Goal: Task Accomplishment & Management: Manage account settings

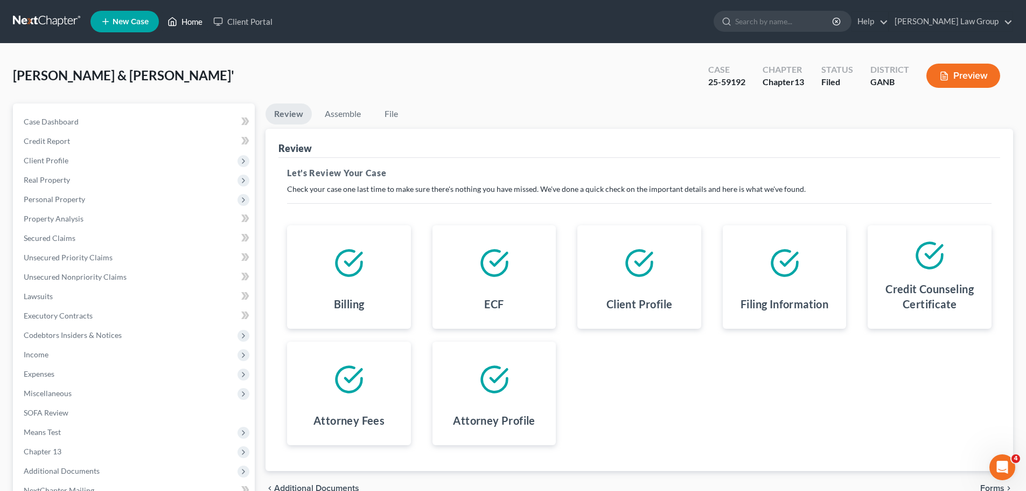
click at [189, 29] on link "Home" at bounding box center [185, 21] width 46 height 19
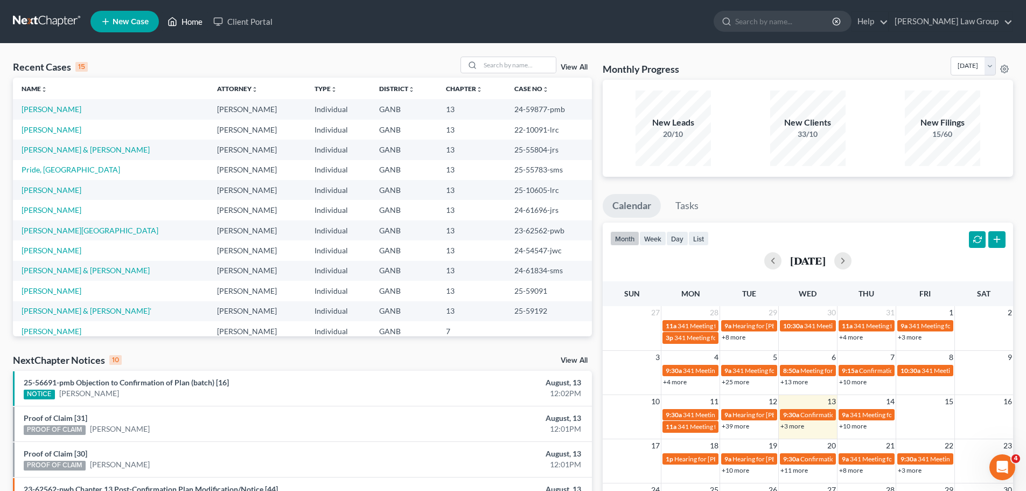
click at [189, 29] on link "Home" at bounding box center [185, 21] width 46 height 19
click at [509, 63] on input "search" at bounding box center [517, 65] width 75 height 16
paste input "23-58415"
type input "23-58415"
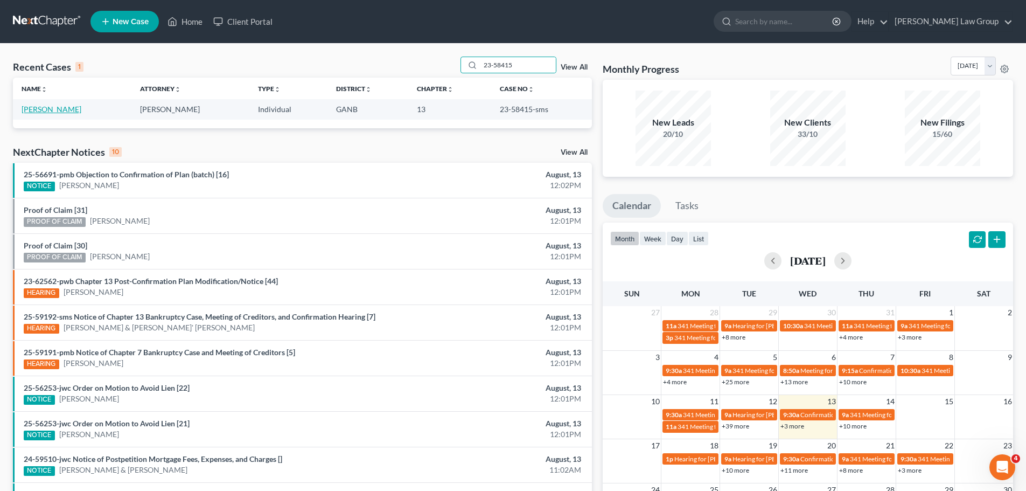
click at [40, 109] on link "[PERSON_NAME]" at bounding box center [52, 109] width 60 height 9
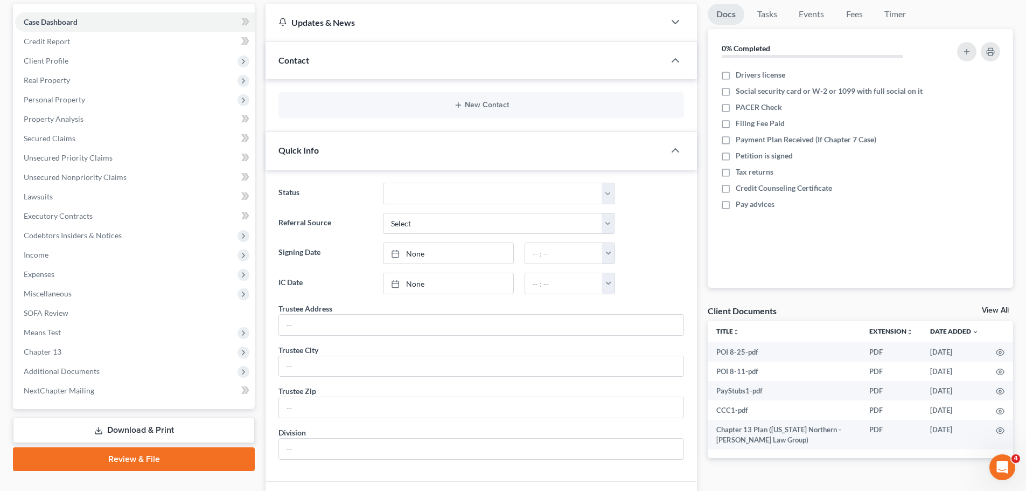
scroll to position [269, 0]
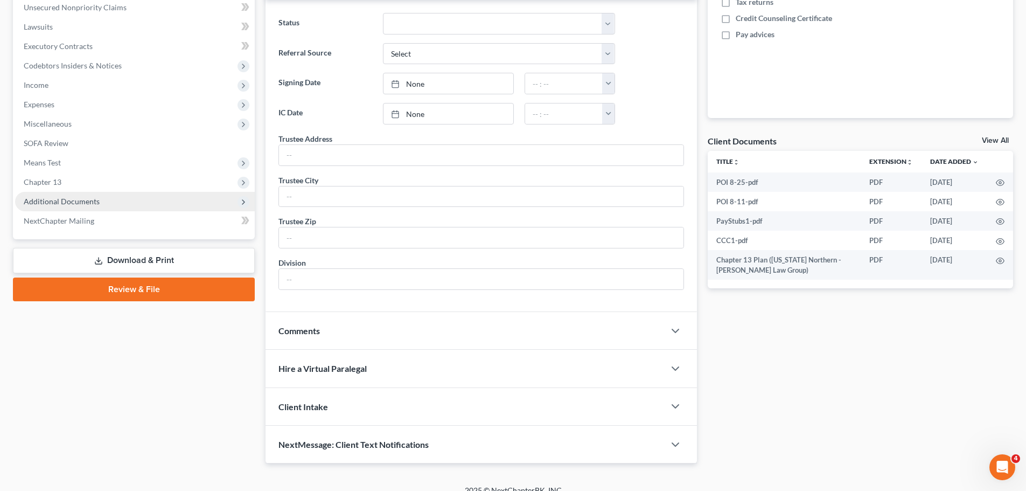
click at [95, 192] on span "Additional Documents" at bounding box center [135, 201] width 240 height 19
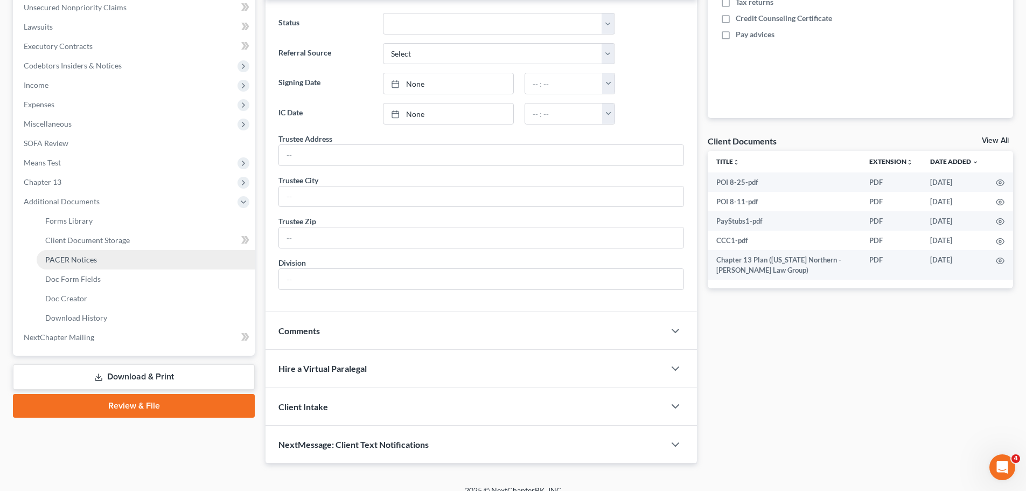
click at [100, 263] on link "PACER Notices" at bounding box center [146, 259] width 218 height 19
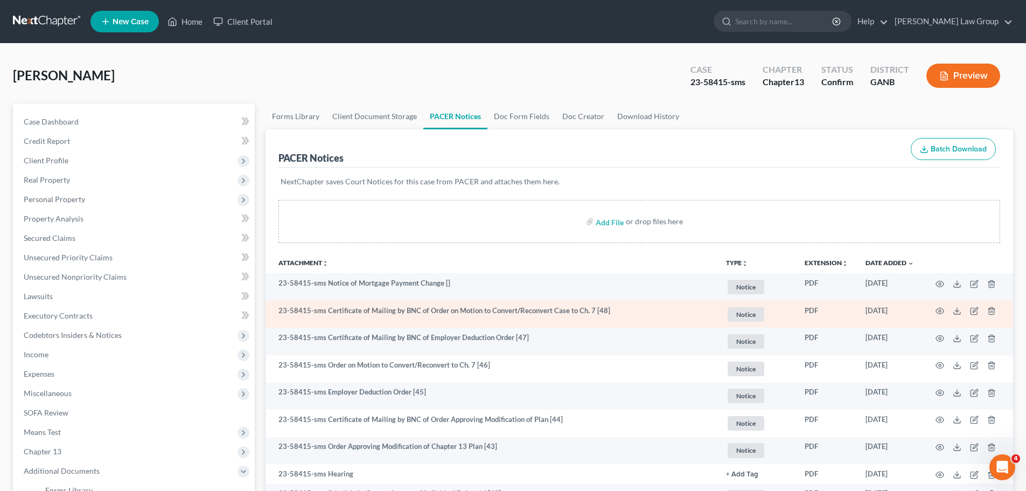
scroll to position [54, 0]
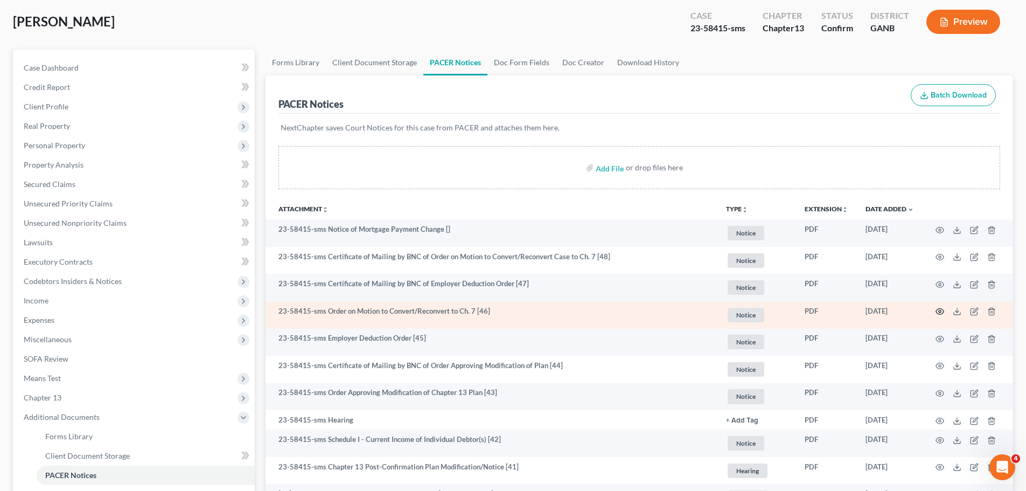
click at [940, 314] on icon "button" at bounding box center [940, 311] width 9 height 9
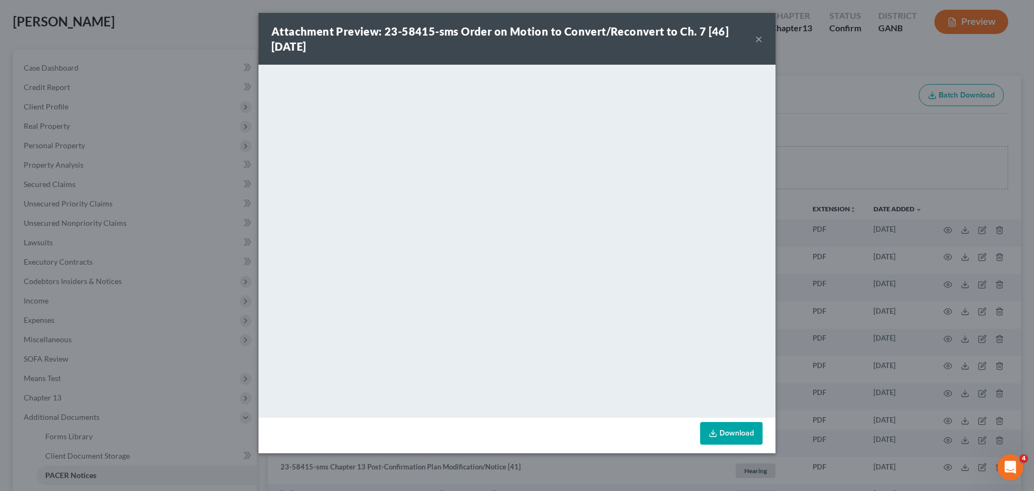
click at [761, 37] on button "×" at bounding box center [759, 38] width 8 height 13
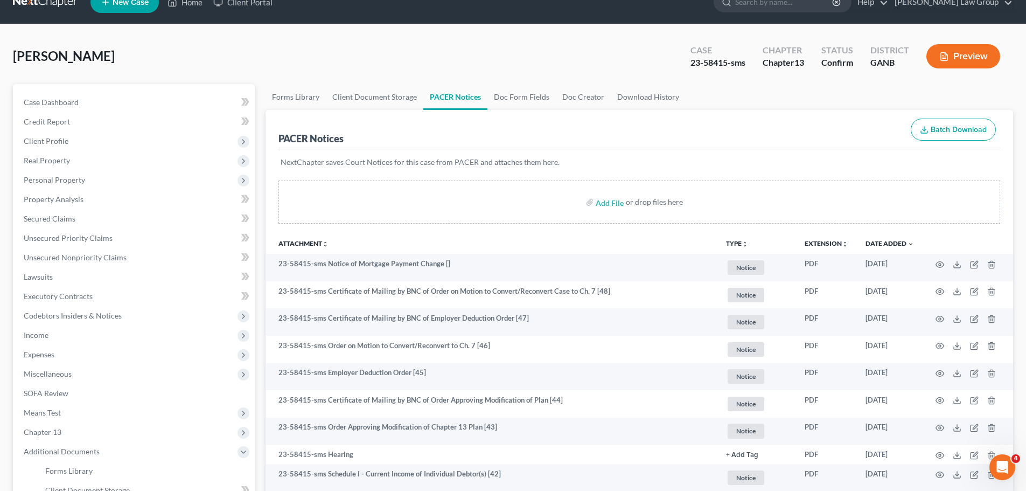
scroll to position [0, 0]
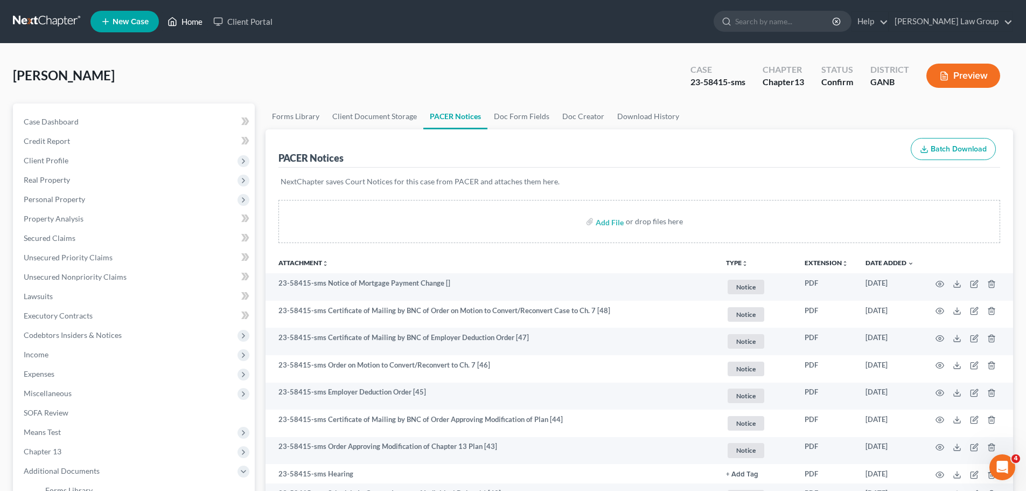
click at [190, 24] on link "Home" at bounding box center [185, 21] width 46 height 19
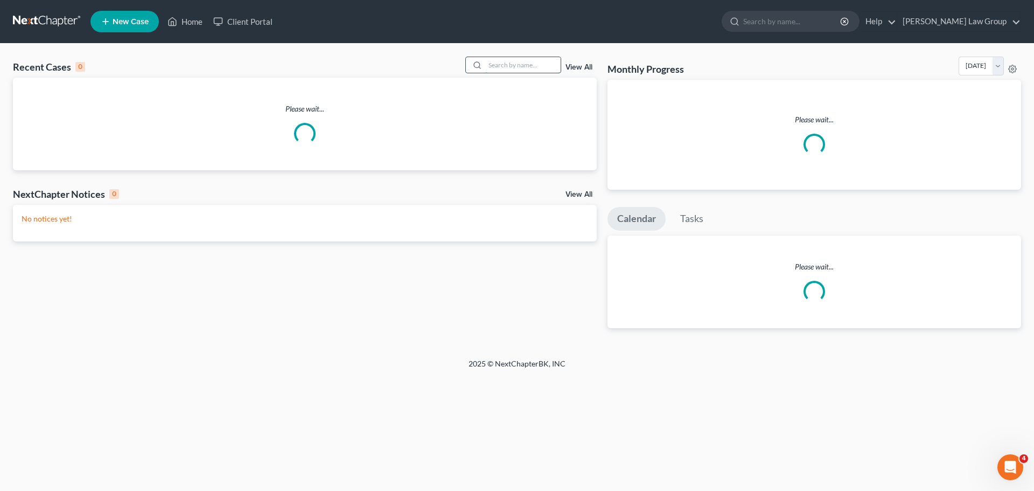
click at [493, 65] on input "search" at bounding box center [522, 65] width 75 height 16
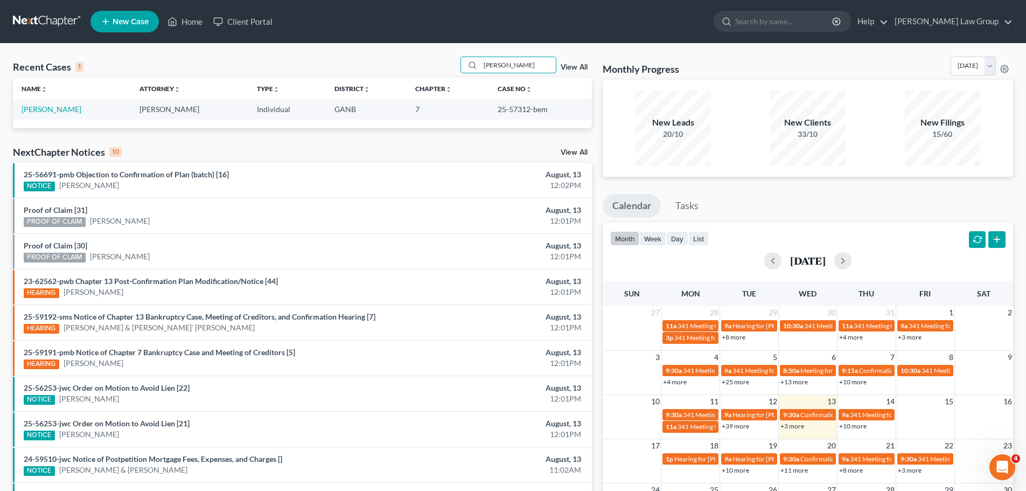
type input "[PERSON_NAME]"
click at [35, 112] on link "[PERSON_NAME]" at bounding box center [52, 109] width 60 height 9
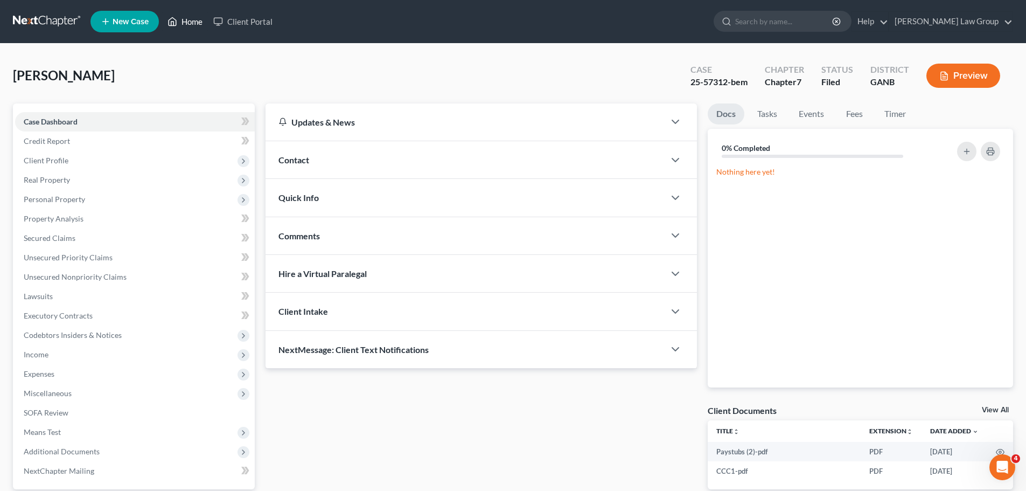
click at [198, 21] on link "Home" at bounding box center [185, 21] width 46 height 19
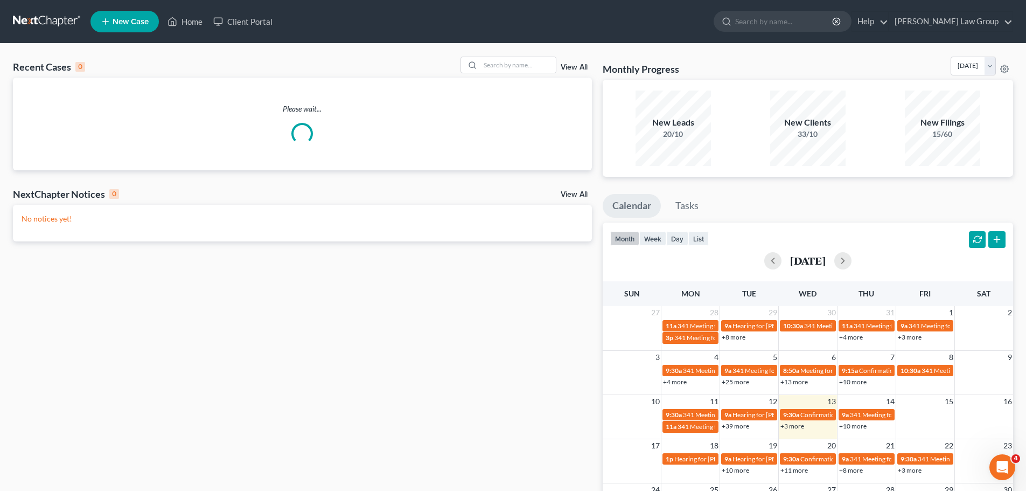
click at [514, 55] on div "Recent Cases 0 View All Please wait... NextChapter Notices 0 View All No notice…" at bounding box center [513, 323] width 1026 height 559
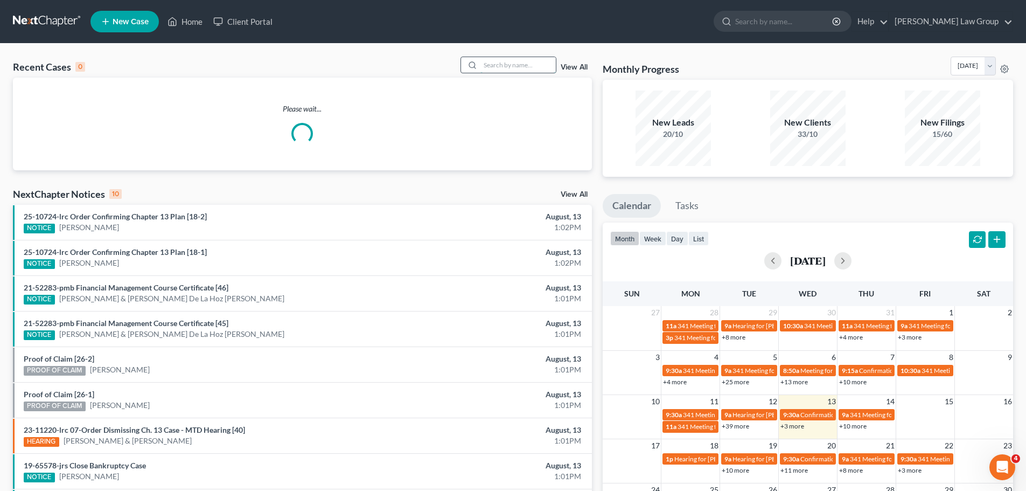
click at [507, 61] on input "search" at bounding box center [517, 65] width 75 height 16
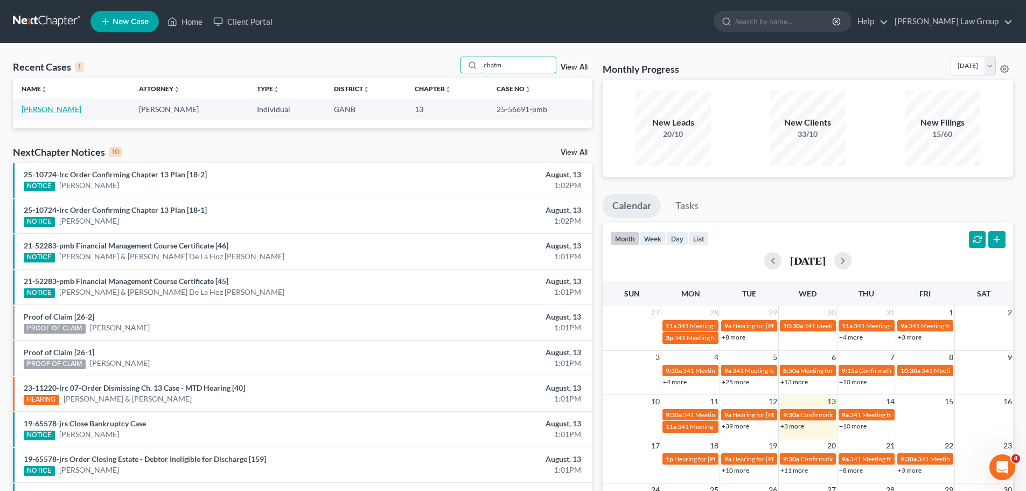
type input "chatm"
click at [57, 106] on link "[PERSON_NAME]" at bounding box center [52, 109] width 60 height 9
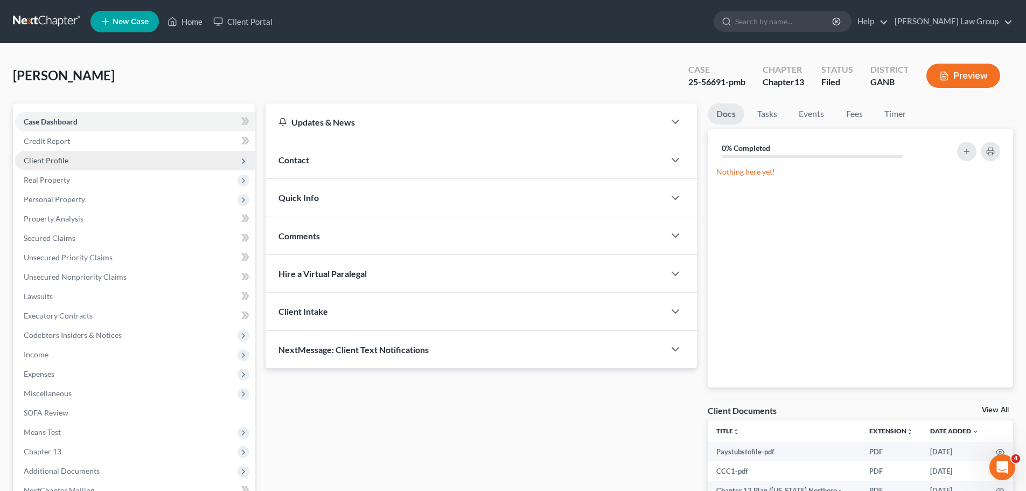
click at [92, 159] on span "Client Profile" at bounding box center [135, 160] width 240 height 19
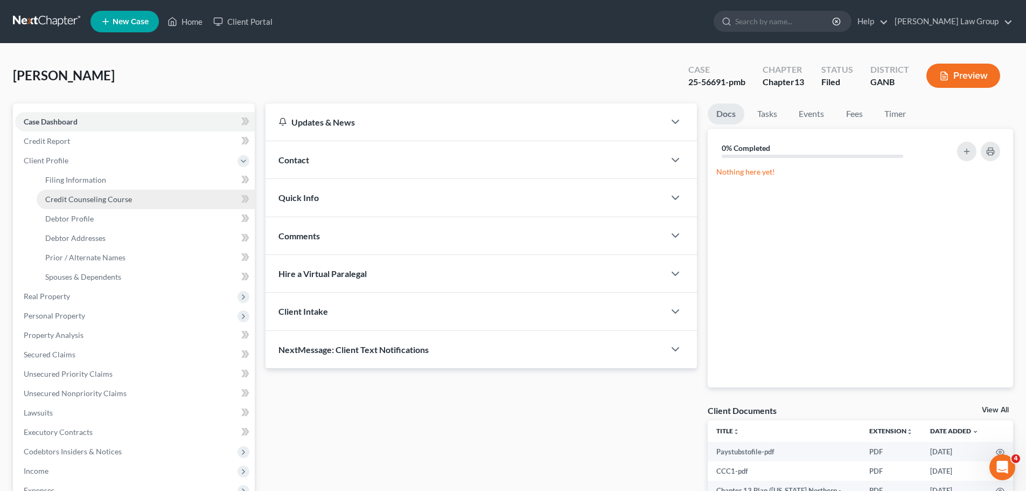
click at [84, 208] on link "Credit Counseling Course" at bounding box center [146, 199] width 218 height 19
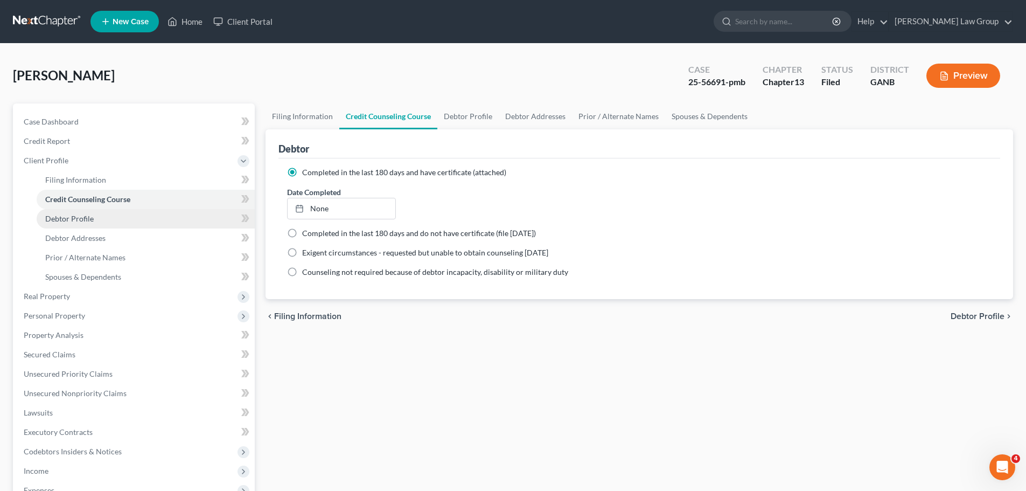
click at [85, 220] on span "Debtor Profile" at bounding box center [69, 218] width 48 height 9
select select "0"
select select "4"
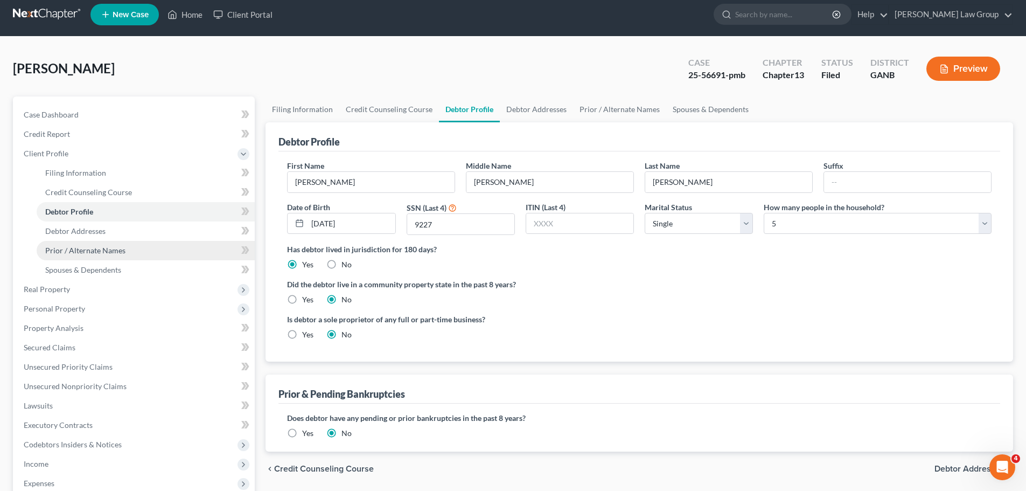
scroll to position [108, 0]
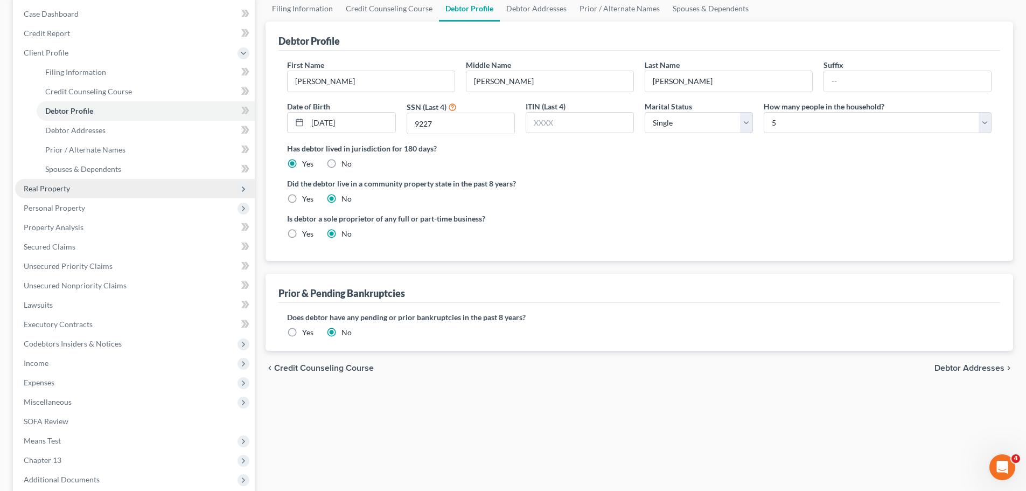
click at [50, 184] on span "Real Property" at bounding box center [47, 188] width 46 height 9
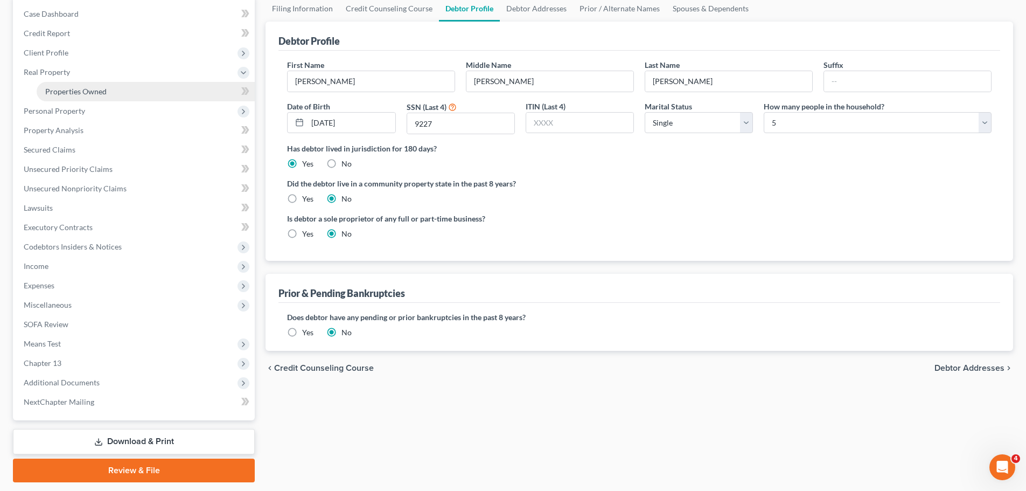
click at [87, 93] on span "Properties Owned" at bounding box center [75, 91] width 61 height 9
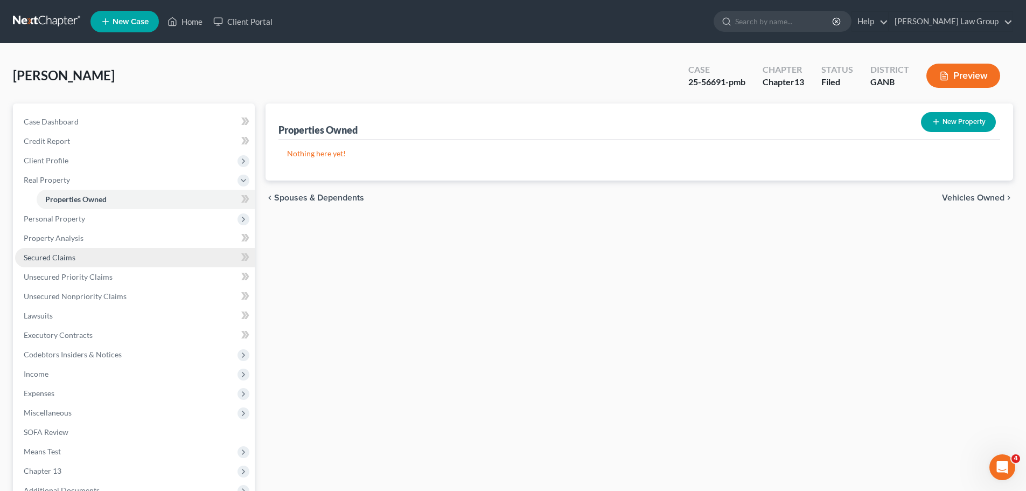
click at [74, 259] on span "Secured Claims" at bounding box center [50, 257] width 52 height 9
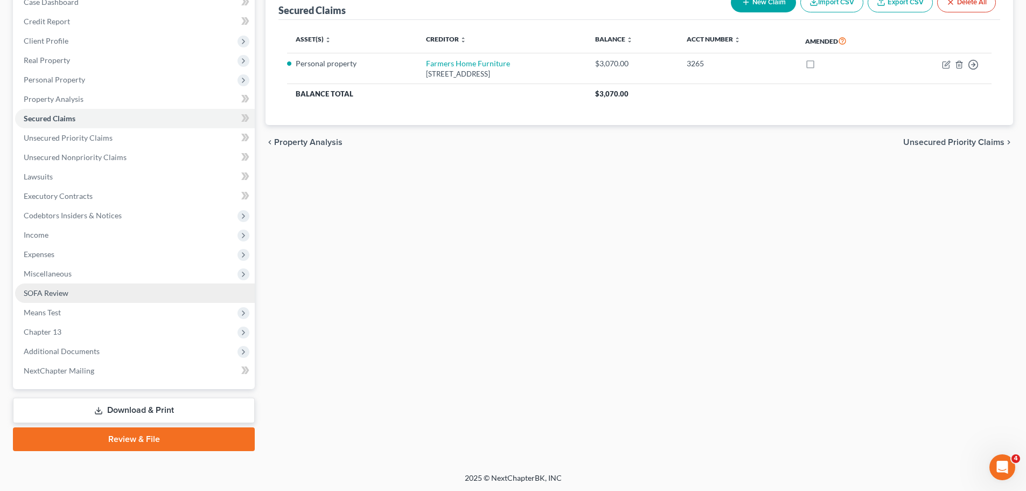
scroll to position [121, 0]
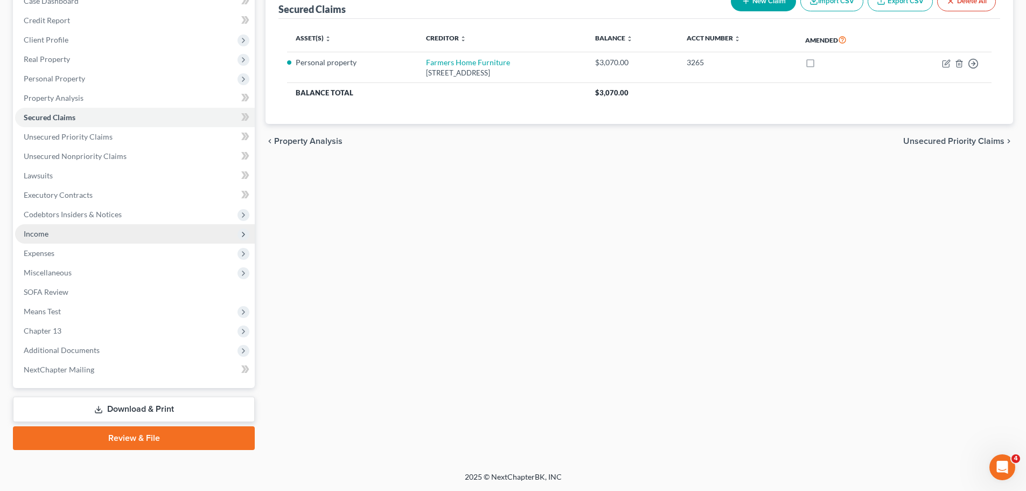
click at [84, 235] on span "Income" at bounding box center [135, 233] width 240 height 19
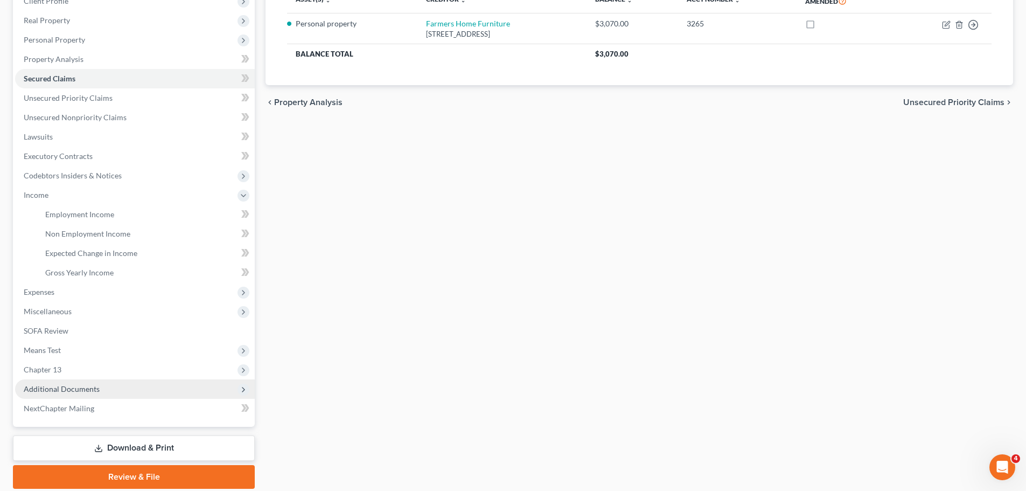
scroll to position [198, 0]
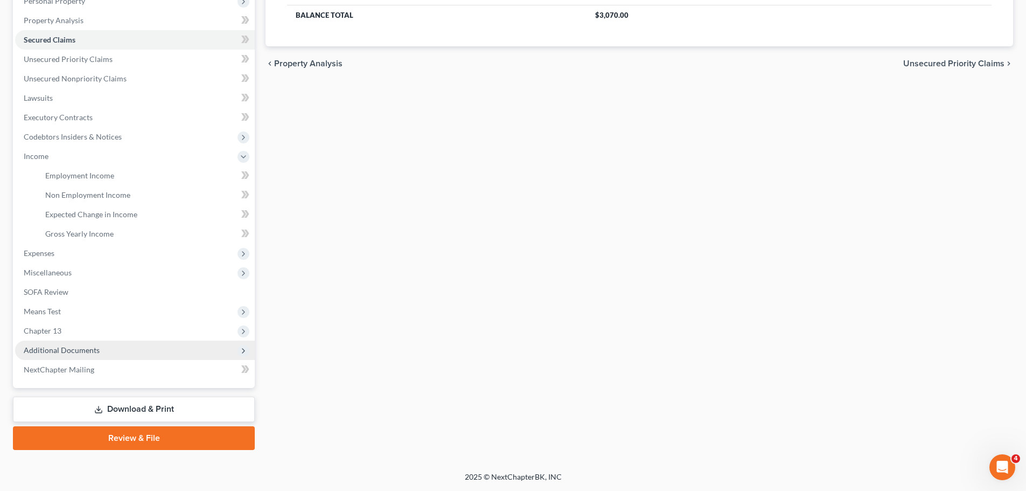
click at [56, 352] on span "Additional Documents" at bounding box center [62, 349] width 76 height 9
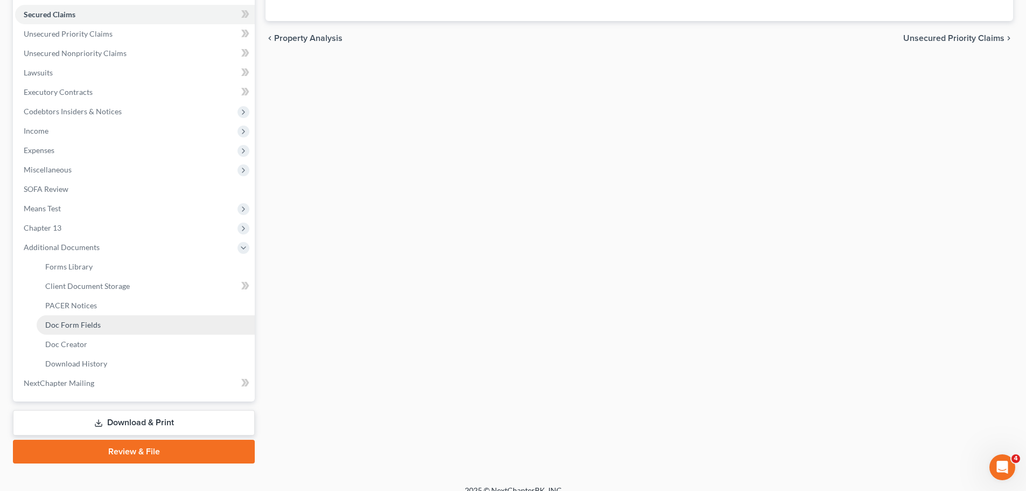
scroll to position [237, 0]
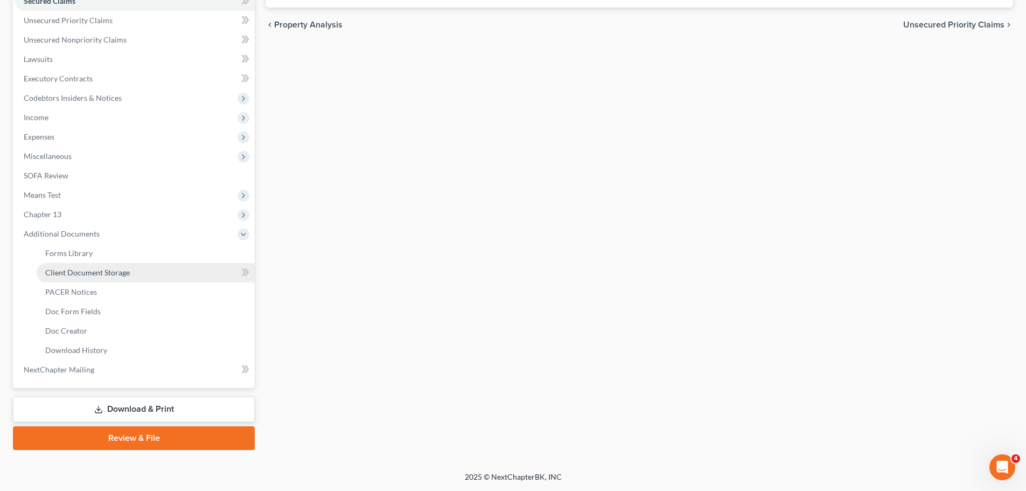
click at [89, 276] on span "Client Document Storage" at bounding box center [87, 272] width 85 height 9
select select "0"
select select "5"
select select "35"
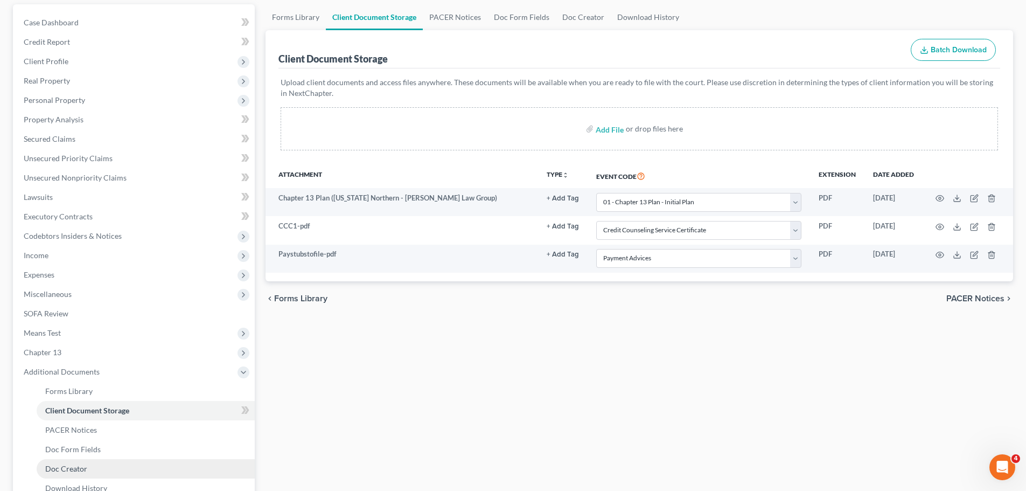
scroll to position [215, 0]
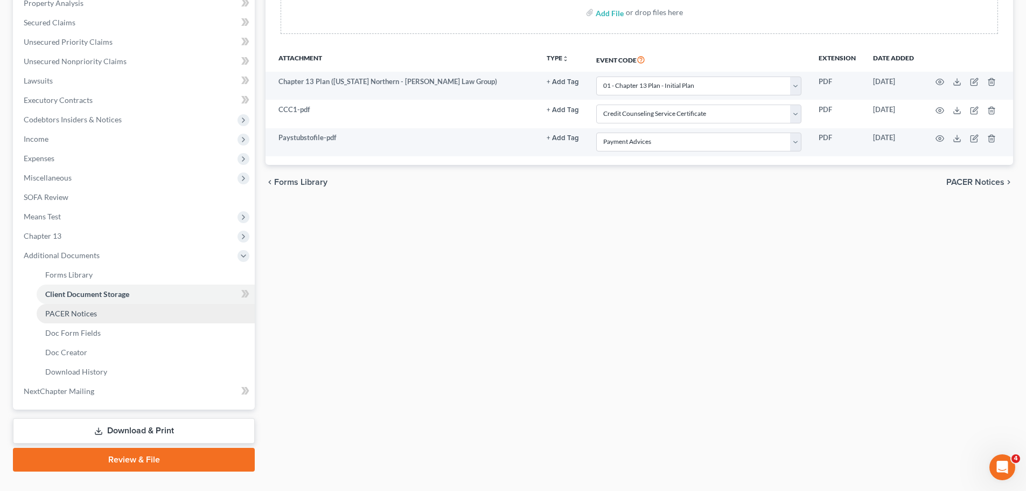
click at [97, 310] on link "PACER Notices" at bounding box center [146, 313] width 218 height 19
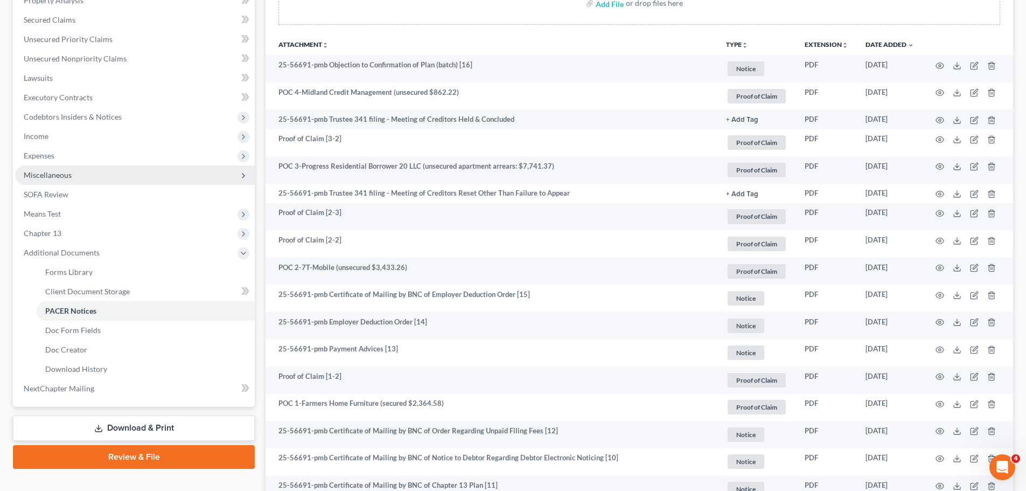
scroll to position [162, 0]
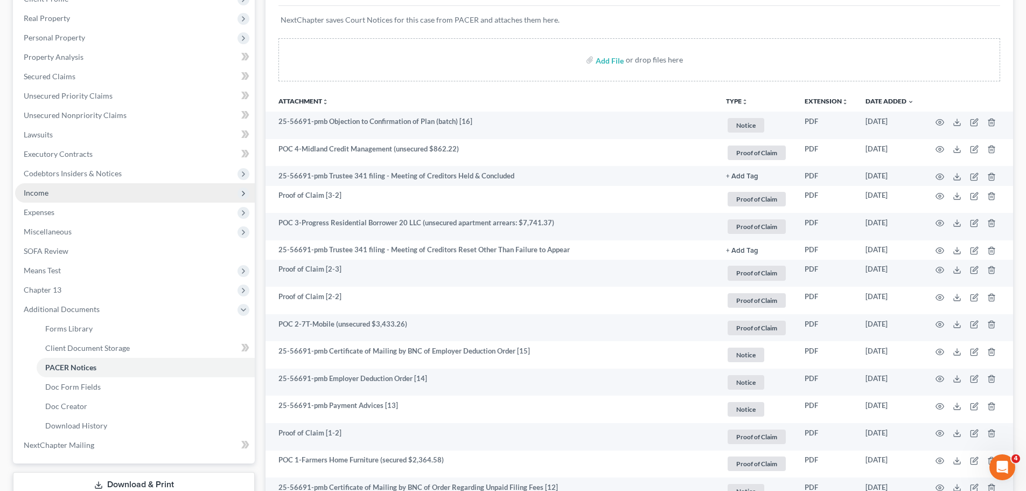
click at [73, 191] on span "Income" at bounding box center [135, 192] width 240 height 19
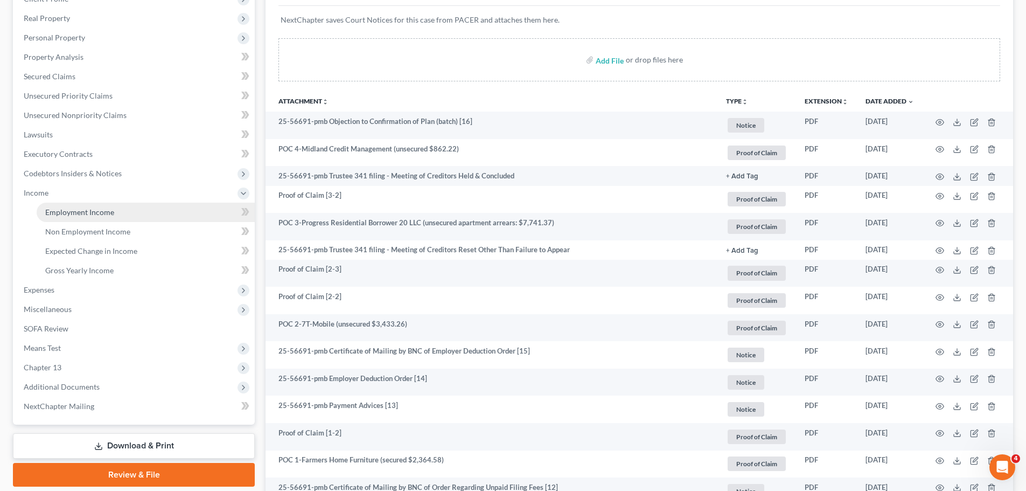
click at [105, 218] on link "Employment Income" at bounding box center [146, 212] width 218 height 19
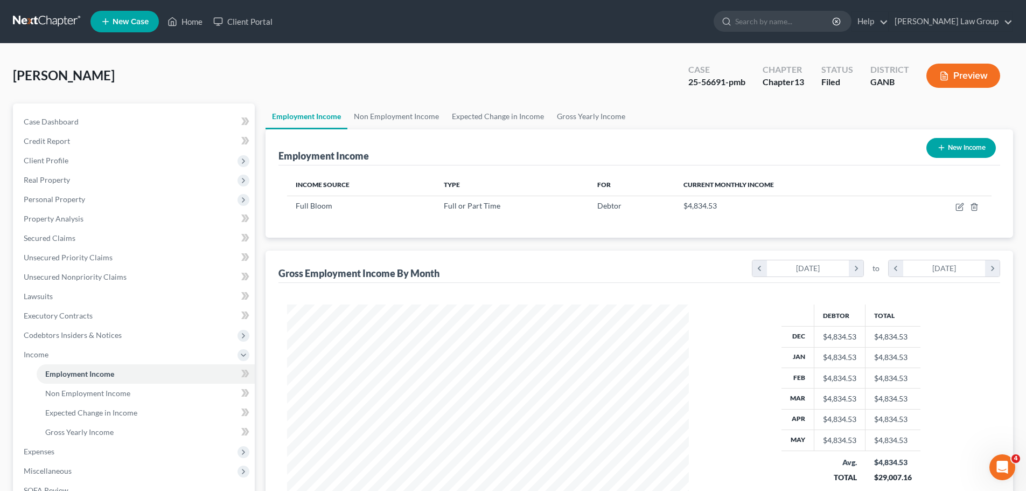
click at [193, 31] on ul "New Case Home Client Portal - No Result - See all results Or Press Enter... Hel…" at bounding box center [551, 22] width 923 height 28
click at [189, 24] on link "Home" at bounding box center [185, 21] width 46 height 19
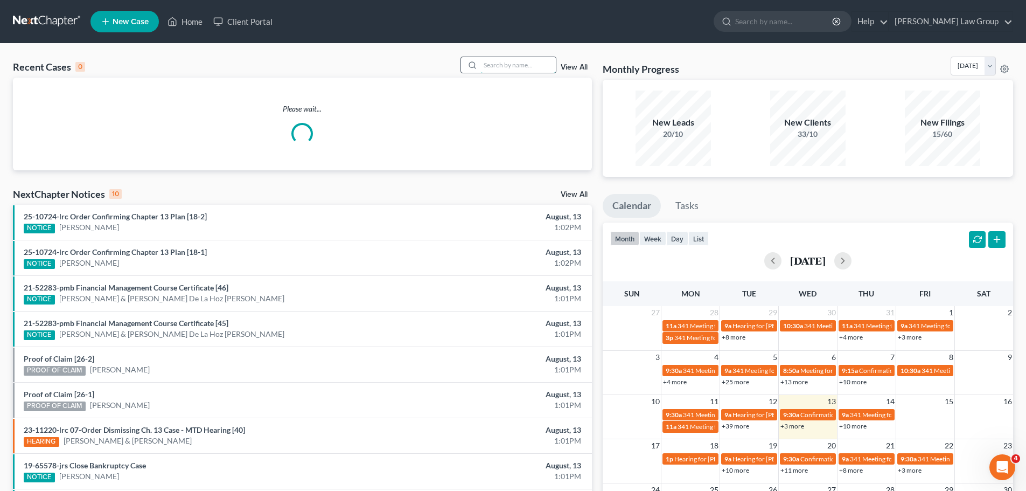
click at [501, 68] on input "search" at bounding box center [517, 65] width 75 height 16
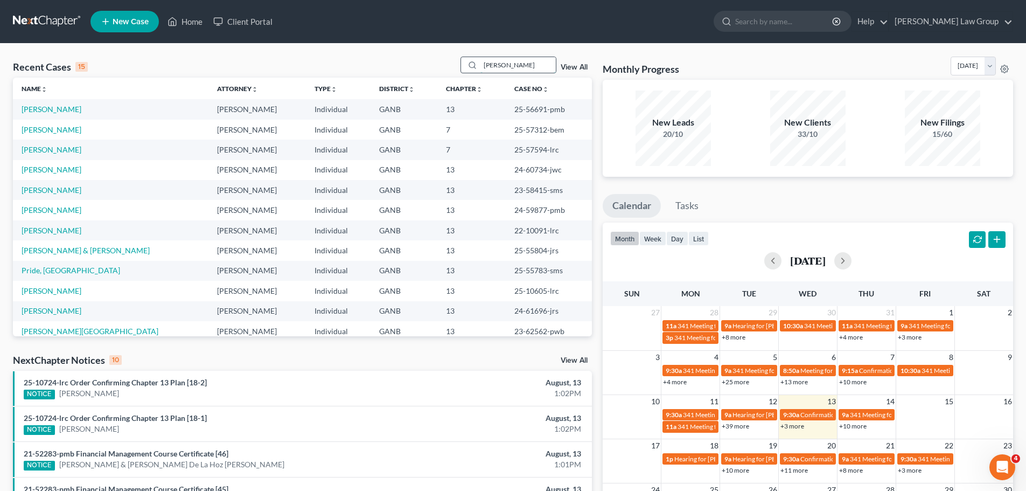
type input "[PERSON_NAME]"
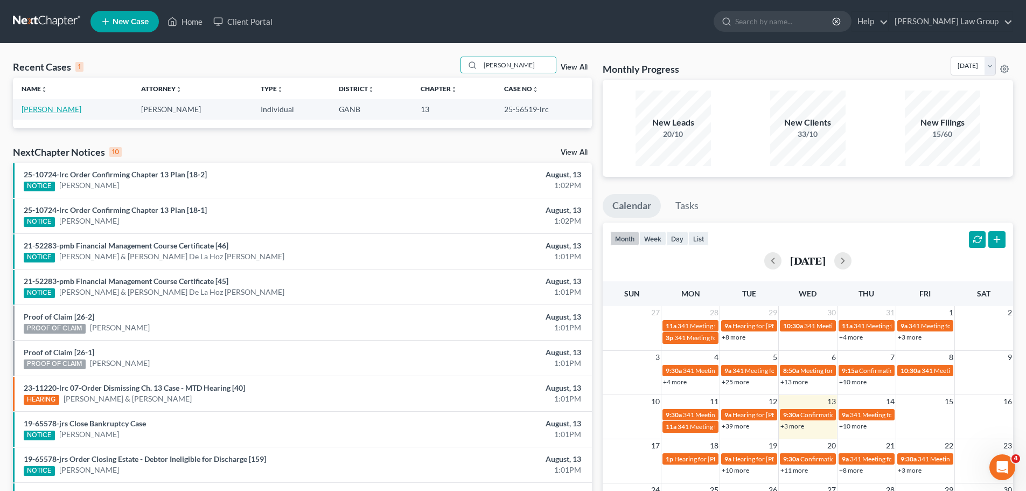
click at [49, 110] on link "[PERSON_NAME]" at bounding box center [52, 109] width 60 height 9
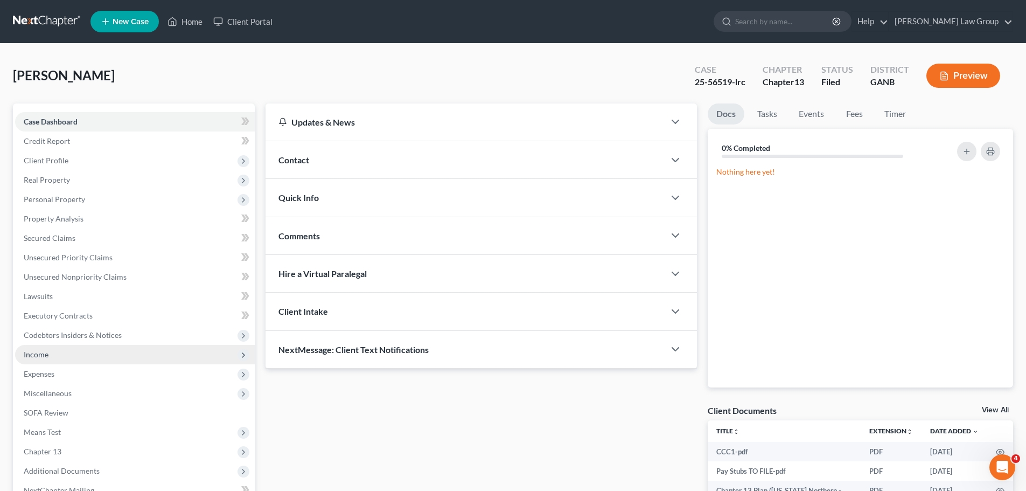
click at [43, 356] on span "Income" at bounding box center [36, 354] width 25 height 9
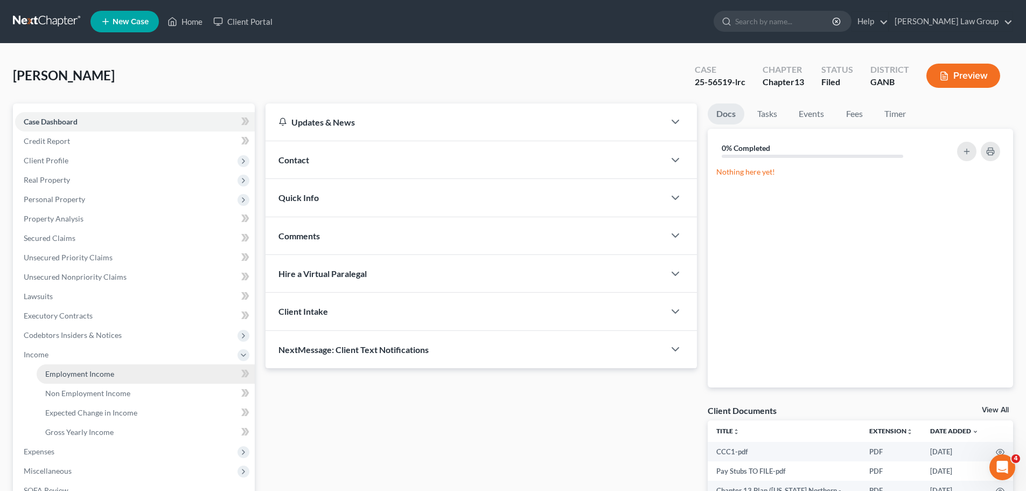
click at [89, 366] on link "Employment Income" at bounding box center [146, 373] width 218 height 19
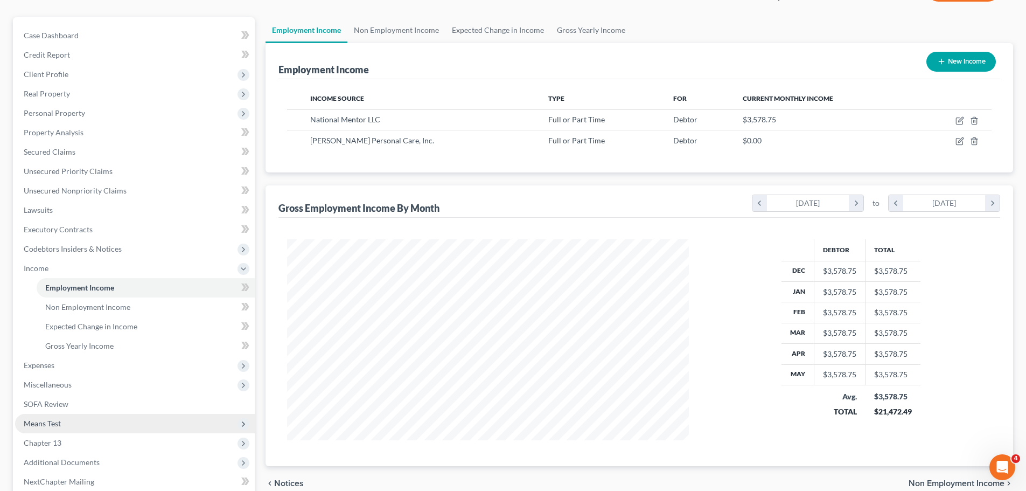
scroll to position [198, 0]
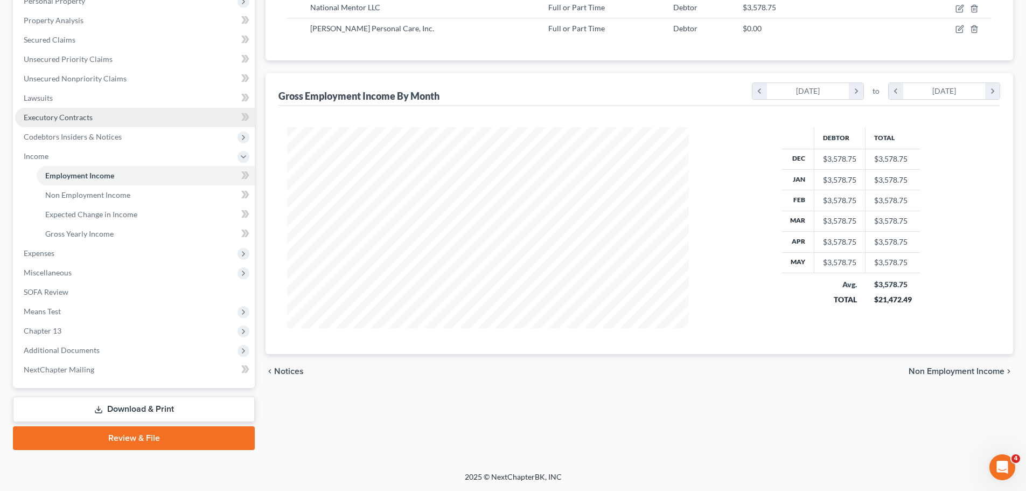
click at [87, 122] on link "Executory Contracts" at bounding box center [135, 117] width 240 height 19
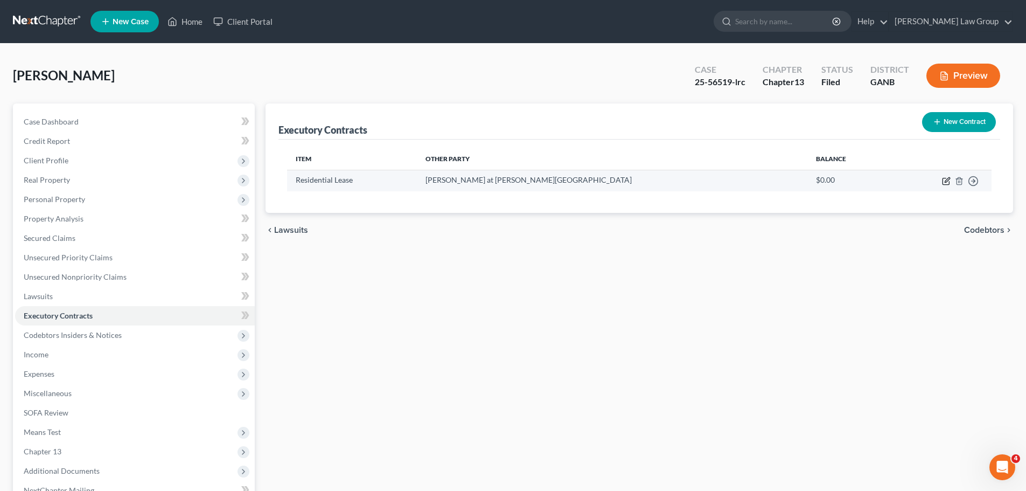
click at [949, 181] on icon "button" at bounding box center [946, 181] width 9 height 9
select select "3"
select select "10"
select select "0"
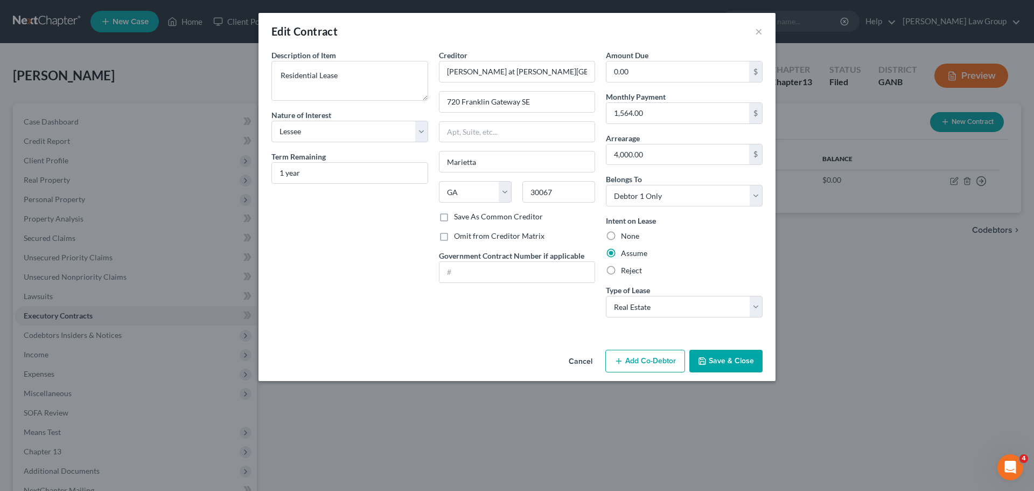
click at [717, 359] on button "Save & Close" at bounding box center [725, 361] width 73 height 23
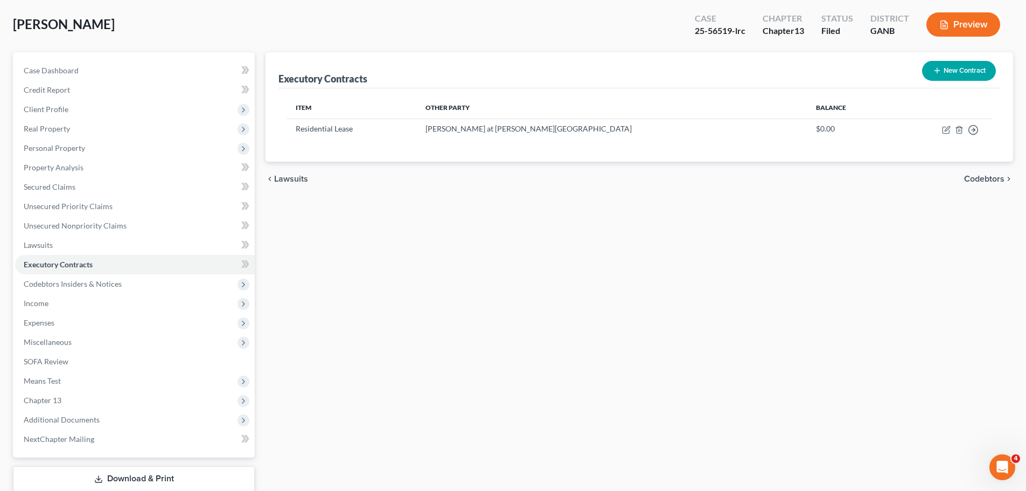
scroll to position [121, 0]
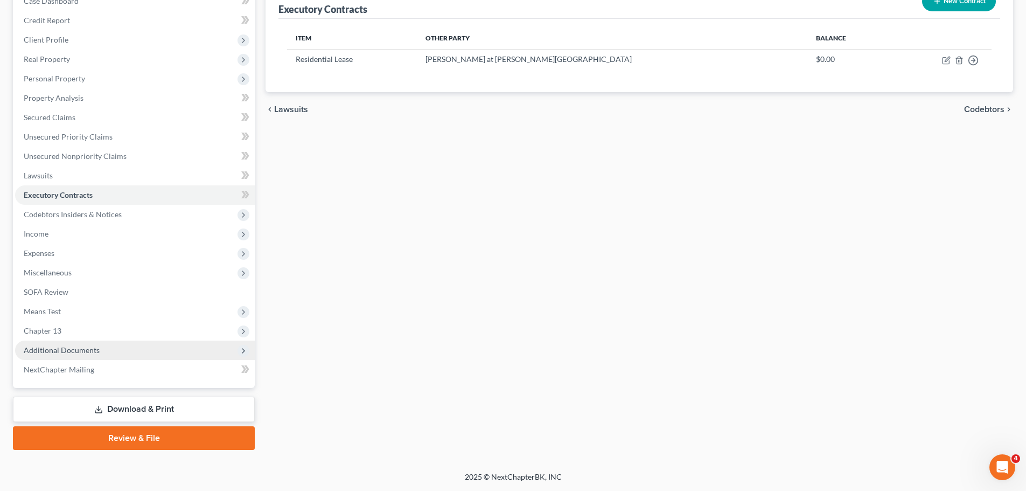
click at [86, 347] on span "Additional Documents" at bounding box center [62, 349] width 76 height 9
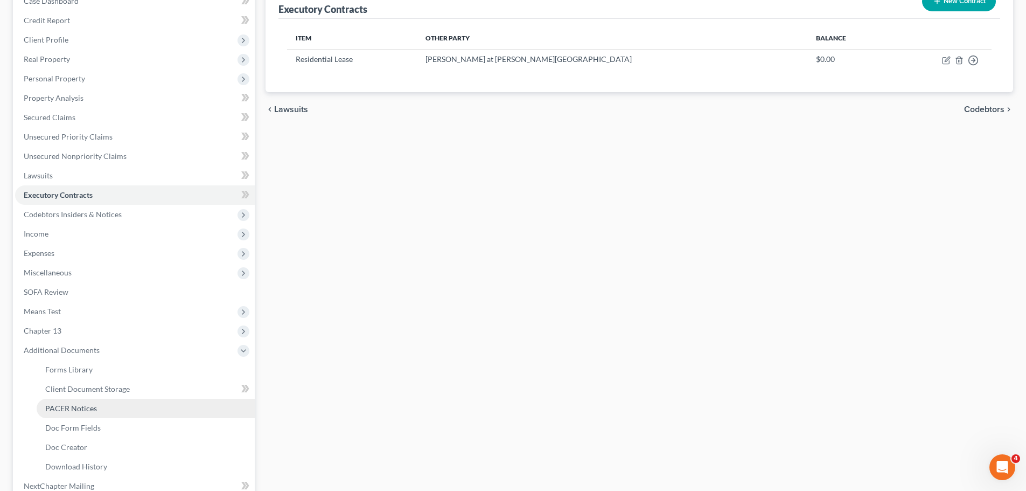
click at [113, 408] on link "PACER Notices" at bounding box center [146, 408] width 218 height 19
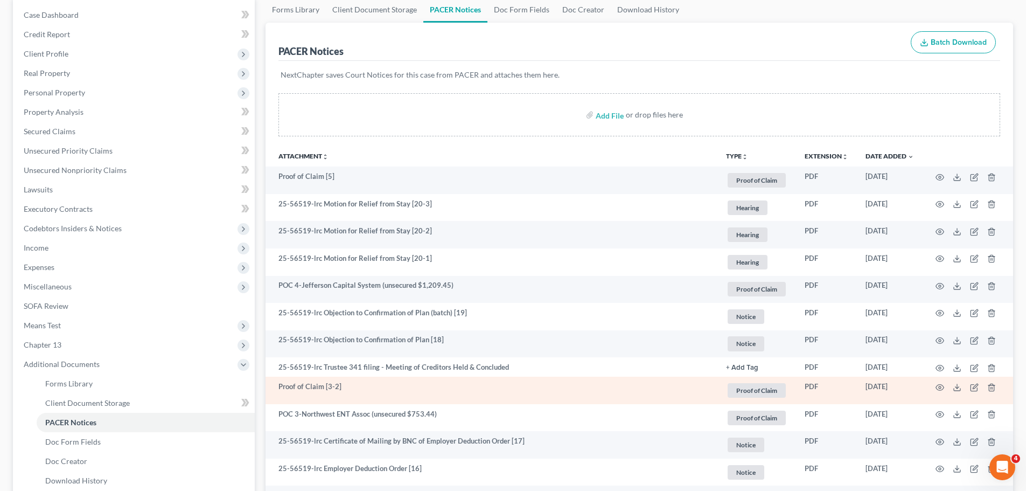
scroll to position [108, 0]
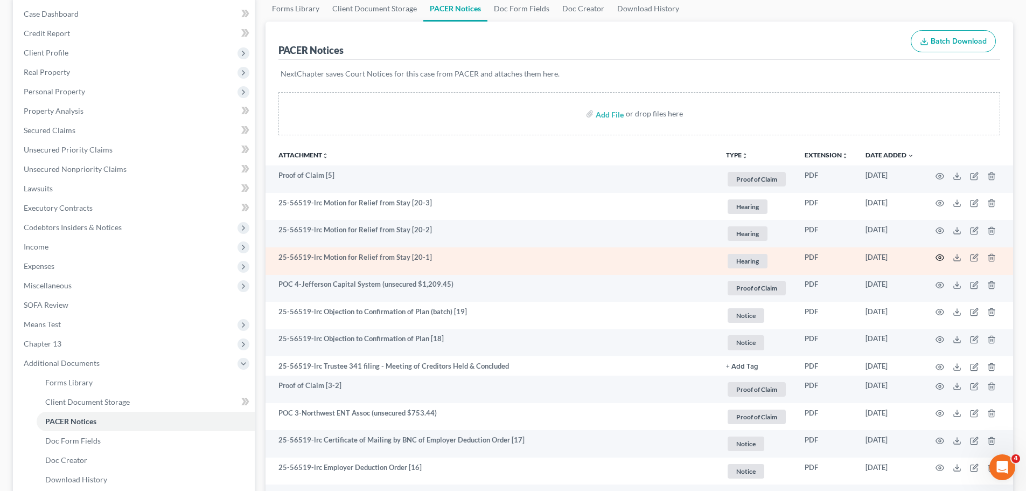
click at [943, 254] on icon "button" at bounding box center [940, 257] width 9 height 9
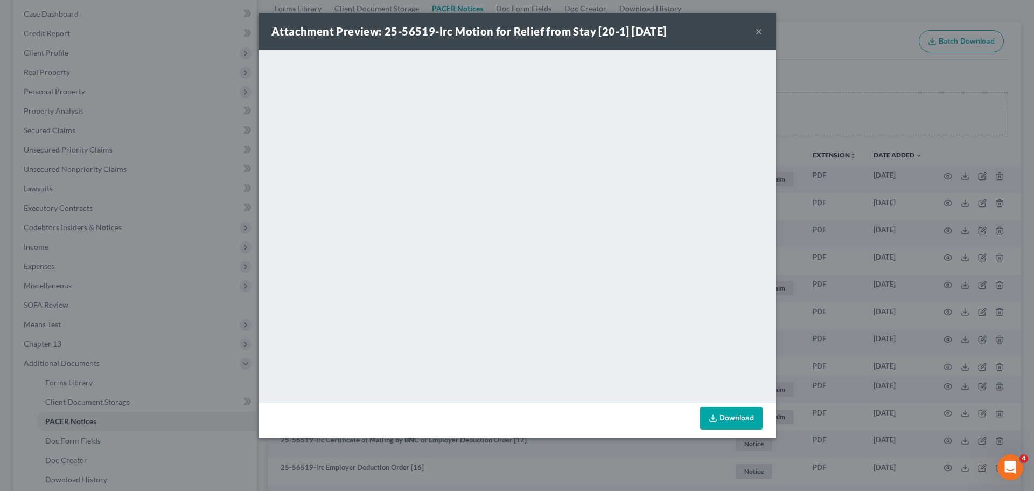
click at [756, 30] on button "×" at bounding box center [759, 31] width 8 height 13
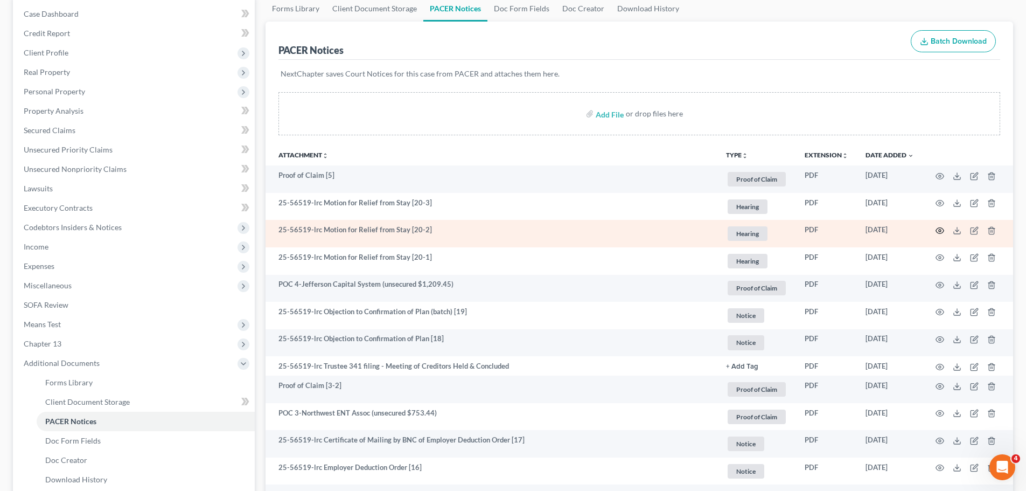
click at [939, 233] on icon "button" at bounding box center [940, 231] width 8 height 6
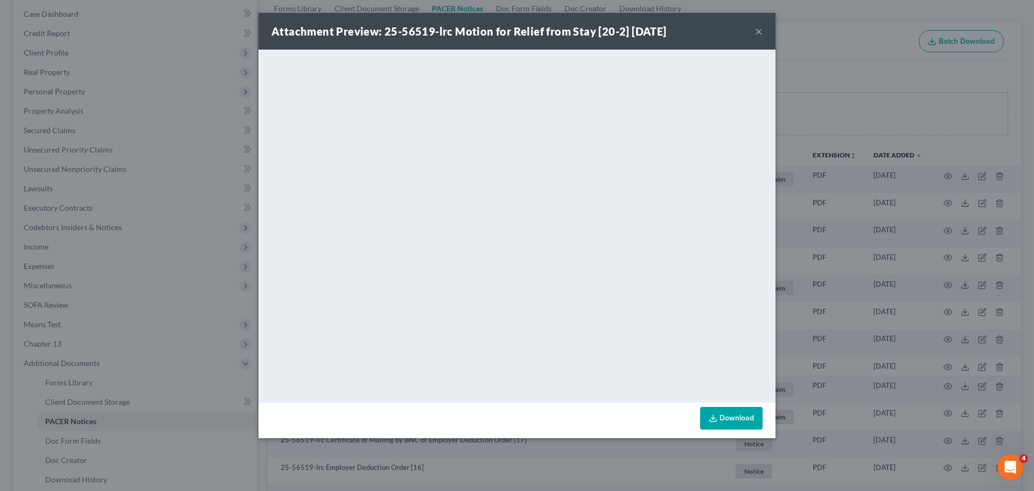
click at [757, 30] on button "×" at bounding box center [759, 31] width 8 height 13
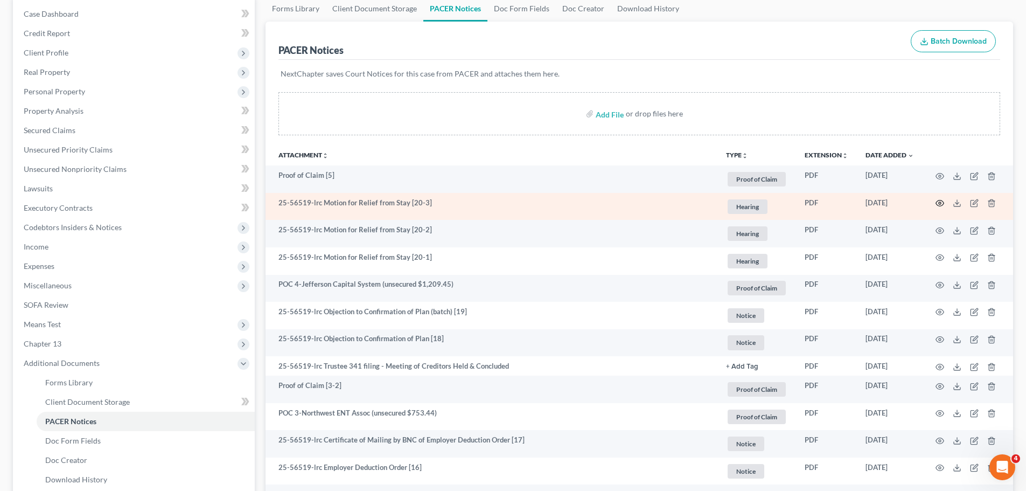
click at [941, 201] on icon "button" at bounding box center [940, 203] width 9 height 9
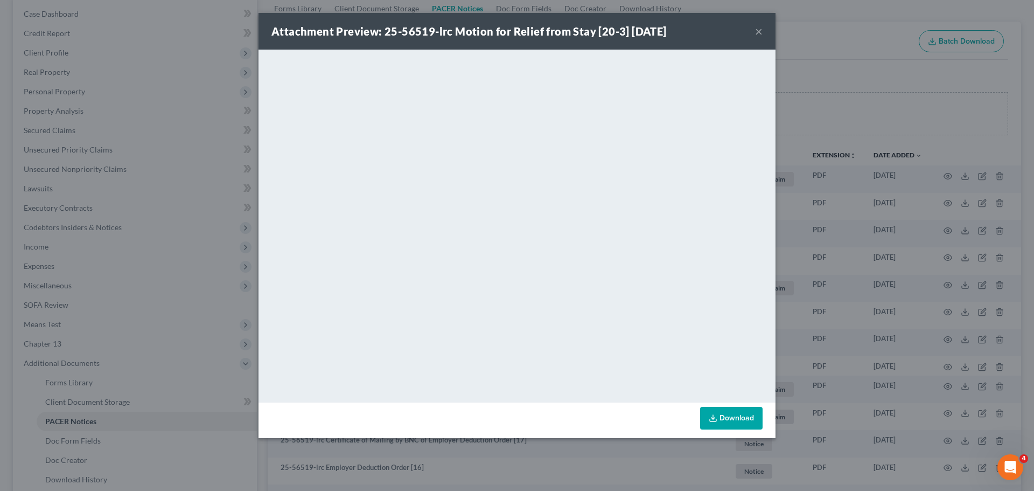
click at [758, 33] on button "×" at bounding box center [759, 31] width 8 height 13
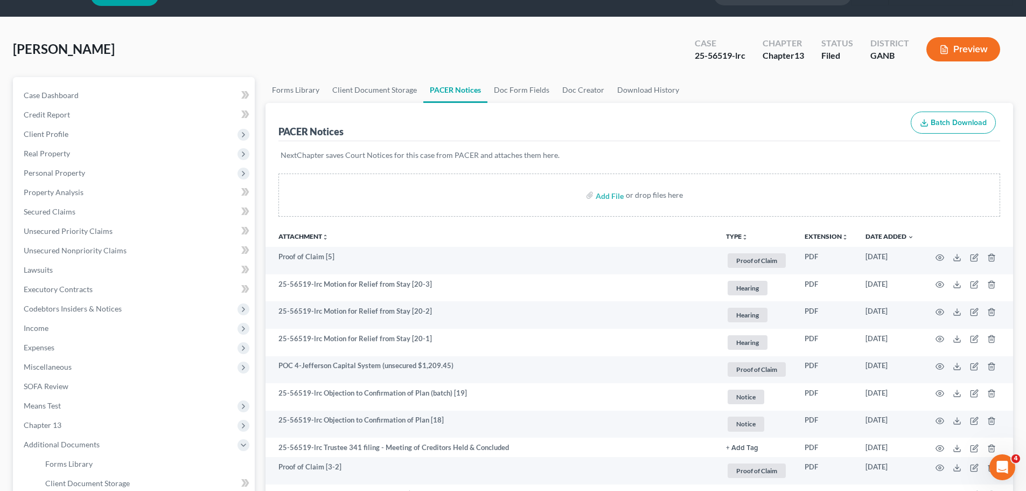
scroll to position [0, 0]
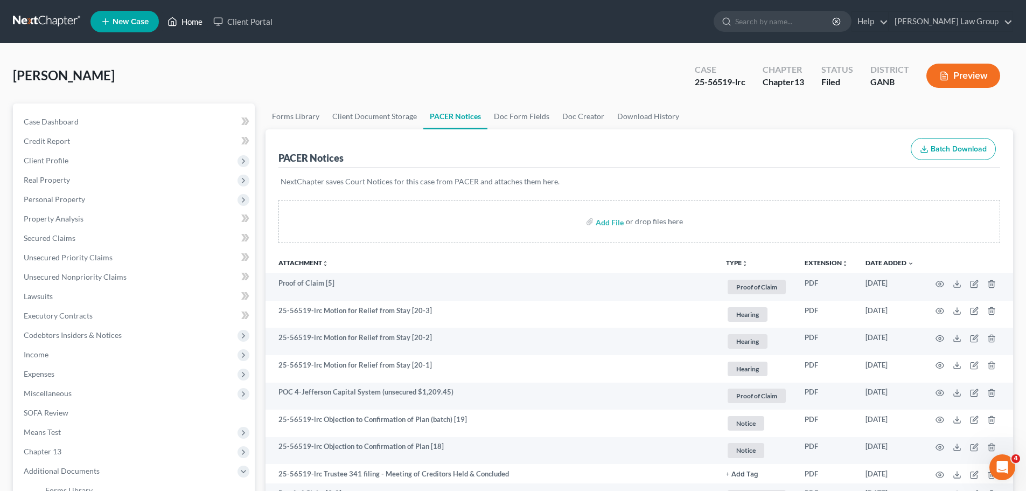
click at [168, 22] on icon at bounding box center [173, 21] width 10 height 13
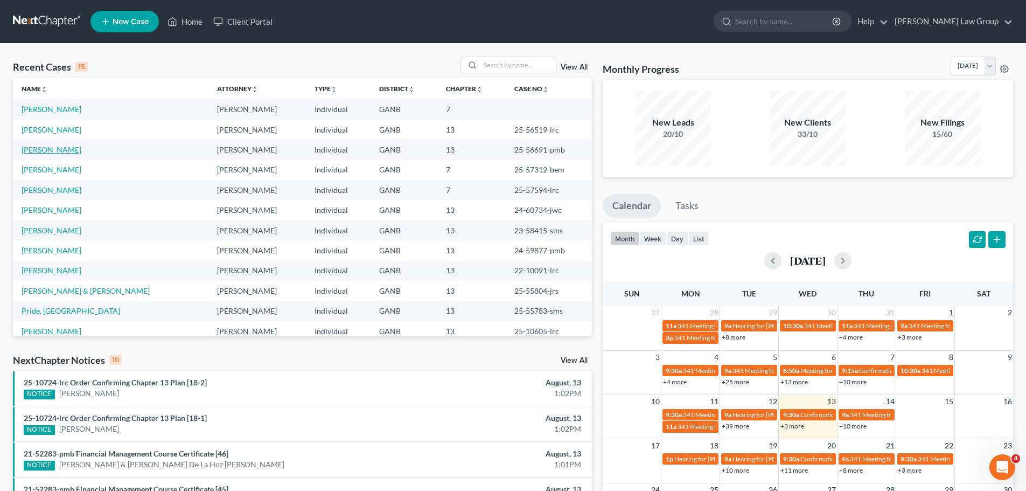
click at [60, 146] on link "[PERSON_NAME]" at bounding box center [52, 149] width 60 height 9
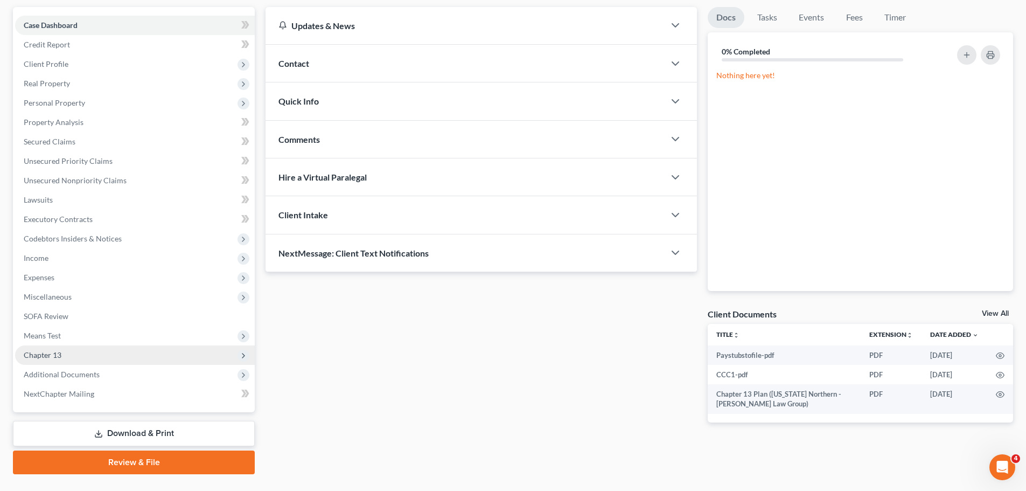
scroll to position [121, 0]
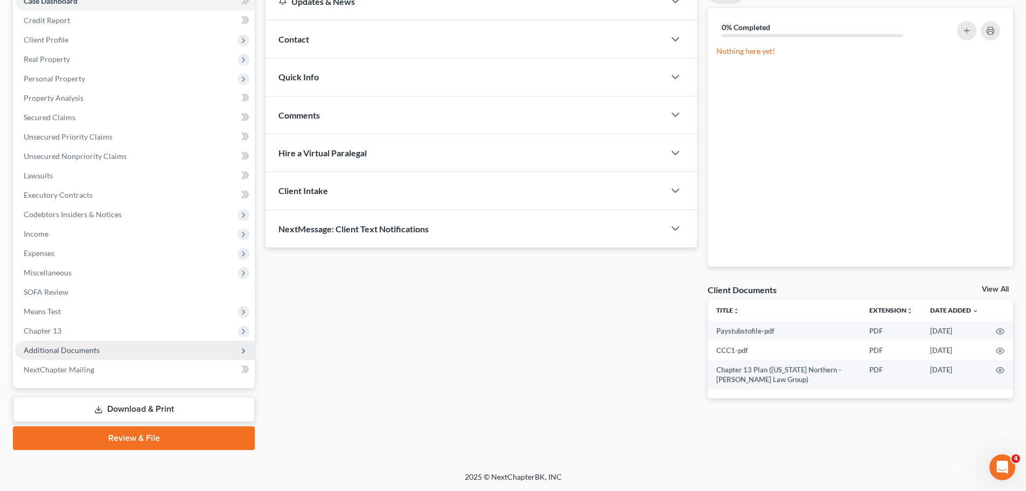
click at [144, 344] on span "Additional Documents" at bounding box center [135, 349] width 240 height 19
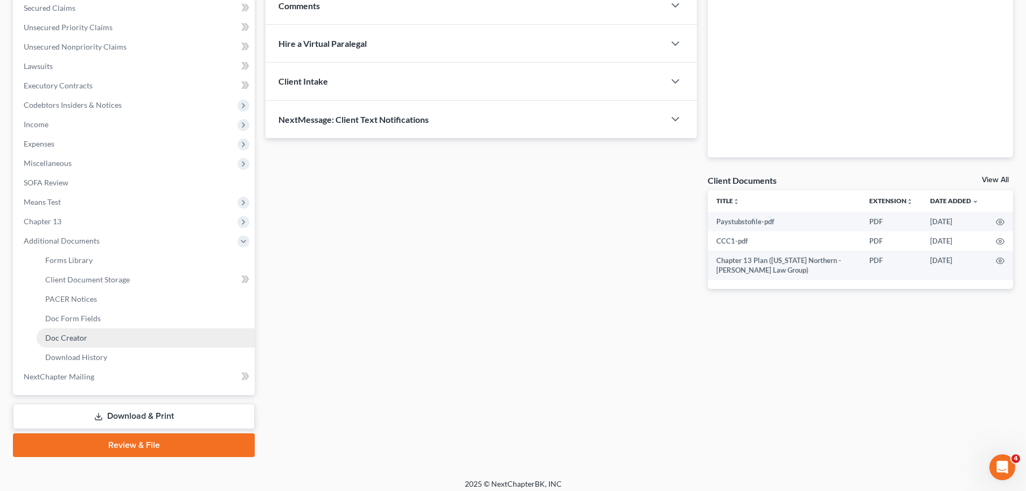
scroll to position [237, 0]
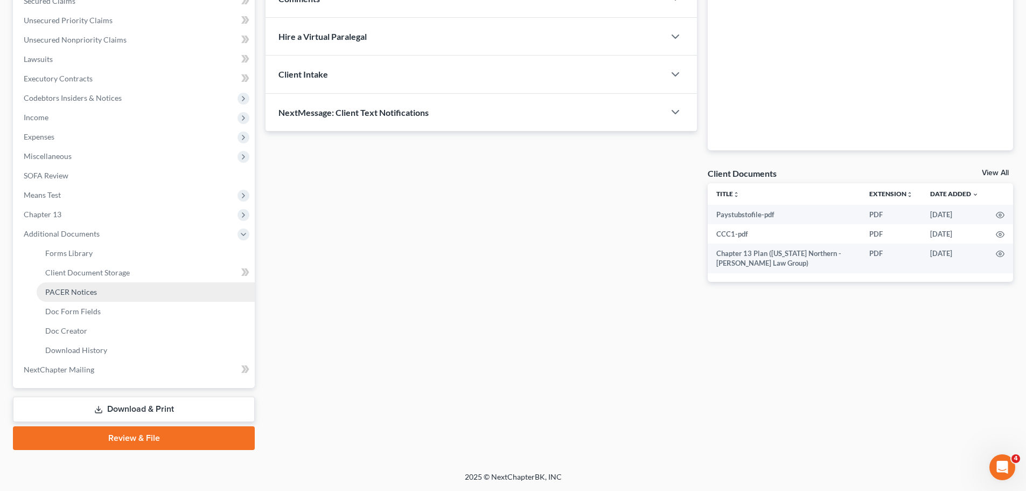
click at [103, 296] on link "PACER Notices" at bounding box center [146, 291] width 218 height 19
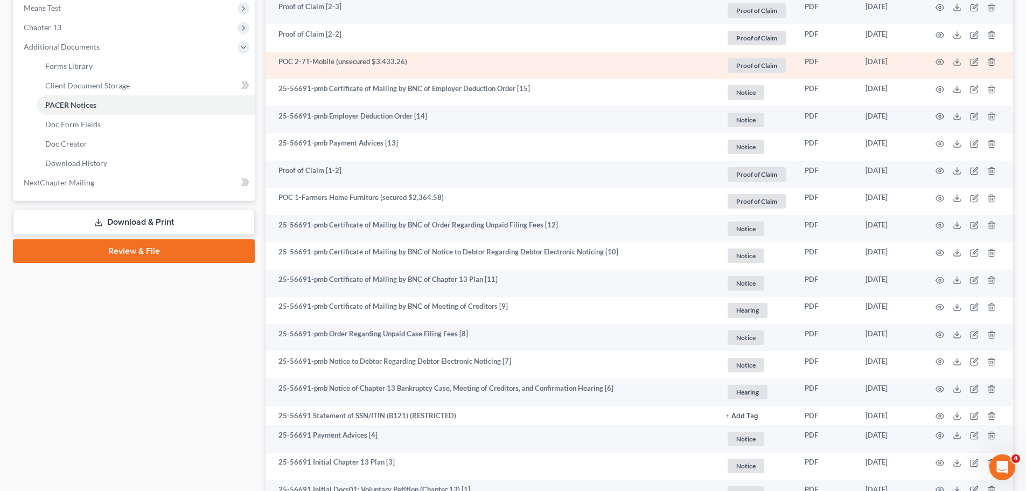
scroll to position [215, 0]
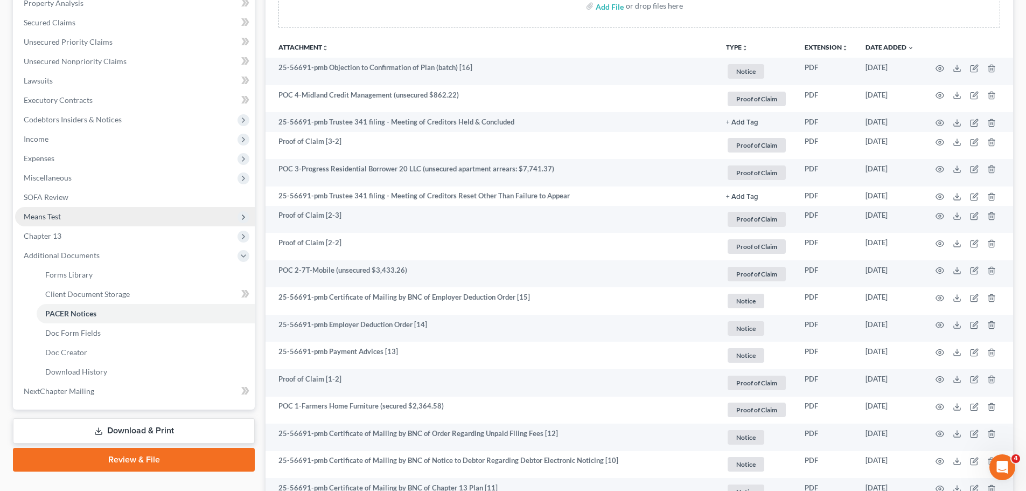
click at [65, 214] on span "Means Test" at bounding box center [135, 216] width 240 height 19
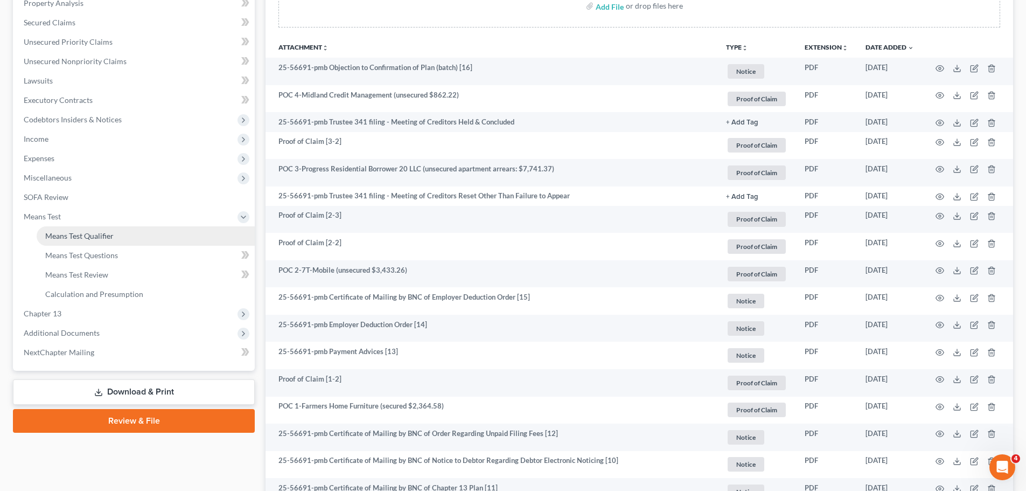
click at [154, 234] on link "Means Test Qualifier" at bounding box center [146, 235] width 218 height 19
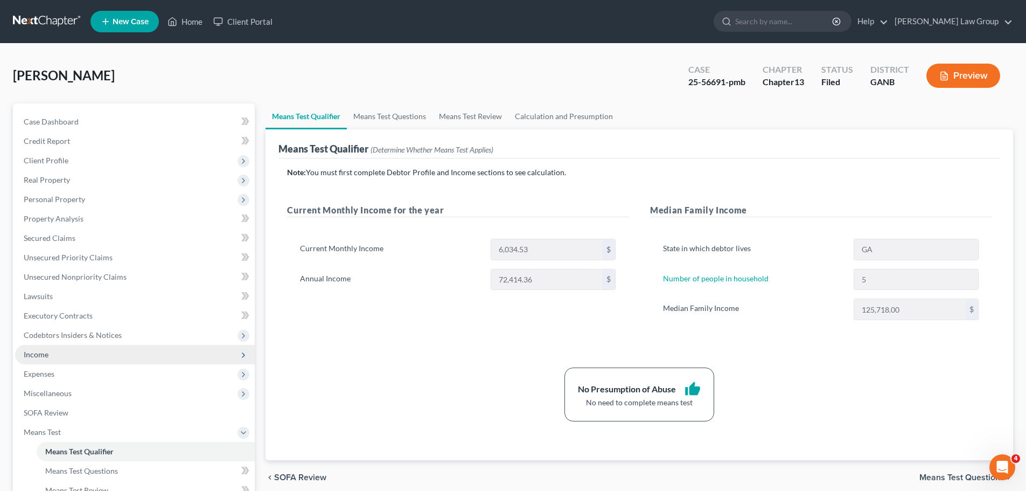
click at [76, 353] on span "Income" at bounding box center [135, 354] width 240 height 19
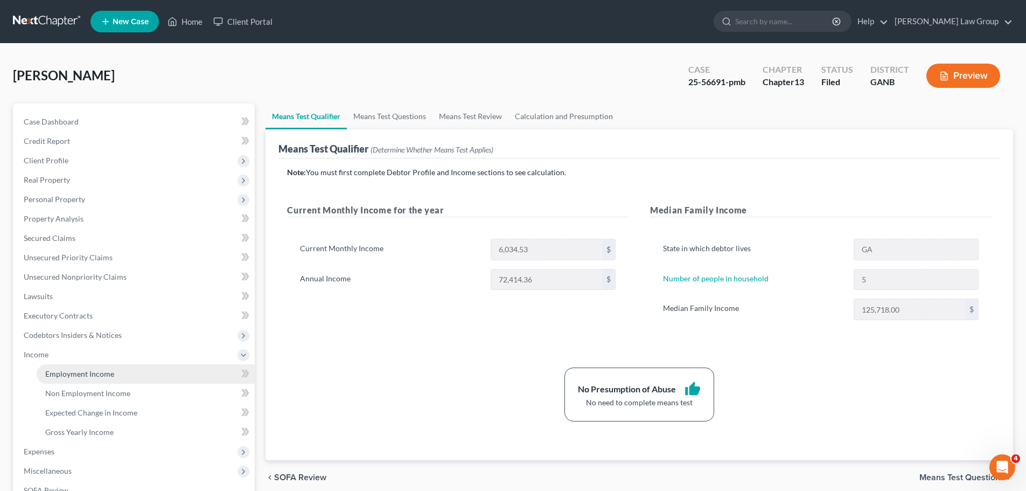
click at [119, 374] on link "Employment Income" at bounding box center [146, 373] width 218 height 19
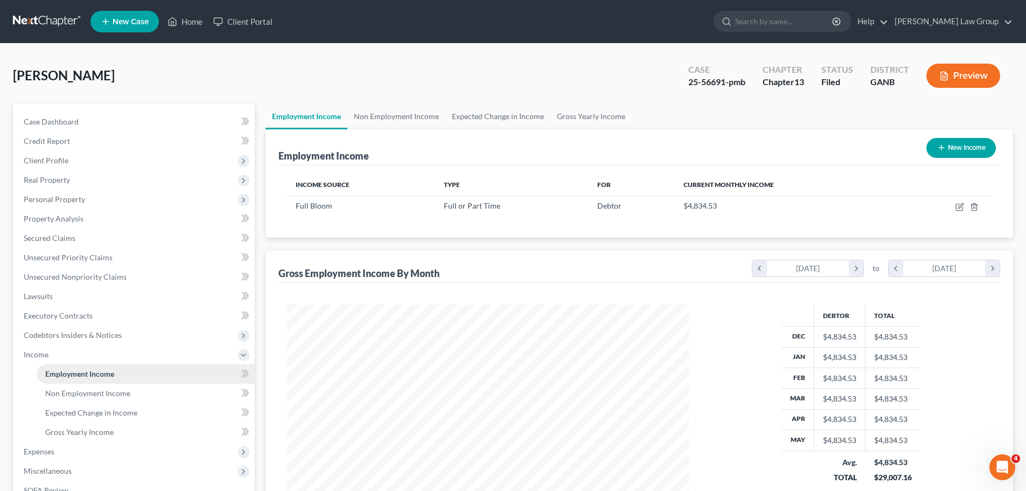
scroll to position [201, 423]
click at [417, 114] on link "Non Employment Income" at bounding box center [396, 116] width 98 height 26
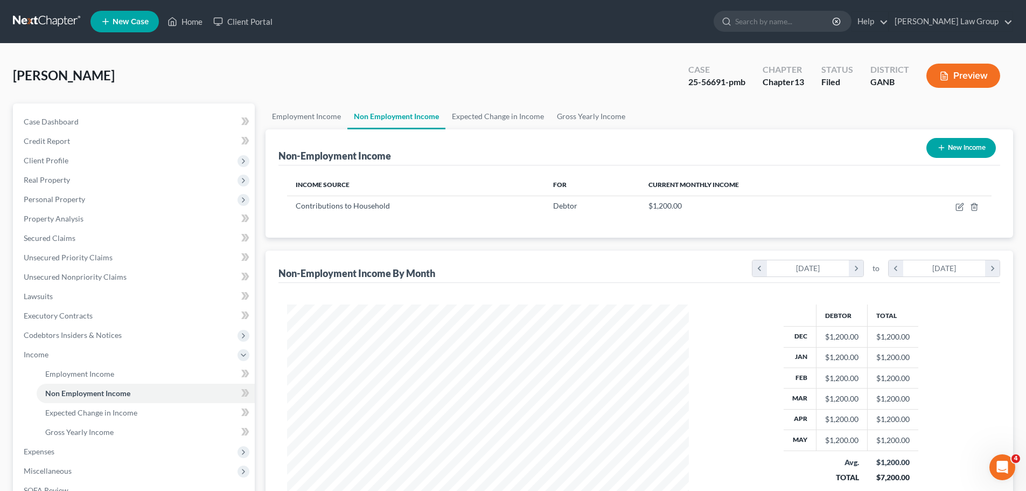
scroll to position [201, 423]
click at [985, 15] on link "[PERSON_NAME] Law Group" at bounding box center [950, 21] width 123 height 19
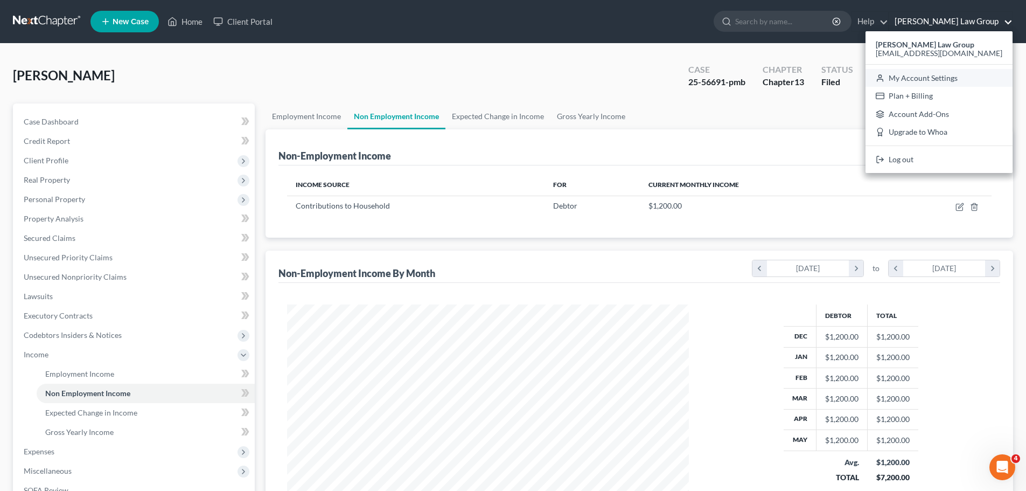
click at [948, 82] on link "My Account Settings" at bounding box center [939, 78] width 147 height 18
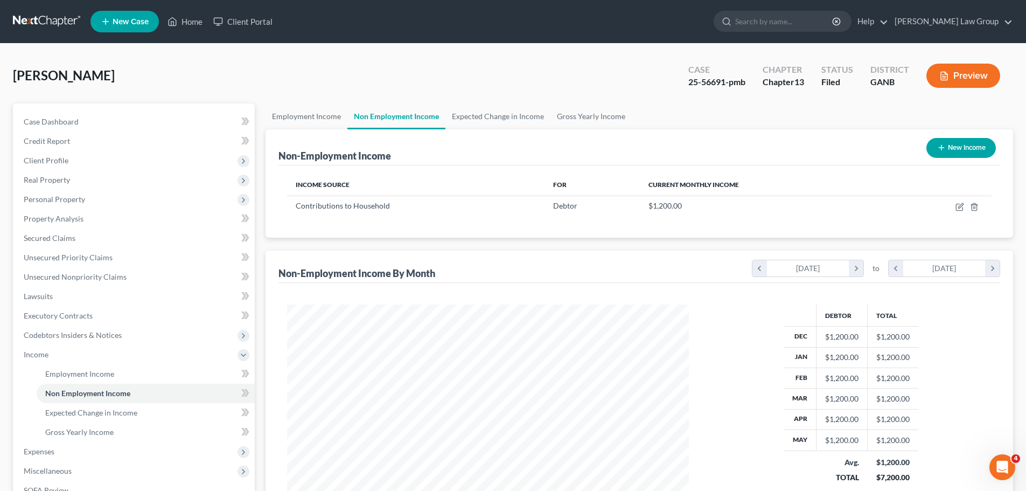
select select "19"
select select "24"
select select "10"
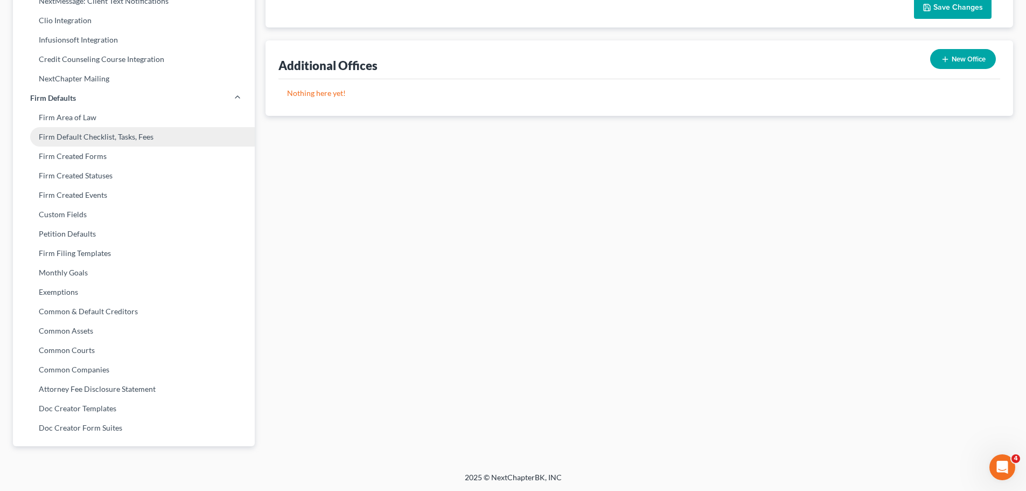
scroll to position [326, 0]
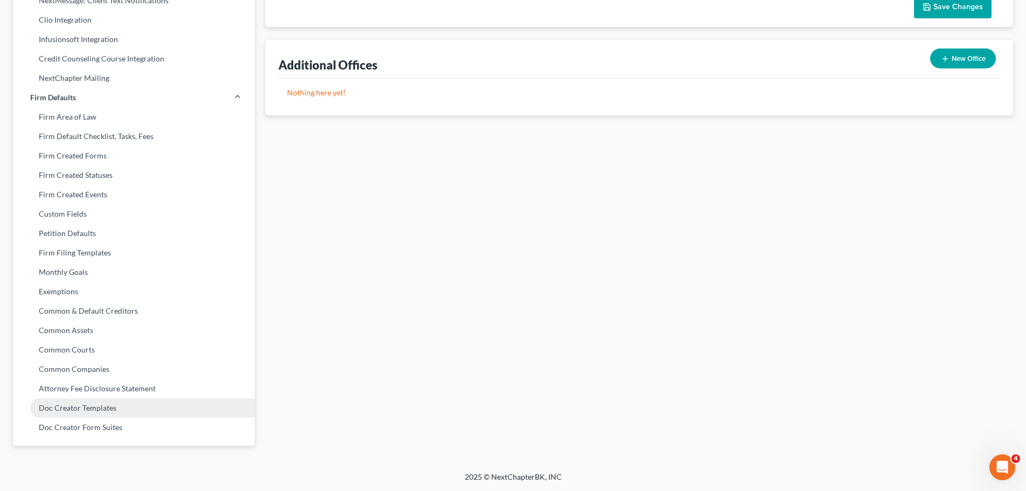
click at [120, 409] on link "Doc Creator Templates" at bounding box center [134, 407] width 242 height 19
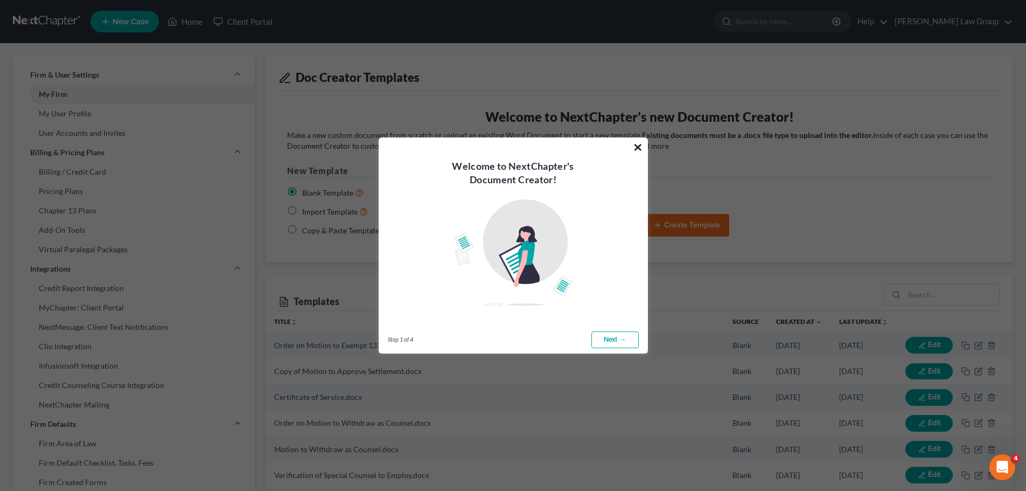
click at [638, 147] on button "×" at bounding box center [638, 146] width 10 height 17
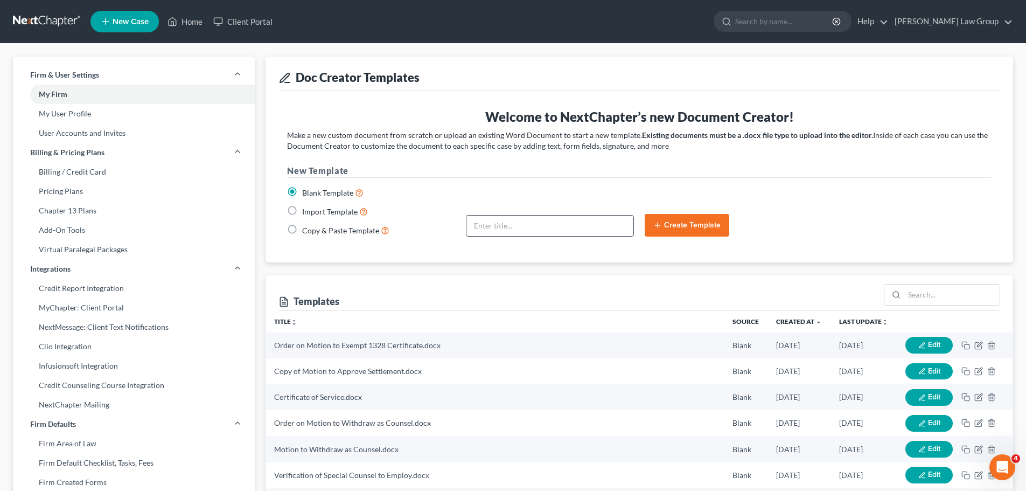
click at [486, 225] on input "text" at bounding box center [549, 225] width 167 height 20
type input "motion to avoid"
click at [919, 292] on input "search" at bounding box center [951, 294] width 95 height 20
type input "motion to a"
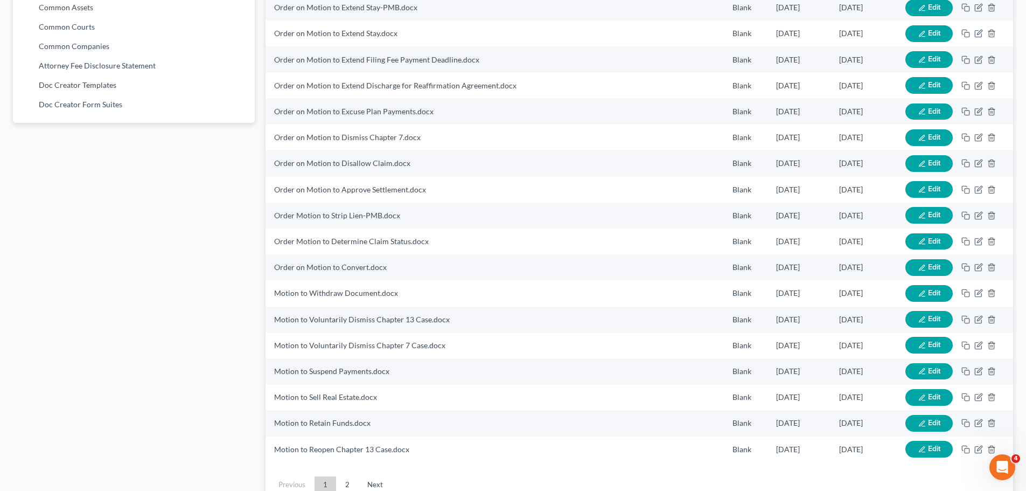
scroll to position [698, 0]
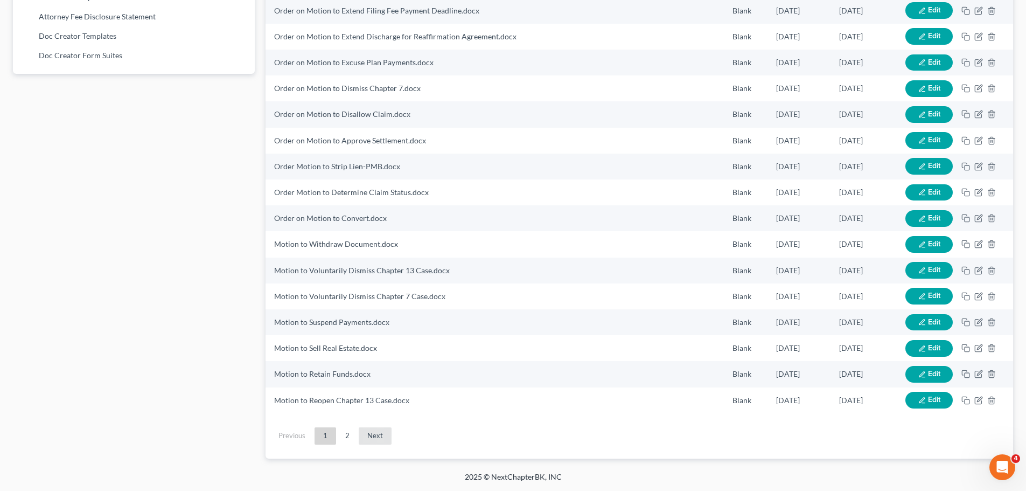
click at [374, 432] on link "Next" at bounding box center [375, 435] width 33 height 17
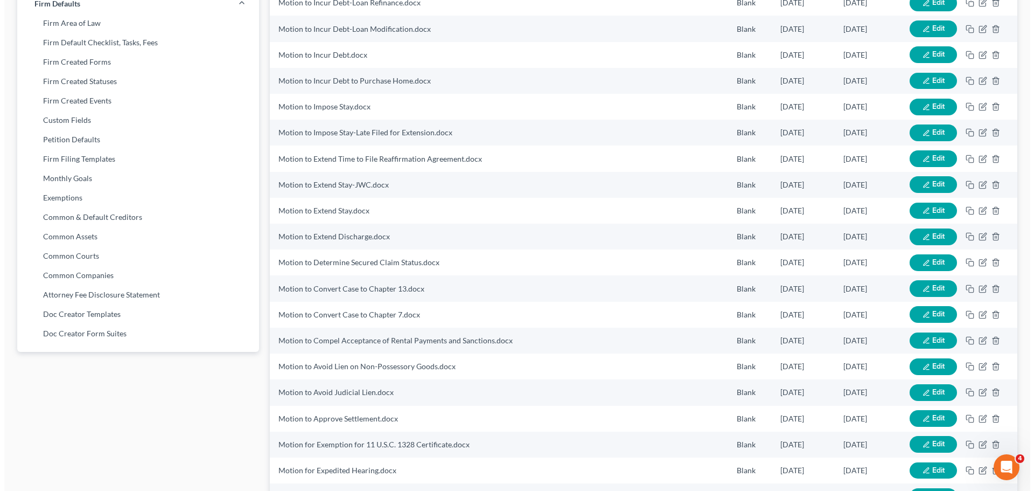
scroll to position [485, 0]
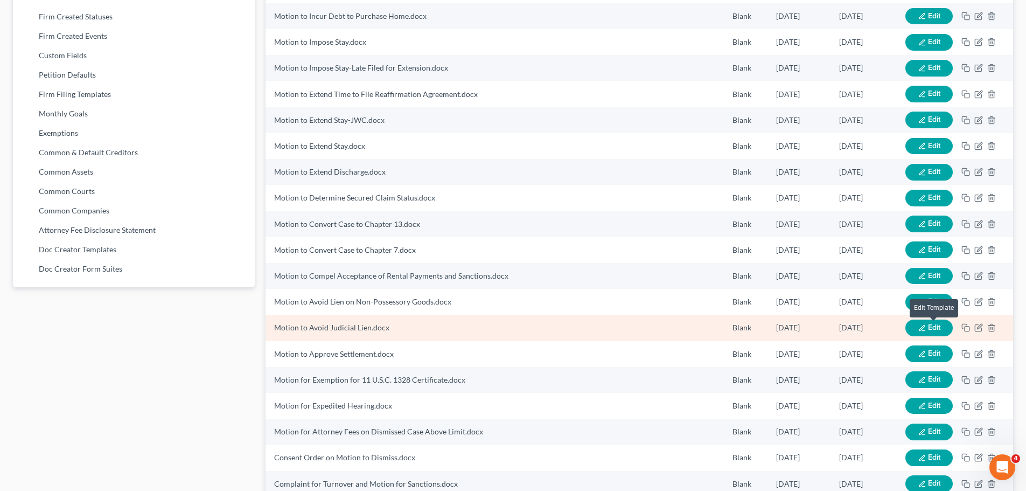
click at [929, 326] on span "Edit" at bounding box center [934, 327] width 12 height 9
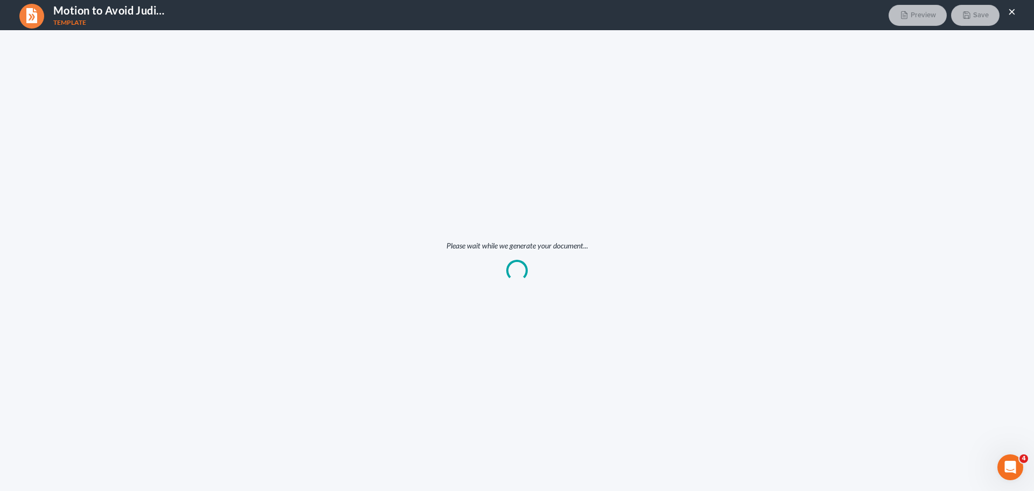
scroll to position [0, 0]
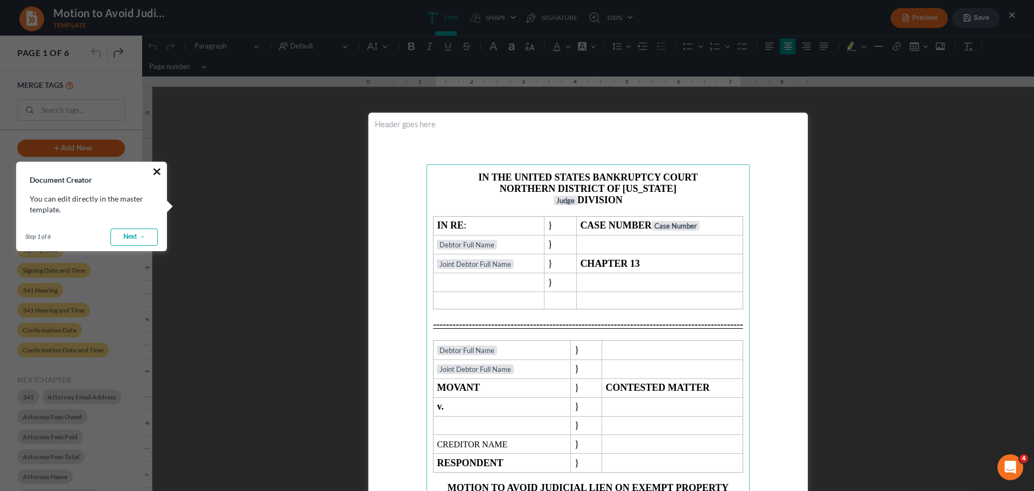
click at [157, 172] on button "×" at bounding box center [157, 171] width 10 height 17
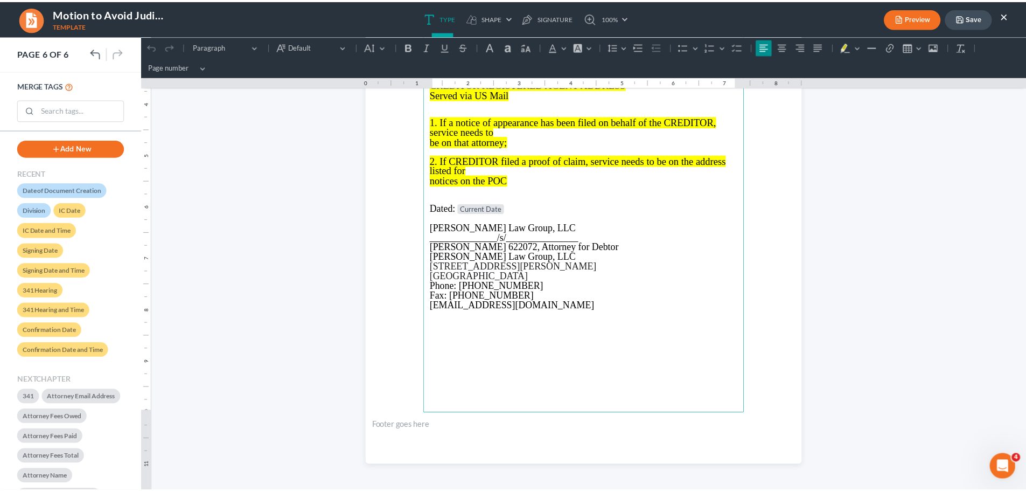
scroll to position [2921, 0]
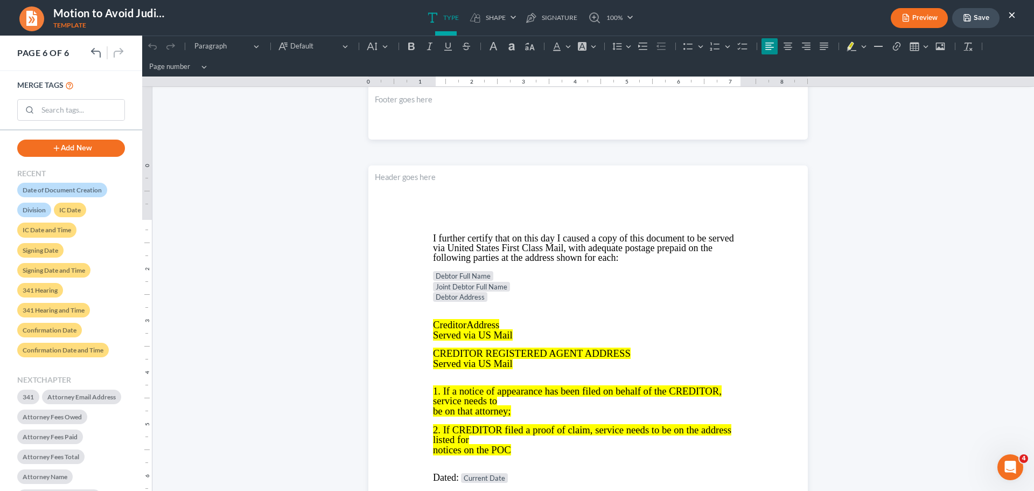
click at [1011, 9] on button "×" at bounding box center [1012, 14] width 8 height 13
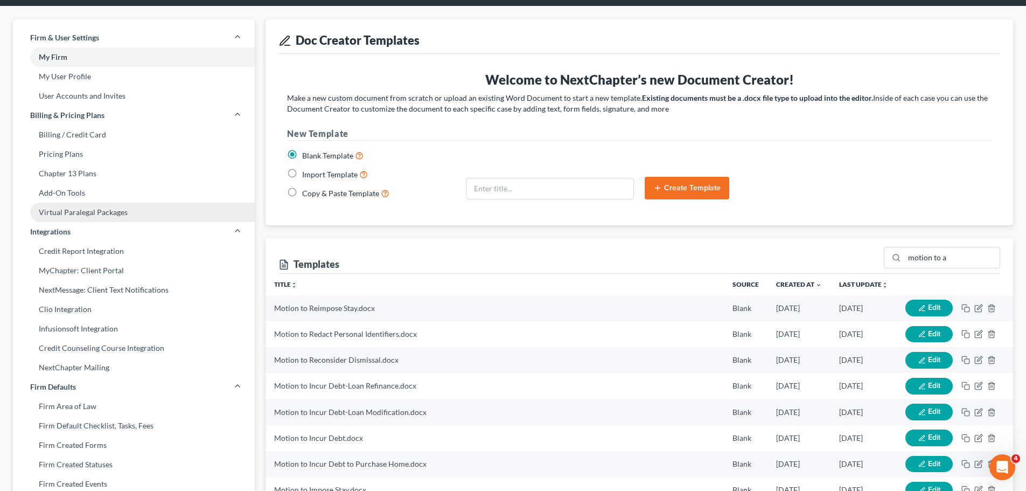
scroll to position [0, 0]
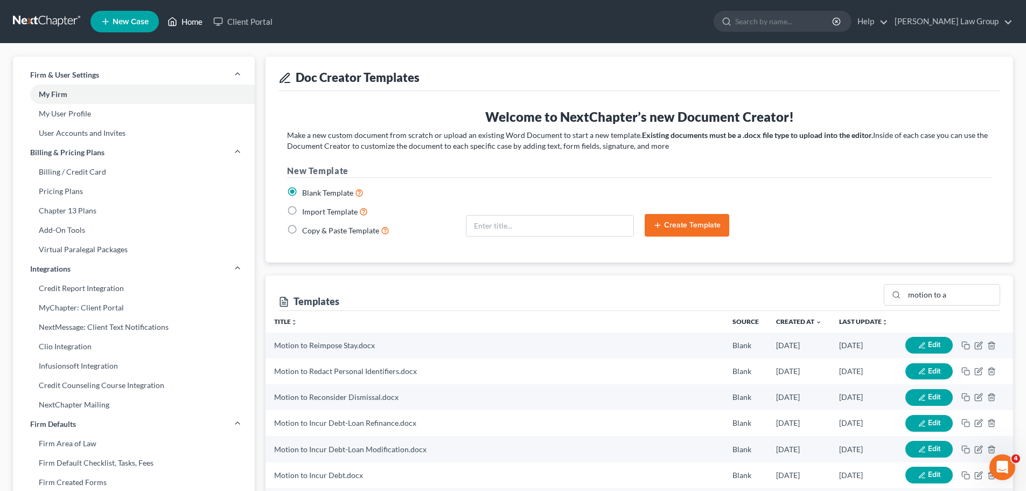
click at [184, 24] on link "Home" at bounding box center [185, 21] width 46 height 19
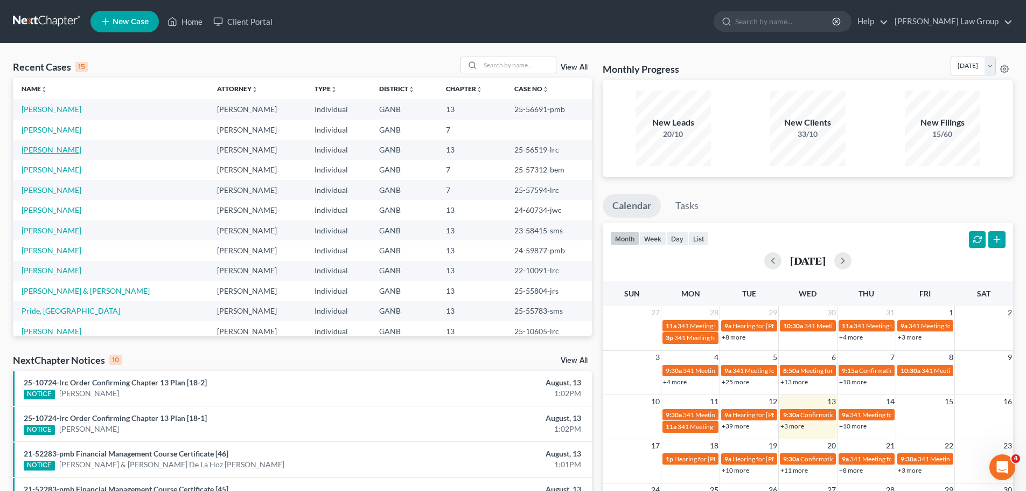
click at [72, 148] on link "[PERSON_NAME]" at bounding box center [52, 149] width 60 height 9
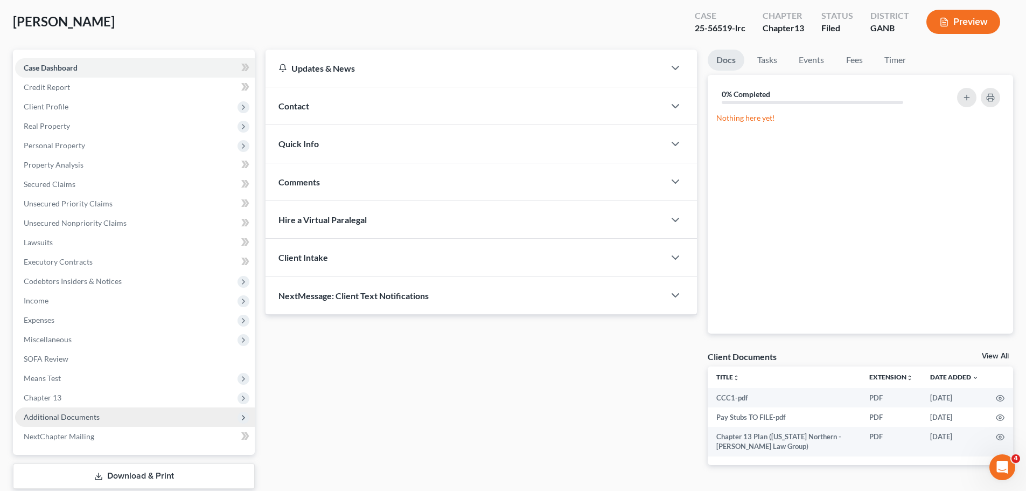
scroll to position [121, 0]
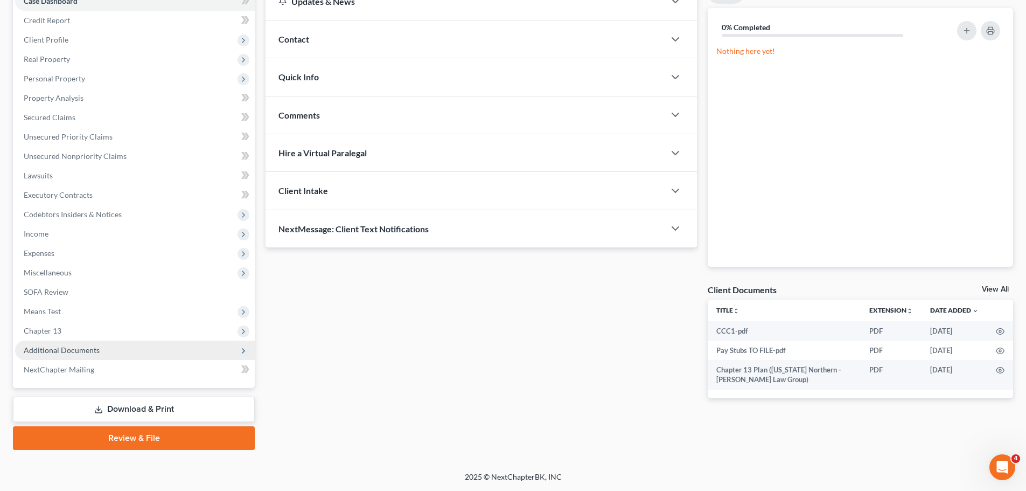
click at [115, 347] on span "Additional Documents" at bounding box center [135, 349] width 240 height 19
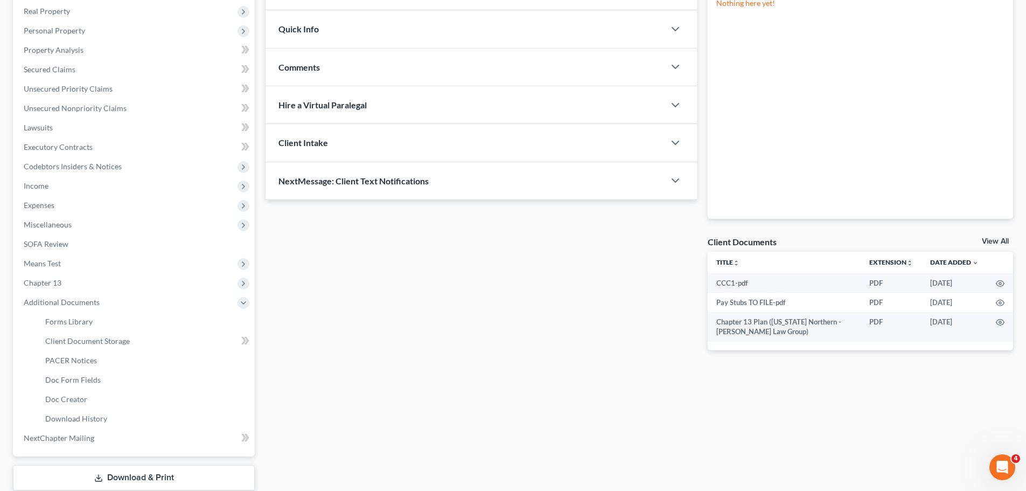
scroll to position [228, 0]
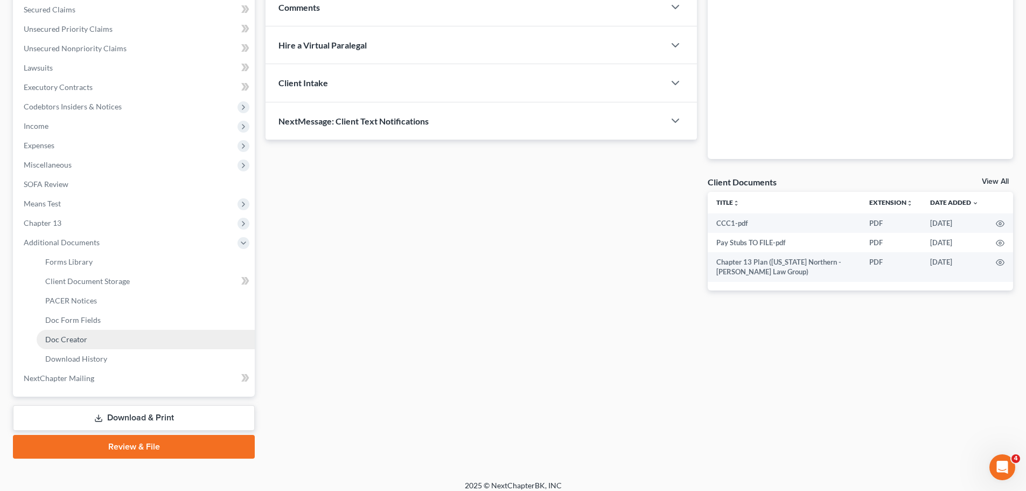
click at [74, 340] on span "Doc Creator" at bounding box center [66, 339] width 42 height 9
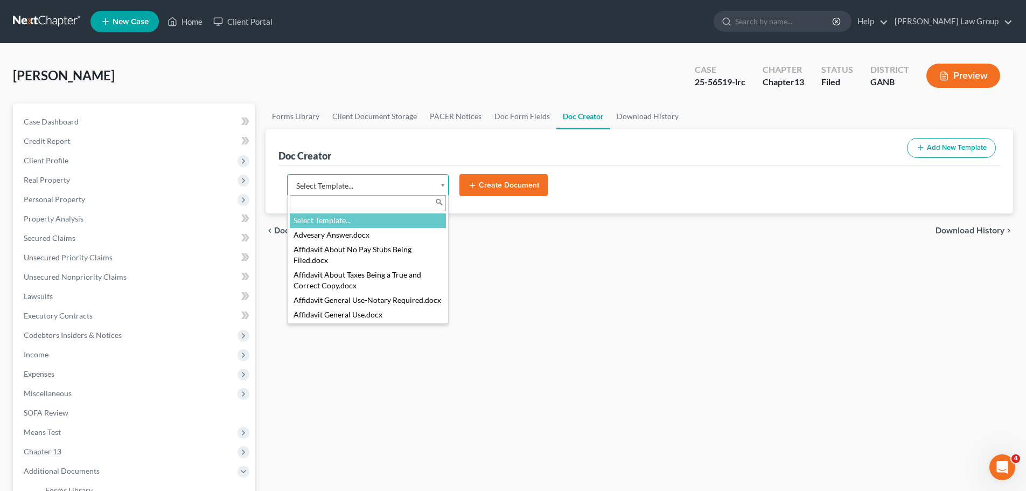
click at [366, 178] on body "Home New Case Client Portal [PERSON_NAME] Law Group [EMAIL_ADDRESS][DOMAIN_NAME…" at bounding box center [513, 364] width 1026 height 728
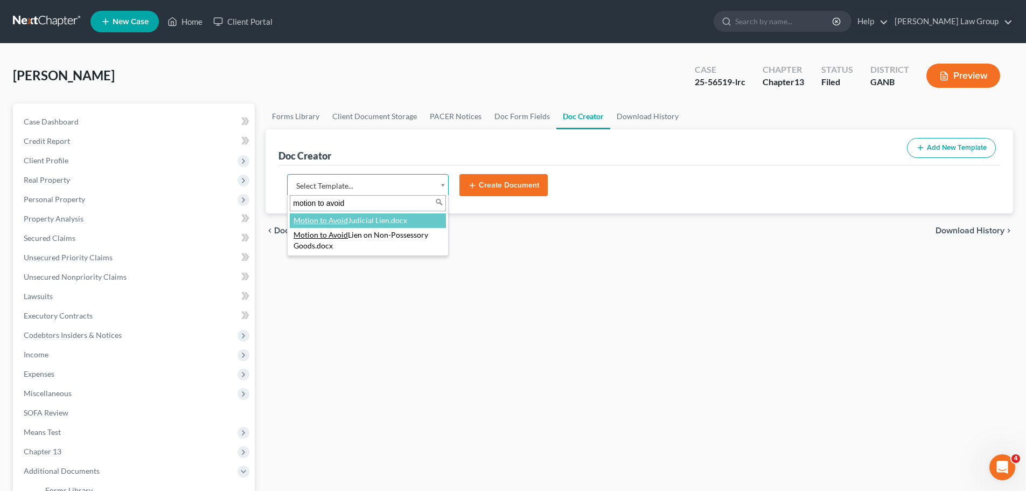
type input "motion to avoid"
select select "111636"
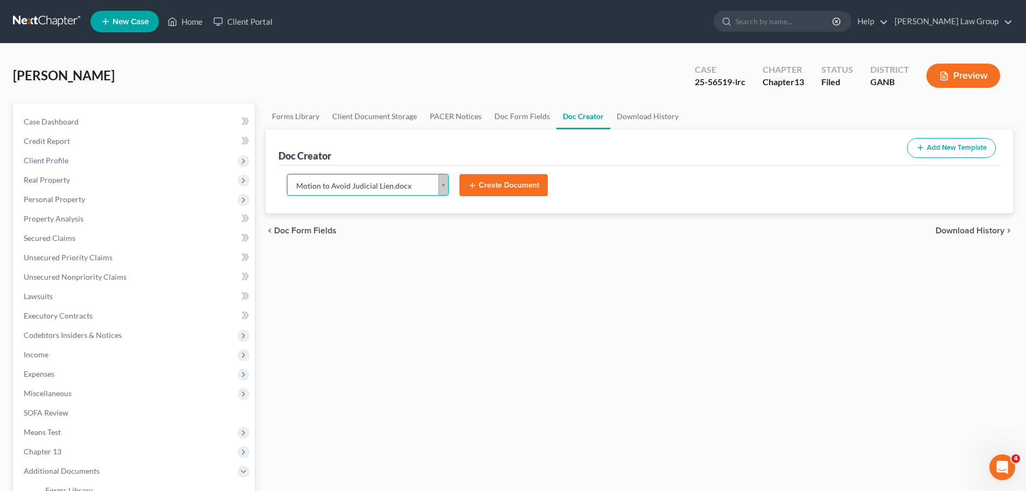
click at [515, 176] on button "Create Document" at bounding box center [503, 185] width 88 height 23
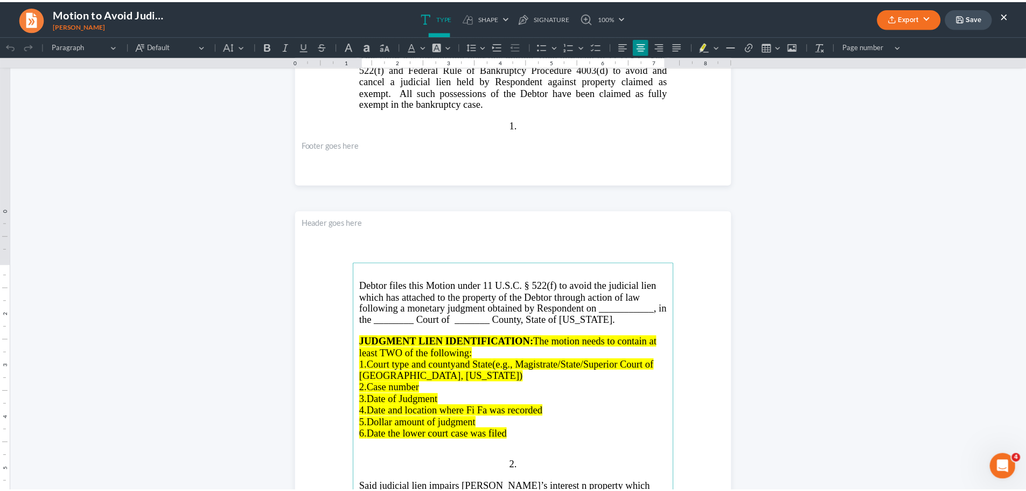
scroll to position [638, 0]
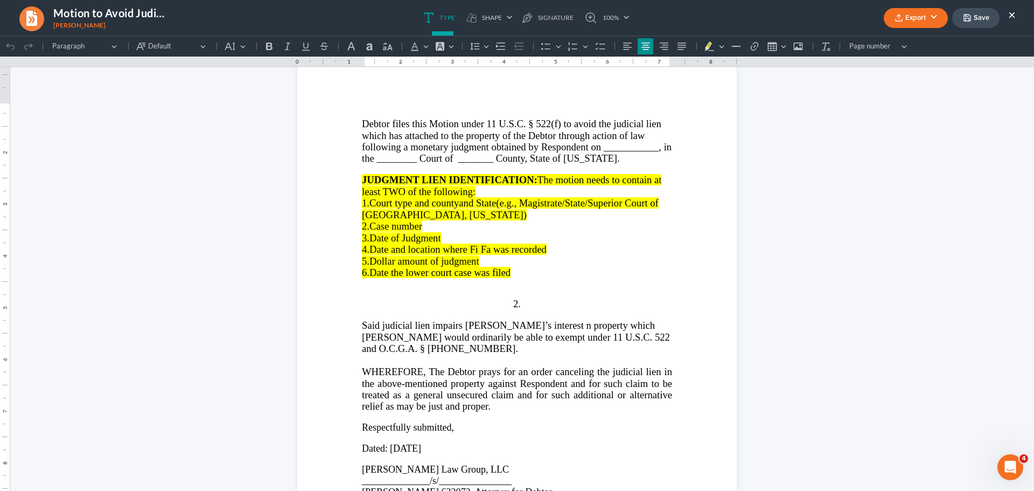
click at [1013, 17] on button "×" at bounding box center [1012, 14] width 8 height 13
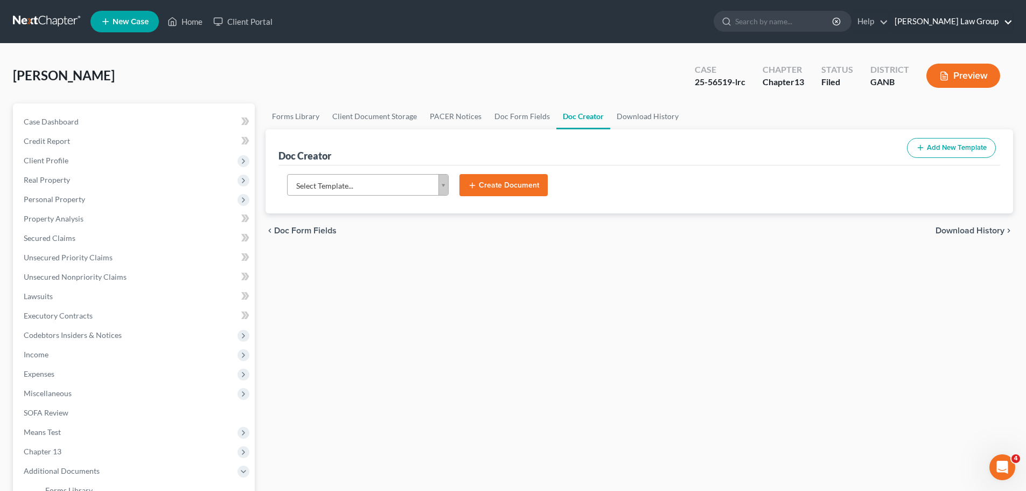
click at [979, 22] on link "[PERSON_NAME] Law Group" at bounding box center [950, 21] width 123 height 19
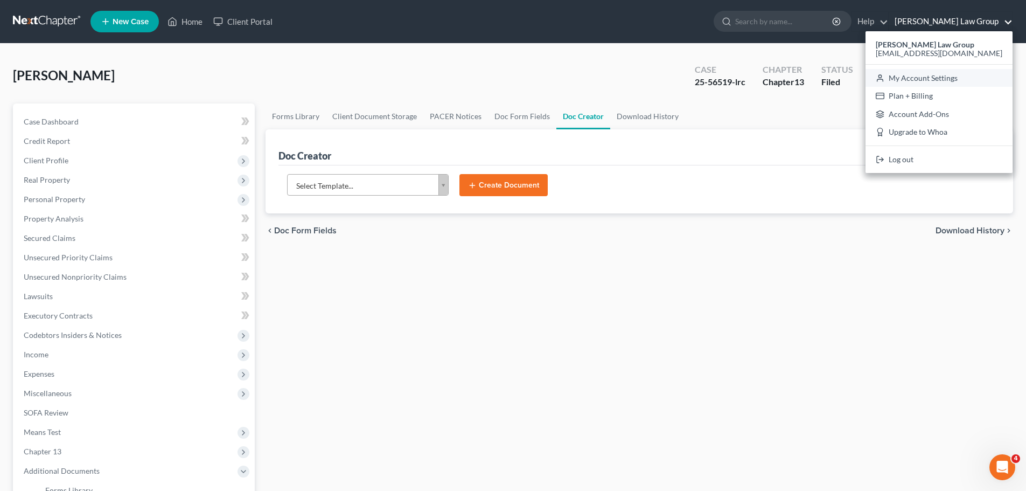
click at [963, 69] on link "My Account Settings" at bounding box center [939, 78] width 147 height 18
select select "19"
select select "24"
select select "10"
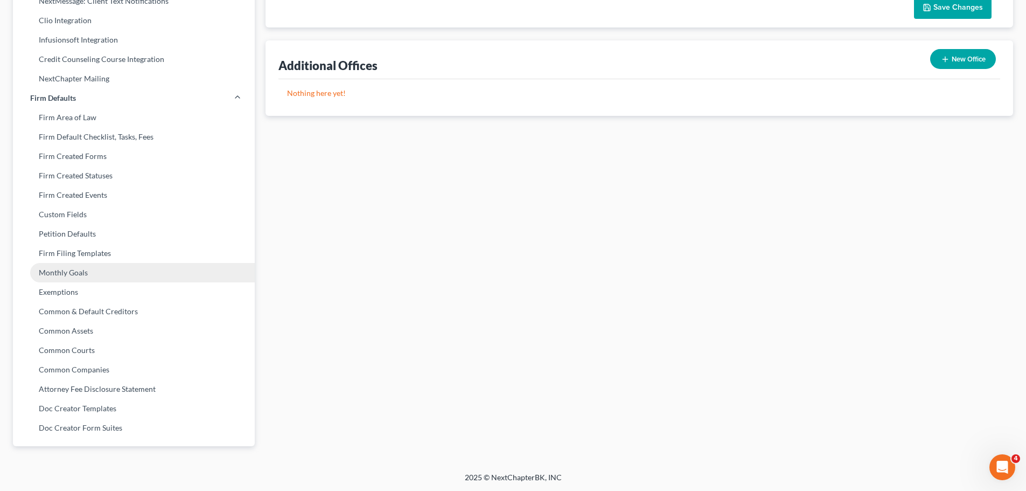
scroll to position [326, 0]
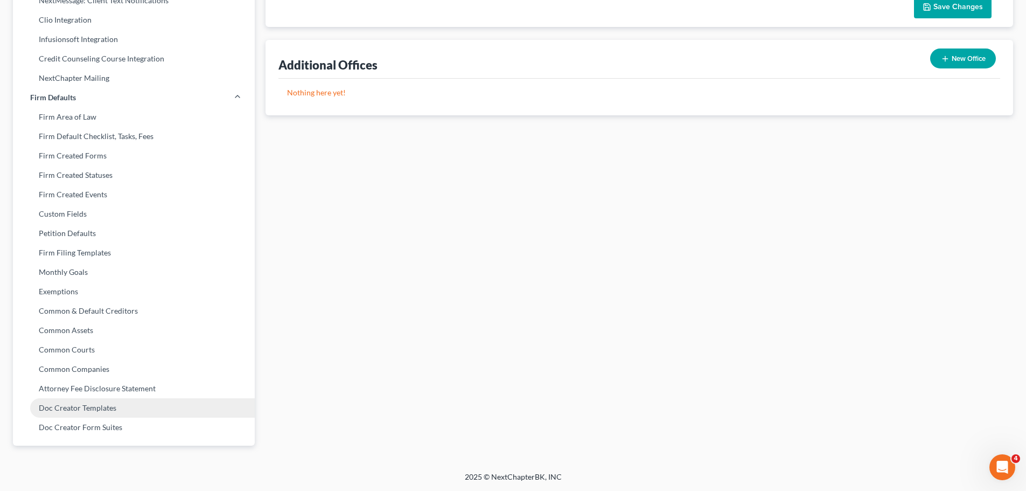
click at [59, 413] on link "Doc Creator Templates" at bounding box center [134, 407] width 242 height 19
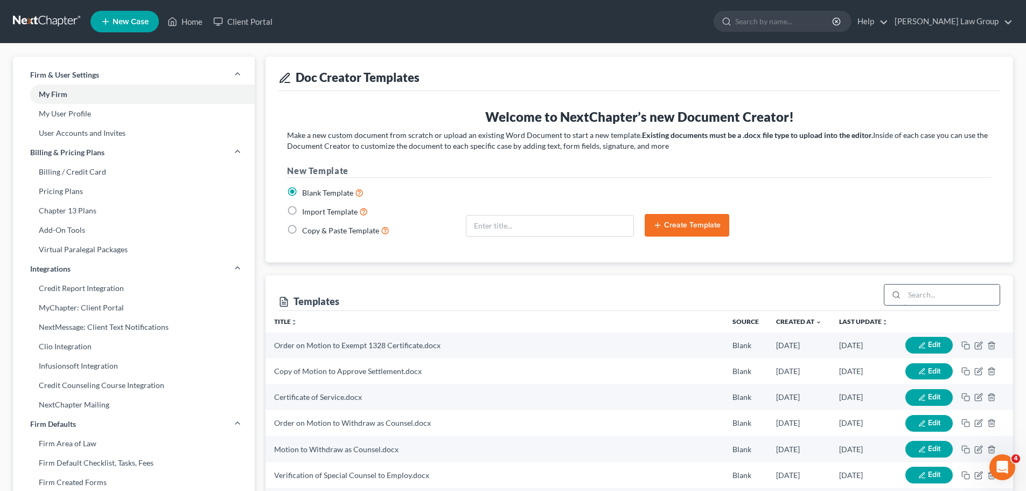
click at [916, 289] on input "search" at bounding box center [951, 294] width 95 height 20
type input "avoid"
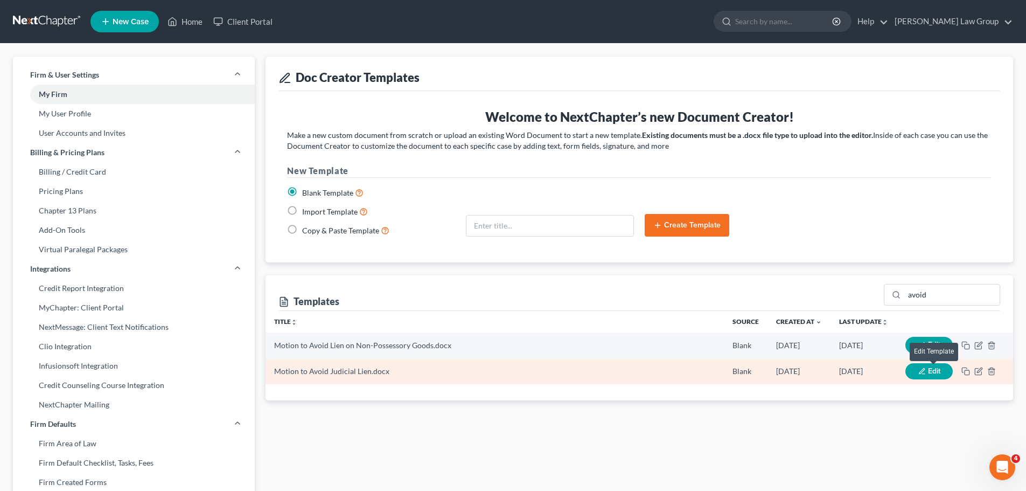
click at [932, 371] on span "Edit" at bounding box center [934, 370] width 12 height 9
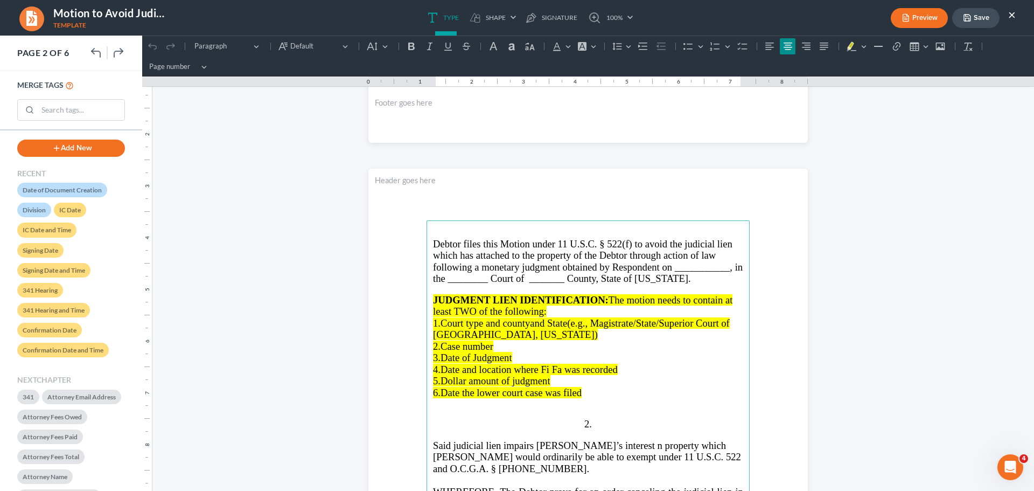
scroll to position [754, 0]
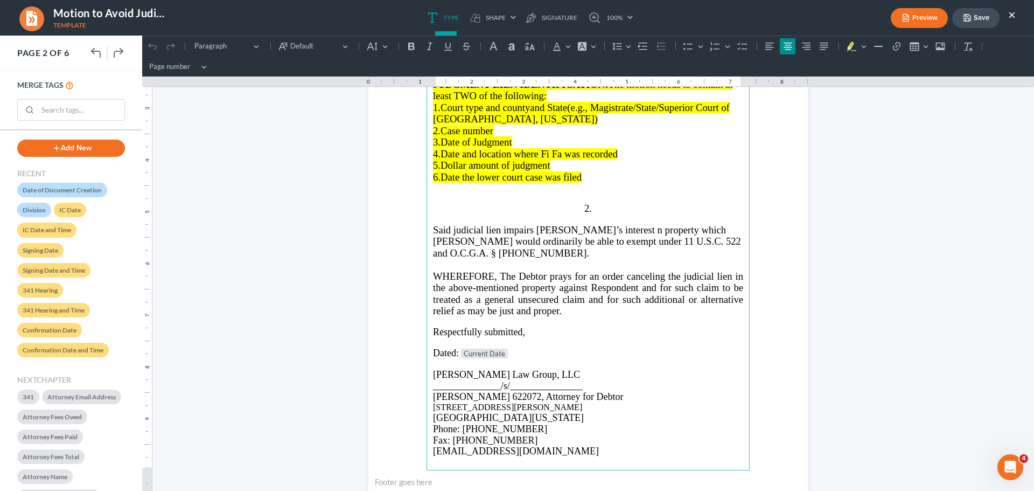
click at [628, 230] on span "Said judicial lien impairs [PERSON_NAME]’s interest n property which [PERSON_NA…" at bounding box center [587, 241] width 308 height 34
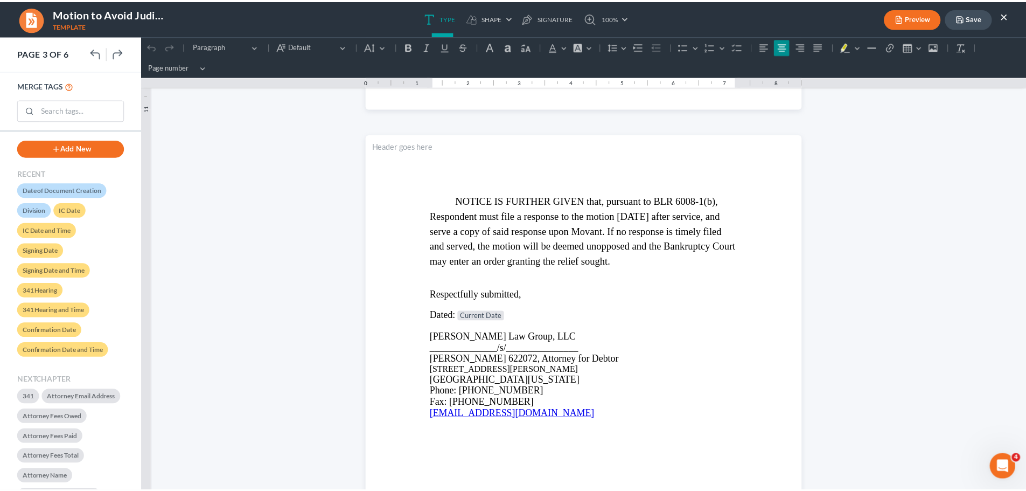
scroll to position [1778, 0]
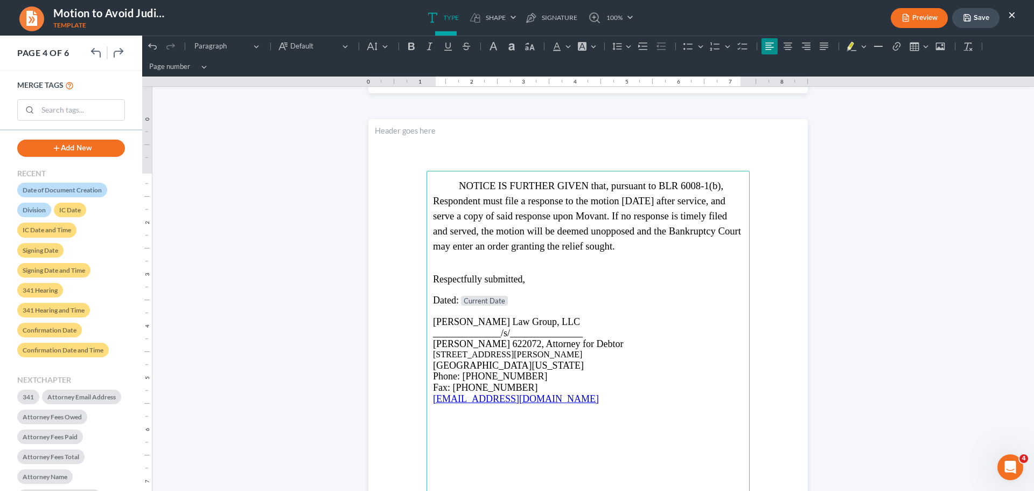
click at [992, 15] on button "Save" at bounding box center [975, 18] width 47 height 20
click at [1012, 13] on button "×" at bounding box center [1012, 14] width 8 height 13
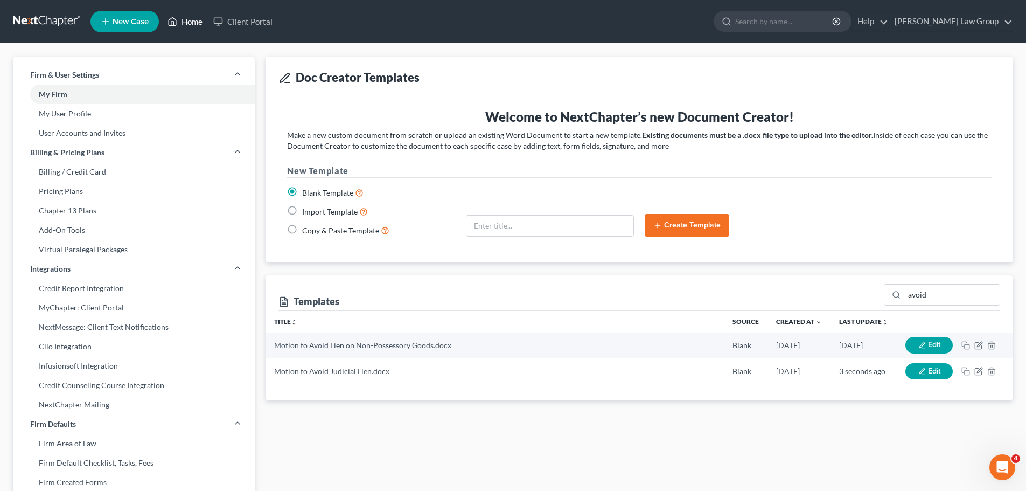
click at [190, 23] on link "Home" at bounding box center [185, 21] width 46 height 19
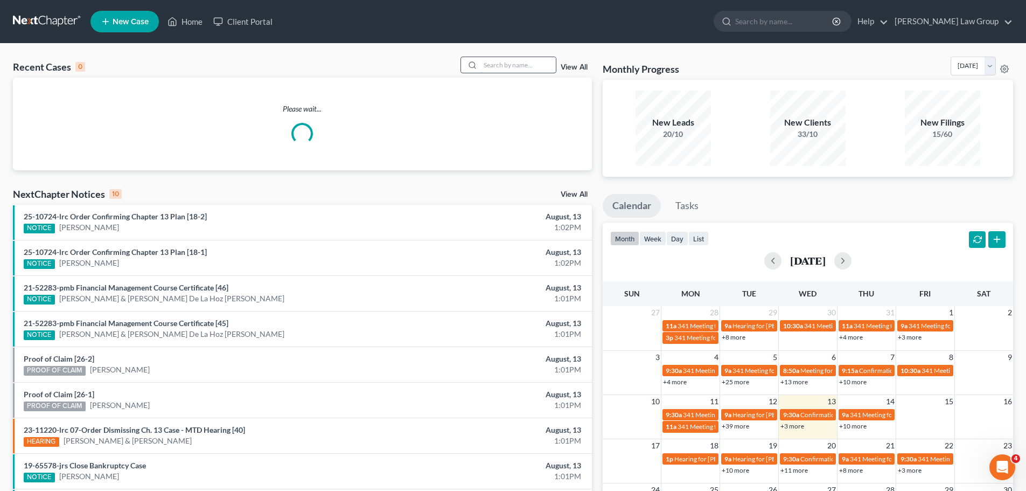
click at [505, 65] on input "search" at bounding box center [517, 65] width 75 height 16
paste input "22-59985"
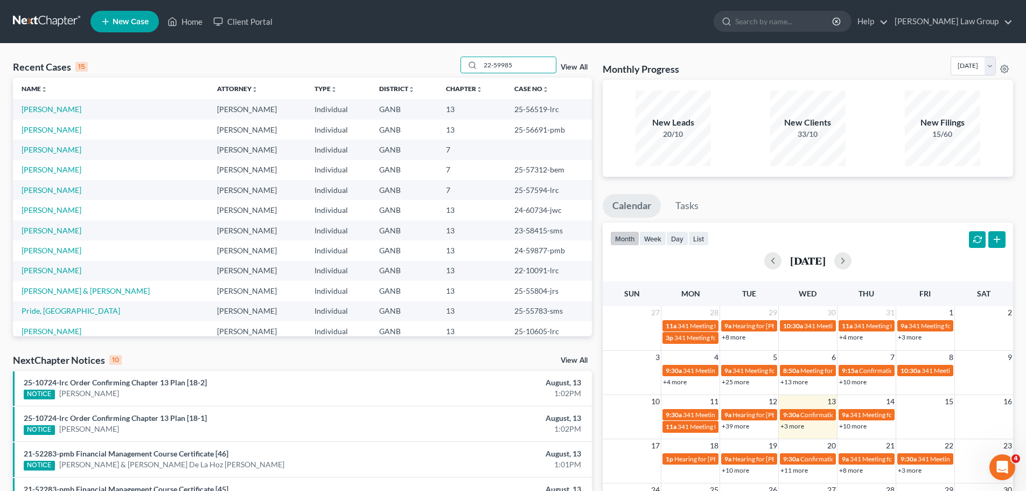
type input "22-59985"
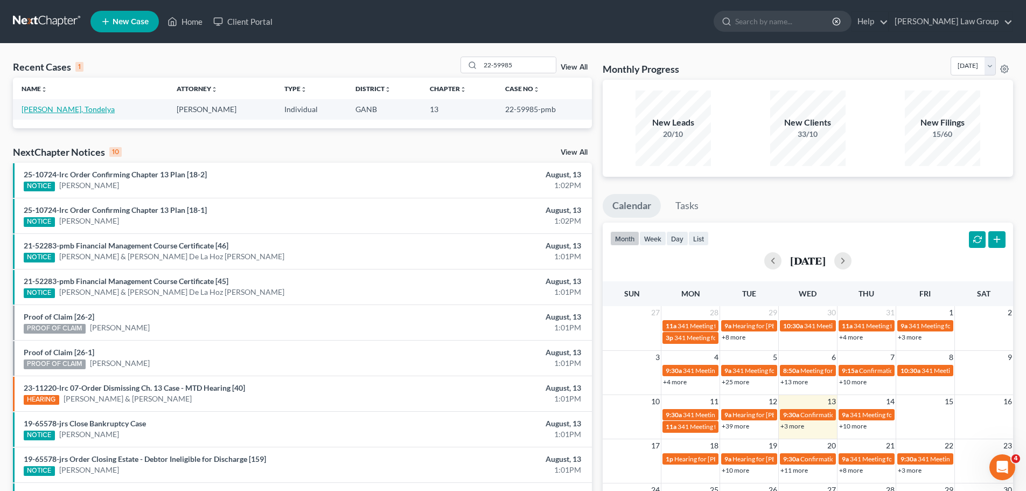
click at [65, 110] on link "[PERSON_NAME], Tondelya" at bounding box center [68, 109] width 93 height 9
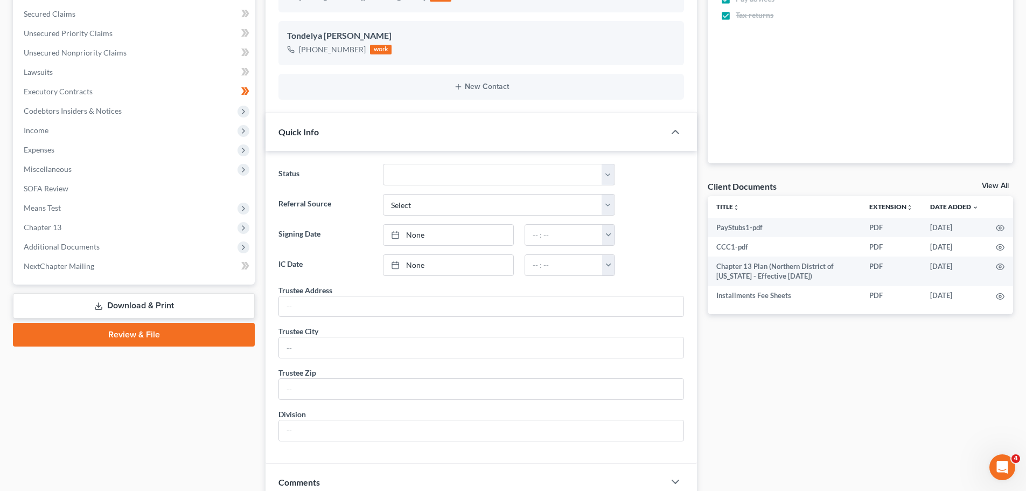
scroll to position [120, 0]
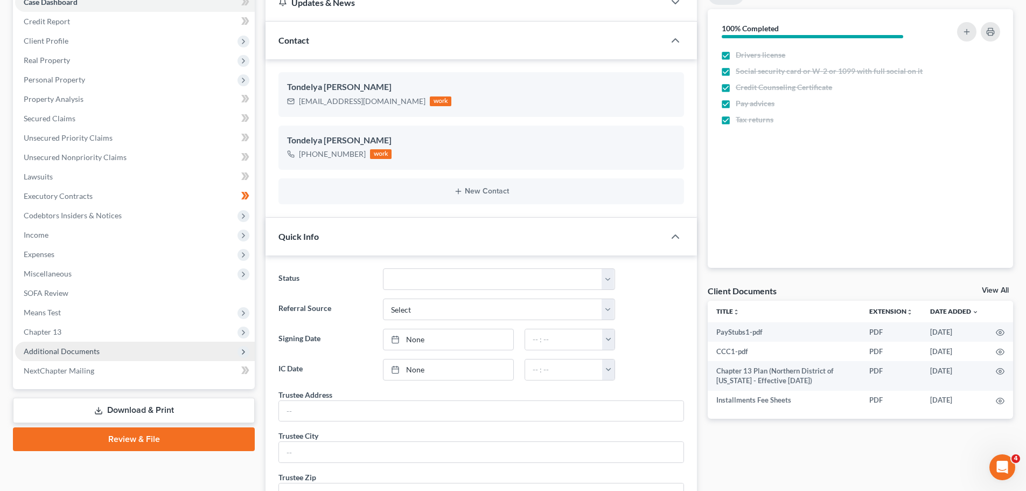
click at [78, 355] on span "Additional Documents" at bounding box center [62, 350] width 76 height 9
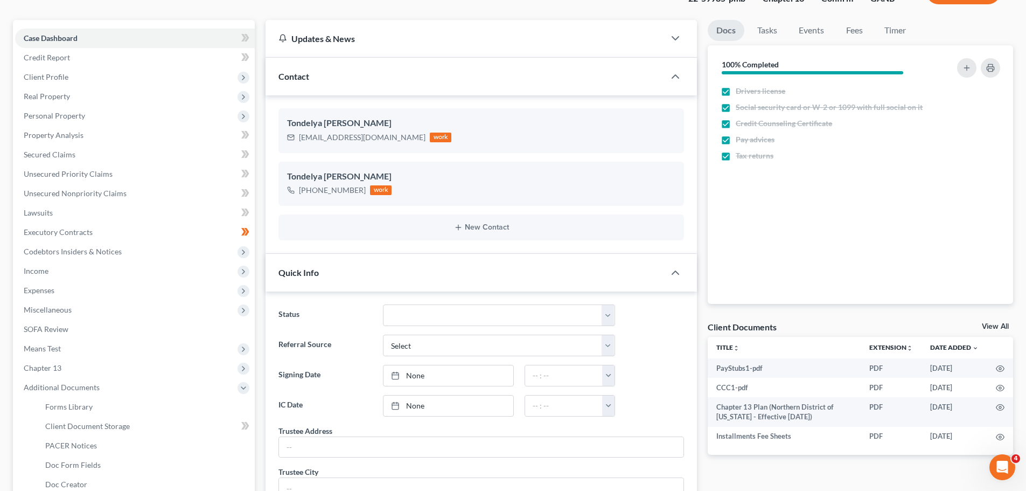
scroll to position [0, 0]
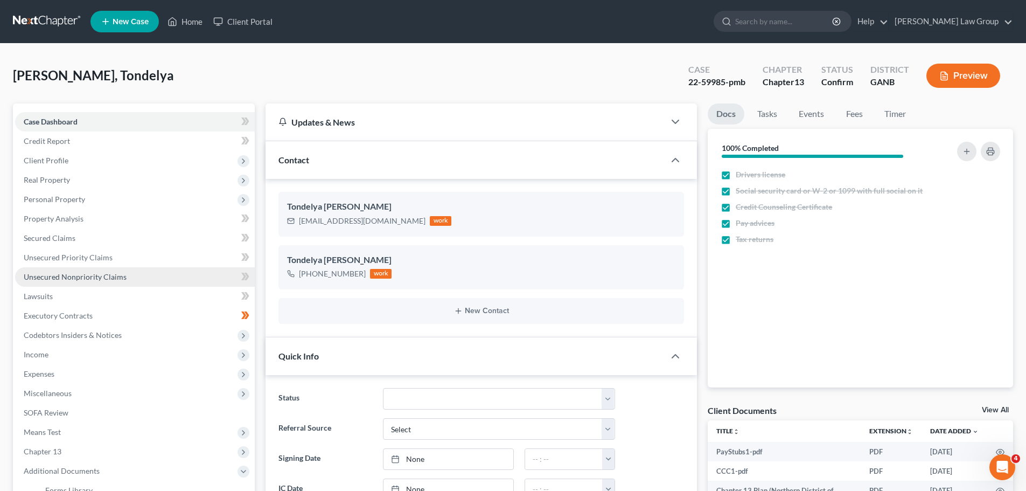
click at [60, 276] on span "Unsecured Nonpriority Claims" at bounding box center [75, 276] width 103 height 9
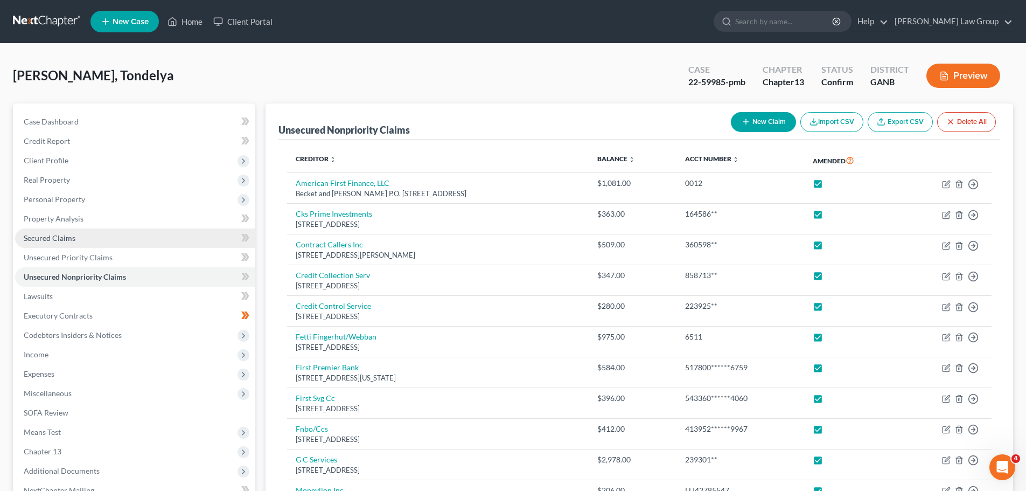
click at [79, 239] on link "Secured Claims" at bounding box center [135, 237] width 240 height 19
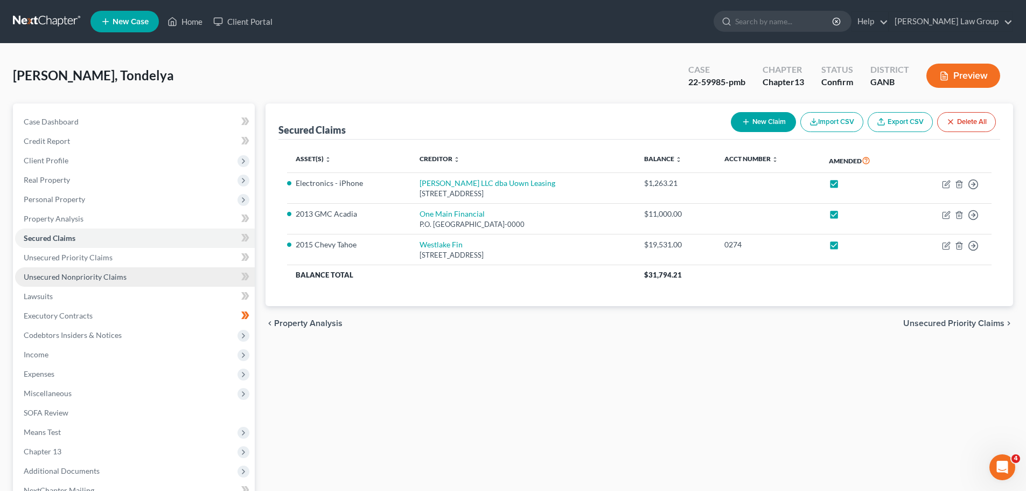
click at [79, 271] on link "Unsecured Nonpriority Claims" at bounding box center [135, 276] width 240 height 19
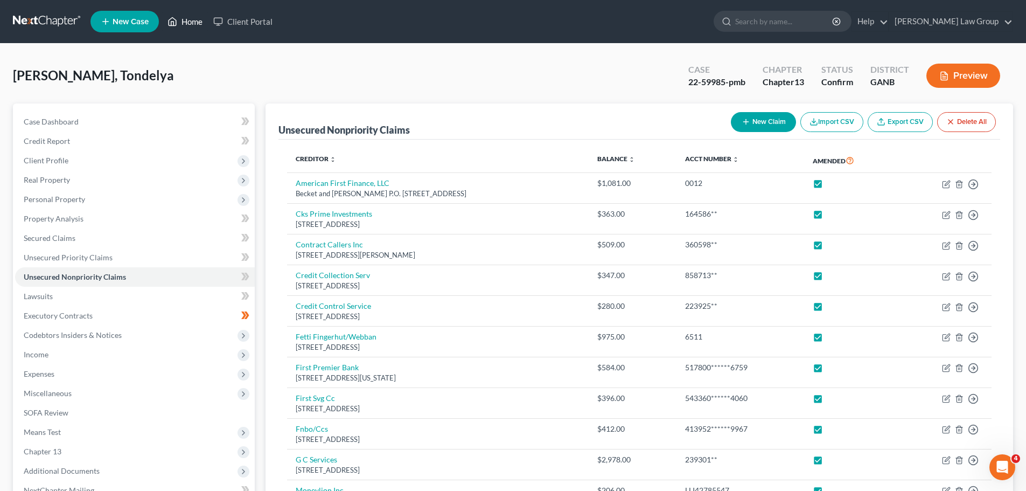
click at [206, 24] on link "Home" at bounding box center [185, 21] width 46 height 19
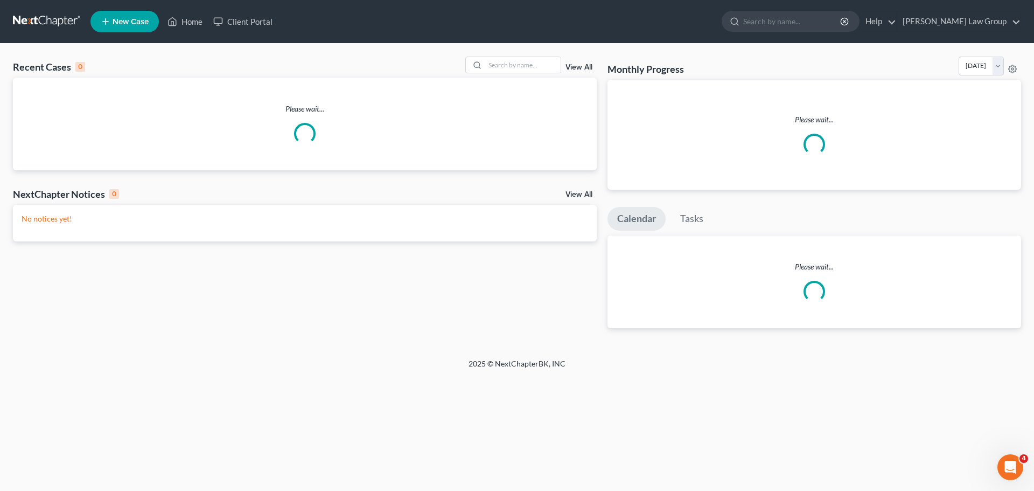
click at [516, 55] on div "Recent Cases 0 View All Please wait... NextChapter Notices 0 View All No notice…" at bounding box center [517, 201] width 1034 height 315
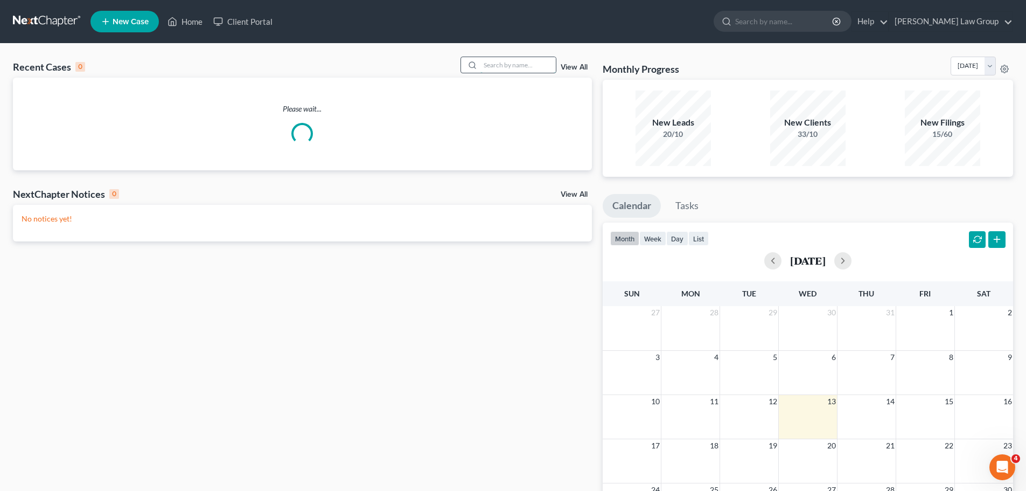
click at [509, 65] on input "search" at bounding box center [517, 65] width 75 height 16
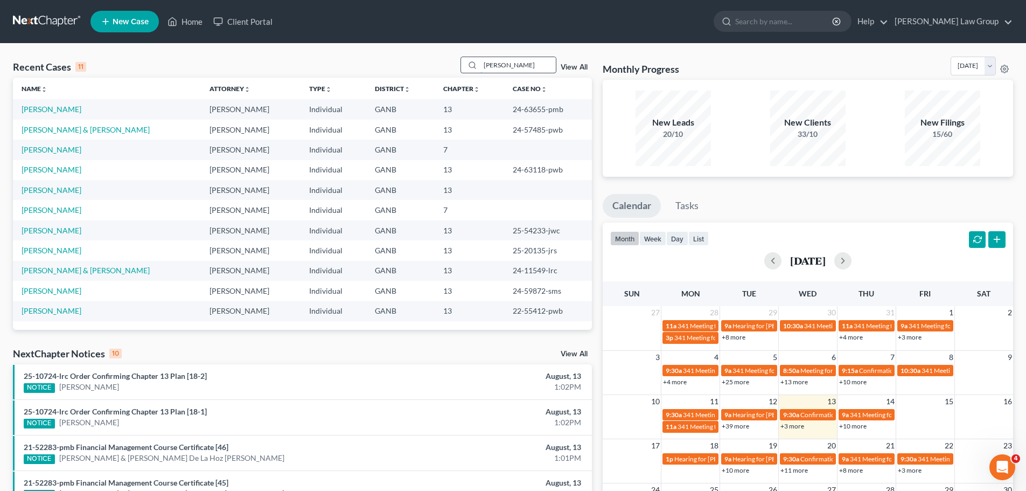
type input "[PERSON_NAME]"
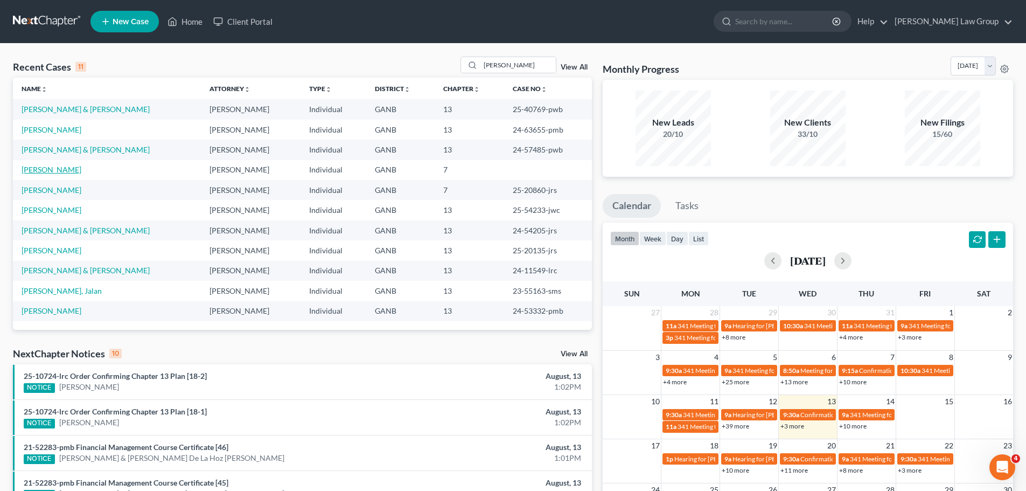
click at [54, 174] on link "[PERSON_NAME]" at bounding box center [52, 169] width 60 height 9
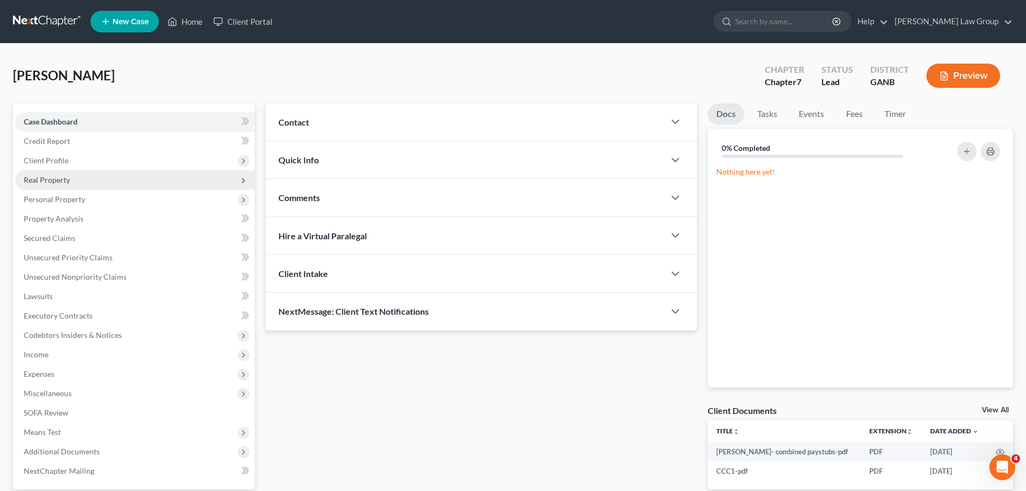
click at [67, 177] on span "Real Property" at bounding box center [47, 179] width 46 height 9
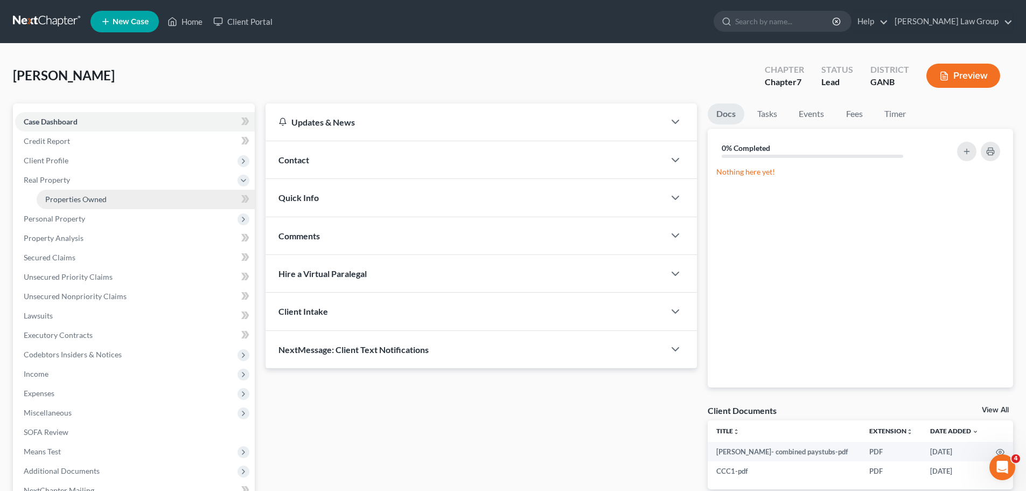
click at [109, 192] on link "Properties Owned" at bounding box center [146, 199] width 218 height 19
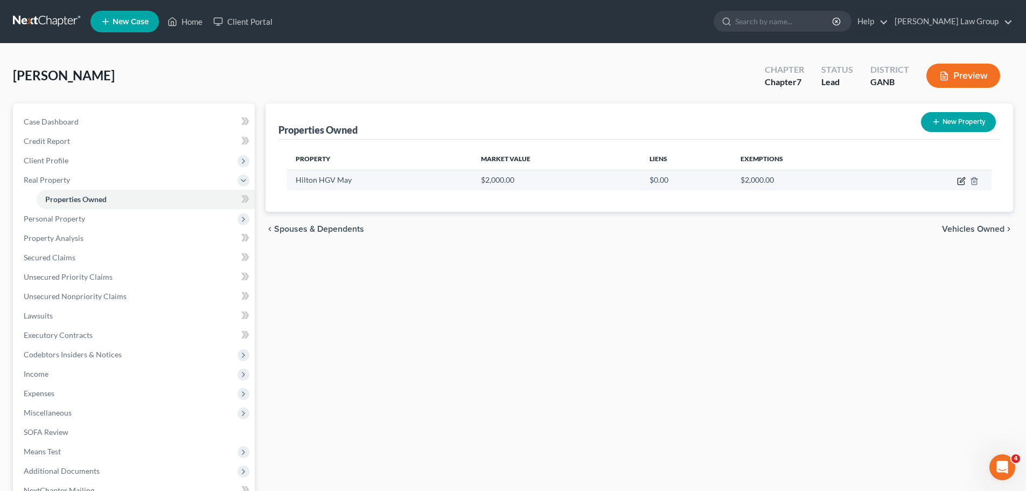
click at [958, 183] on icon "button" at bounding box center [961, 181] width 6 height 6
select select "10"
select select "32"
select select "0"
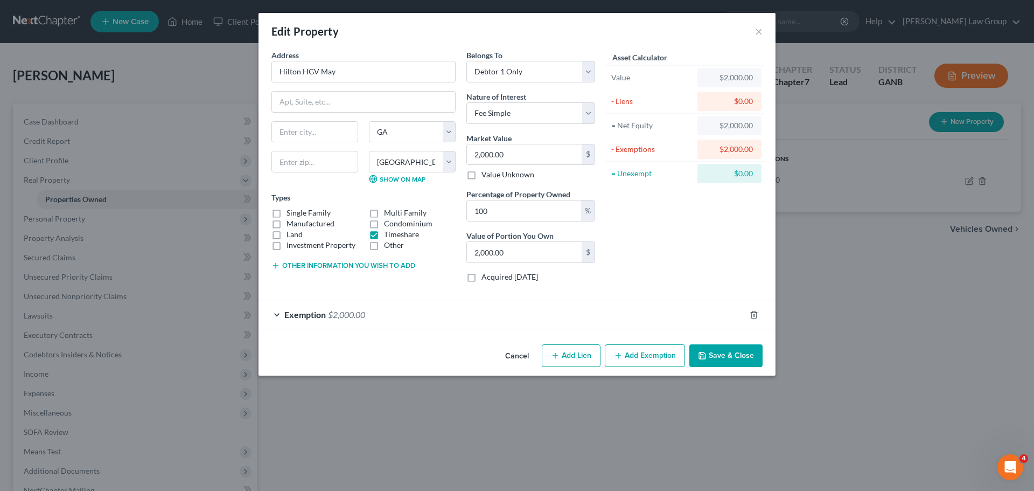
click at [340, 319] on span "$2,000.00" at bounding box center [346, 314] width 37 height 10
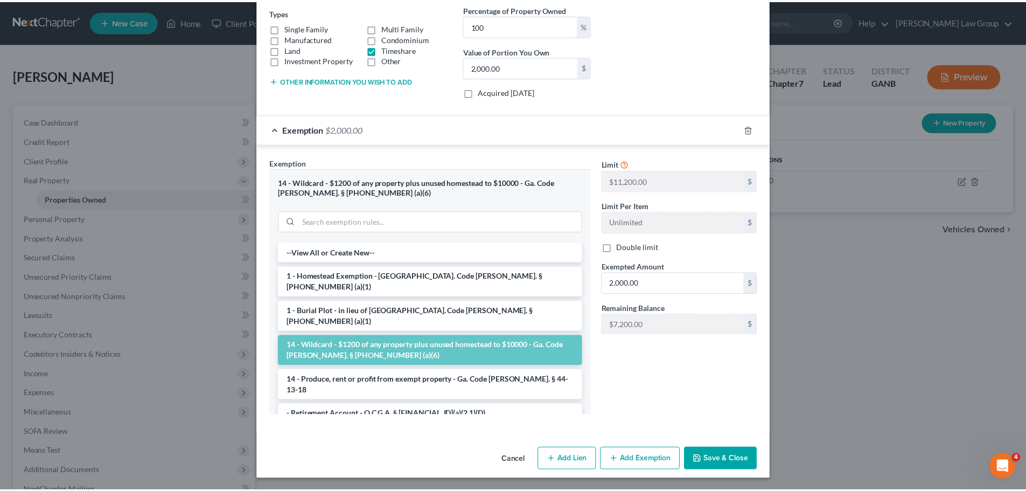
scroll to position [186, 0]
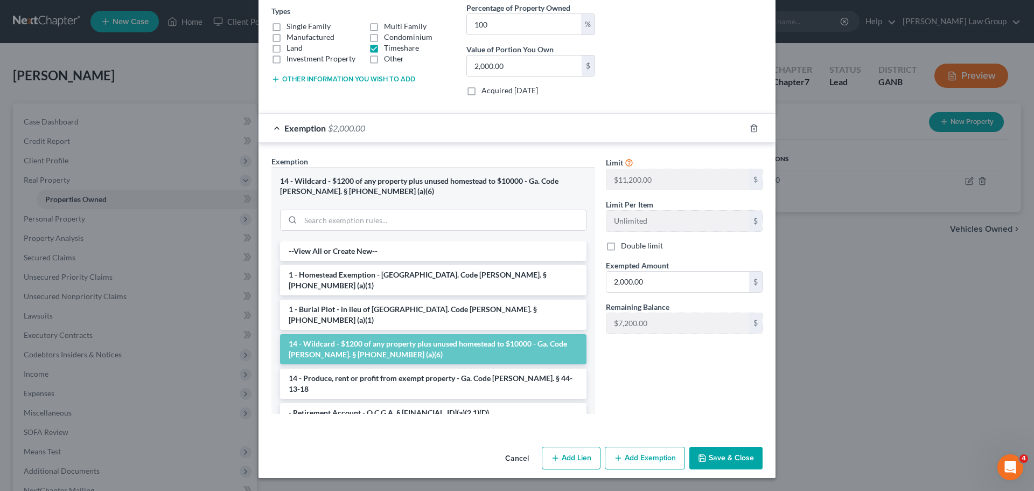
click at [737, 454] on button "Save & Close" at bounding box center [725, 458] width 73 height 23
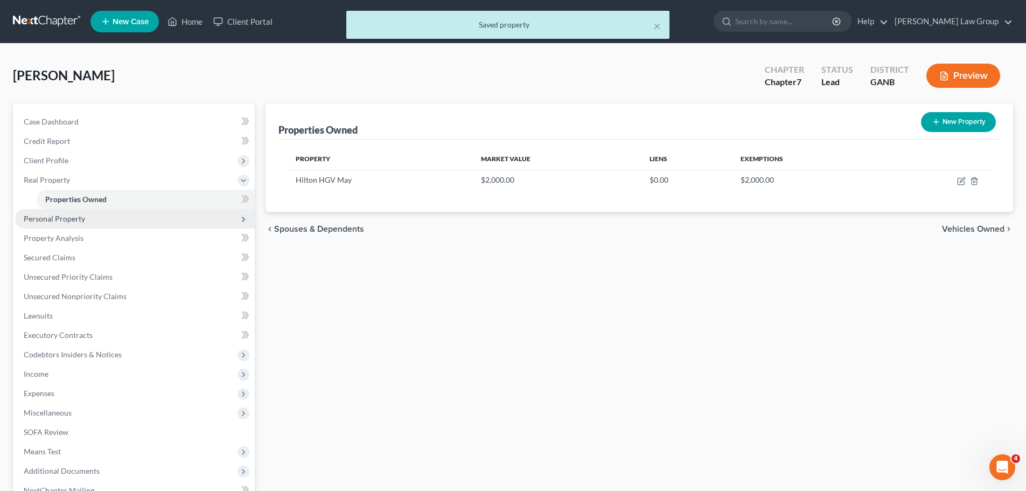
click at [108, 220] on span "Personal Property" at bounding box center [135, 218] width 240 height 19
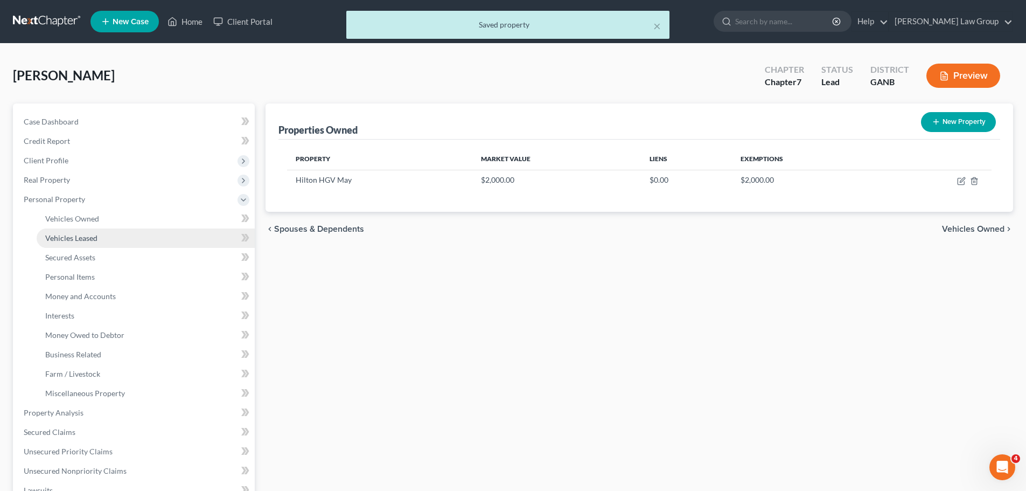
click at [107, 232] on link "Vehicles Leased" at bounding box center [146, 237] width 218 height 19
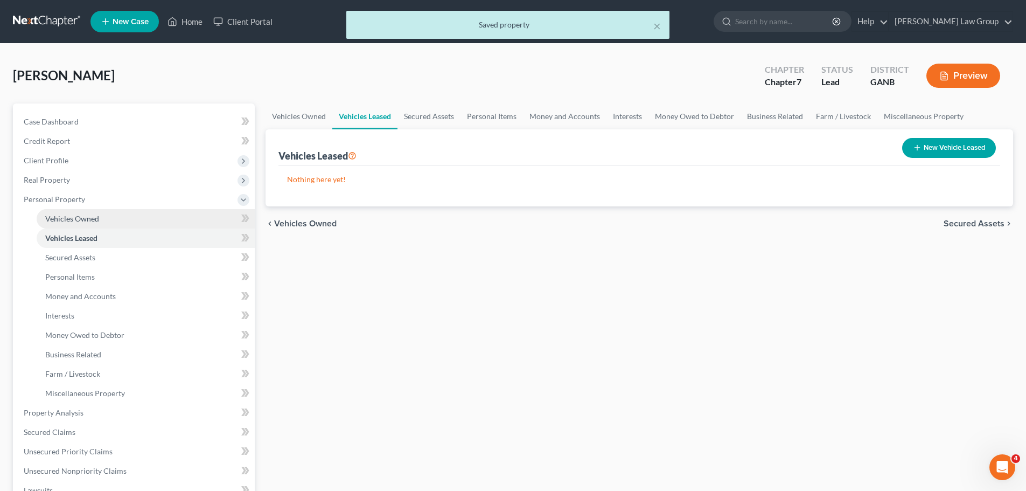
click at [108, 215] on link "Vehicles Owned" at bounding box center [146, 218] width 218 height 19
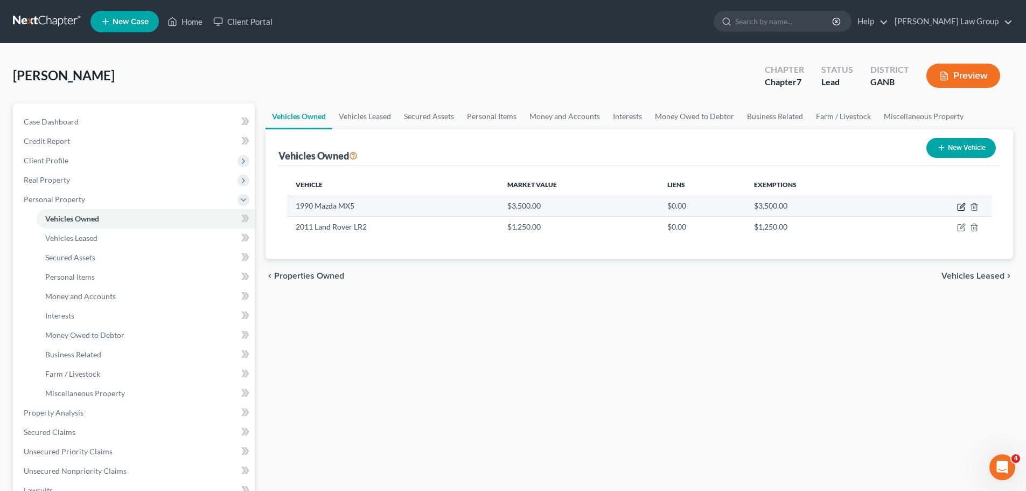
click at [962, 210] on icon "button" at bounding box center [961, 207] width 6 height 6
select select "0"
select select "36"
select select "4"
select select "0"
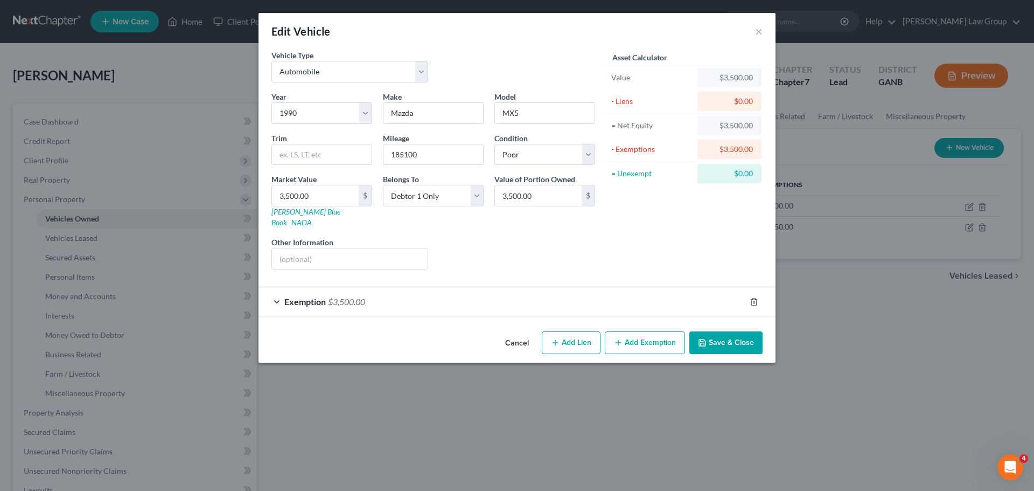
click at [715, 331] on button "Save & Close" at bounding box center [725, 342] width 73 height 23
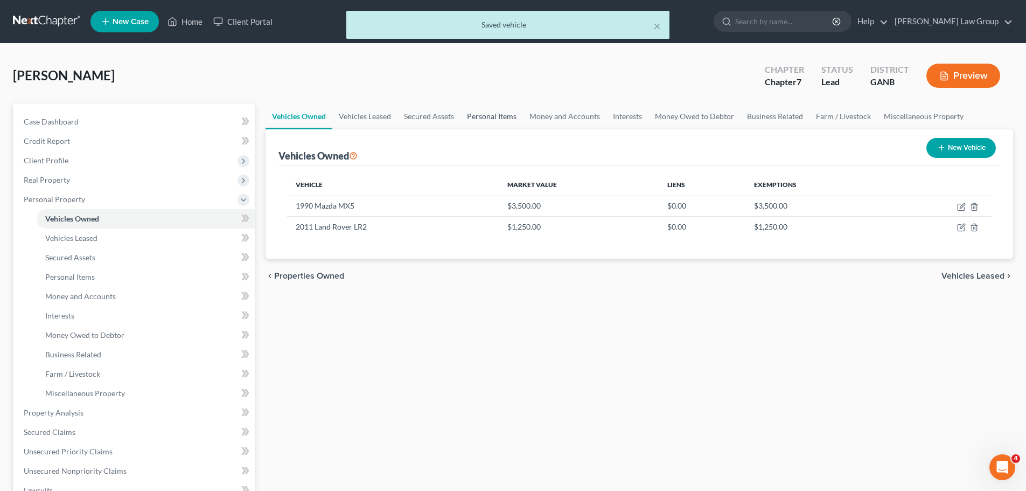
click at [490, 117] on link "Personal Items" at bounding box center [492, 116] width 62 height 26
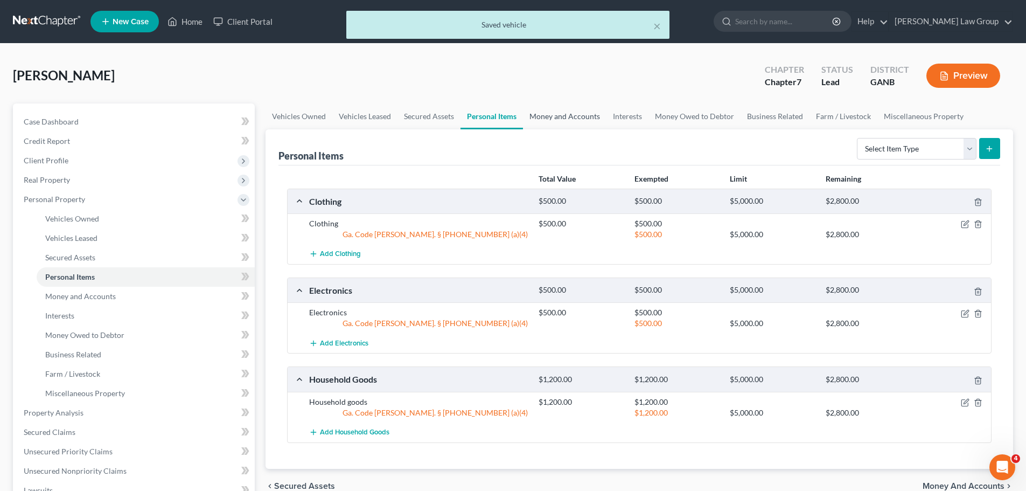
click at [579, 117] on link "Money and Accounts" at bounding box center [564, 116] width 83 height 26
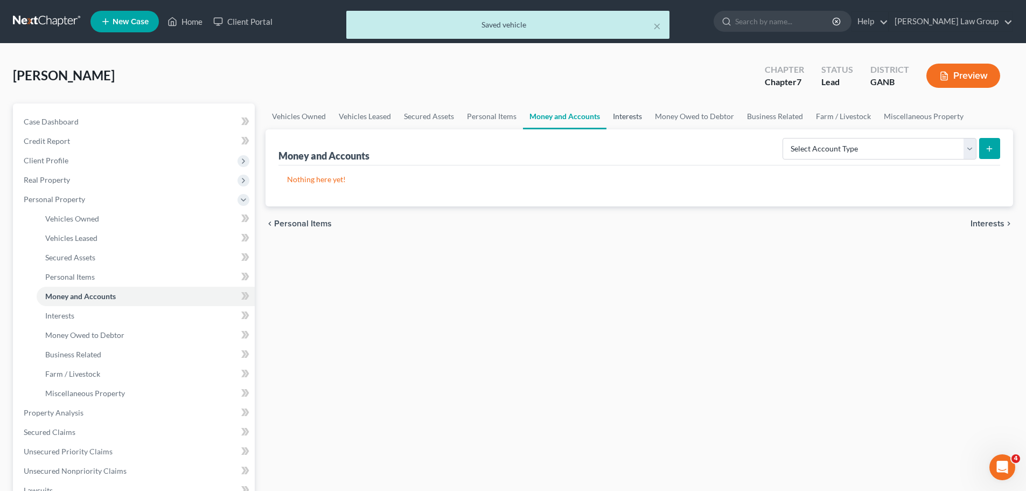
click at [638, 119] on link "Interests" at bounding box center [628, 116] width 42 height 26
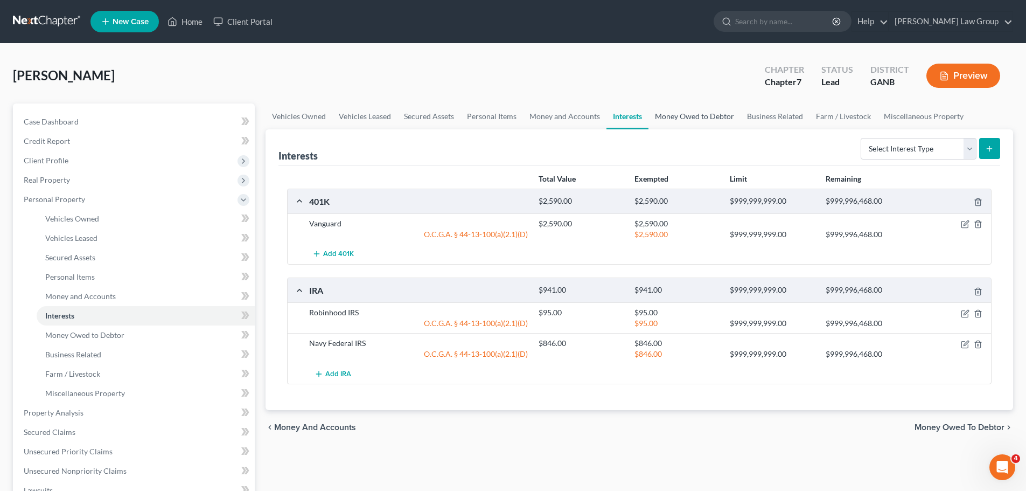
click at [693, 121] on link "Money Owed to Debtor" at bounding box center [695, 116] width 92 height 26
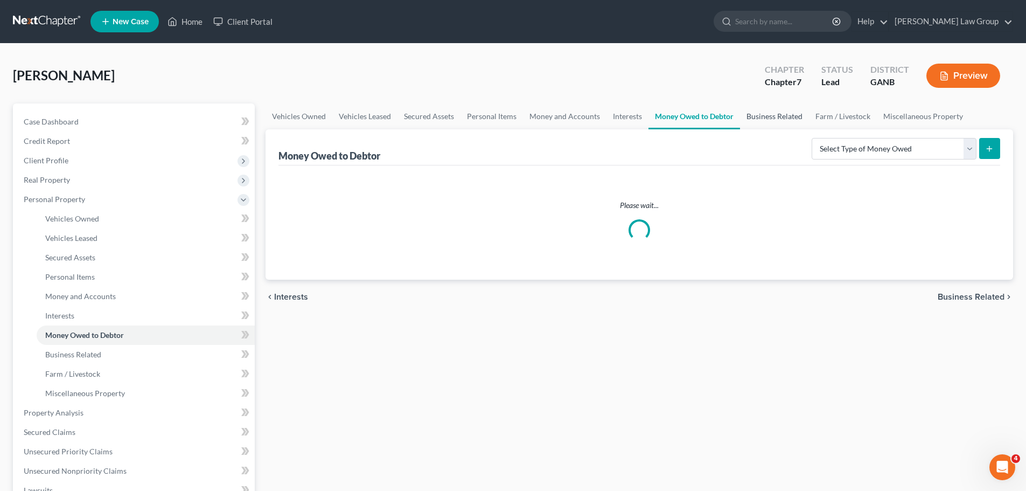
click at [765, 118] on link "Business Related" at bounding box center [774, 116] width 69 height 26
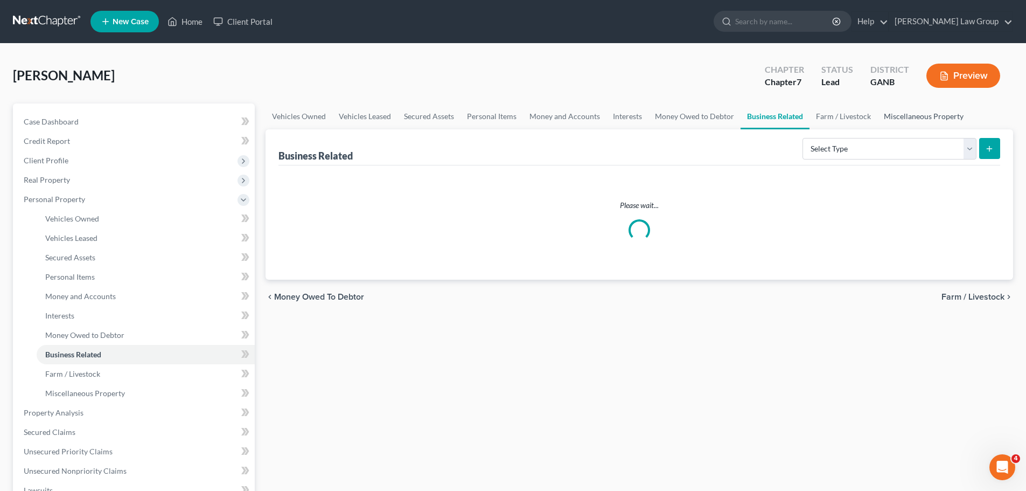
click at [934, 109] on link "Miscellaneous Property" at bounding box center [923, 116] width 93 height 26
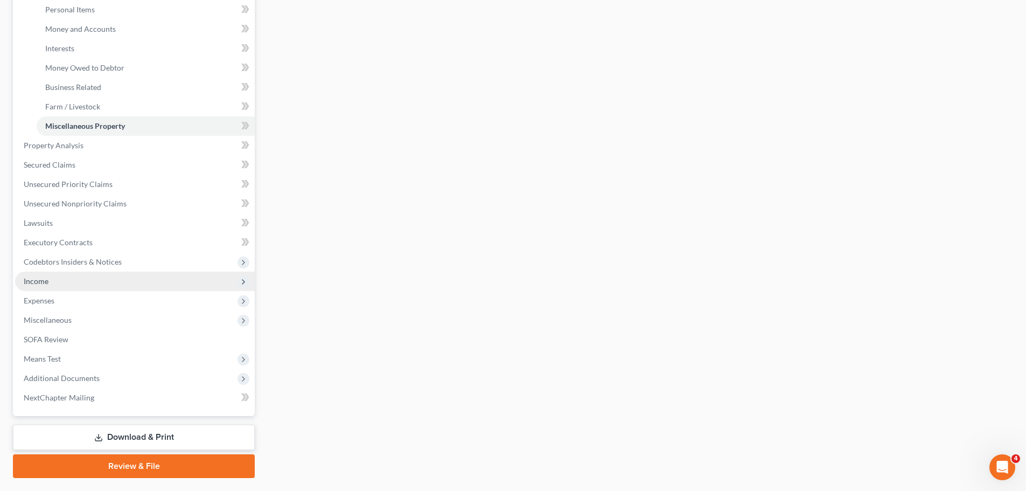
scroll to position [269, 0]
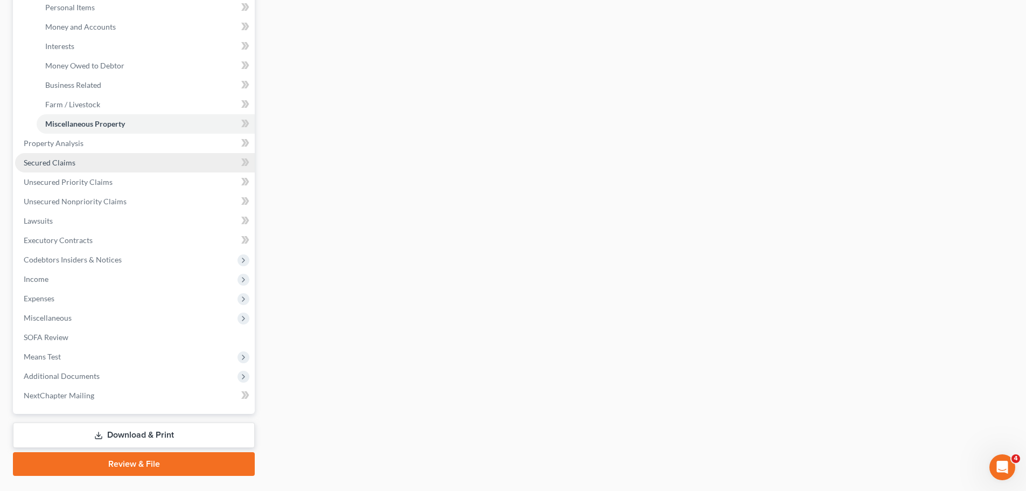
click at [94, 158] on link "Secured Claims" at bounding box center [135, 162] width 240 height 19
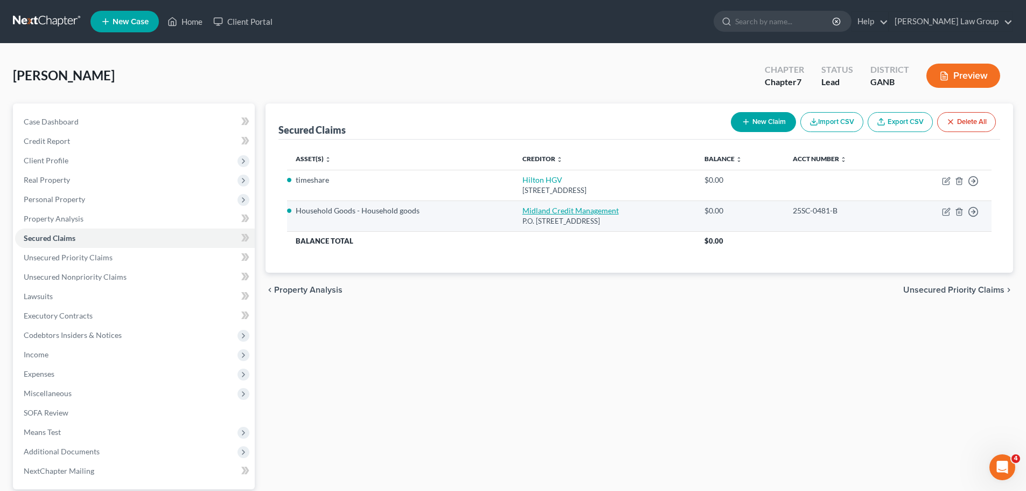
click at [546, 207] on link "Midland Credit Management" at bounding box center [571, 210] width 96 height 9
select select "4"
select select "6"
select select "0"
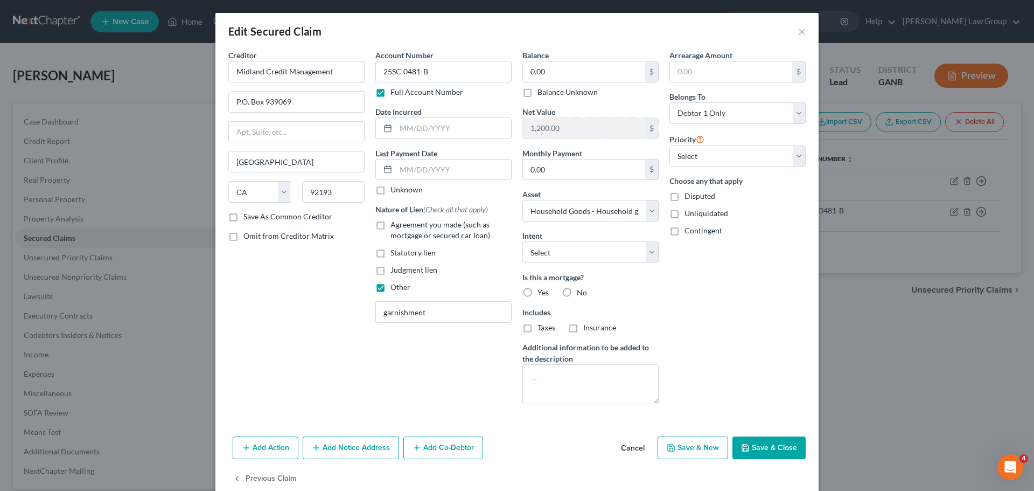
click at [765, 446] on button "Save & Close" at bounding box center [769, 447] width 73 height 23
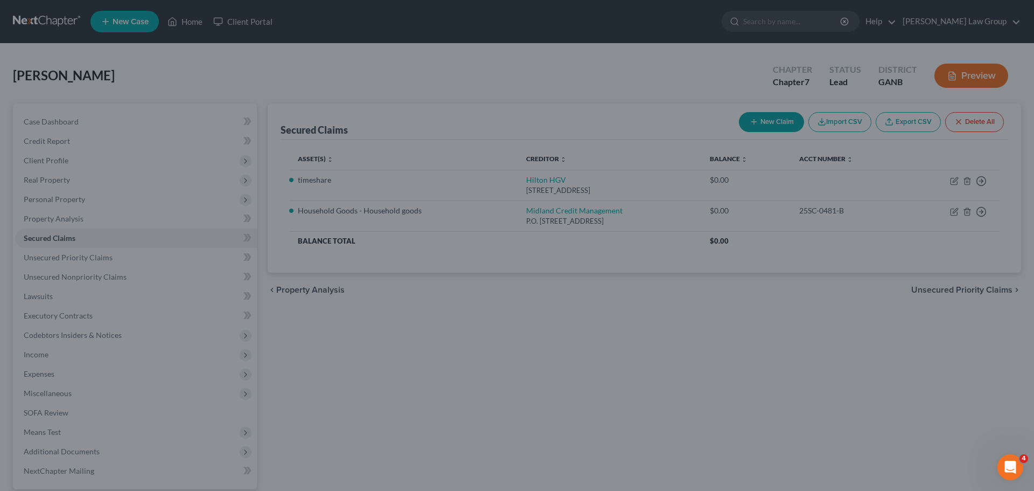
select select "6"
type input "0"
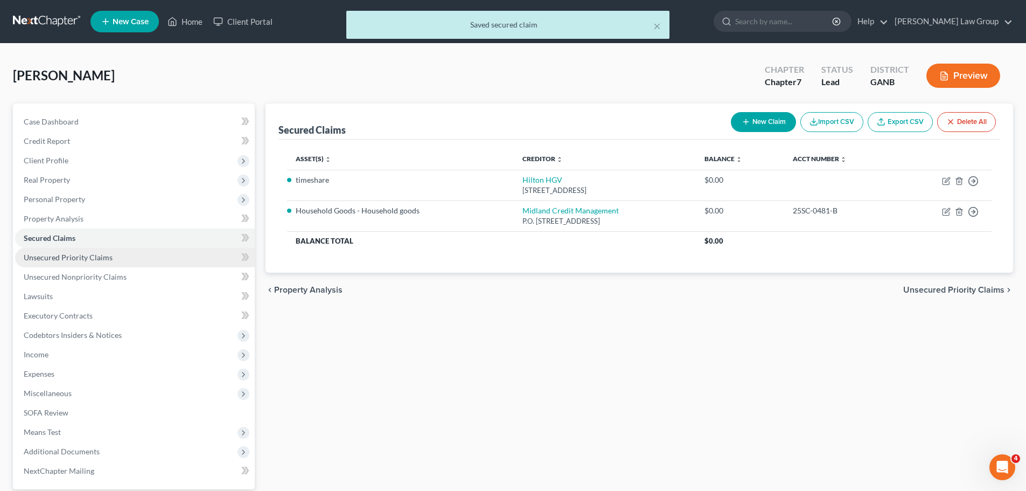
click at [99, 261] on span "Unsecured Priority Claims" at bounding box center [68, 257] width 89 height 9
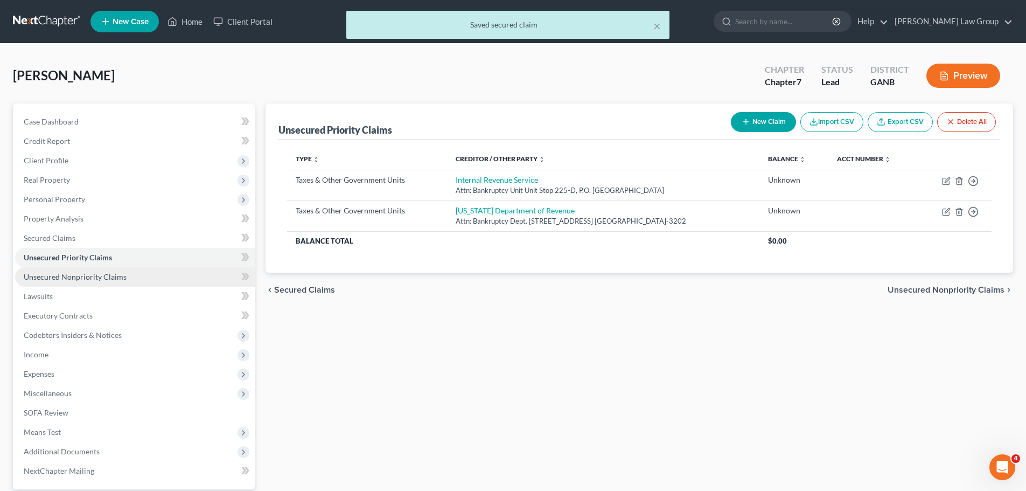
click at [106, 281] on link "Unsecured Nonpriority Claims" at bounding box center [135, 276] width 240 height 19
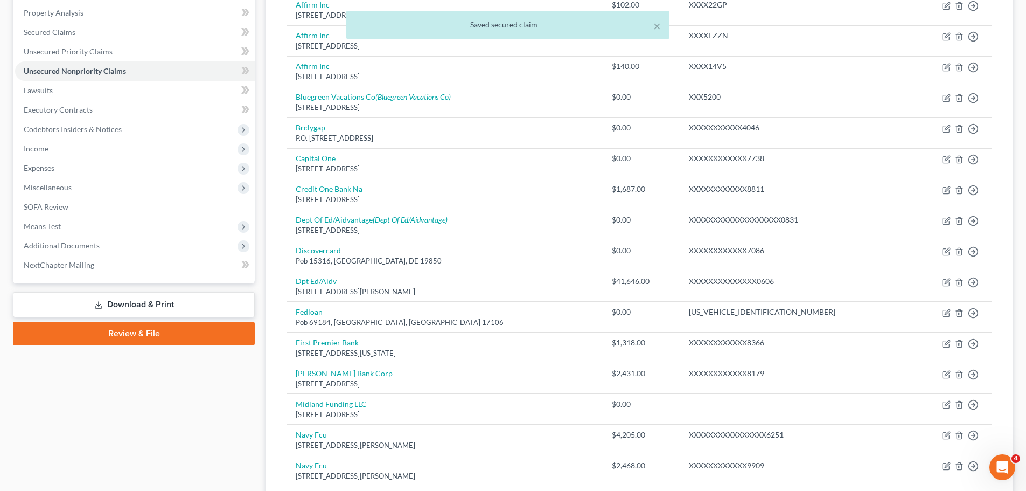
scroll to position [108, 0]
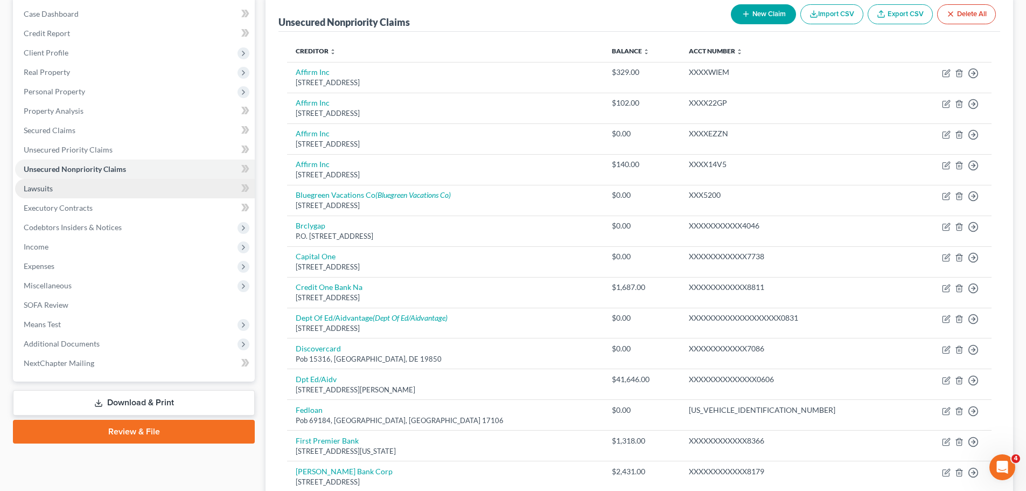
click at [57, 185] on link "Lawsuits" at bounding box center [135, 188] width 240 height 19
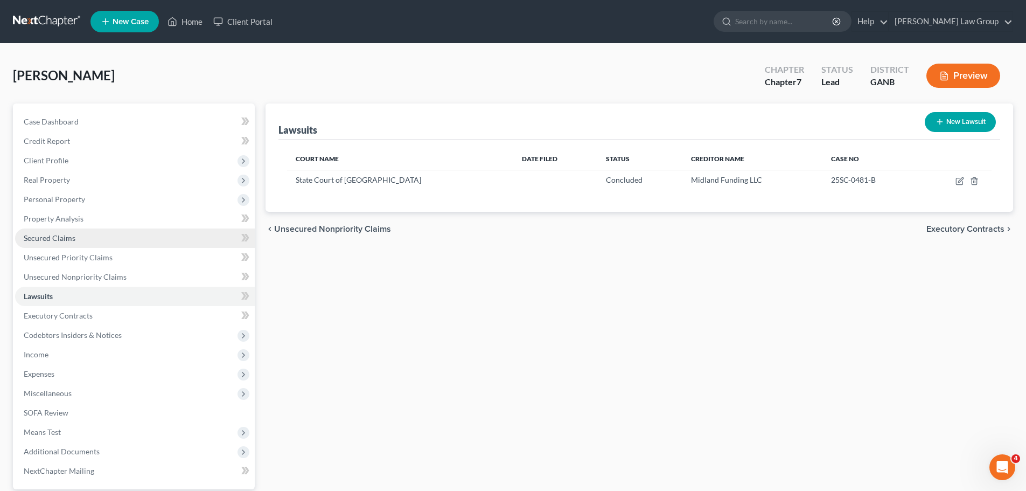
click at [86, 236] on link "Secured Claims" at bounding box center [135, 237] width 240 height 19
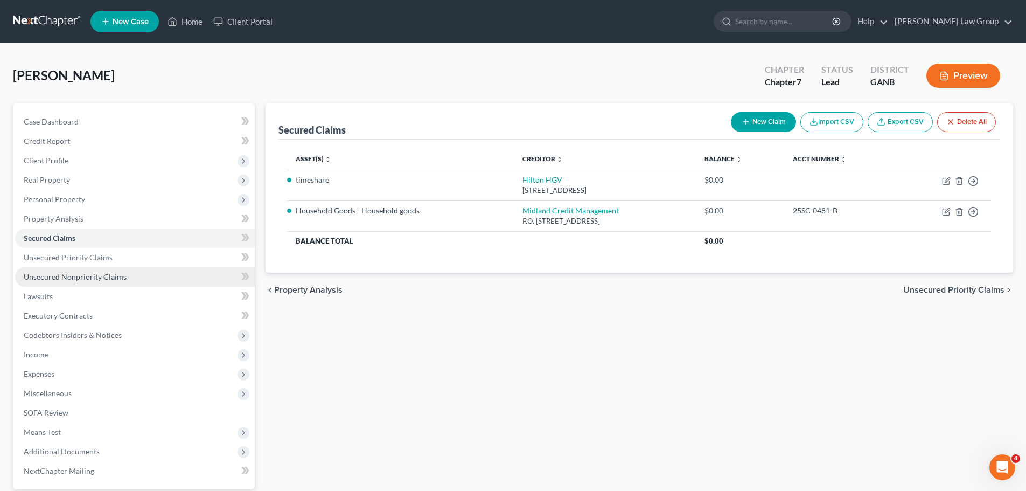
click at [89, 270] on link "Unsecured Nonpriority Claims" at bounding box center [135, 276] width 240 height 19
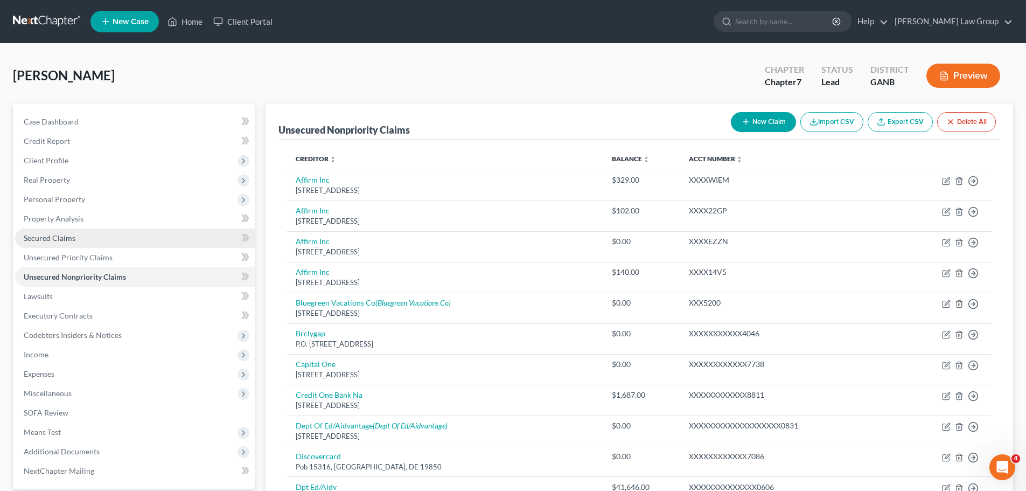
click at [82, 232] on link "Secured Claims" at bounding box center [135, 237] width 240 height 19
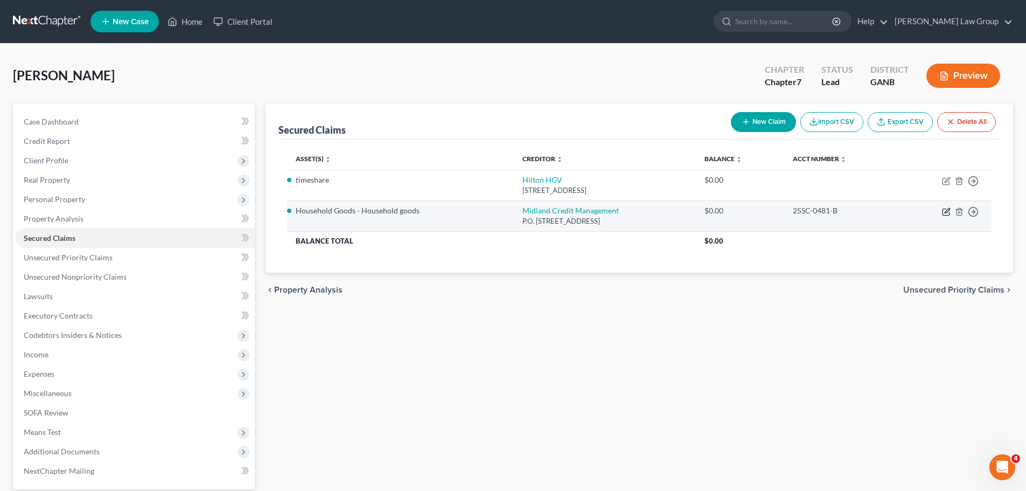
click at [946, 212] on icon "button" at bounding box center [946, 211] width 9 height 9
select select "4"
select select "6"
select select "0"
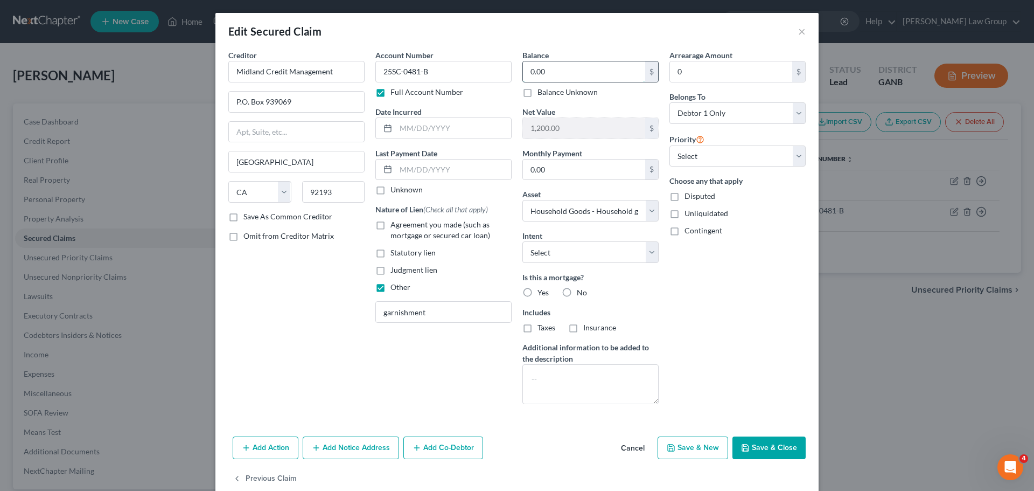
click at [561, 71] on input "0.00" at bounding box center [584, 71] width 122 height 20
paste input "2,969"
type input "2,969.00"
click at [566, 248] on select "Select Surrender Redeem Reaffirm Avoid Other" at bounding box center [591, 252] width 136 height 22
select select "3"
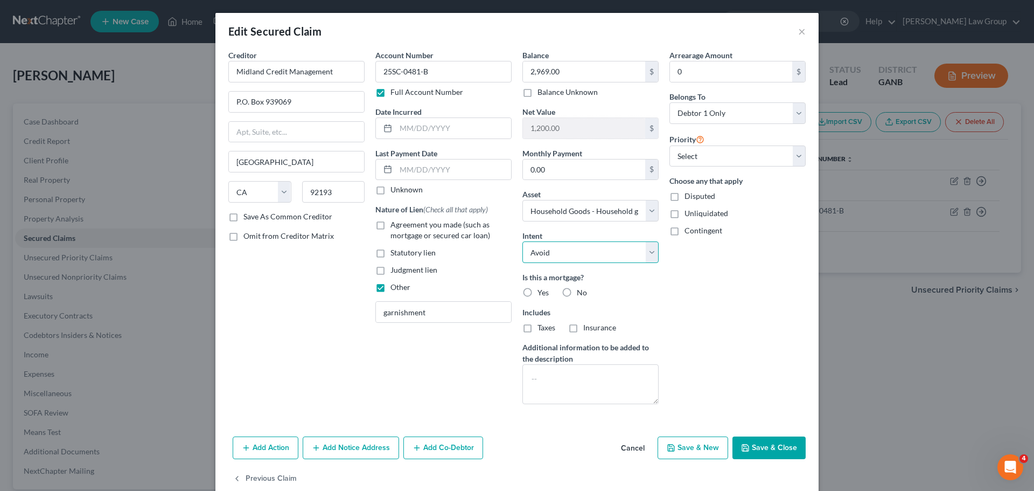
click at [523, 241] on select "Select Surrender Redeem Reaffirm Avoid Other" at bounding box center [591, 252] width 136 height 22
click at [577, 291] on label "No" at bounding box center [582, 292] width 10 height 11
click at [581, 291] on input "No" at bounding box center [584, 290] width 7 height 7
radio input "true"
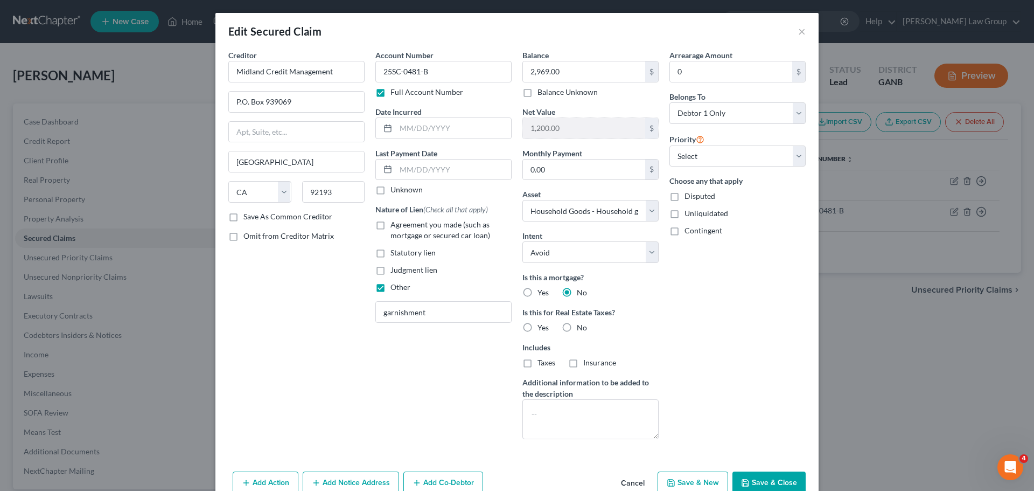
click at [577, 331] on label "No" at bounding box center [582, 327] width 10 height 11
click at [581, 329] on input "No" at bounding box center [584, 325] width 7 height 7
radio input "true"
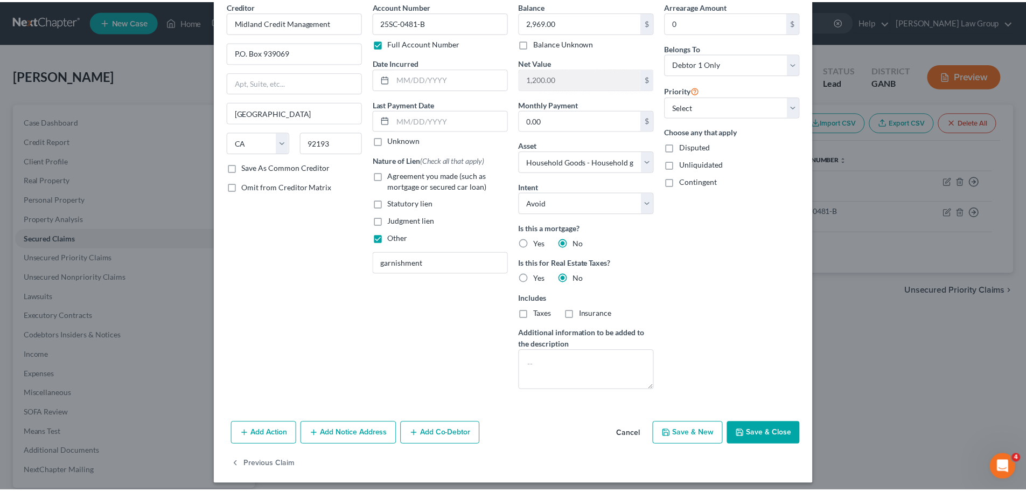
scroll to position [55, 0]
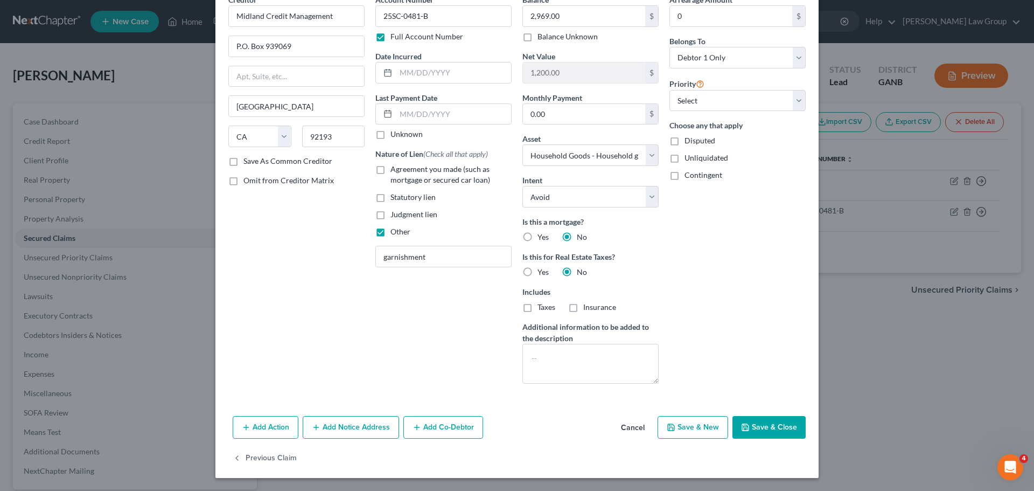
click at [746, 426] on icon "button" at bounding box center [745, 427] width 9 height 9
select select
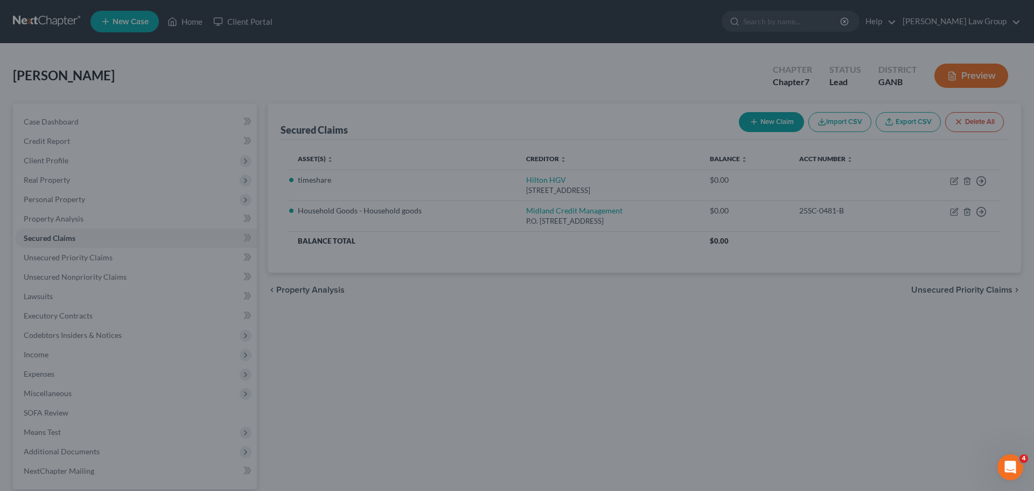
type input "-1,769.00"
select select "6"
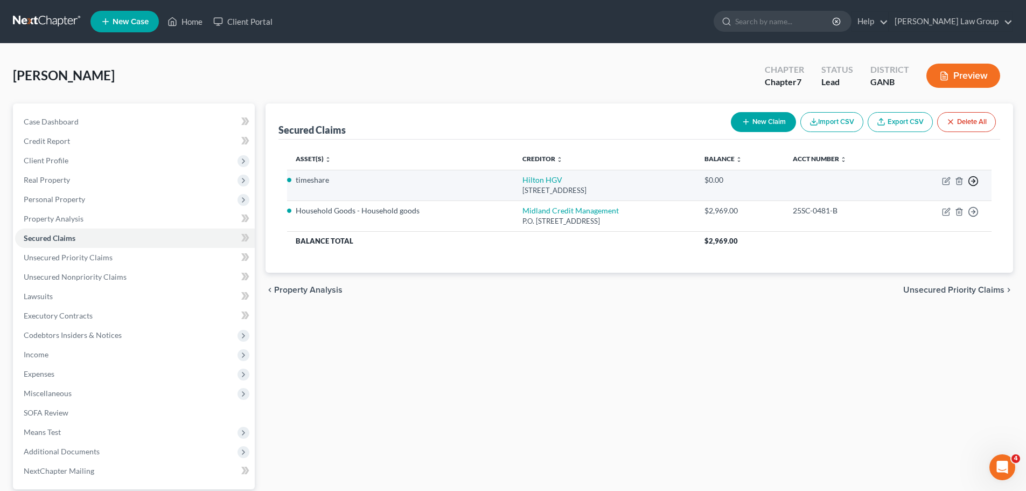
click at [970, 184] on circle "button" at bounding box center [973, 181] width 9 height 9
click at [914, 205] on link "Move to F" at bounding box center [924, 207] width 90 height 18
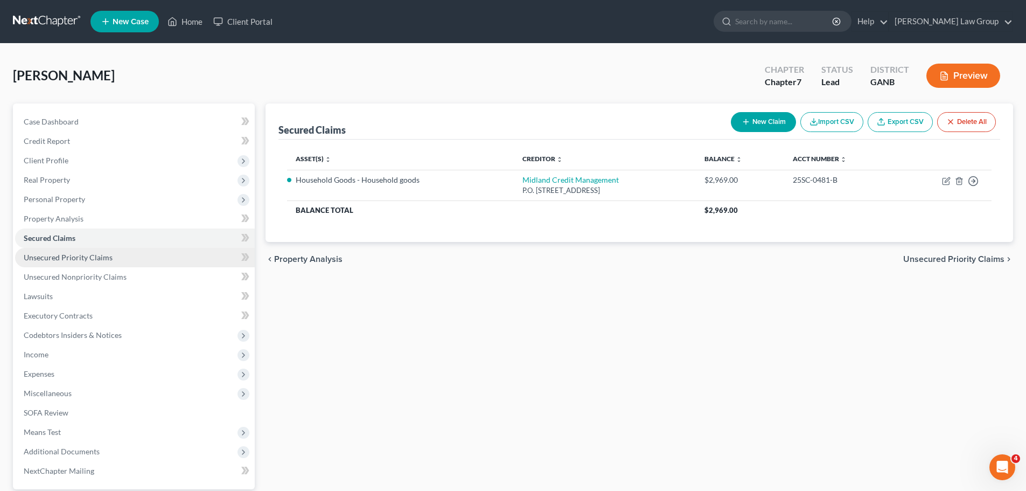
click at [89, 256] on span "Unsecured Priority Claims" at bounding box center [68, 257] width 89 height 9
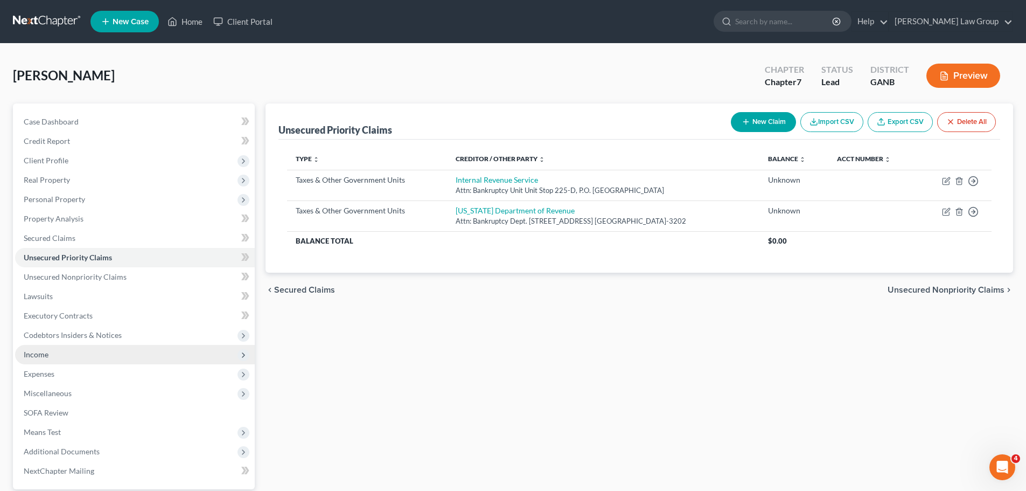
click at [72, 352] on span "Income" at bounding box center [135, 354] width 240 height 19
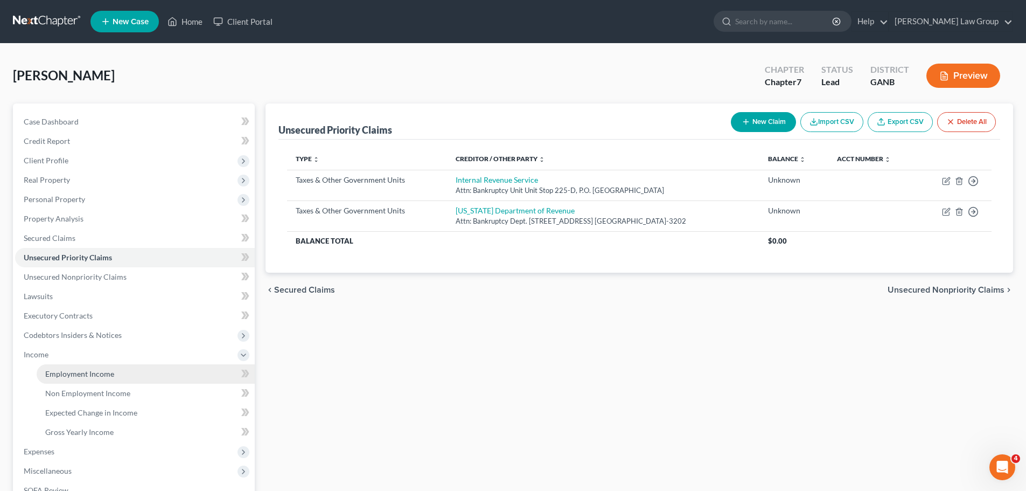
click at [87, 373] on span "Employment Income" at bounding box center [79, 373] width 69 height 9
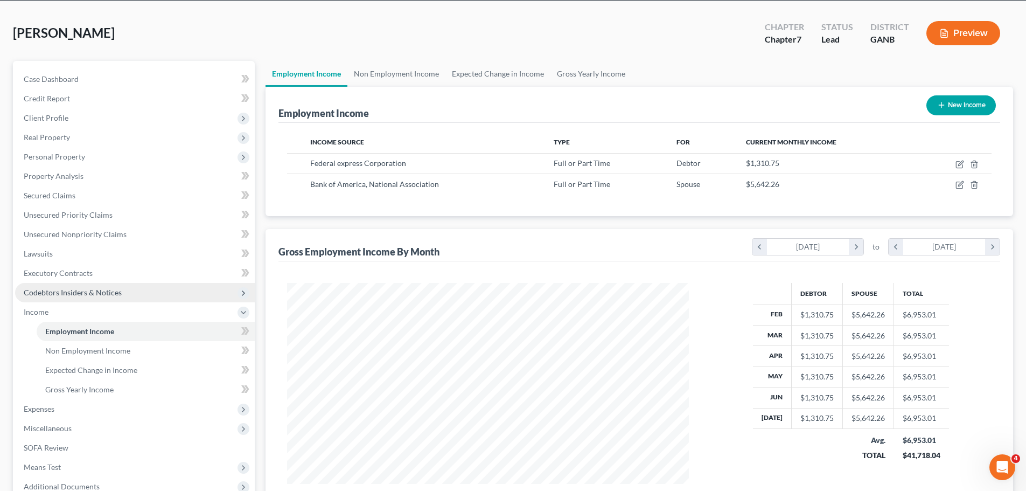
scroll to position [162, 0]
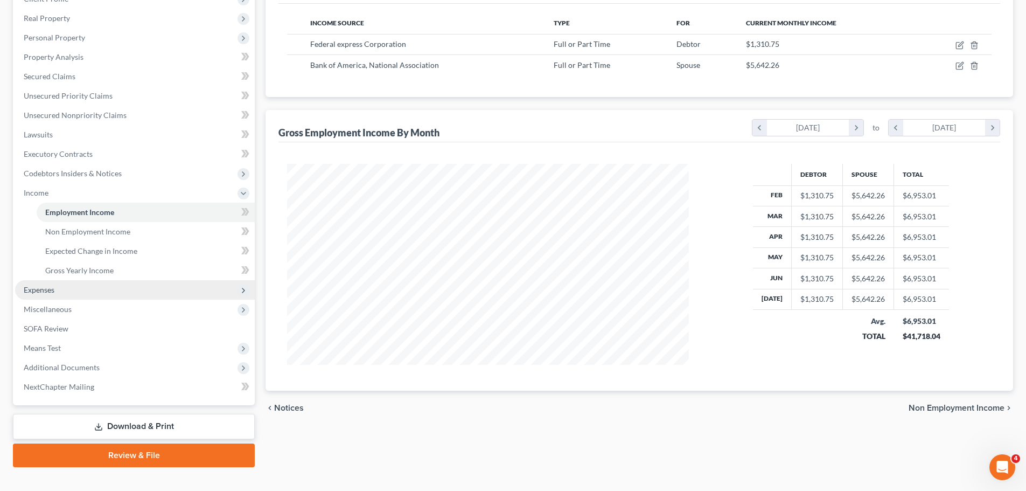
click at [89, 291] on span "Expenses" at bounding box center [135, 289] width 240 height 19
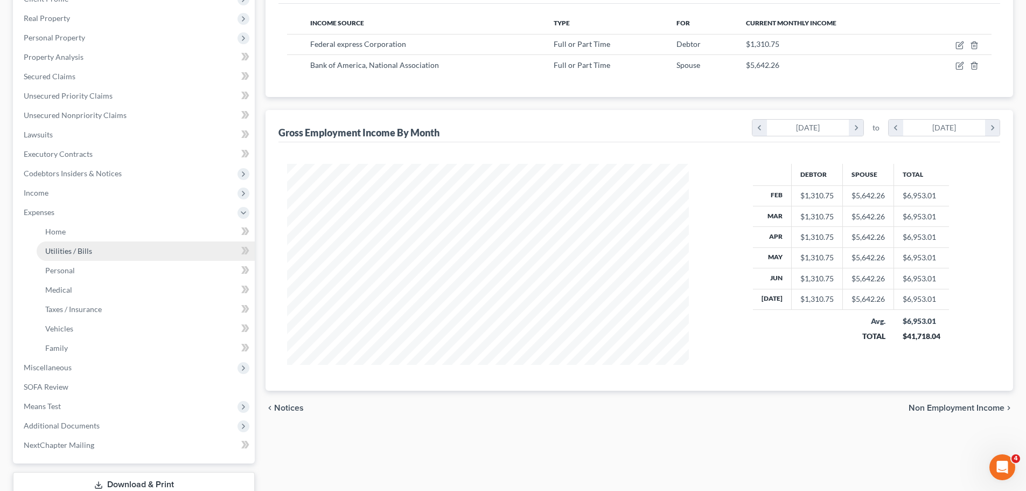
click at [102, 243] on link "Utilities / Bills" at bounding box center [146, 250] width 218 height 19
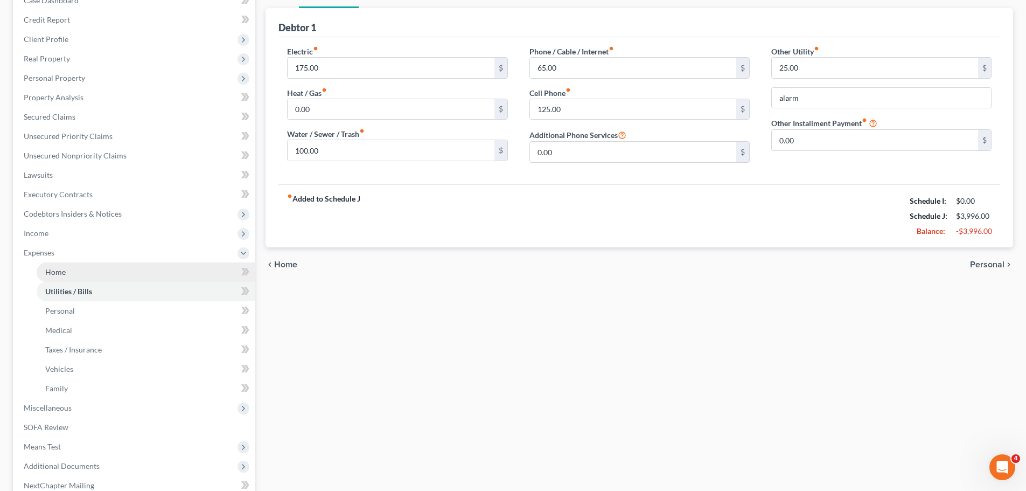
click at [102, 238] on ul "Case Dashboard Payments Invoices Payments Payments Credit Report Client Profile" at bounding box center [135, 243] width 240 height 504
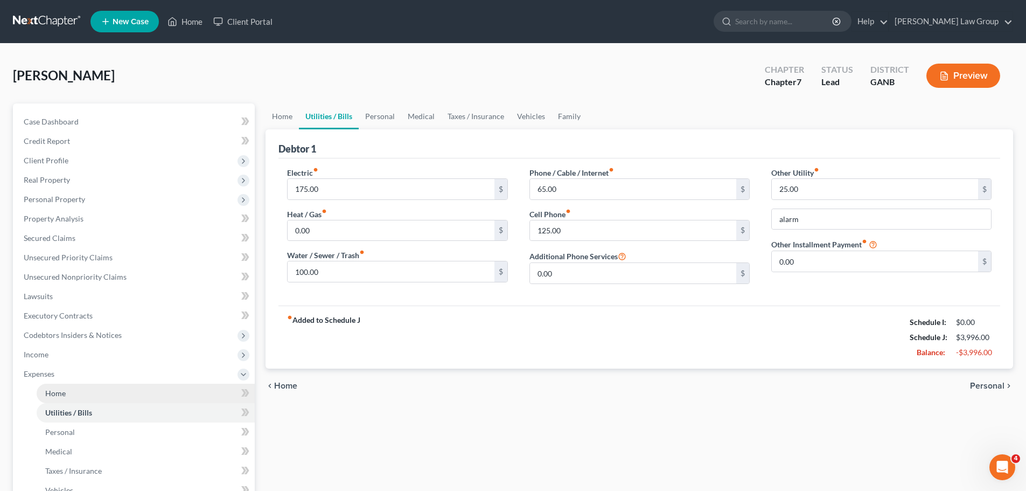
click at [86, 391] on link "Home" at bounding box center [146, 393] width 218 height 19
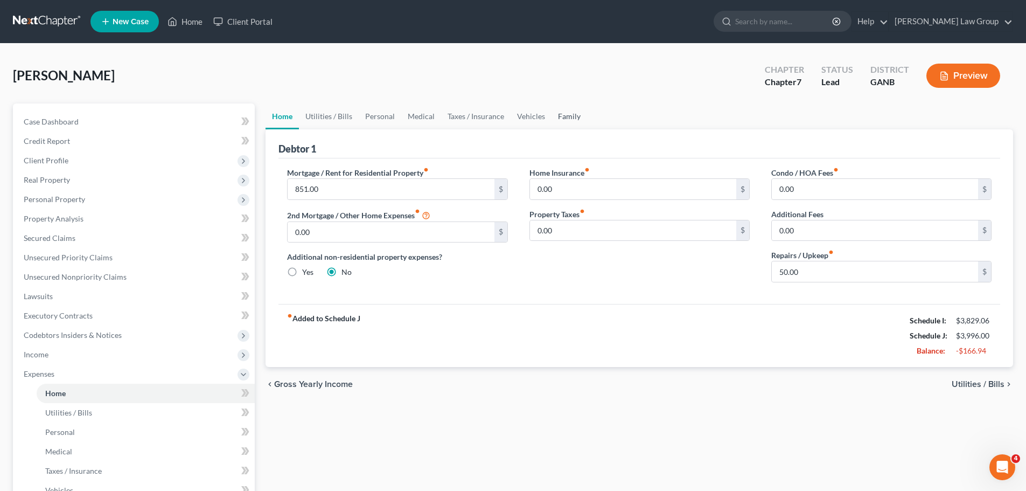
click at [569, 114] on link "Family" at bounding box center [570, 116] width 36 height 26
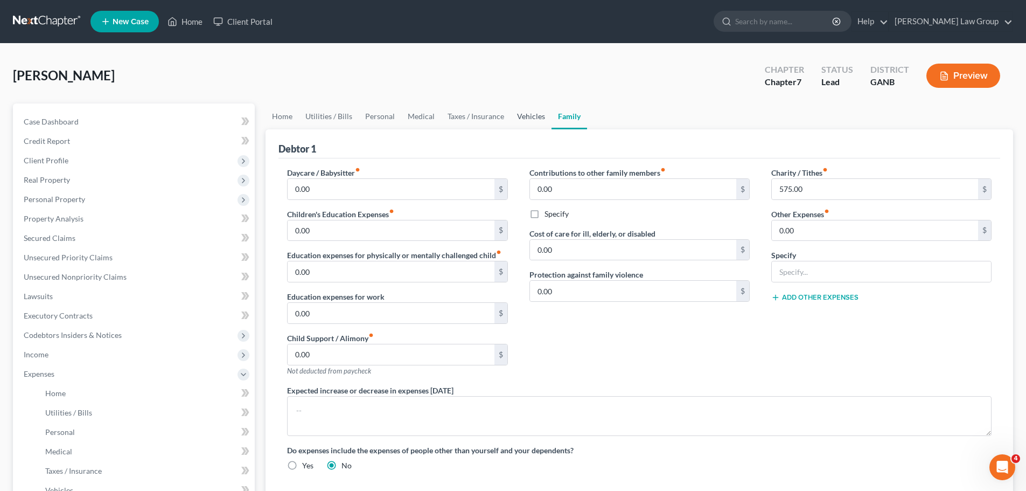
click at [522, 122] on link "Vehicles" at bounding box center [531, 116] width 41 height 26
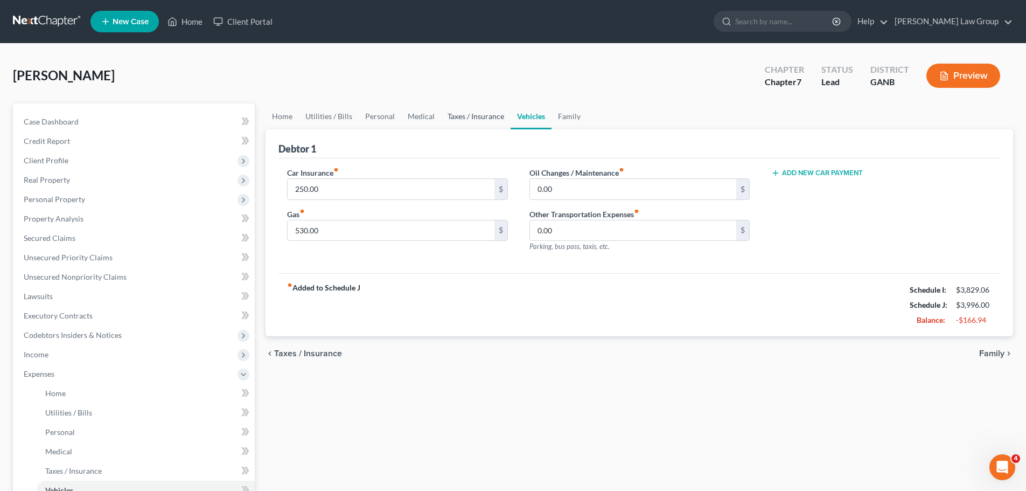
click at [480, 117] on link "Taxes / Insurance" at bounding box center [475, 116] width 69 height 26
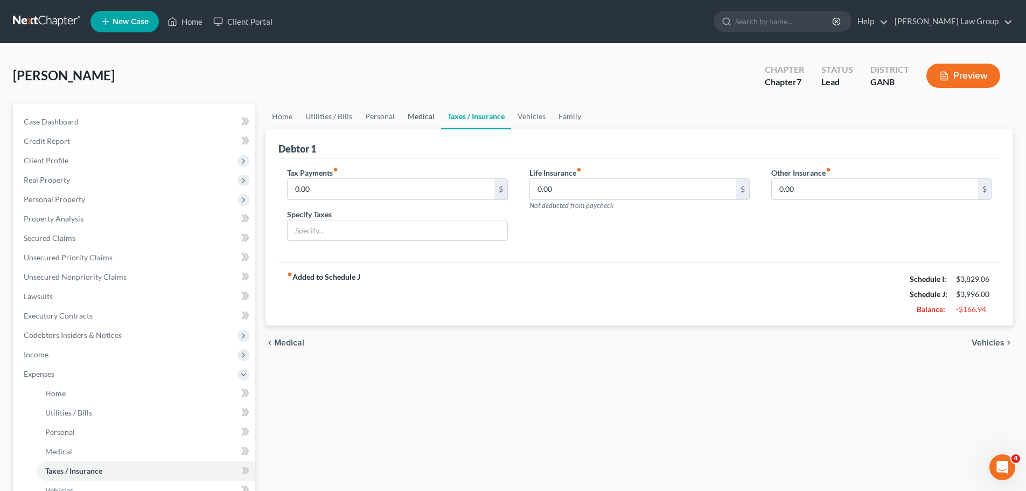
click at [407, 118] on link "Medical" at bounding box center [421, 116] width 40 height 26
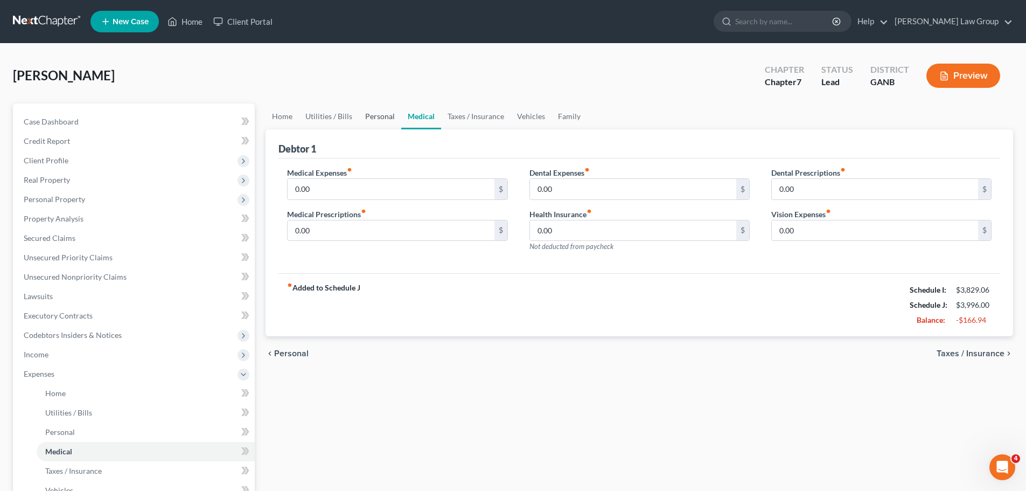
click at [368, 119] on link "Personal" at bounding box center [380, 116] width 43 height 26
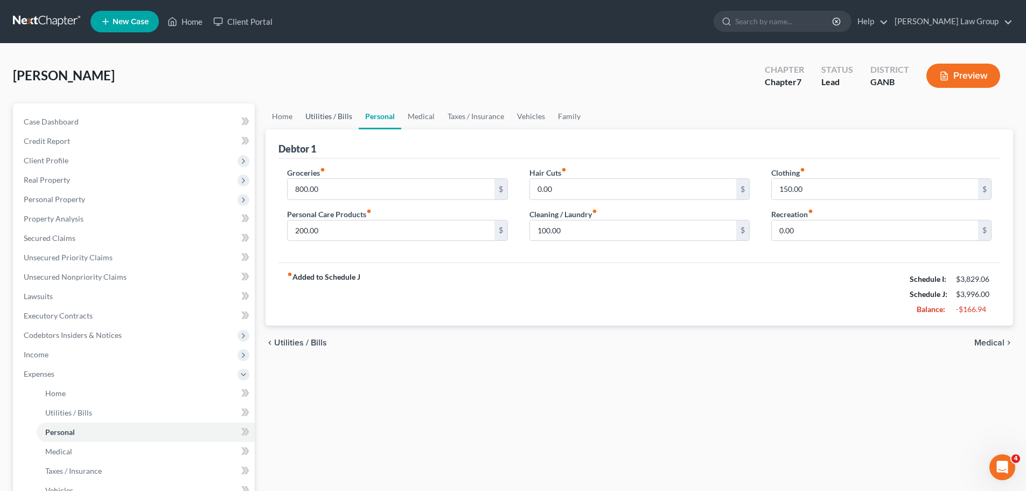
click at [340, 121] on link "Utilities / Bills" at bounding box center [329, 116] width 60 height 26
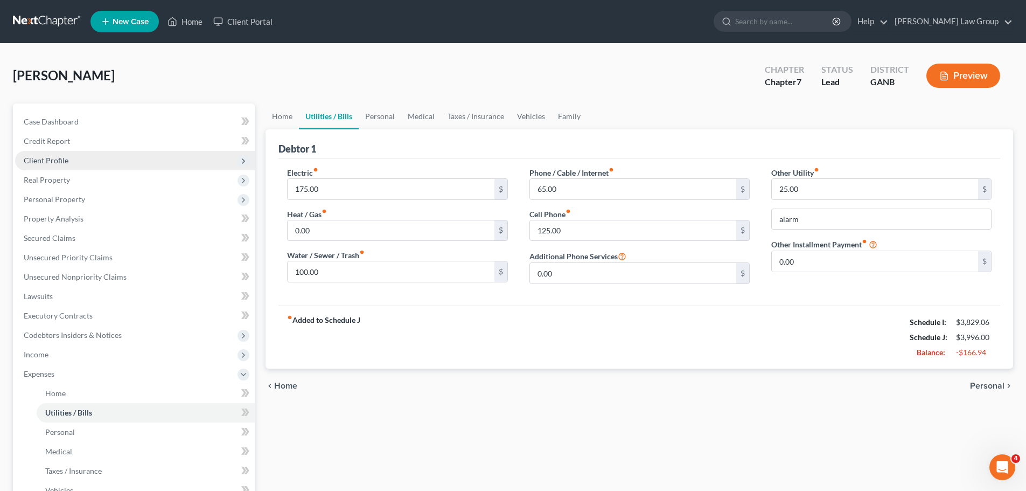
click at [115, 155] on span "Client Profile" at bounding box center [135, 160] width 240 height 19
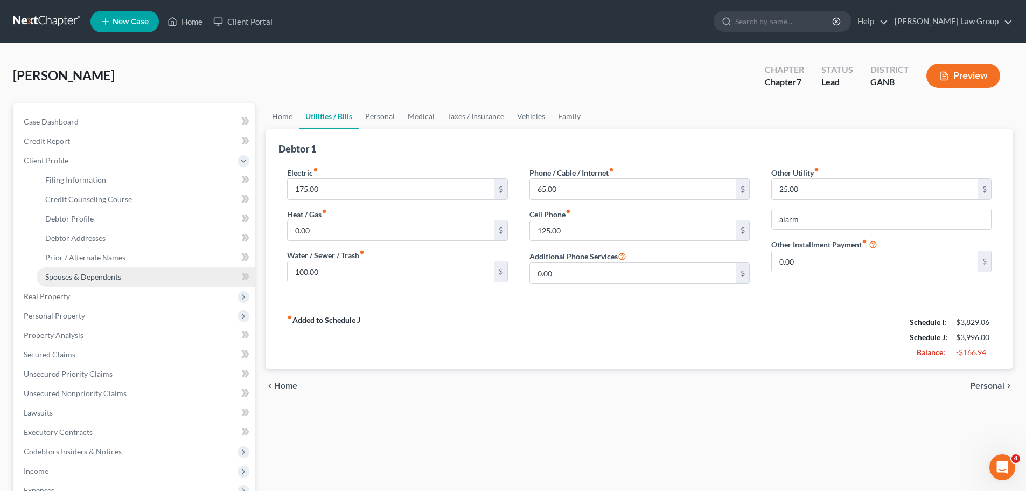
click at [82, 285] on link "Spouses & Dependents" at bounding box center [146, 276] width 218 height 19
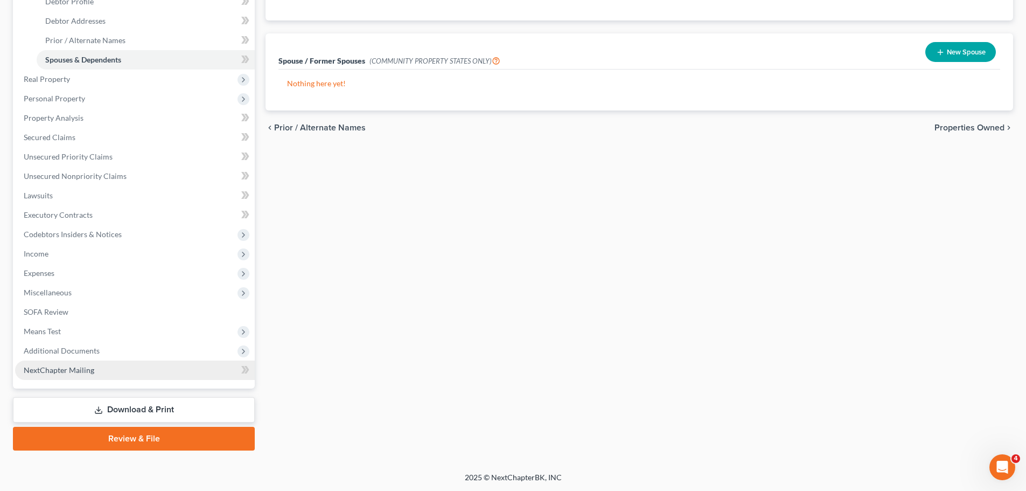
scroll to position [218, 0]
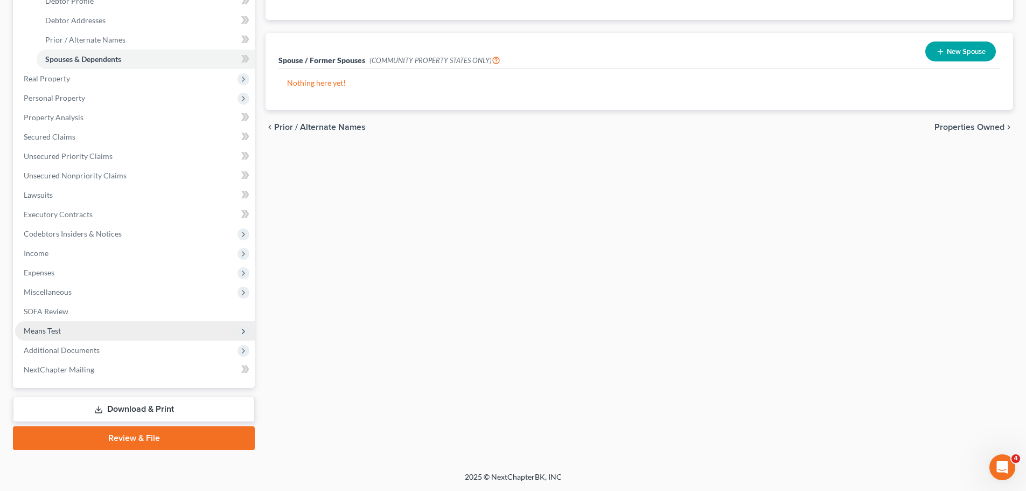
click at [85, 328] on span "Means Test" at bounding box center [135, 330] width 240 height 19
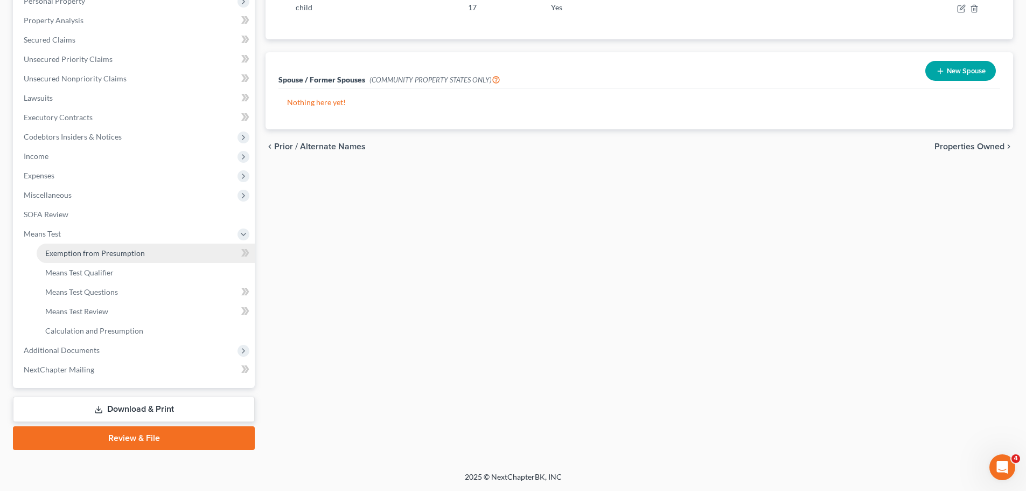
click at [152, 260] on link "Exemption from Presumption" at bounding box center [146, 252] width 218 height 19
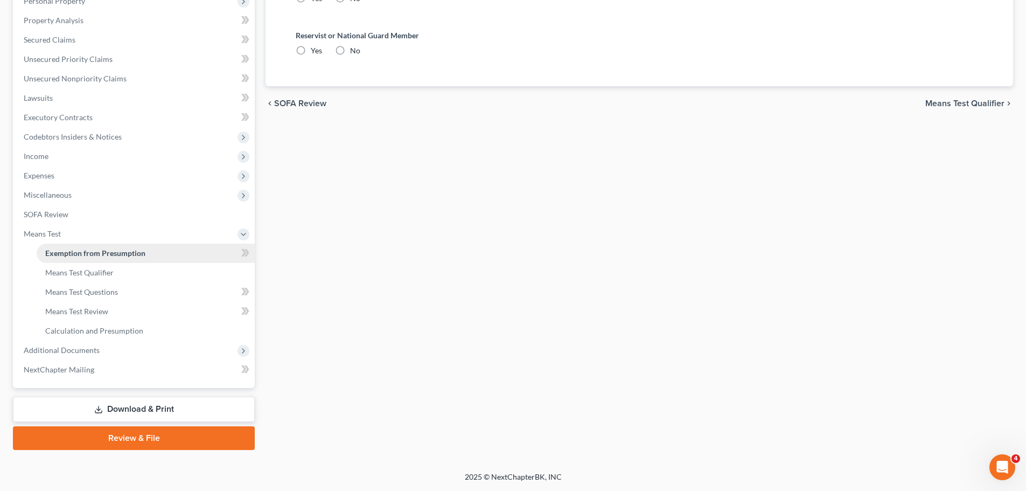
scroll to position [11, 0]
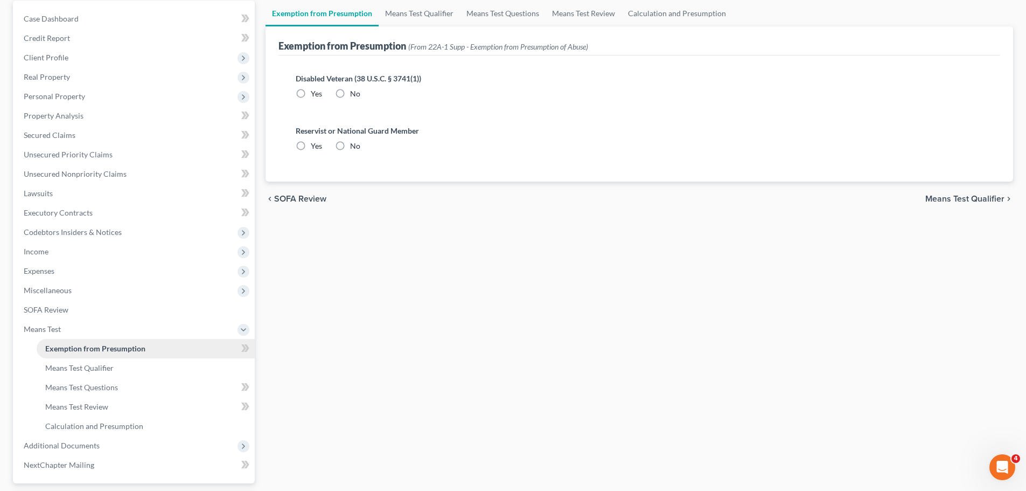
radio input "true"
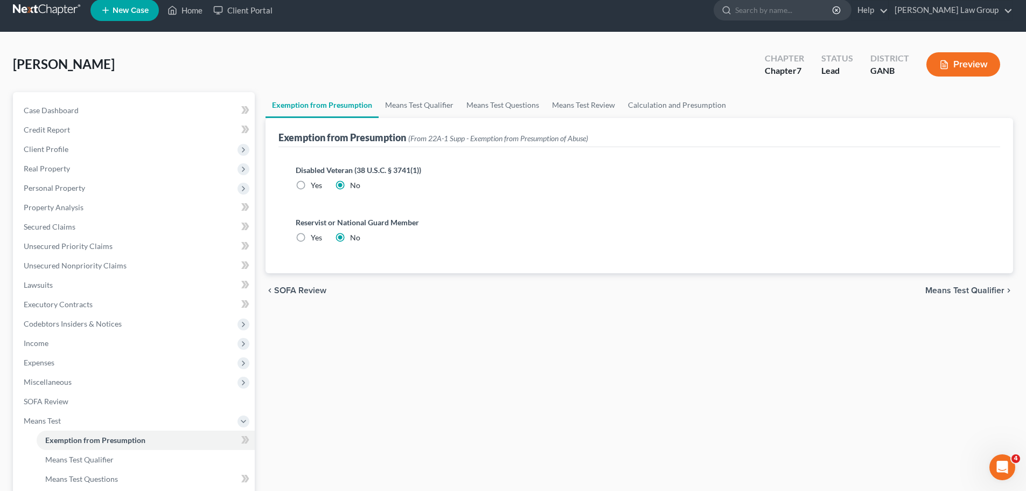
scroll to position [0, 0]
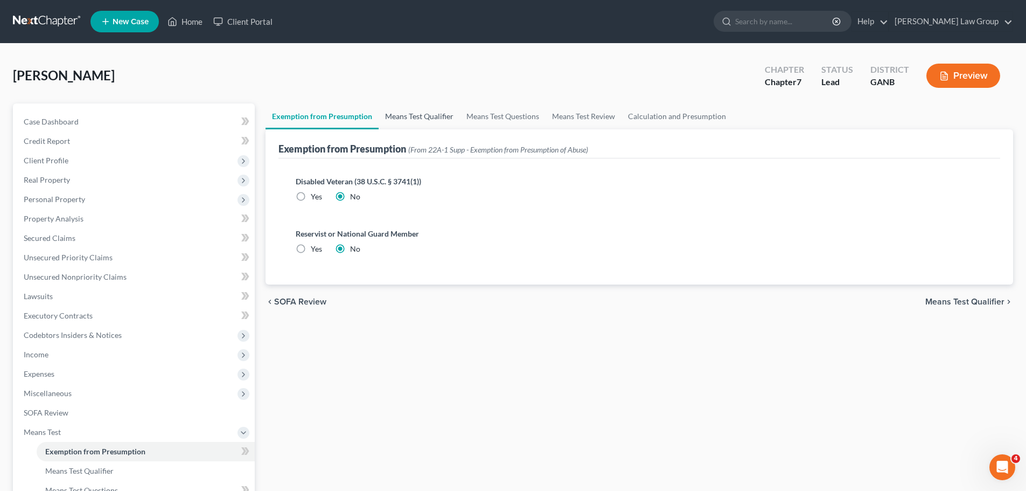
click at [419, 122] on link "Means Test Qualifier" at bounding box center [419, 116] width 81 height 26
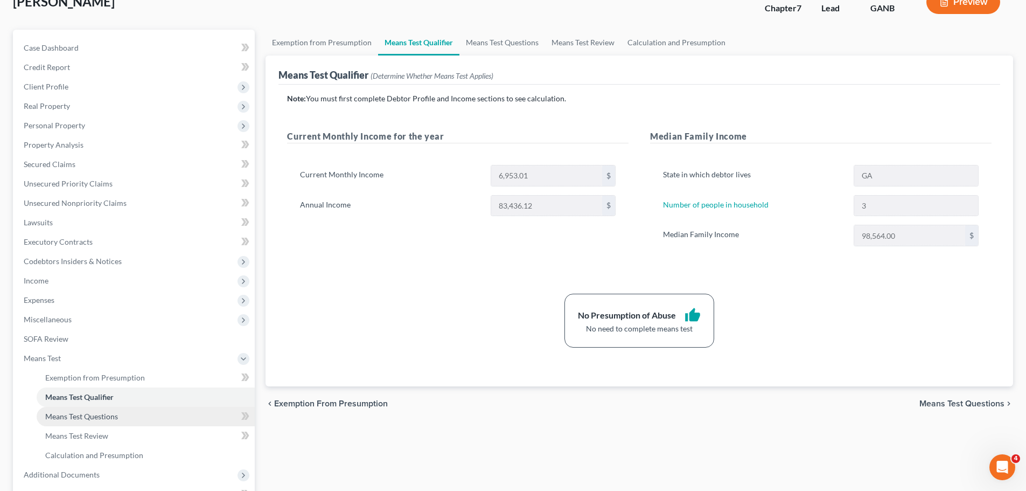
scroll to position [198, 0]
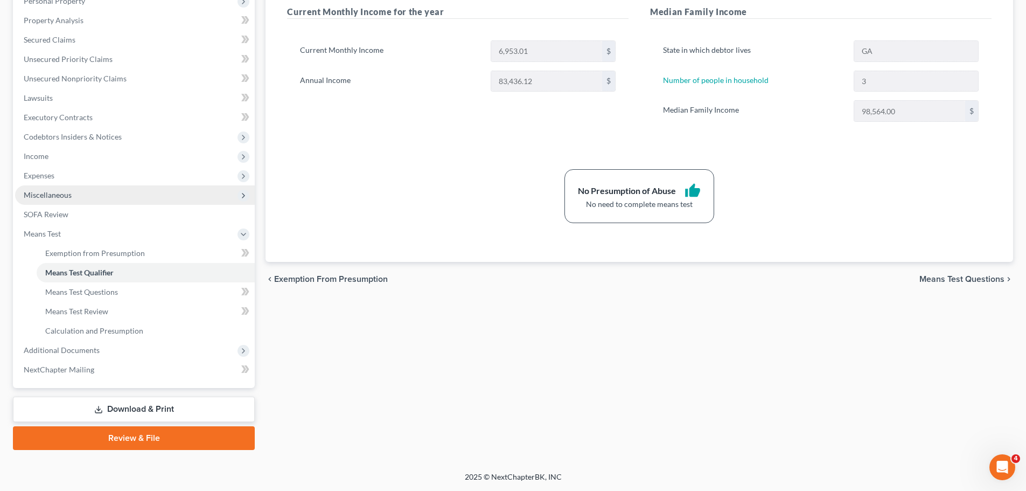
click at [86, 193] on span "Miscellaneous" at bounding box center [135, 194] width 240 height 19
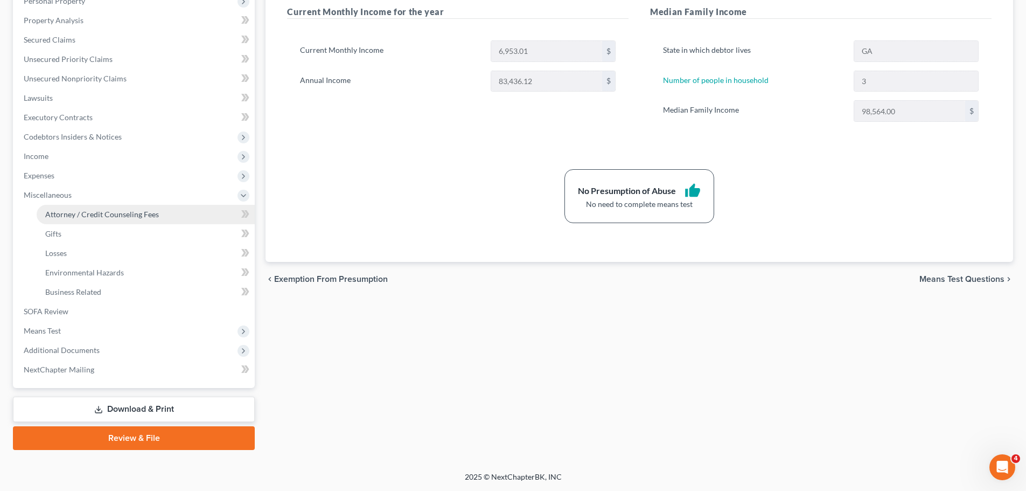
click at [114, 208] on link "Attorney / Credit Counseling Fees" at bounding box center [146, 214] width 218 height 19
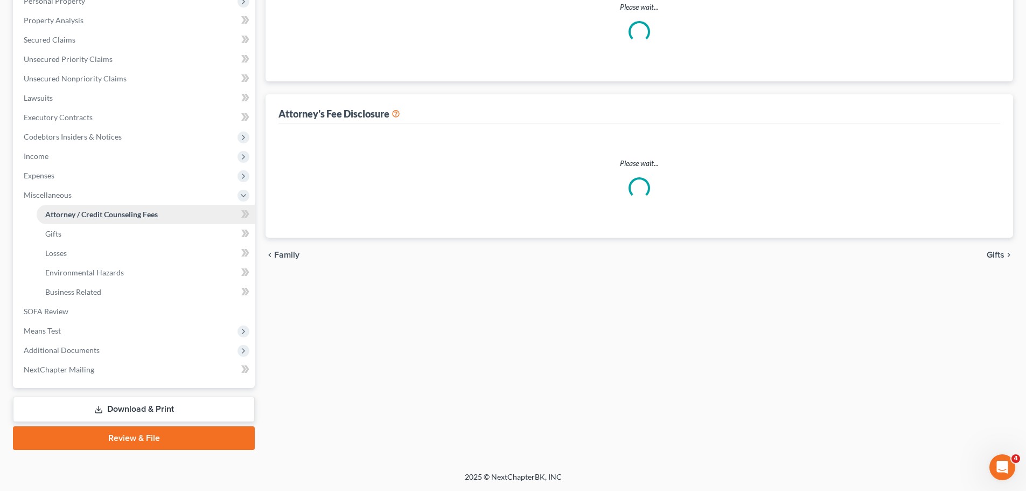
select select "0"
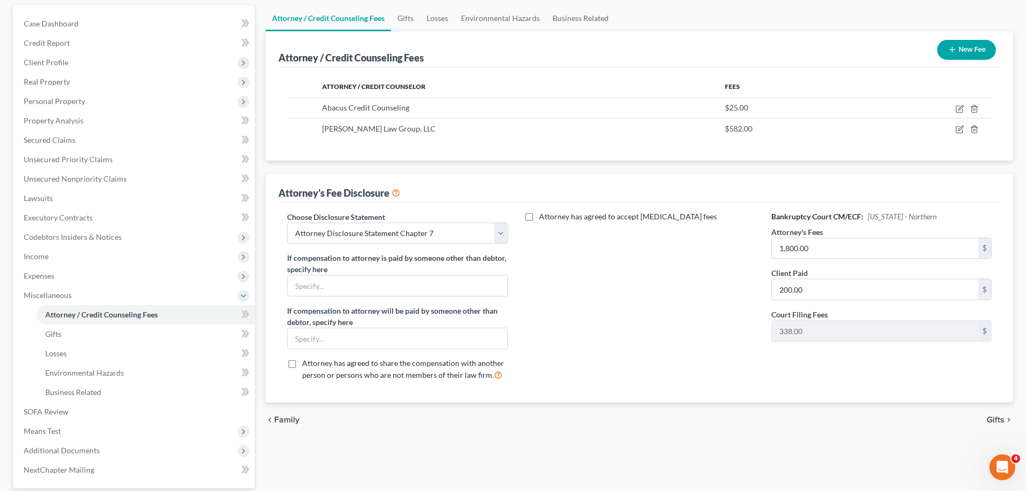
scroll to position [198, 0]
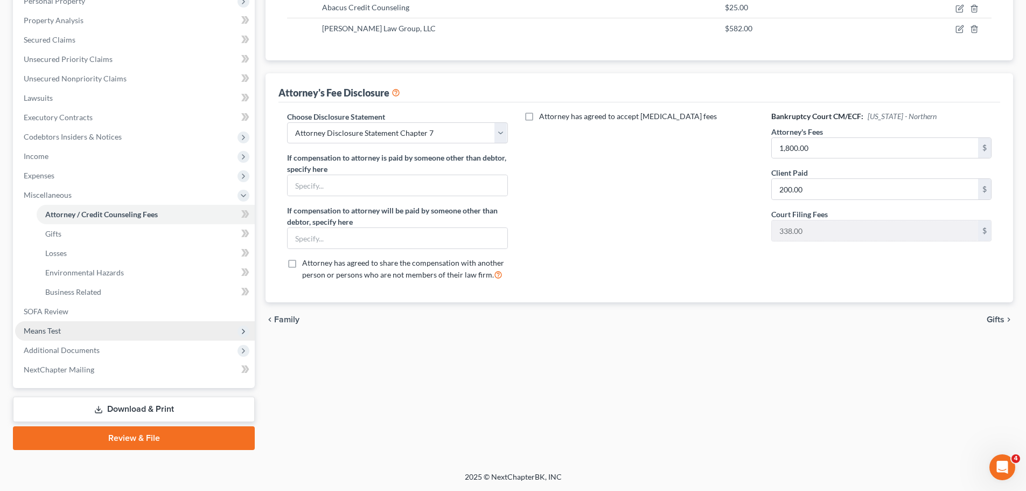
click at [68, 331] on span "Means Test" at bounding box center [135, 330] width 240 height 19
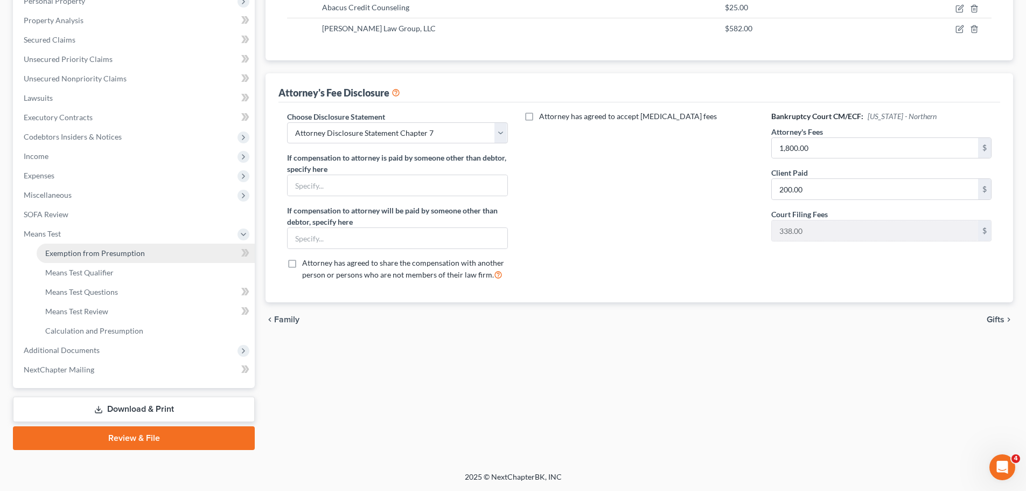
click at [170, 252] on link "Exemption from Presumption" at bounding box center [146, 252] width 218 height 19
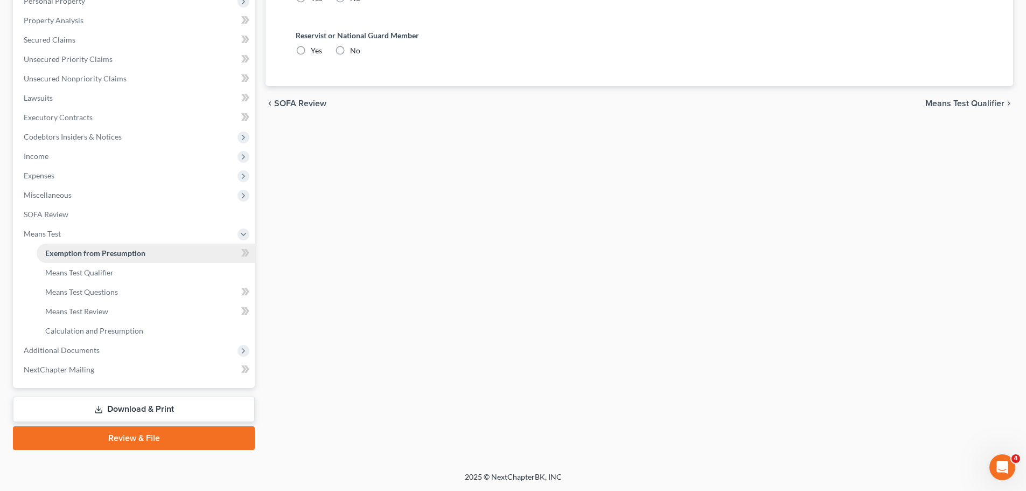
radio input "true"
click at [196, 409] on link "Download & Print" at bounding box center [134, 408] width 242 height 25
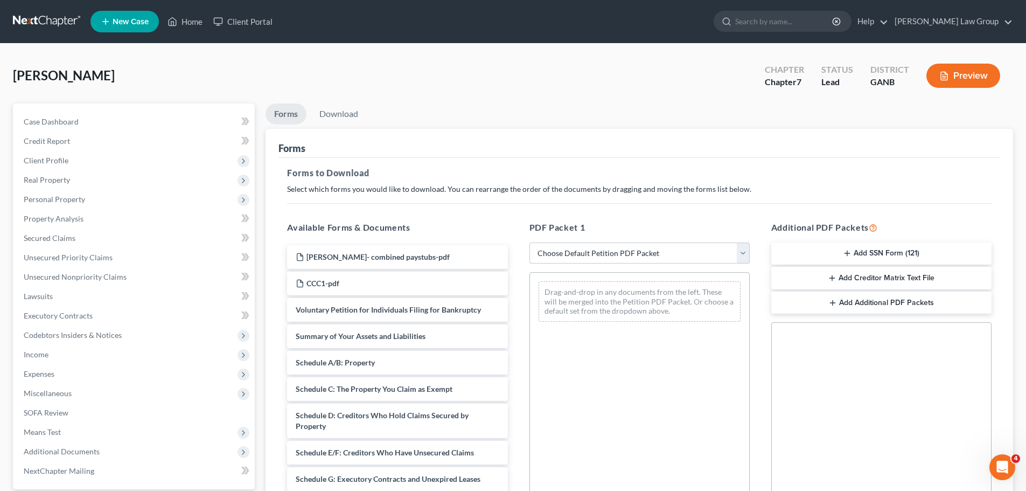
click at [594, 261] on select "Choose Default Petition PDF Packet Complete Bankruptcy Petition (all forms and …" at bounding box center [640, 253] width 220 height 22
select select "0"
click at [530, 242] on select "Choose Default Petition PDF Packet Complete Bankruptcy Petition (all forms and …" at bounding box center [640, 253] width 220 height 22
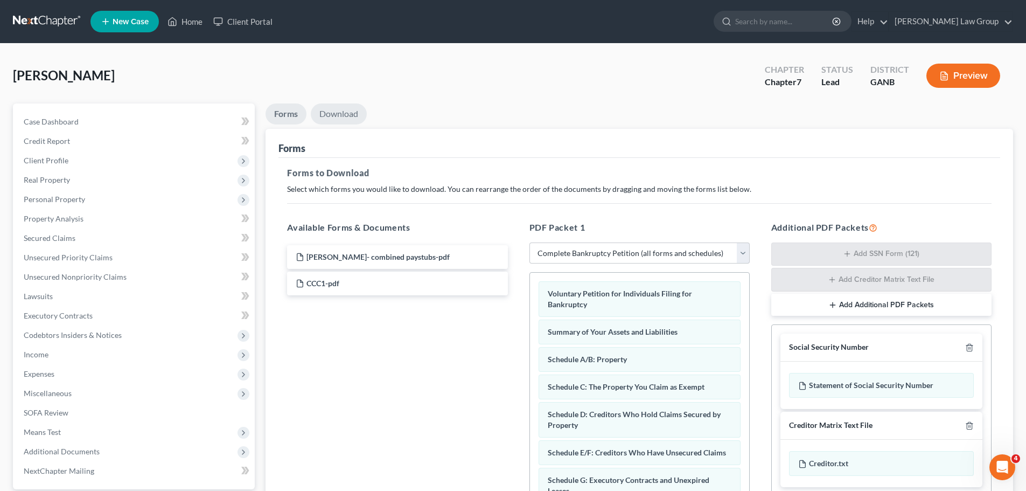
click at [351, 112] on link "Download" at bounding box center [339, 113] width 56 height 21
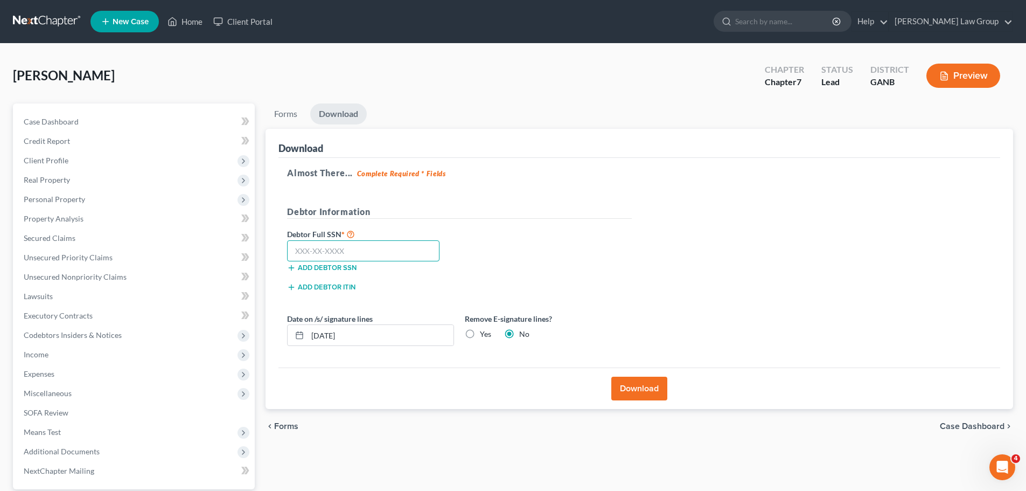
click at [305, 247] on input "text" at bounding box center [363, 251] width 152 height 22
drag, startPoint x: 365, startPoint y: 257, endPoint x: 294, endPoint y: 262, distance: 71.3
click at [294, 262] on div "Debtor Full SSN * 438-55-4093 Add debtor SSN" at bounding box center [371, 249] width 178 height 45
type input "438-55-4093"
click at [646, 395] on button "Download" at bounding box center [639, 389] width 56 height 24
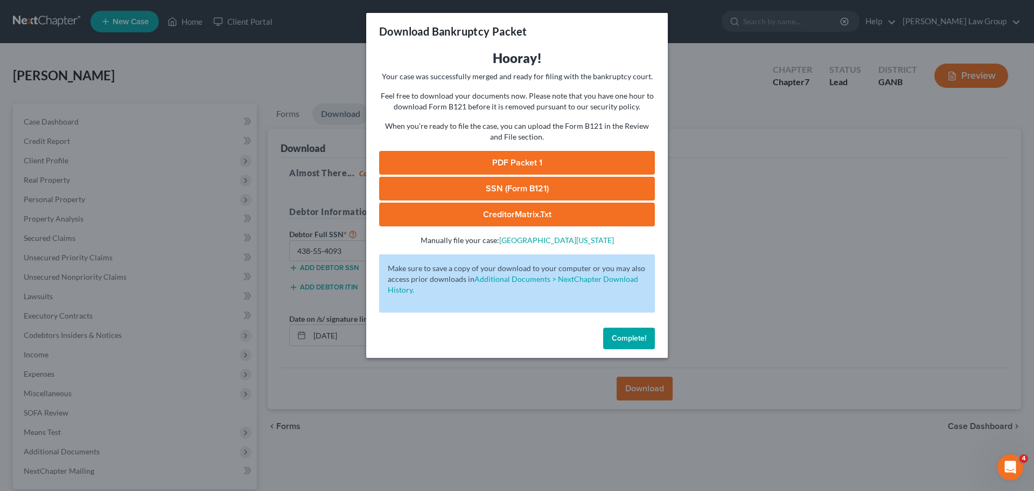
click at [519, 154] on link "PDF Packet 1" at bounding box center [517, 163] width 276 height 24
click at [498, 192] on link "SSN (Form B121)" at bounding box center [517, 189] width 276 height 24
click at [632, 332] on button "Complete!" at bounding box center [629, 339] width 52 height 22
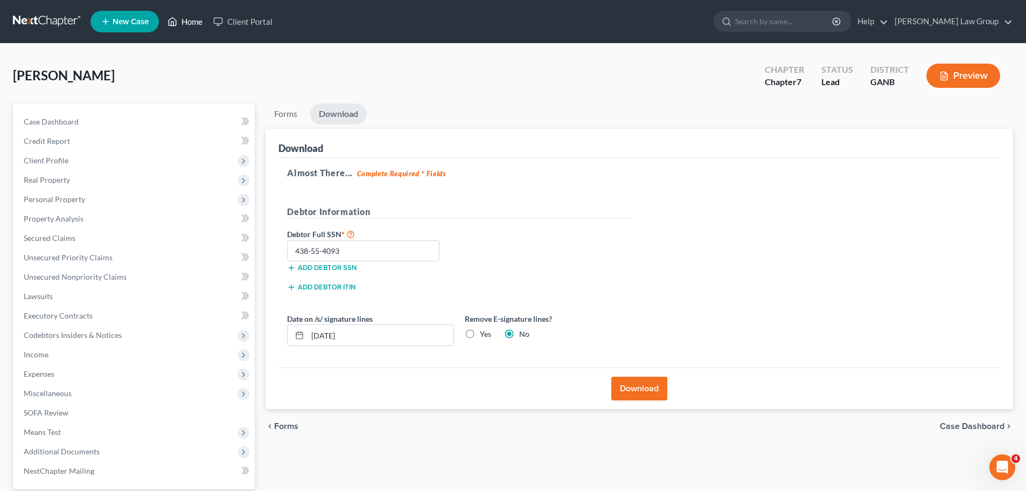
click at [199, 19] on link "Home" at bounding box center [185, 21] width 46 height 19
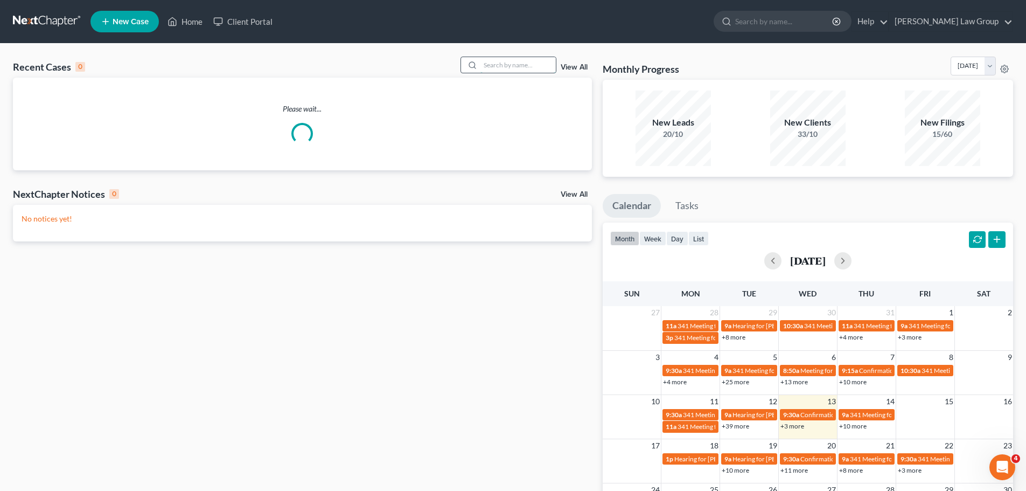
click at [534, 60] on input "search" at bounding box center [517, 65] width 75 height 16
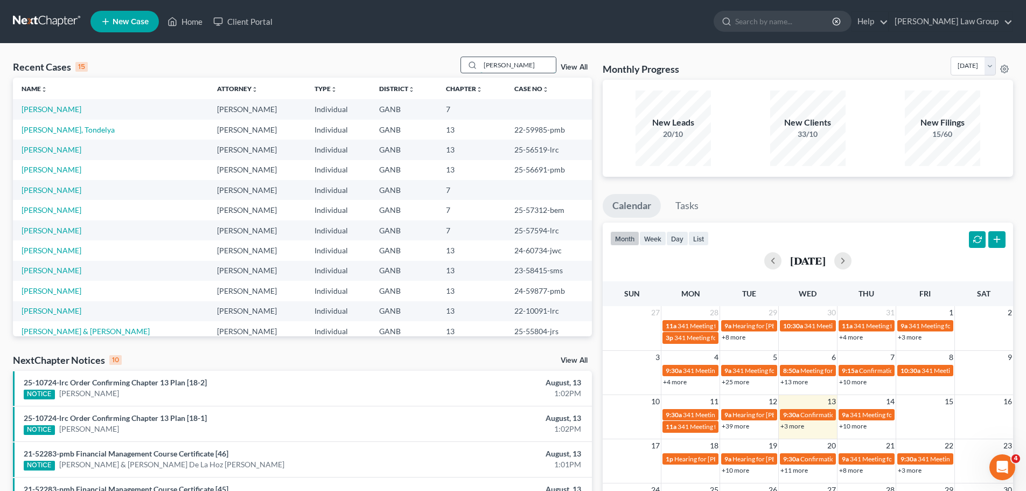
type input "[PERSON_NAME]"
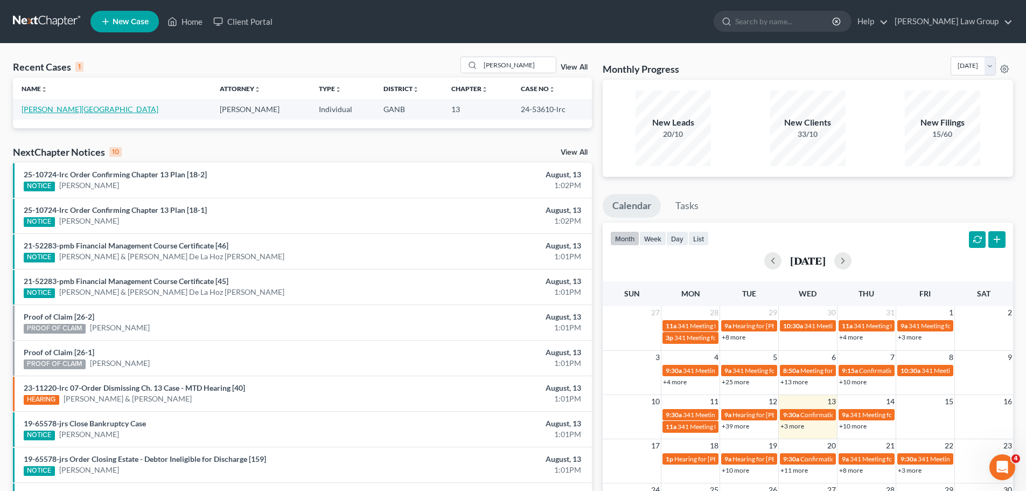
click at [43, 113] on link "[PERSON_NAME][GEOGRAPHIC_DATA]" at bounding box center [90, 109] width 137 height 9
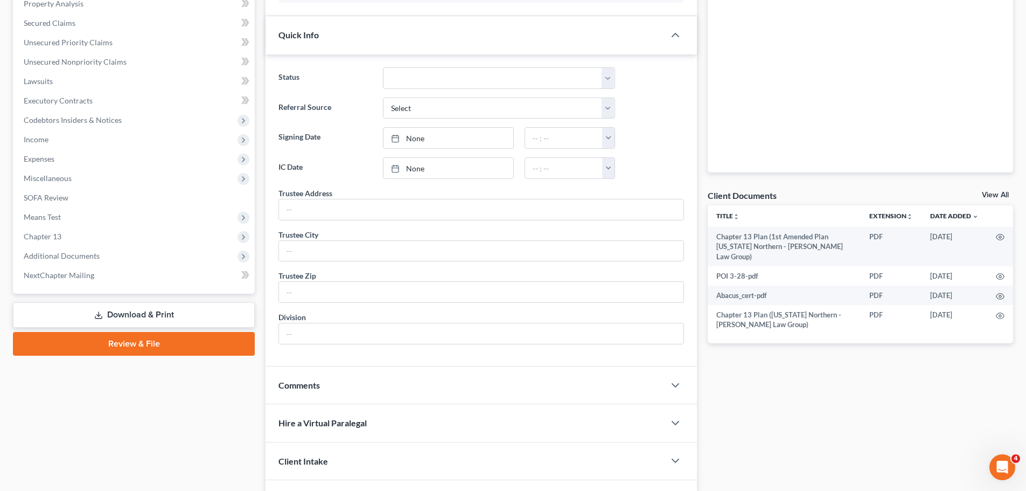
scroll to position [215, 0]
click at [155, 259] on span "Additional Documents" at bounding box center [135, 255] width 240 height 19
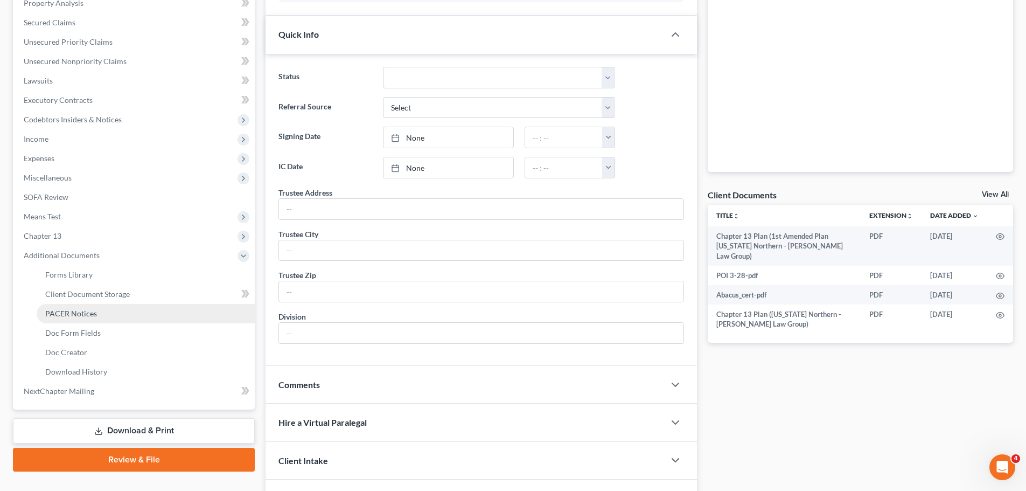
click at [129, 316] on link "PACER Notices" at bounding box center [146, 313] width 218 height 19
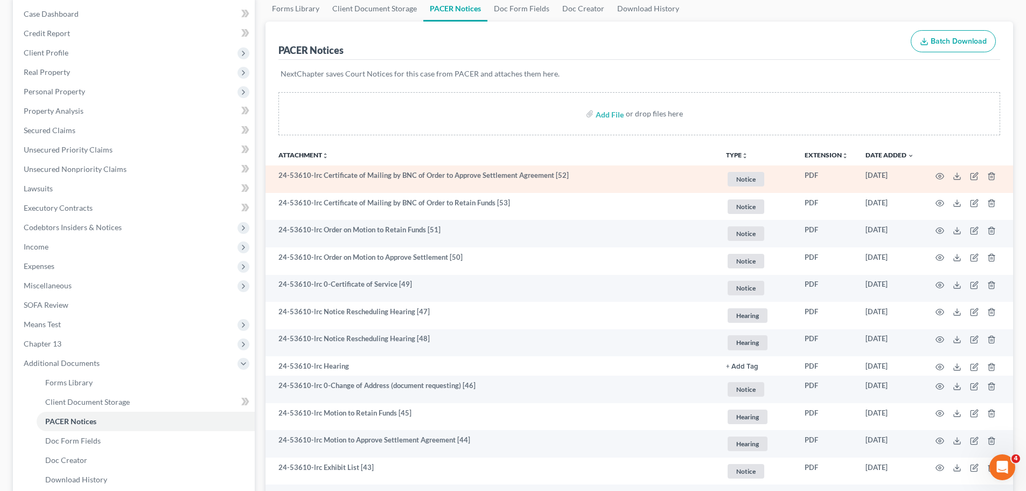
scroll to position [162, 0]
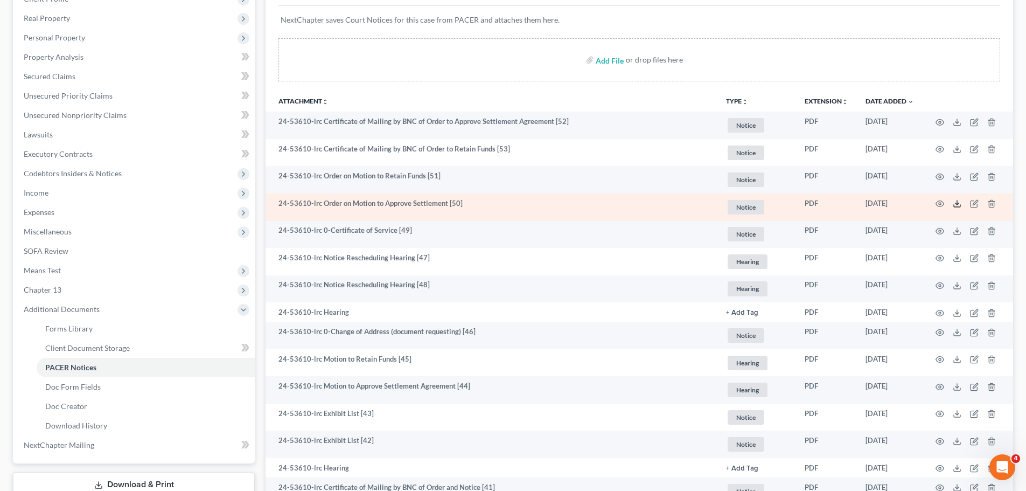
click at [960, 203] on icon at bounding box center [957, 203] width 9 height 9
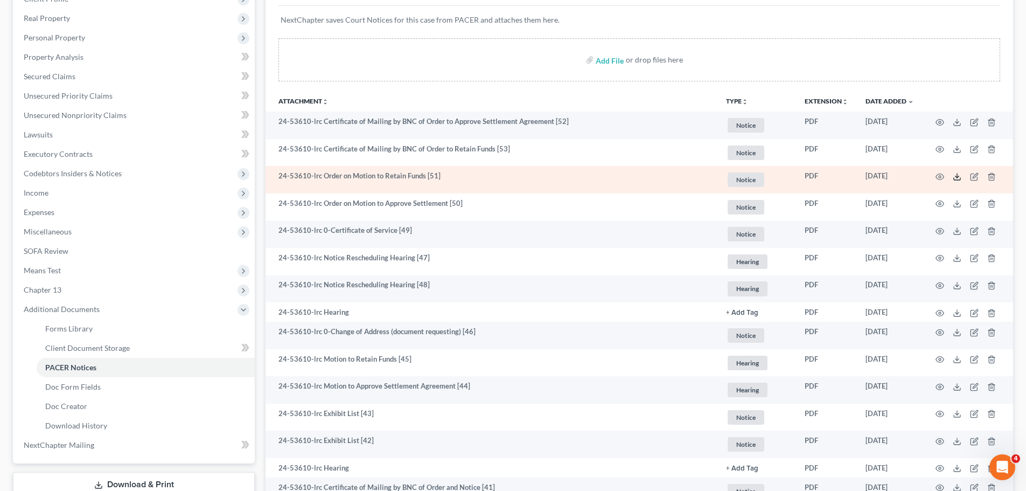
click at [958, 176] on polyline at bounding box center [958, 177] width 4 height 2
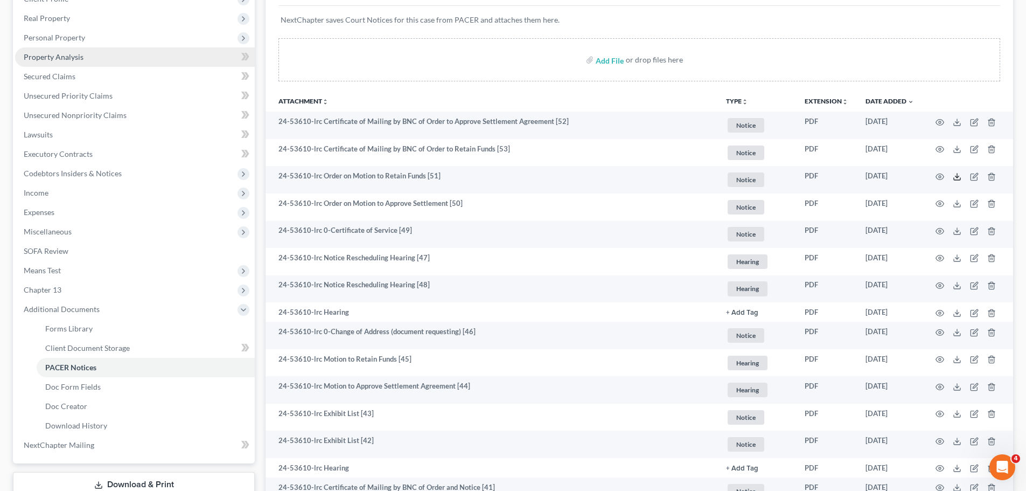
scroll to position [0, 0]
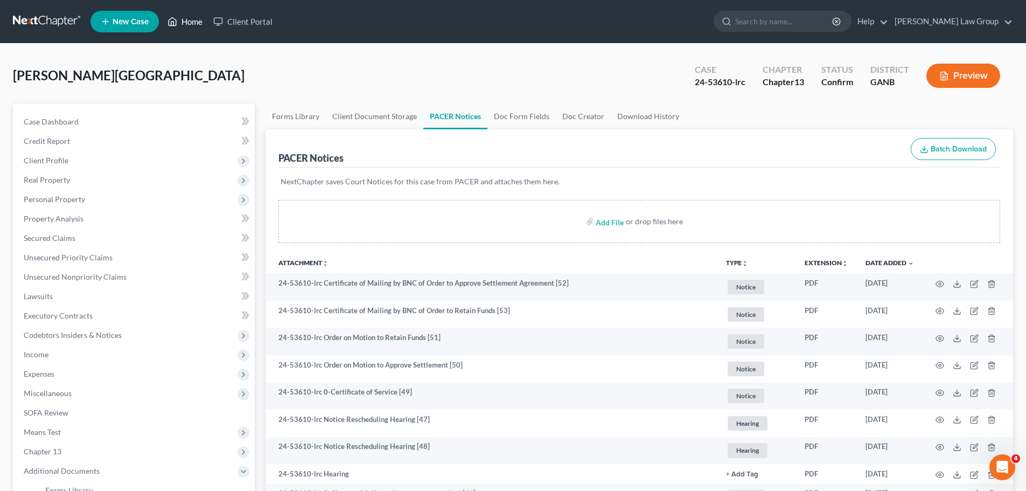
click at [181, 22] on link "Home" at bounding box center [185, 21] width 46 height 19
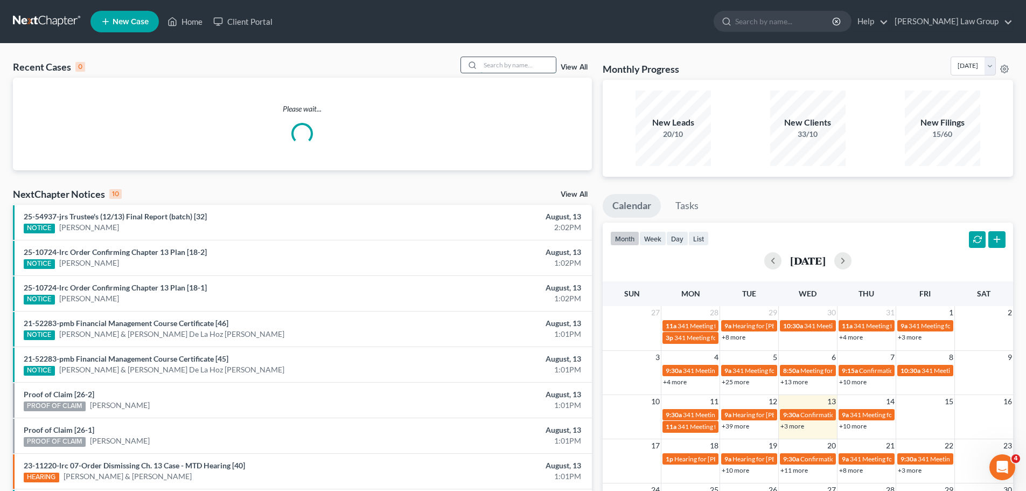
click at [521, 65] on input "search" at bounding box center [517, 65] width 75 height 16
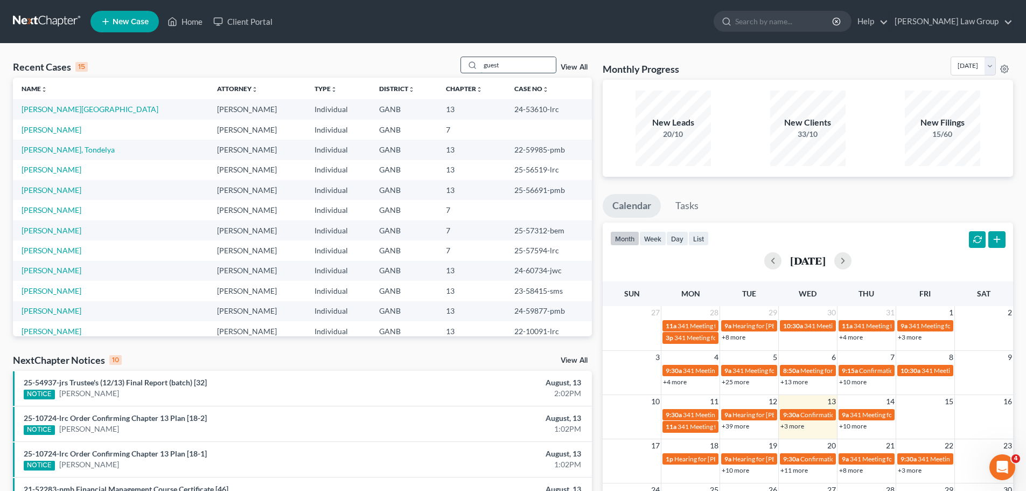
type input "guest"
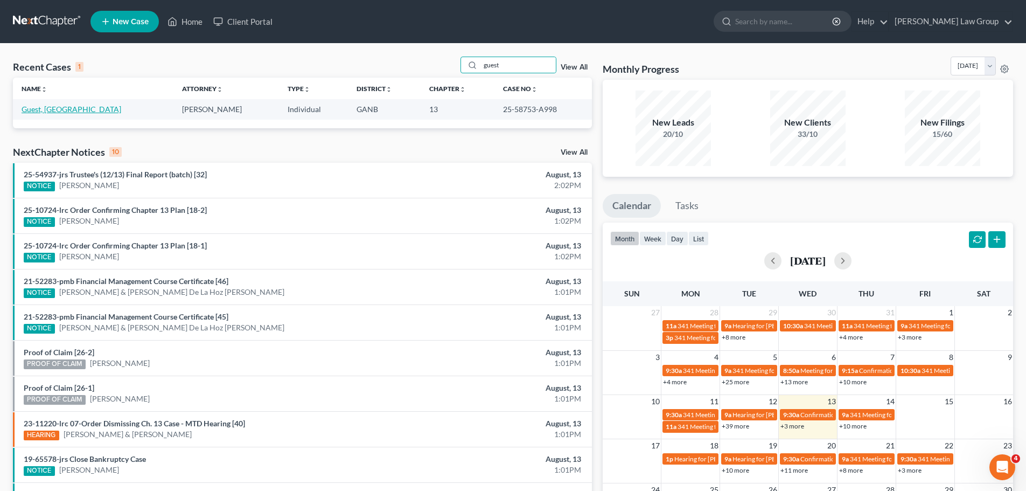
click at [60, 110] on link "Guest, [GEOGRAPHIC_DATA]" at bounding box center [72, 109] width 100 height 9
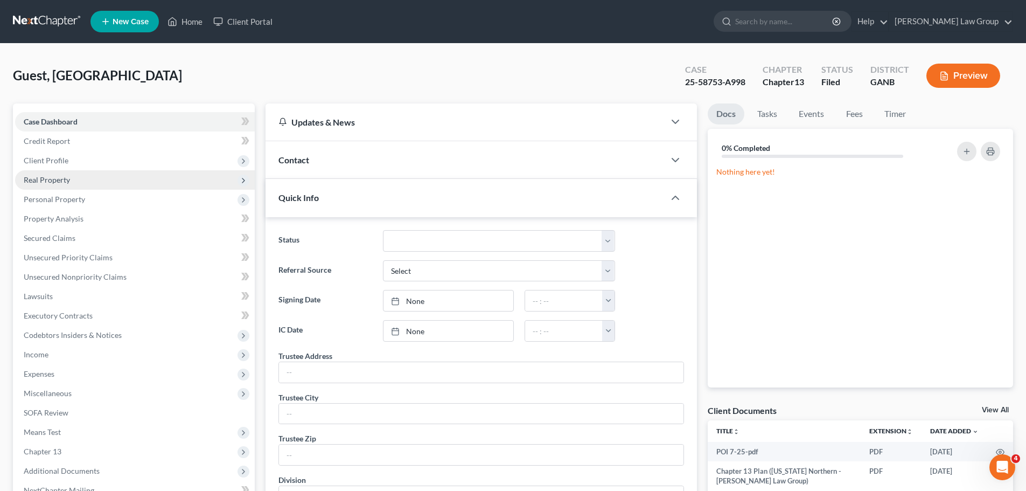
click at [66, 176] on span "Real Property" at bounding box center [47, 179] width 46 height 9
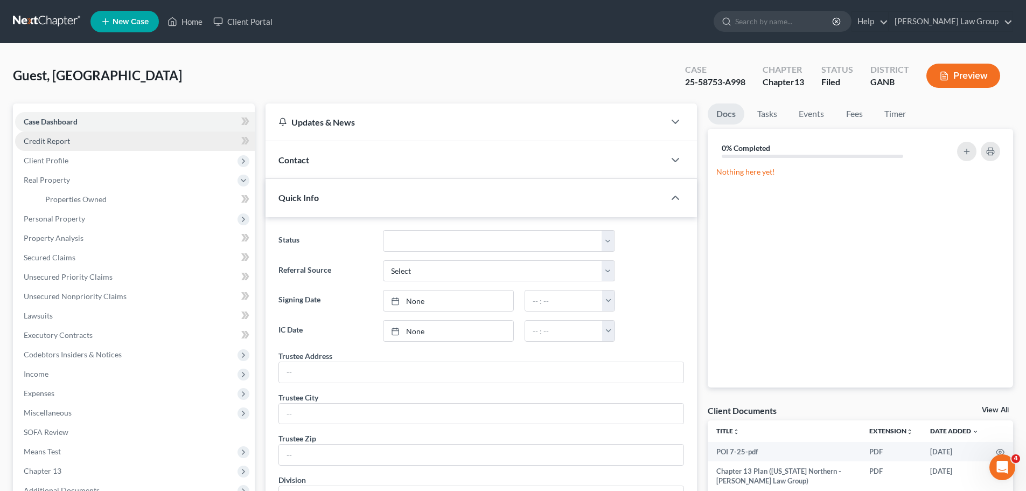
click at [63, 134] on link "Credit Report" at bounding box center [135, 140] width 240 height 19
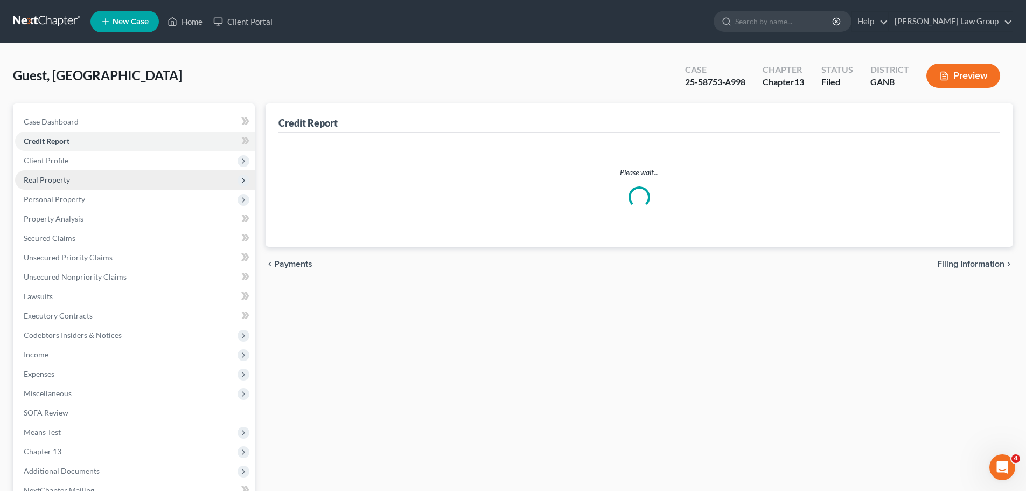
click at [55, 170] on span "Real Property" at bounding box center [135, 179] width 240 height 19
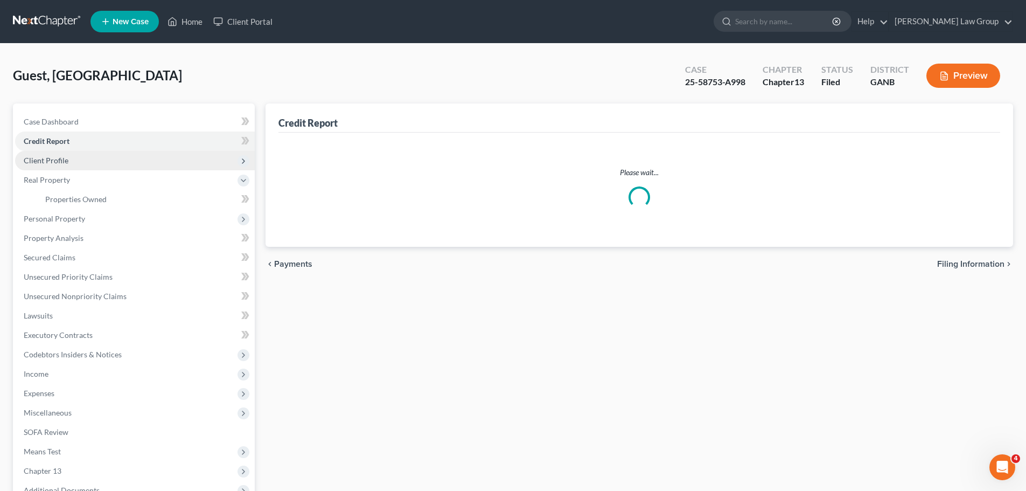
click at [57, 159] on span "Client Profile" at bounding box center [46, 160] width 45 height 9
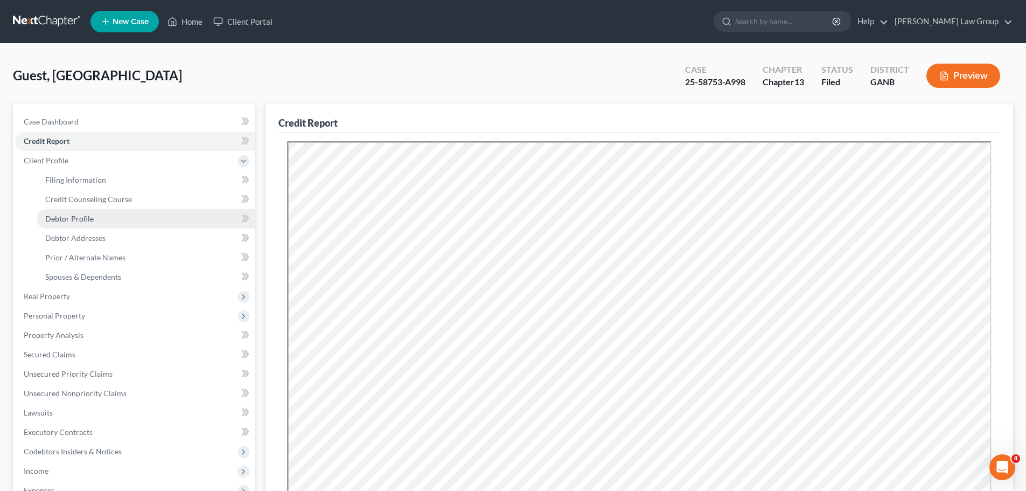
click at [71, 215] on span "Debtor Profile" at bounding box center [69, 218] width 48 height 9
select select "0"
select select "1"
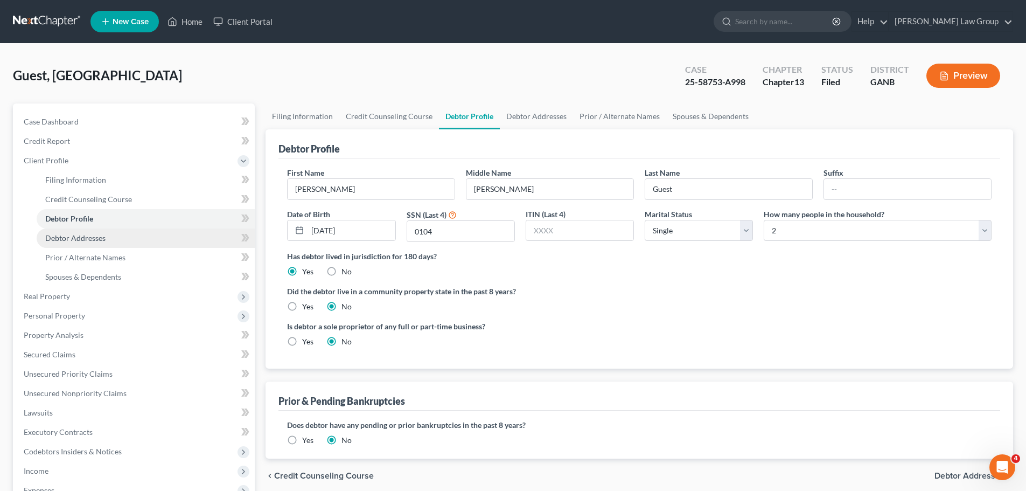
click at [88, 241] on span "Debtor Addresses" at bounding box center [75, 237] width 60 height 9
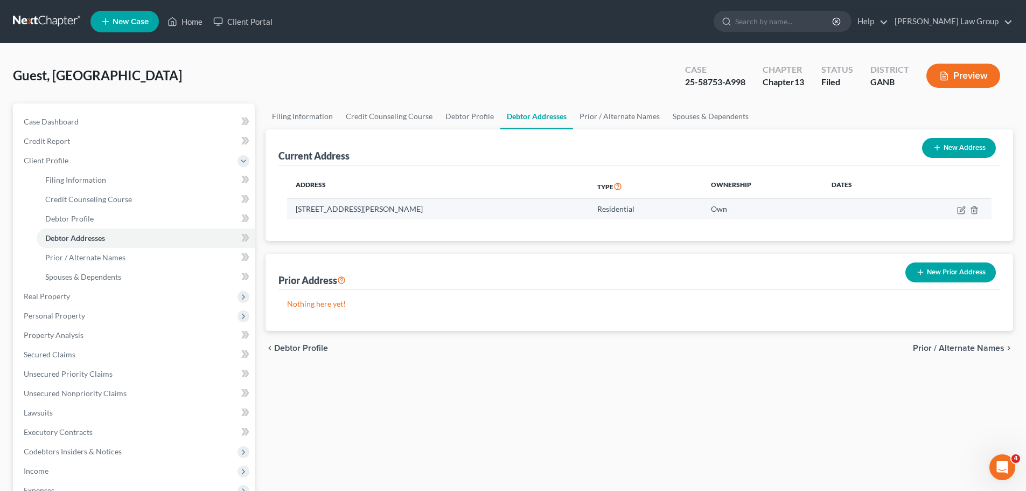
drag, startPoint x: 423, startPoint y: 213, endPoint x: 296, endPoint y: 216, distance: 127.2
click at [296, 216] on td "[STREET_ADDRESS][PERSON_NAME]" at bounding box center [438, 209] width 302 height 20
copy td "[STREET_ADDRESS][PERSON_NAME]"
click at [178, 19] on link "Home" at bounding box center [185, 21] width 46 height 19
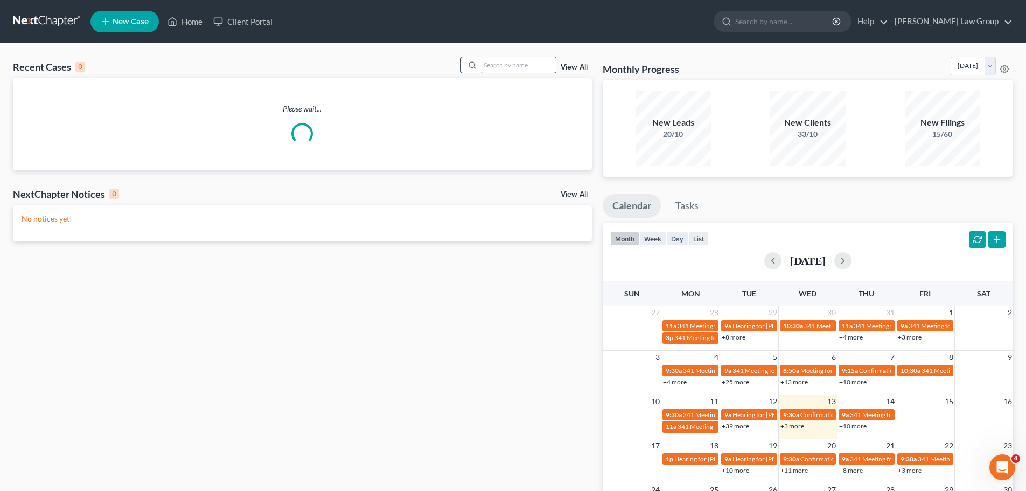
click at [541, 64] on input "search" at bounding box center [517, 65] width 75 height 16
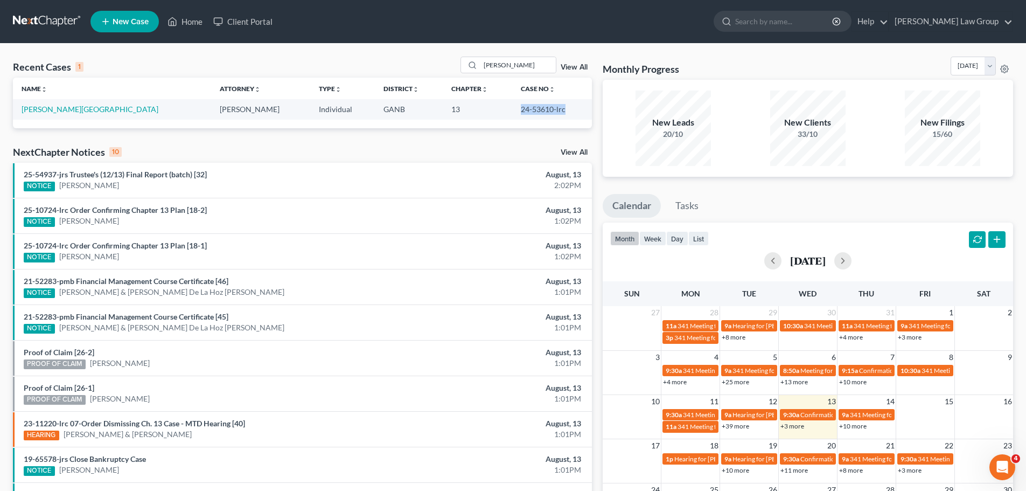
drag, startPoint x: 560, startPoint y: 115, endPoint x: 494, endPoint y: 115, distance: 65.7
click at [512, 115] on td "24-53610-lrc" at bounding box center [552, 109] width 80 height 20
copy td "24-53610-lrc"
drag, startPoint x: 534, startPoint y: 63, endPoint x: 450, endPoint y: 64, distance: 83.5
click at [450, 64] on div "Recent Cases 1 [PERSON_NAME] View All" at bounding box center [302, 67] width 579 height 21
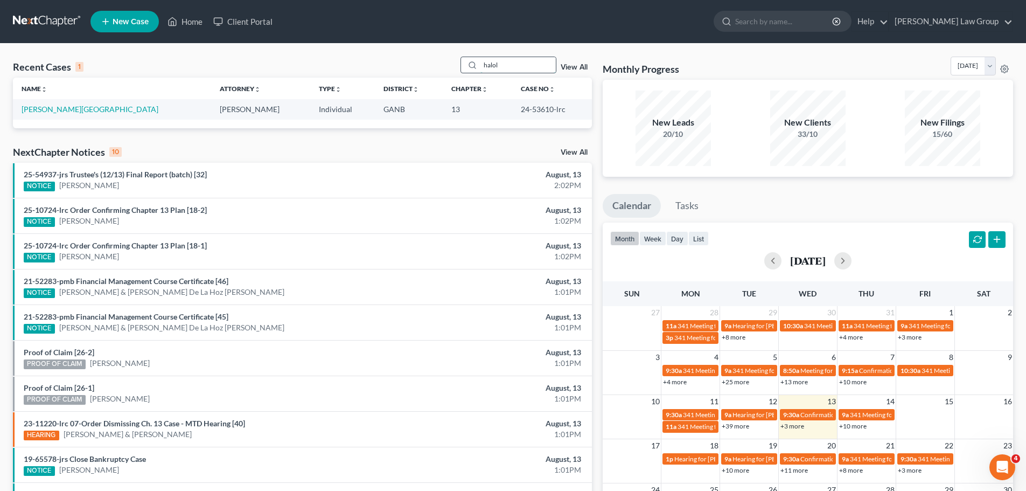
drag, startPoint x: 518, startPoint y: 61, endPoint x: 477, endPoint y: 65, distance: 41.1
click at [477, 65] on div "halol" at bounding box center [509, 65] width 96 height 17
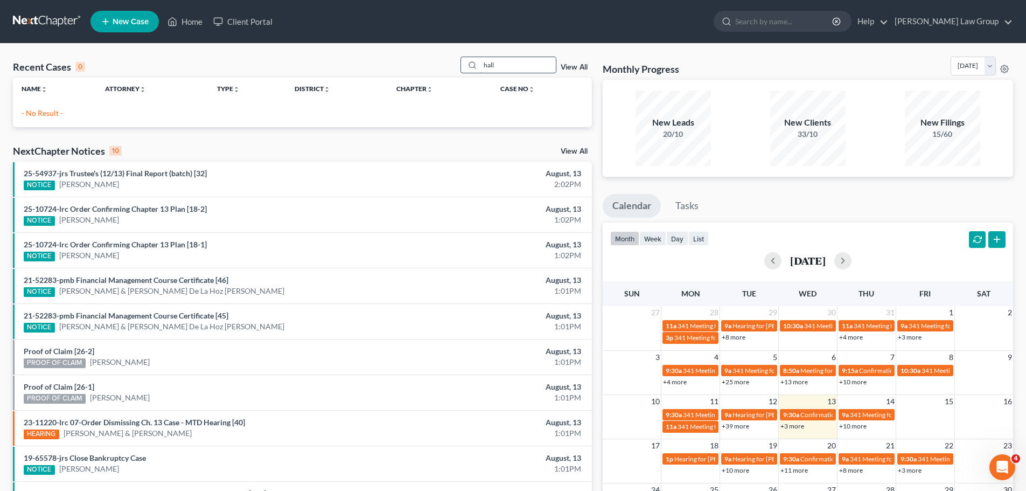
type input "hall"
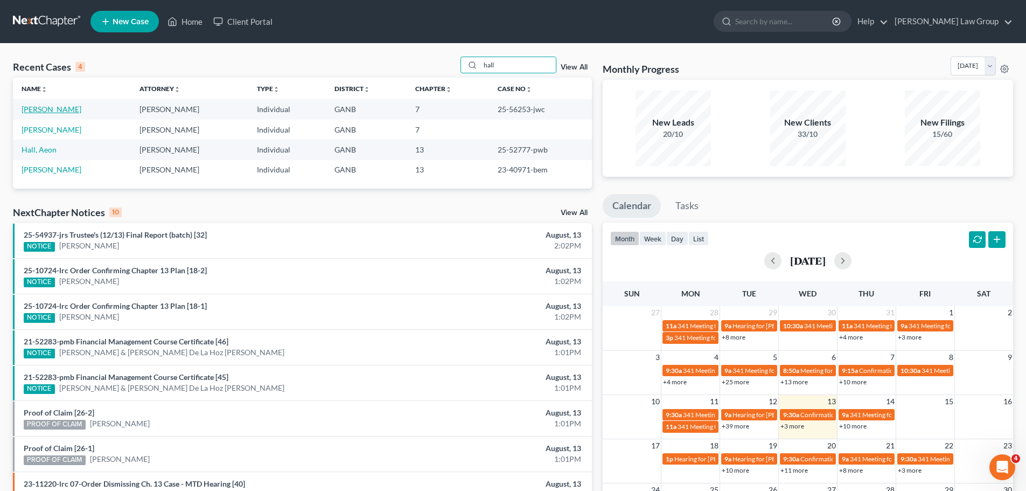
click at [38, 112] on link "[PERSON_NAME]" at bounding box center [52, 109] width 60 height 9
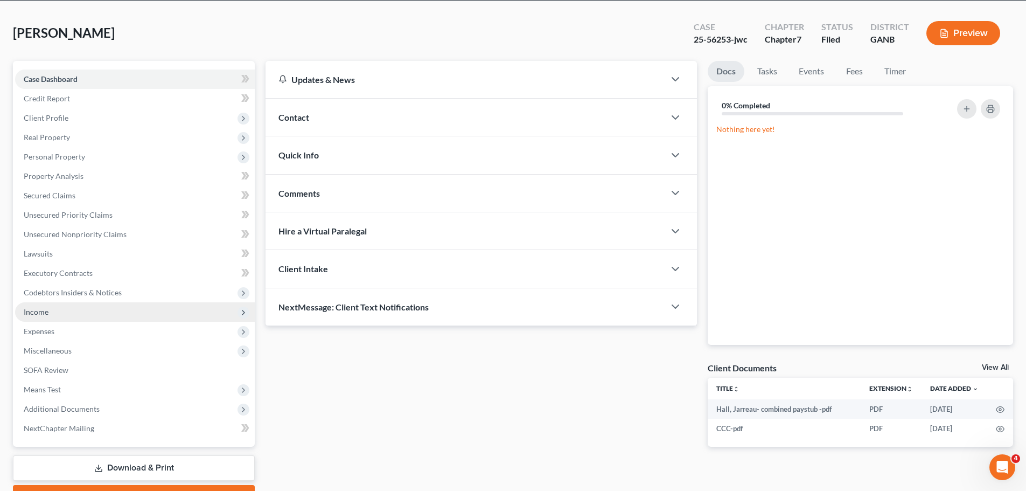
scroll to position [101, 0]
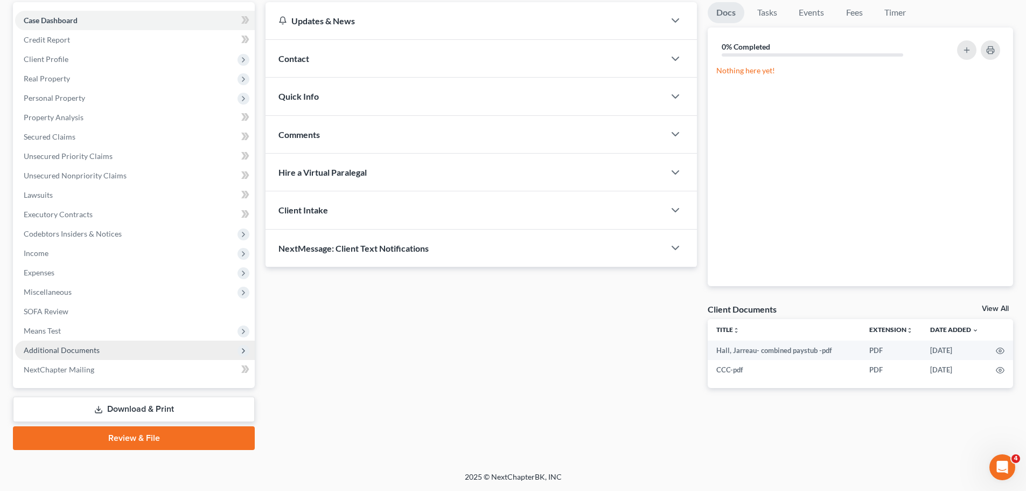
click at [114, 343] on span "Additional Documents" at bounding box center [135, 349] width 240 height 19
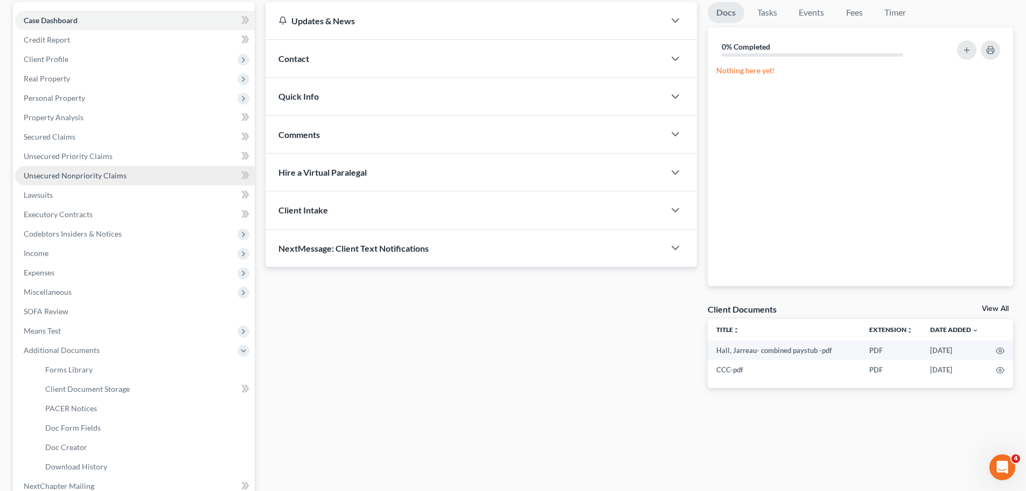
click at [149, 173] on link "Unsecured Nonpriority Claims" at bounding box center [135, 175] width 240 height 19
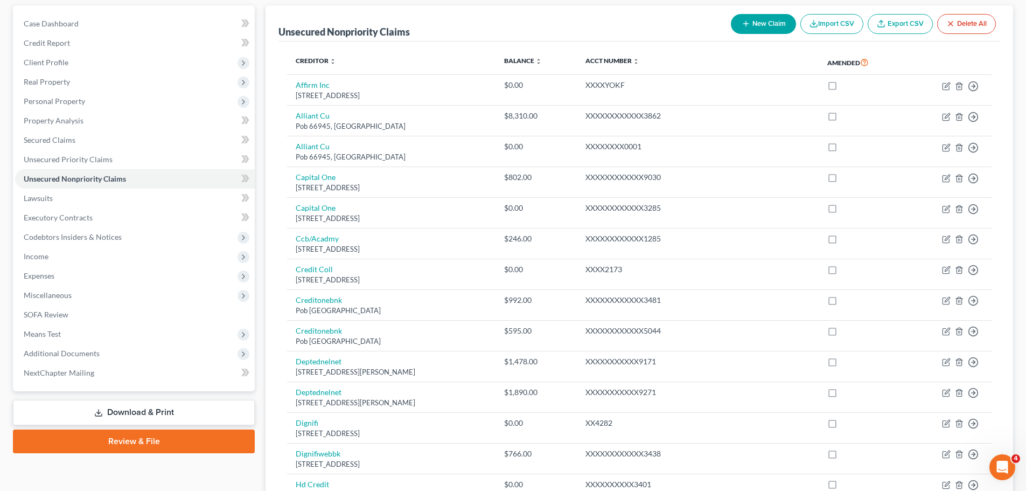
scroll to position [269, 0]
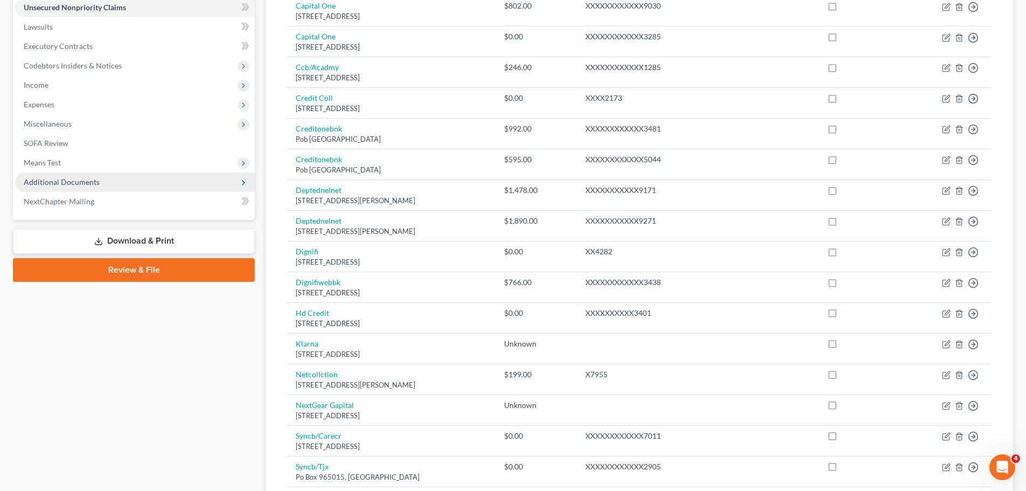
click at [143, 185] on span "Additional Documents" at bounding box center [135, 181] width 240 height 19
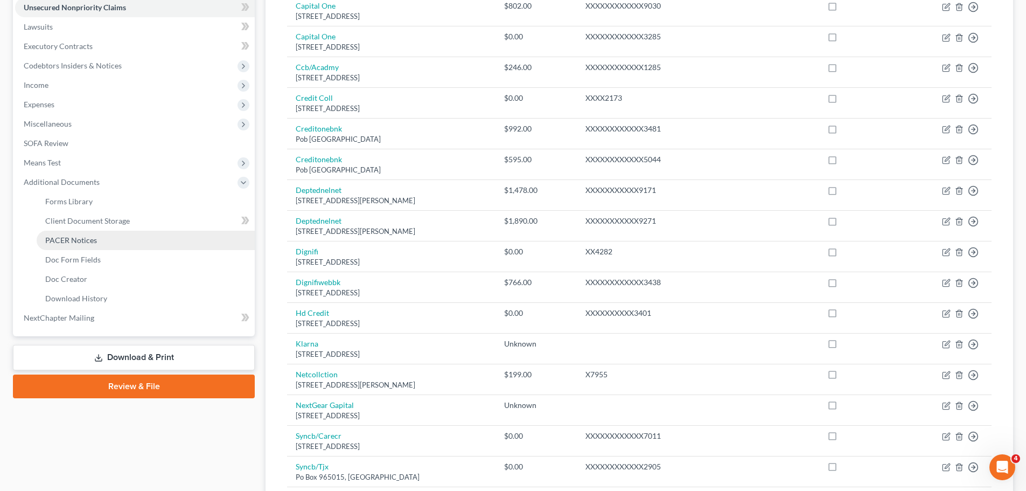
click at [116, 247] on link "PACER Notices" at bounding box center [146, 240] width 218 height 19
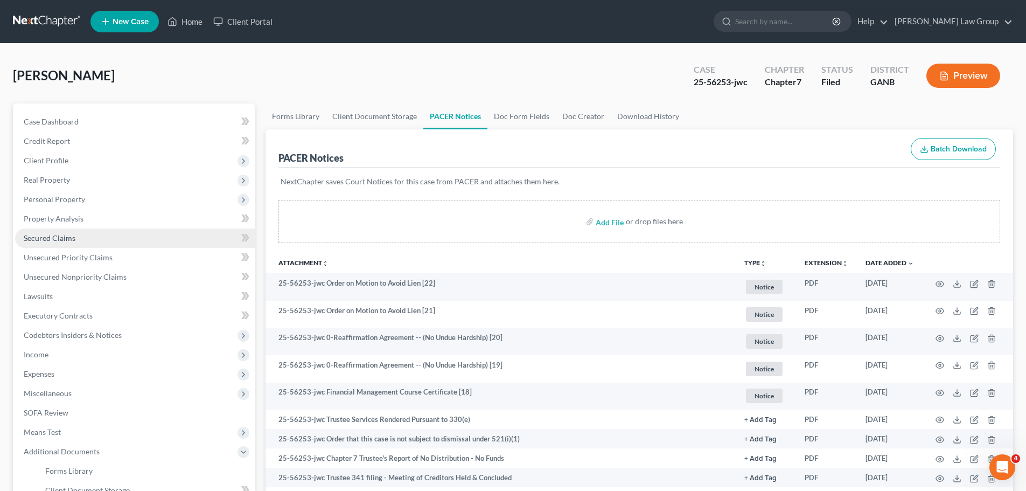
click at [65, 242] on link "Secured Claims" at bounding box center [135, 237] width 240 height 19
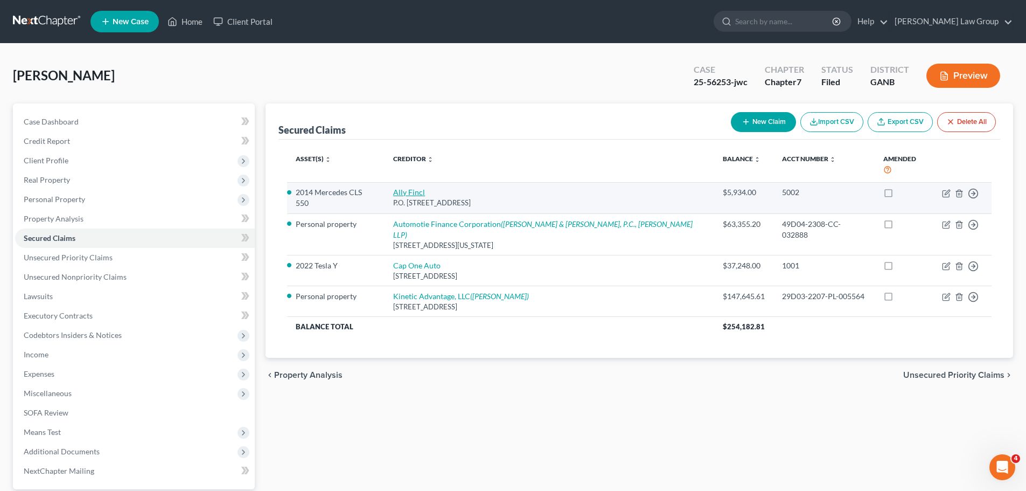
click at [412, 187] on link "Ally Fincl" at bounding box center [409, 191] width 32 height 9
select select "24"
select select "12"
select select "2"
select select "0"
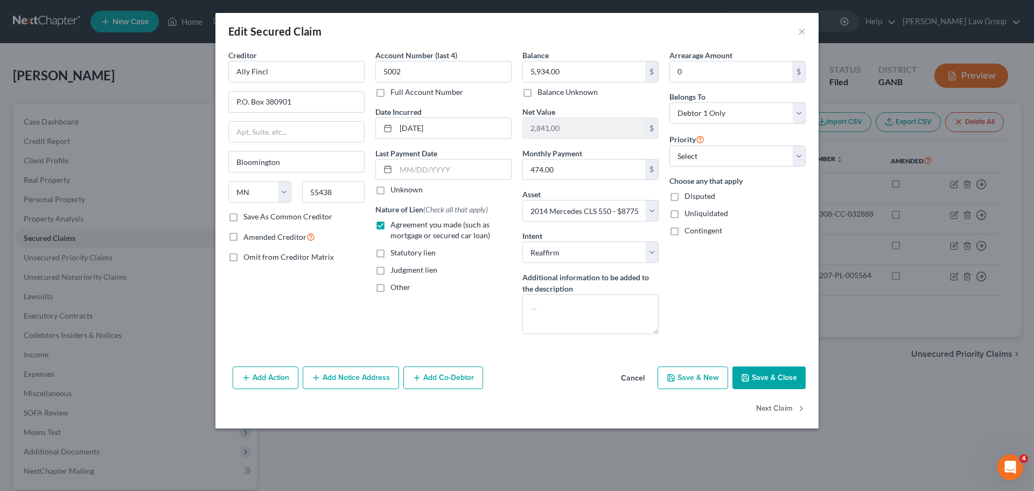
click at [776, 368] on button "Save & Close" at bounding box center [769, 377] width 73 height 23
select select
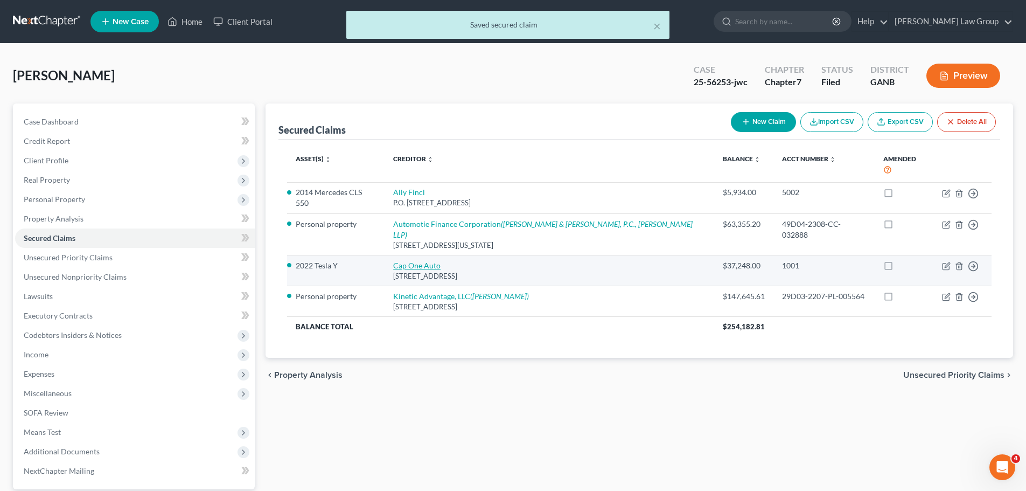
click at [438, 261] on link "Cap One Auto" at bounding box center [416, 265] width 47 height 9
select select "45"
select select "17"
select select "2"
select select "0"
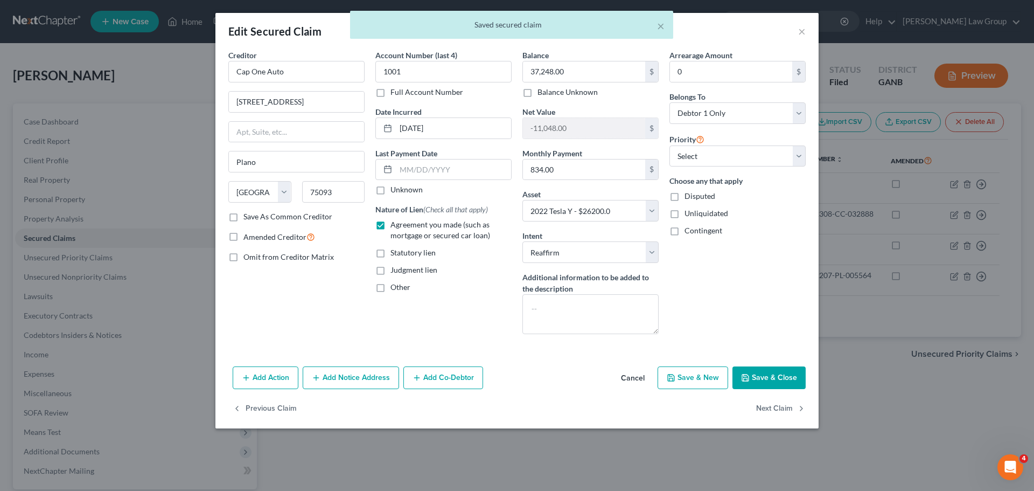
drag, startPoint x: 783, startPoint y: 386, endPoint x: 483, endPoint y: 376, distance: 300.2
click at [783, 386] on button "Save & Close" at bounding box center [769, 377] width 73 height 23
select select
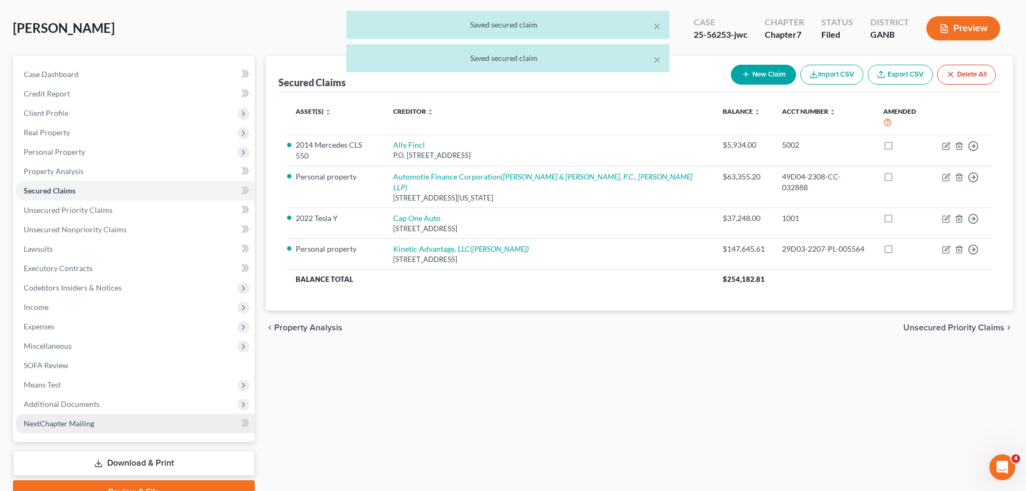
scroll to position [101, 0]
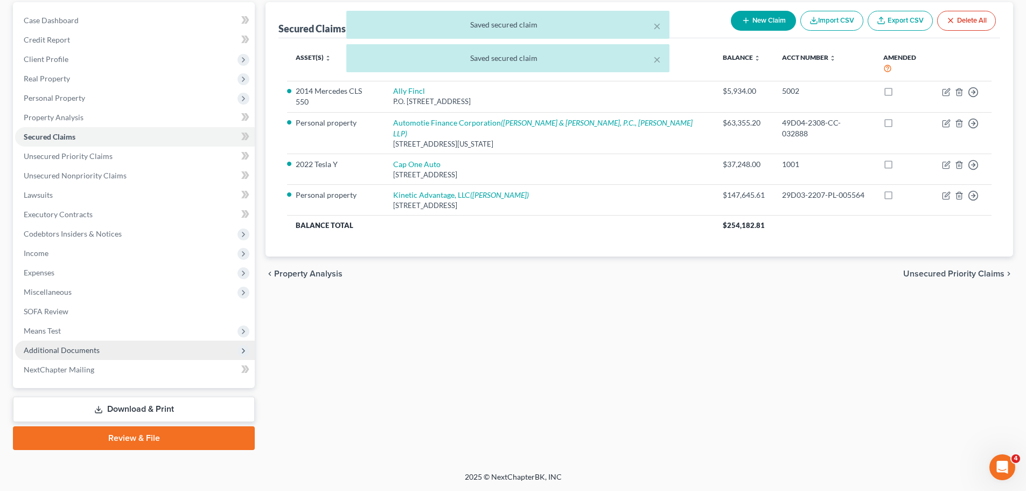
click at [102, 349] on span "Additional Documents" at bounding box center [135, 349] width 240 height 19
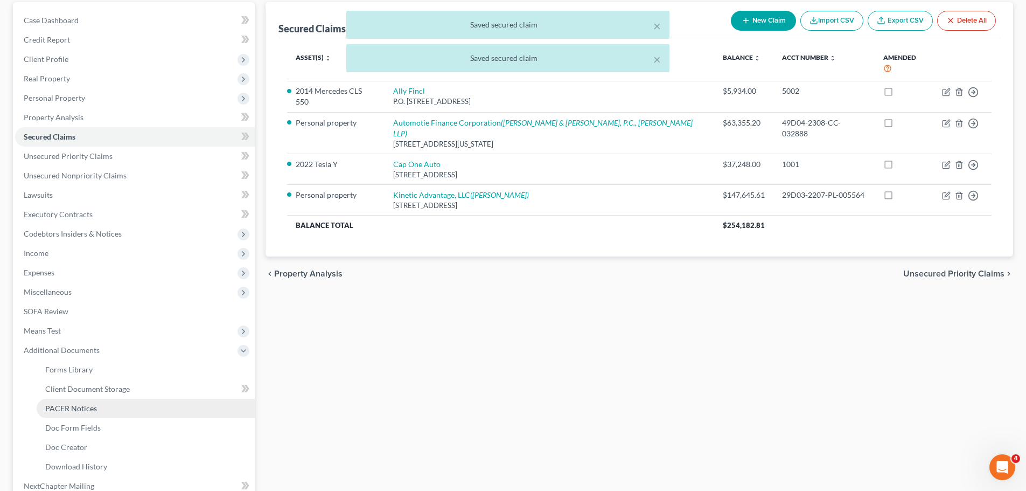
click at [121, 405] on link "PACER Notices" at bounding box center [146, 408] width 218 height 19
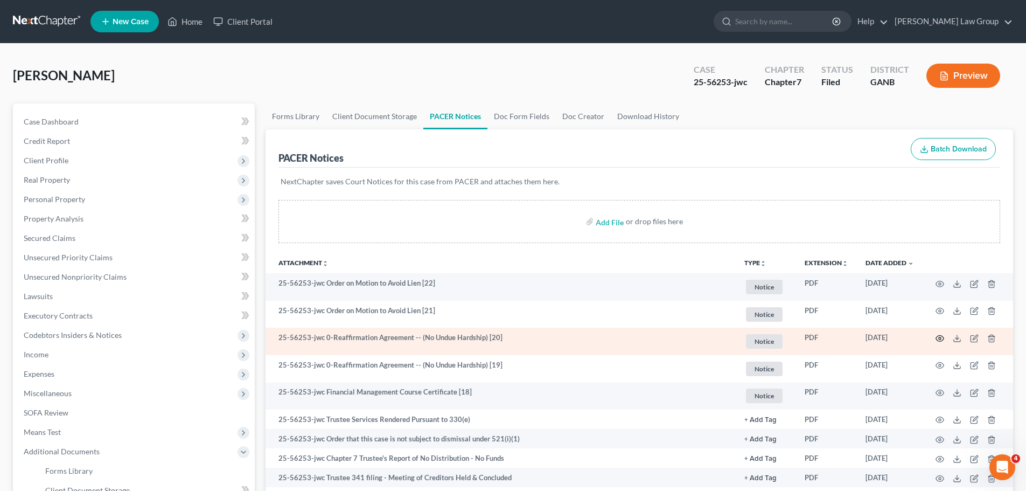
click at [939, 336] on icon "button" at bounding box center [940, 339] width 8 height 6
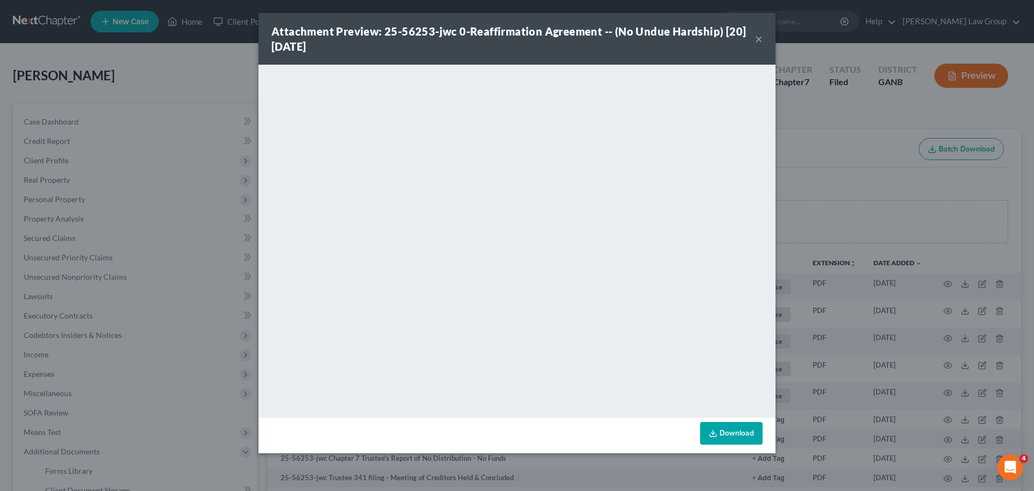
click at [760, 41] on button "×" at bounding box center [759, 38] width 8 height 13
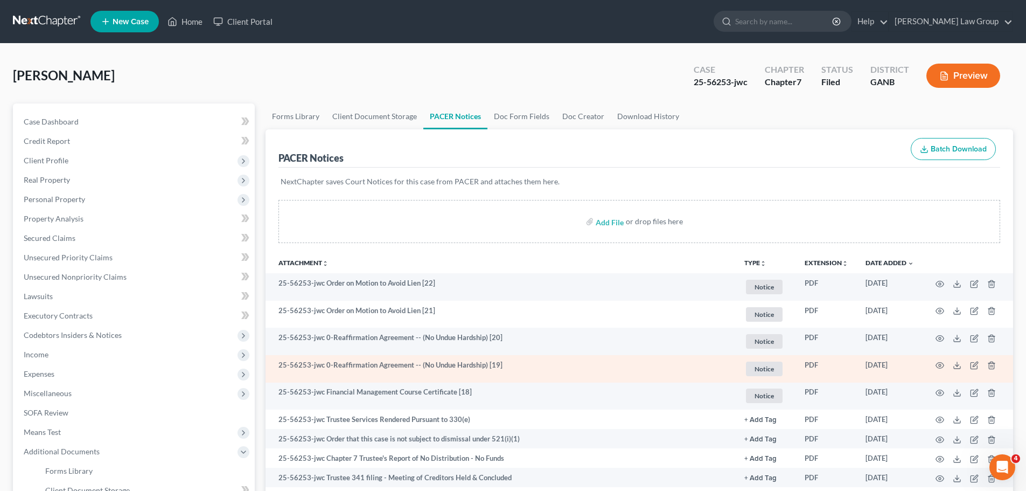
click at [935, 365] on td at bounding box center [968, 368] width 90 height 27
click at [938, 366] on icon "button" at bounding box center [940, 365] width 9 height 9
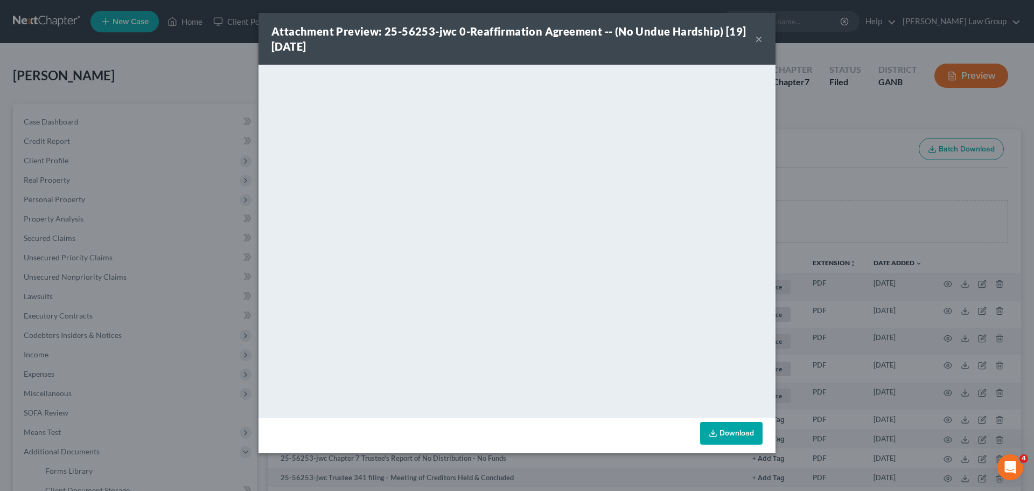
click at [756, 39] on button "×" at bounding box center [759, 38] width 8 height 13
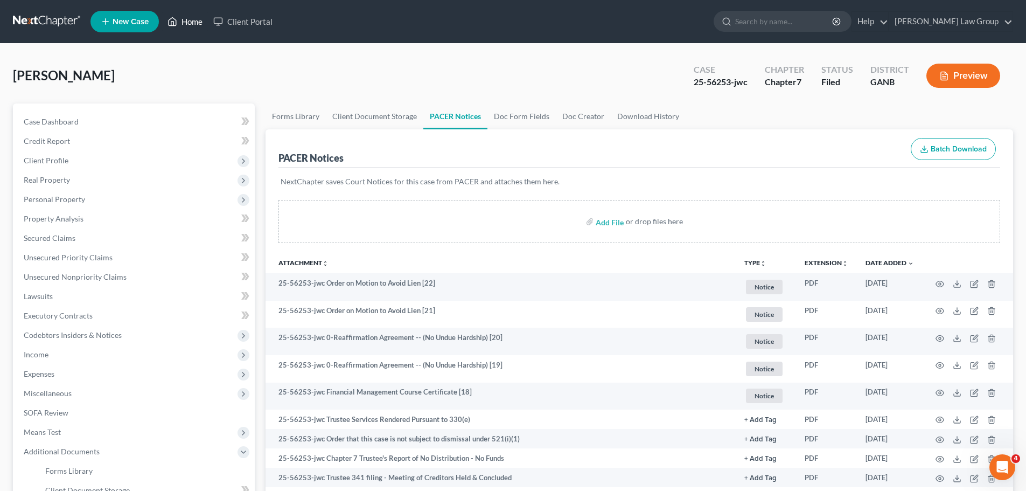
click at [188, 25] on link "Home" at bounding box center [185, 21] width 46 height 19
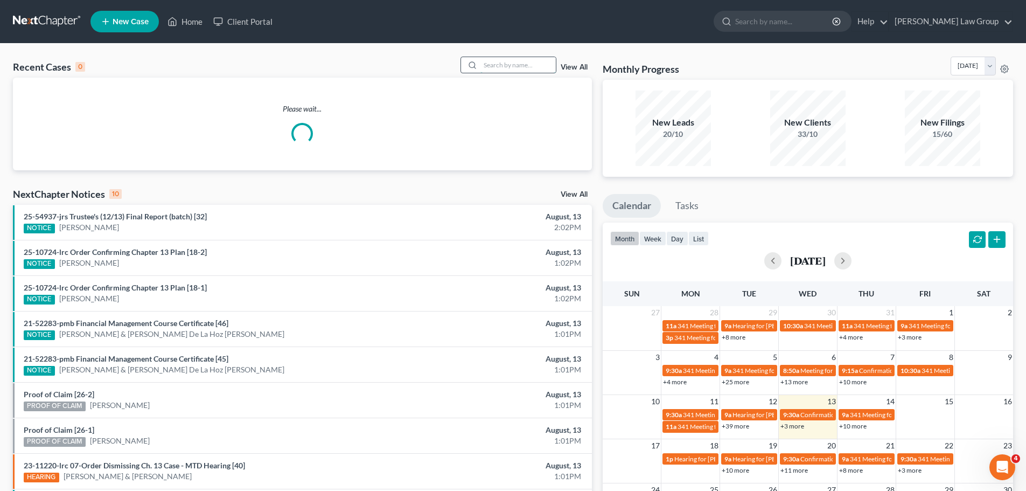
click at [494, 62] on input "search" at bounding box center [517, 65] width 75 height 16
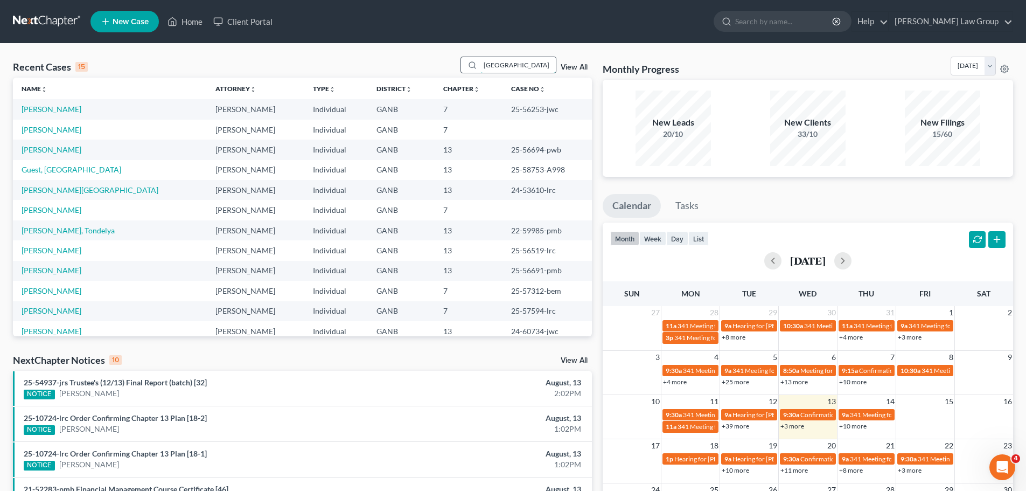
type input "[GEOGRAPHIC_DATA]"
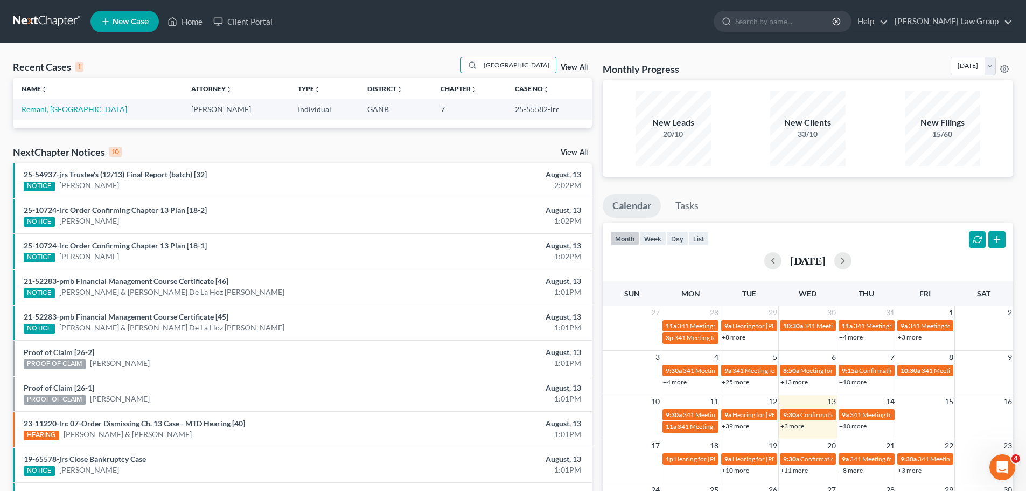
click at [34, 103] on td "Remani, [GEOGRAPHIC_DATA]" at bounding box center [98, 109] width 170 height 20
click at [37, 106] on link "Remani, [GEOGRAPHIC_DATA]" at bounding box center [75, 109] width 106 height 9
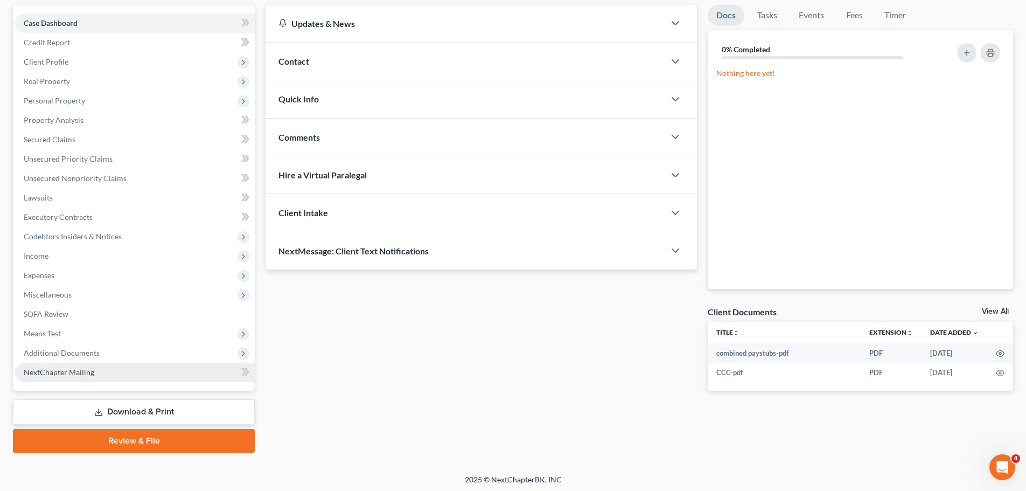
scroll to position [101, 0]
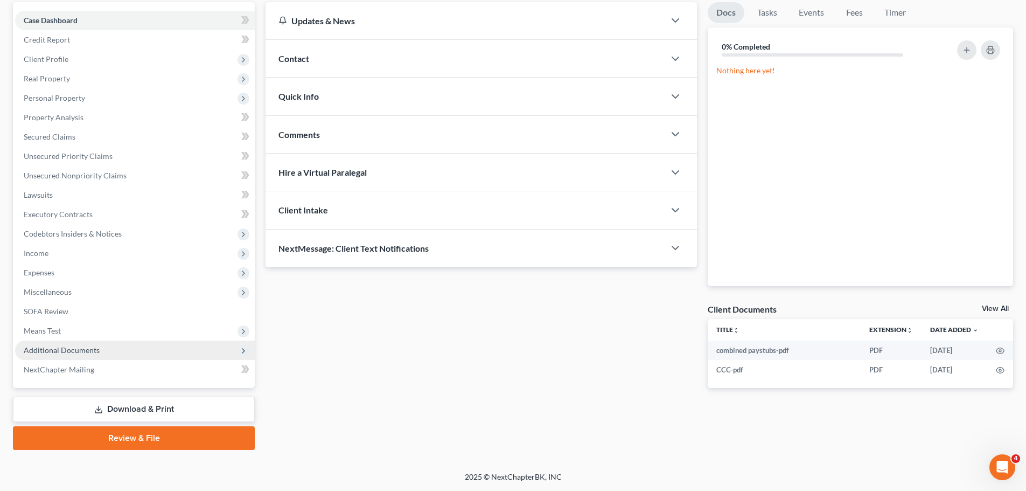
click at [97, 349] on span "Additional Documents" at bounding box center [62, 349] width 76 height 9
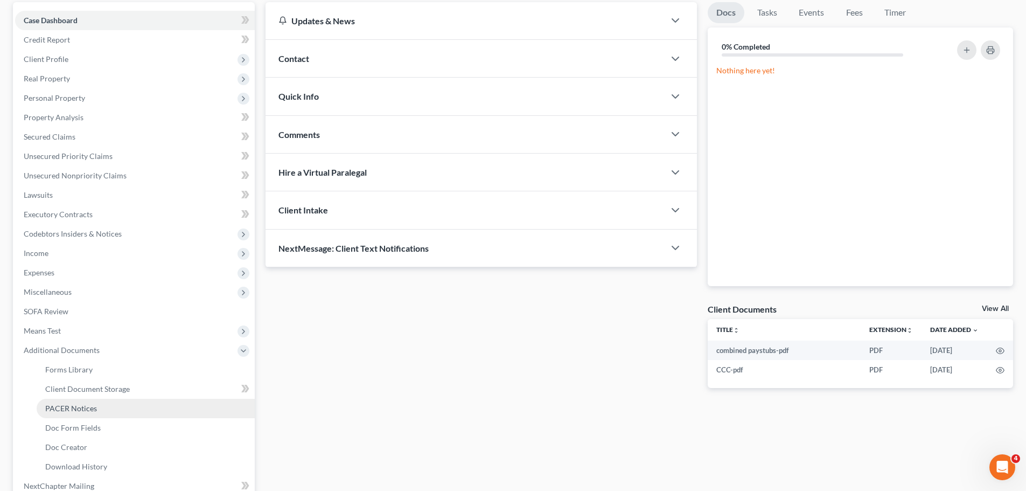
click at [92, 405] on span "PACER Notices" at bounding box center [71, 407] width 52 height 9
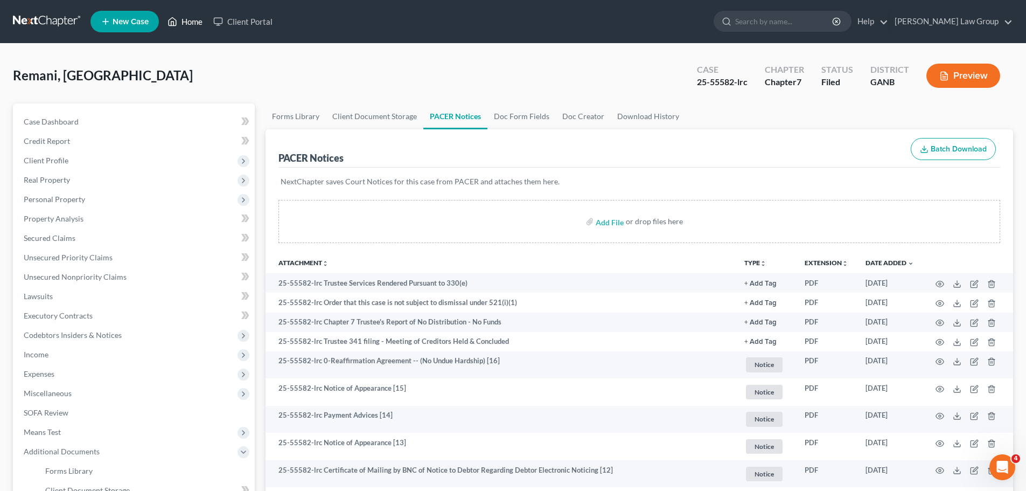
click at [168, 22] on link "Home" at bounding box center [185, 21] width 46 height 19
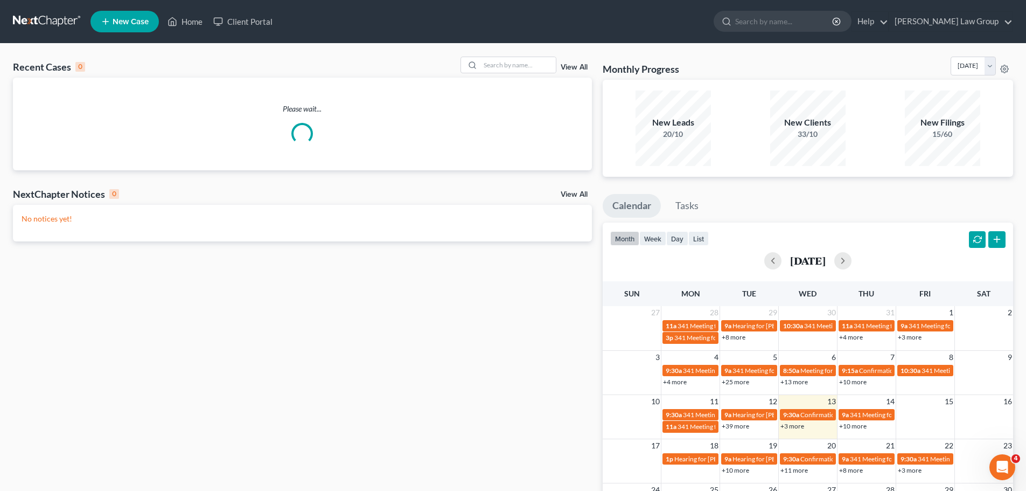
click at [569, 69] on link "View All" at bounding box center [574, 68] width 27 height 8
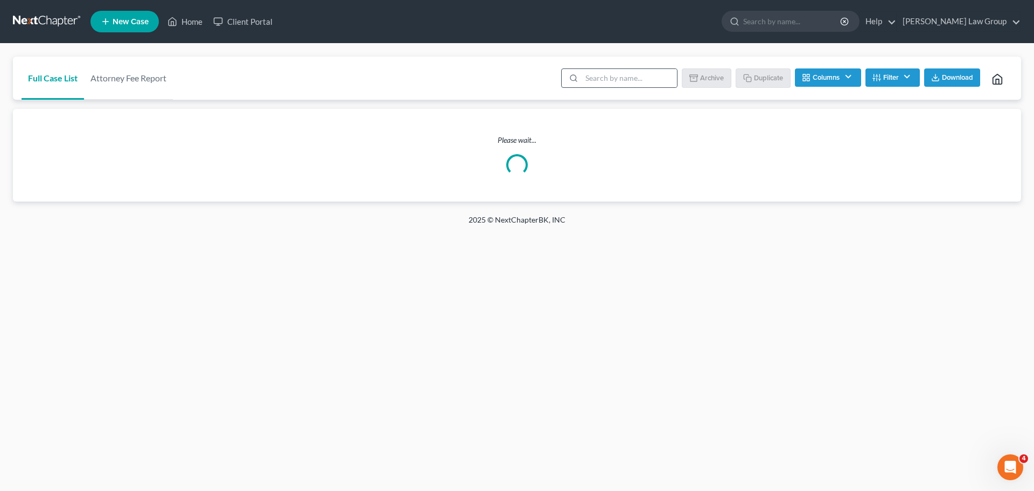
click at [581, 74] on div at bounding box center [572, 78] width 20 height 18
click at [622, 74] on input "search" at bounding box center [629, 78] width 95 height 18
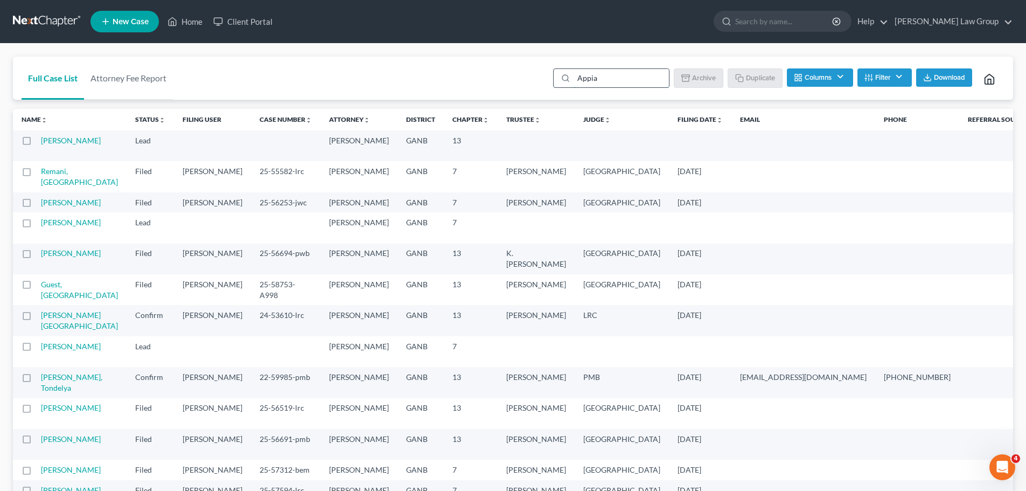
type input "Appia"
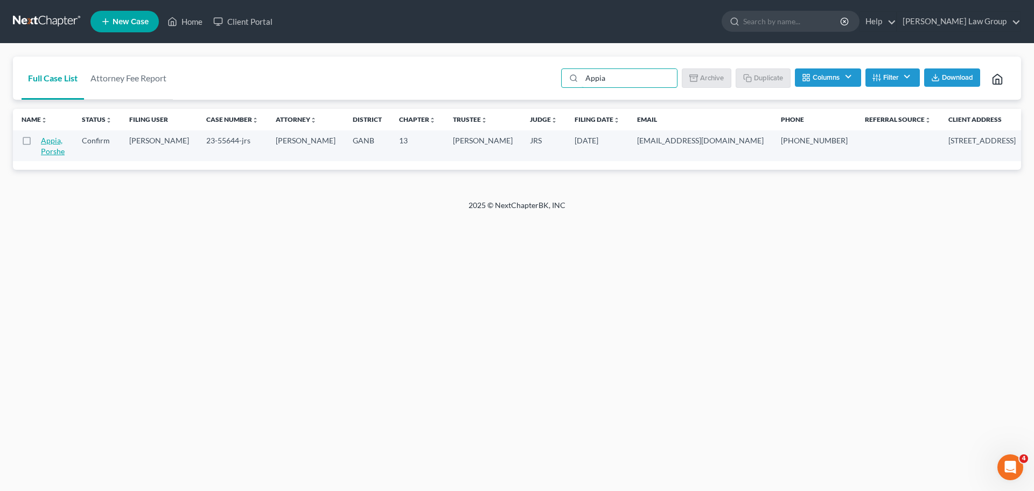
click at [49, 149] on link "Appia, Porshe" at bounding box center [53, 146] width 24 height 20
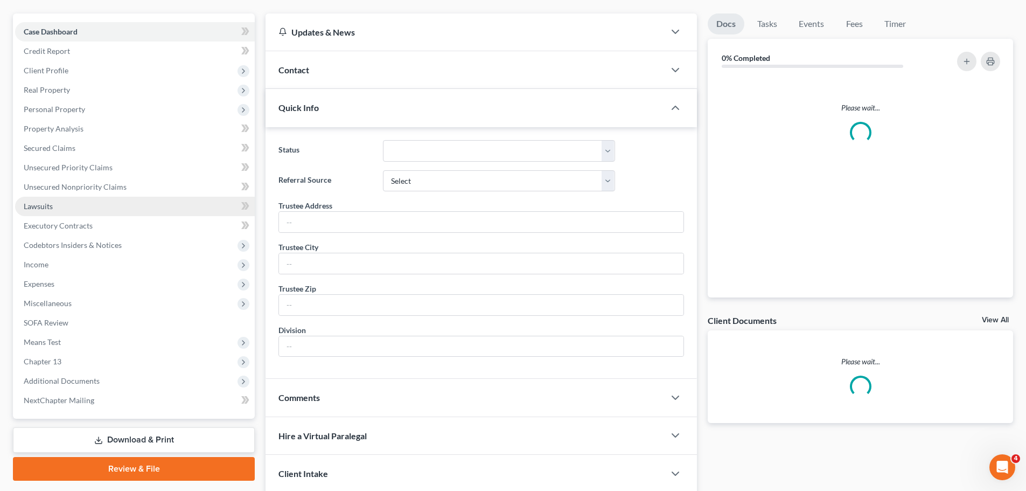
scroll to position [171, 0]
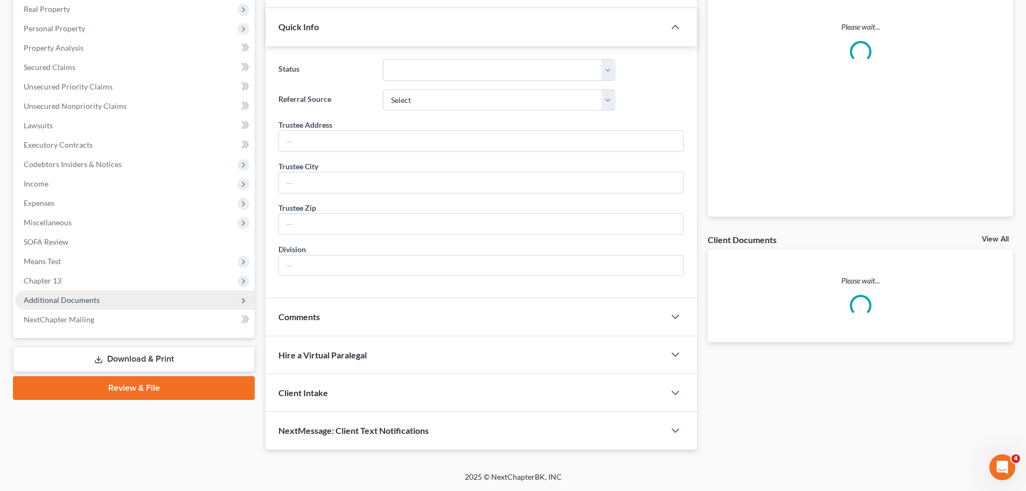
click at [93, 296] on span "Additional Documents" at bounding box center [62, 299] width 76 height 9
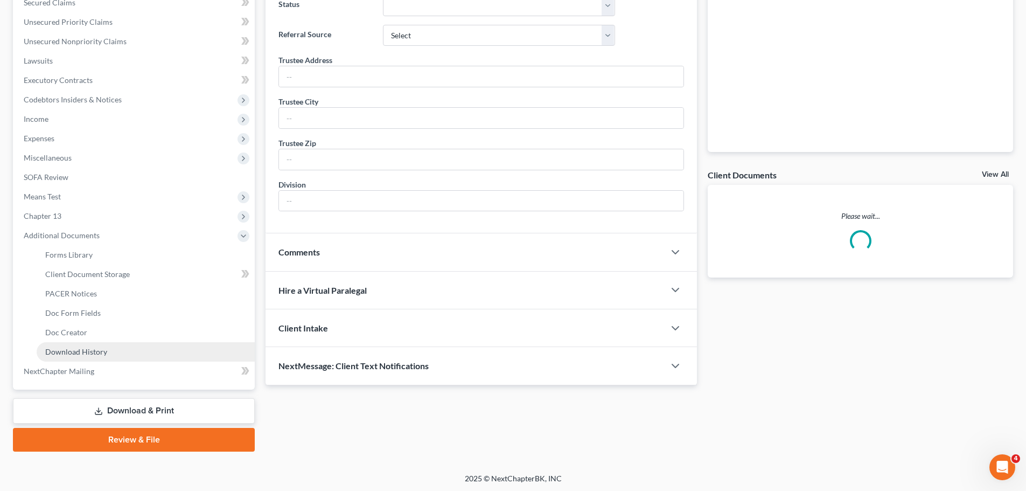
scroll to position [237, 0]
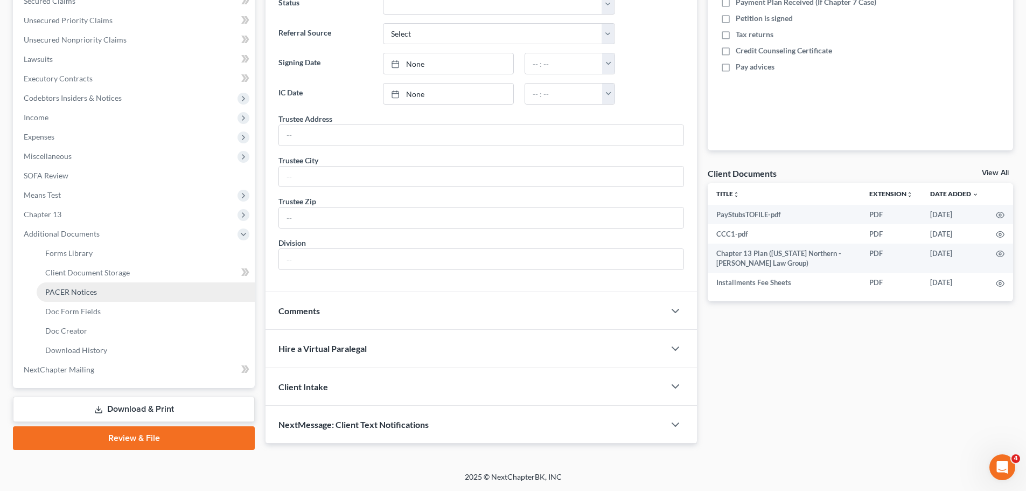
click at [101, 294] on link "PACER Notices" at bounding box center [146, 291] width 218 height 19
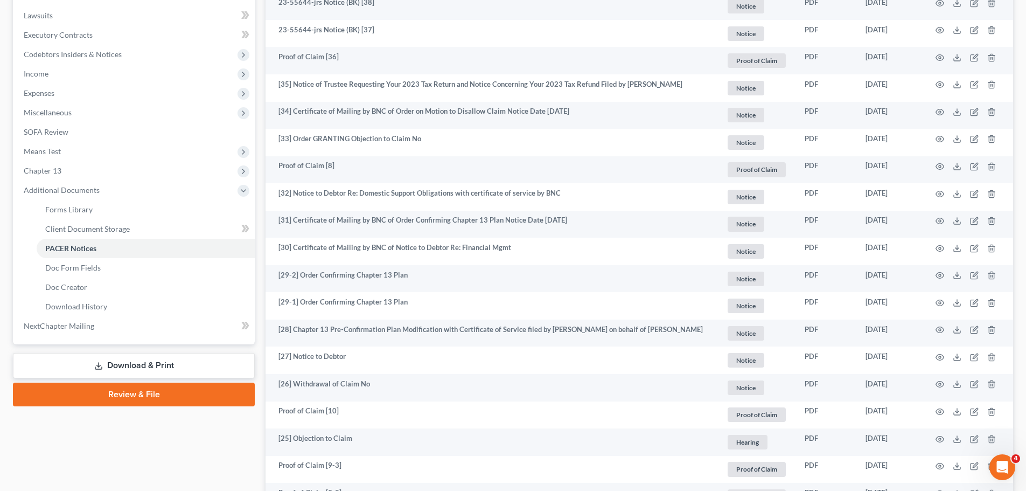
scroll to position [323, 0]
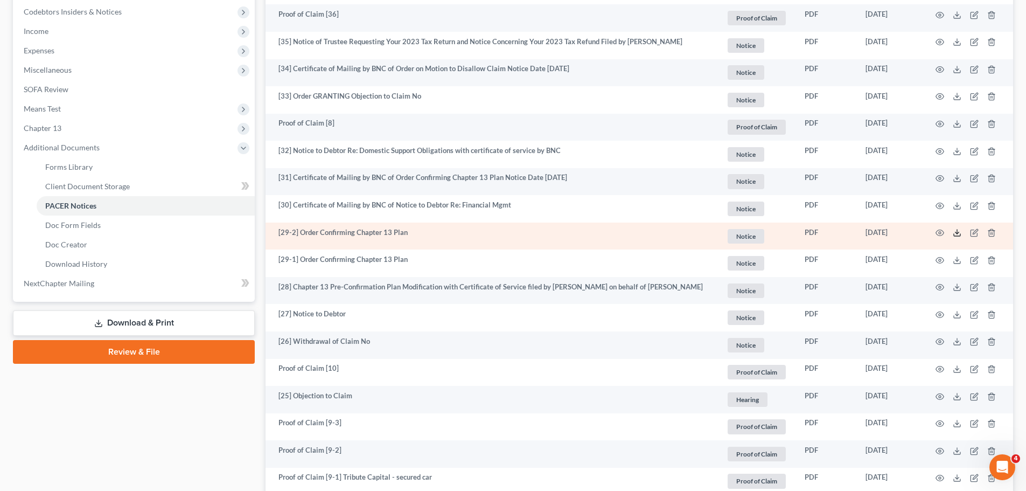
click at [957, 235] on icon at bounding box center [957, 232] width 9 height 9
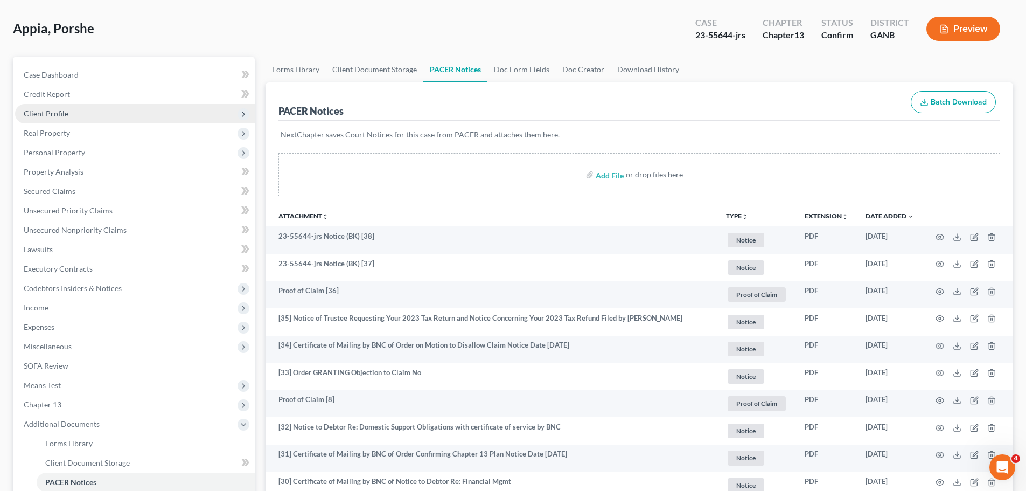
scroll to position [0, 0]
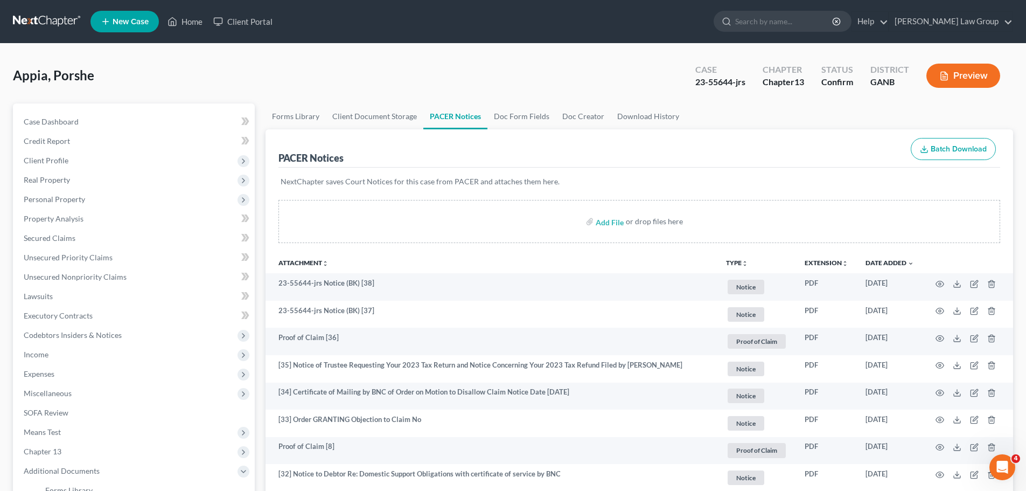
drag, startPoint x: 744, startPoint y: 74, endPoint x: 747, endPoint y: 84, distance: 10.2
click at [745, 78] on div "Case 23-55644-jrs" at bounding box center [720, 77] width 67 height 32
click at [748, 84] on div "Case 23-55644-jrs" at bounding box center [720, 77] width 67 height 32
copy div "23-55644-jrs"
click at [65, 137] on span "Credit Report" at bounding box center [47, 140] width 46 height 9
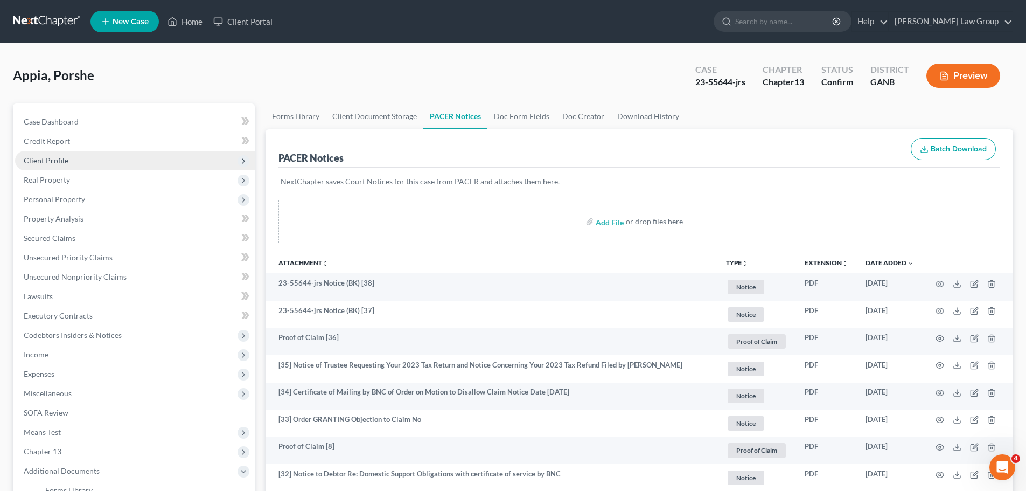
click at [71, 158] on span "Client Profile" at bounding box center [135, 160] width 240 height 19
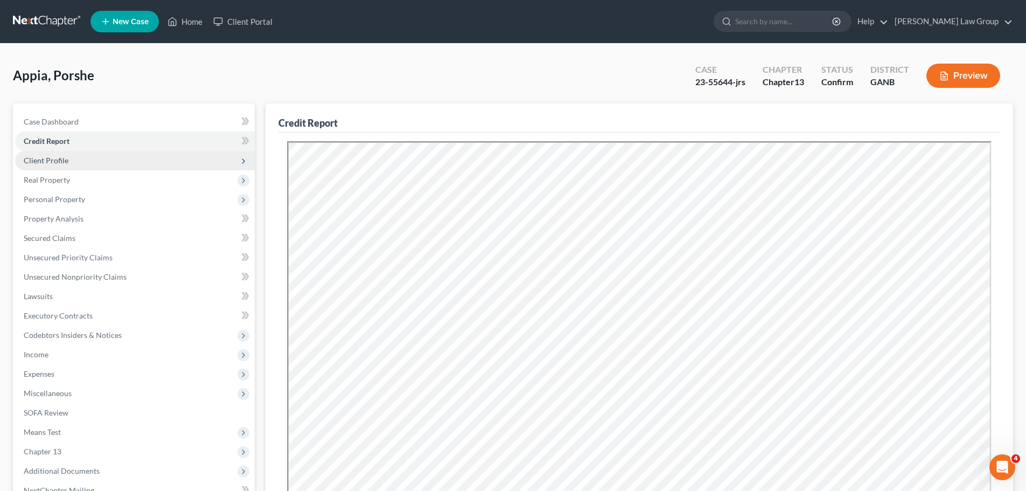
click at [58, 159] on span "Client Profile" at bounding box center [46, 160] width 45 height 9
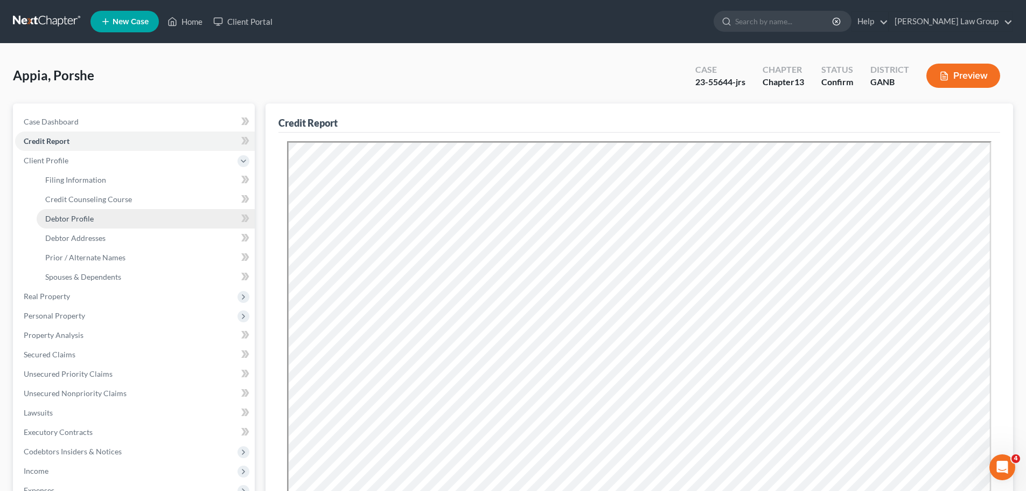
click at [78, 220] on span "Debtor Profile" at bounding box center [69, 218] width 48 height 9
select select "0"
select select "1"
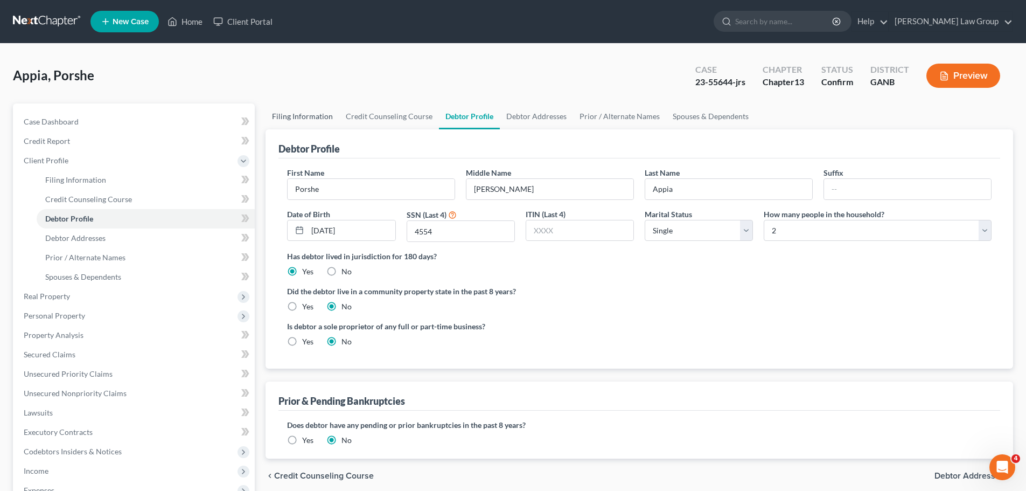
click at [310, 120] on link "Filing Information" at bounding box center [303, 116] width 74 height 26
select select "1"
select select "0"
select select "3"
select select "19"
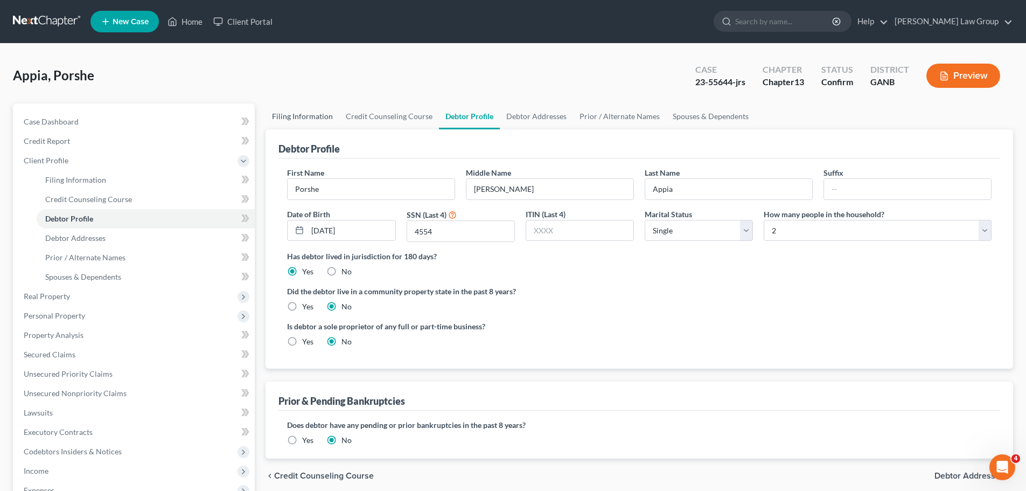
select select "0"
select select "10"
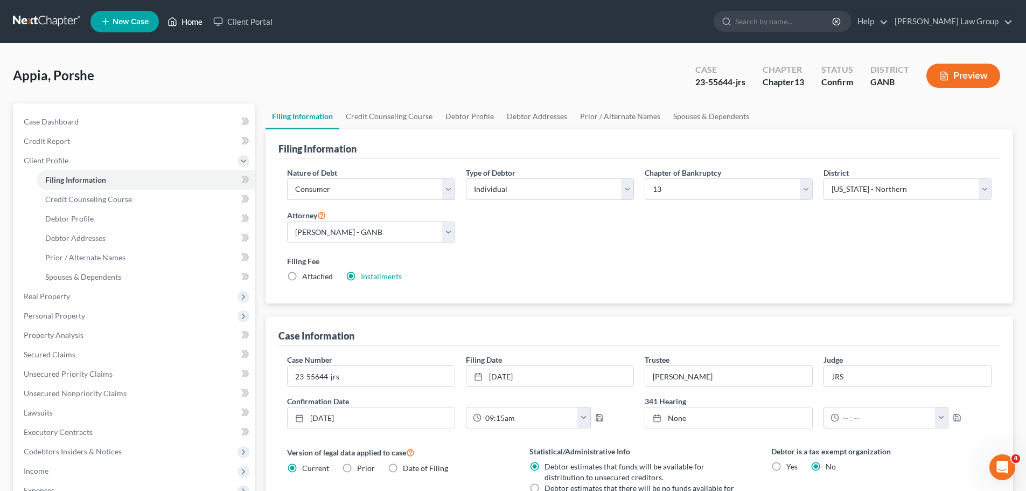
click at [178, 20] on link "Home" at bounding box center [185, 21] width 46 height 19
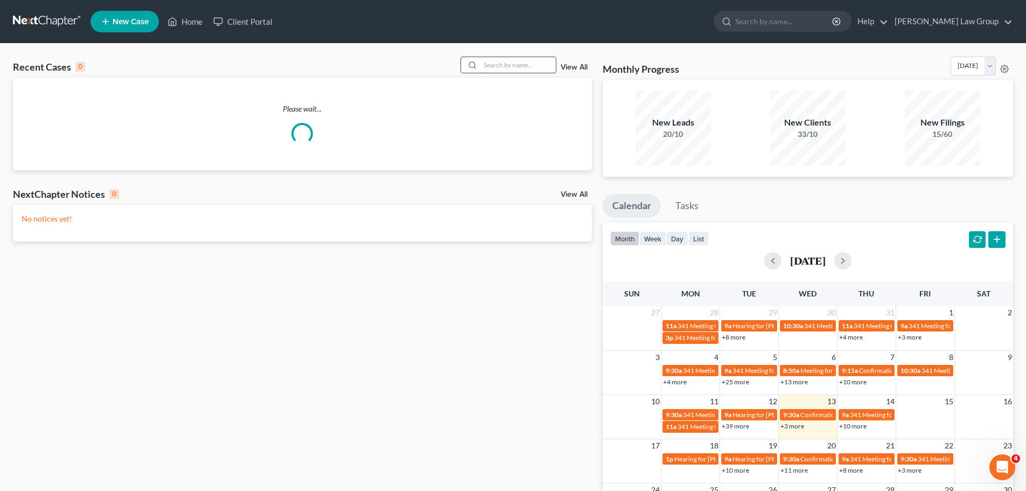
click at [492, 68] on input "search" at bounding box center [517, 65] width 75 height 16
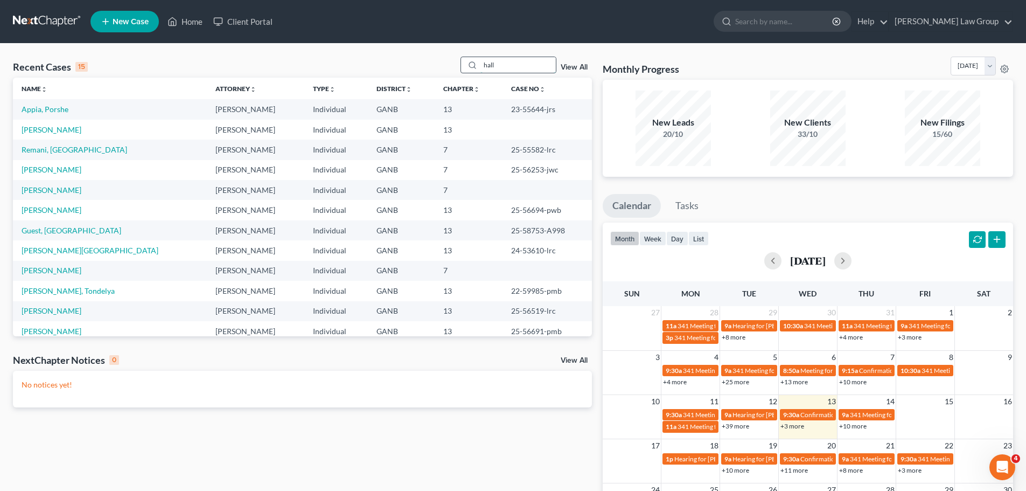
type input "hall"
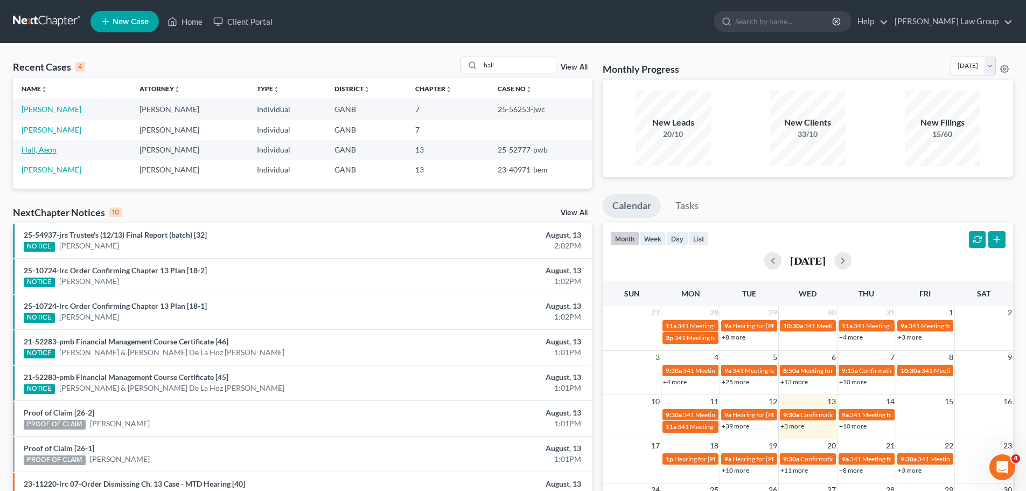
click at [44, 153] on link "Hall, Aeon" at bounding box center [39, 149] width 35 height 9
click at [41, 145] on link "Hall, Aeon" at bounding box center [39, 149] width 35 height 9
click at [43, 150] on link "Hall, Aeon" at bounding box center [39, 149] width 35 height 9
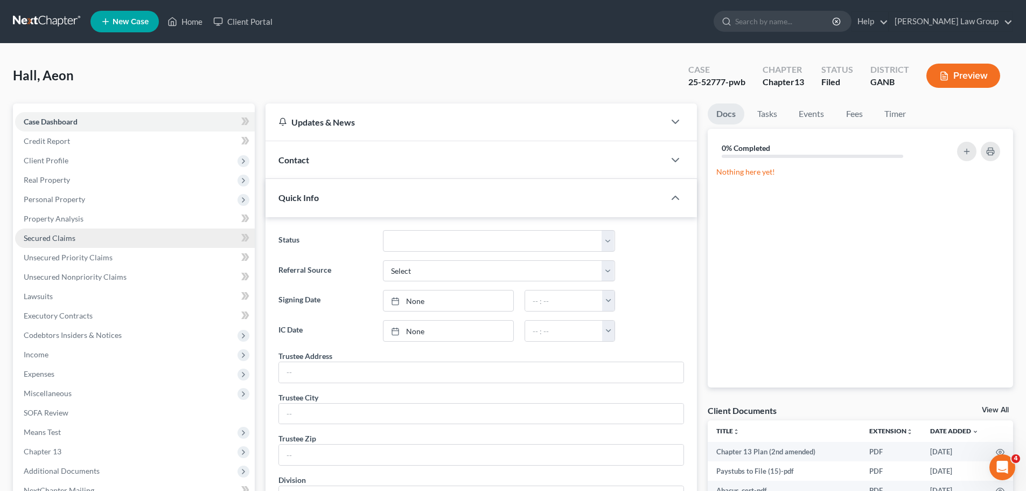
click at [77, 238] on link "Secured Claims" at bounding box center [135, 237] width 240 height 19
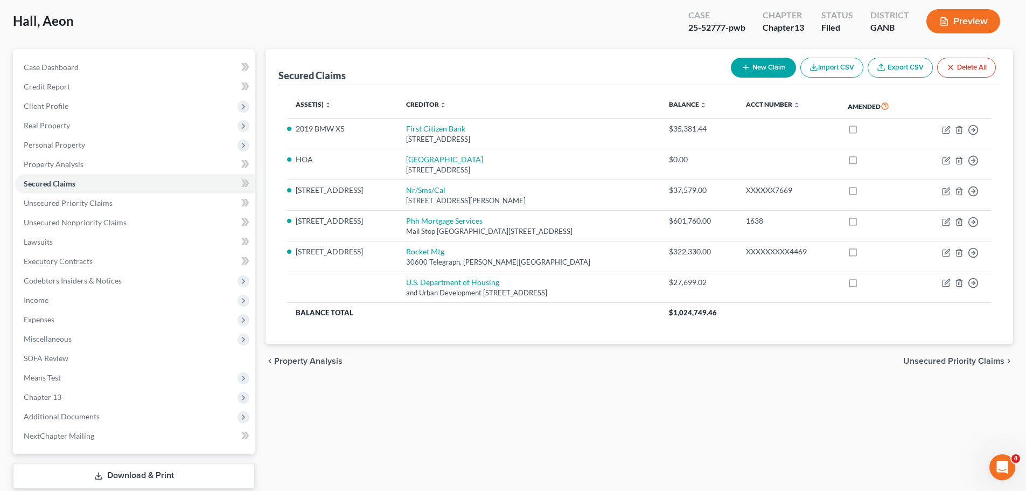
scroll to position [121, 0]
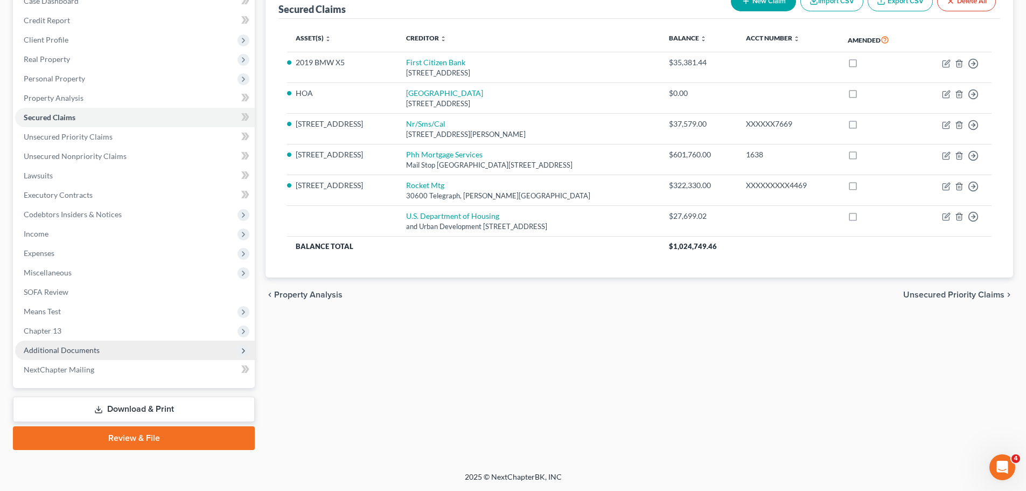
click at [92, 352] on span "Additional Documents" at bounding box center [62, 349] width 76 height 9
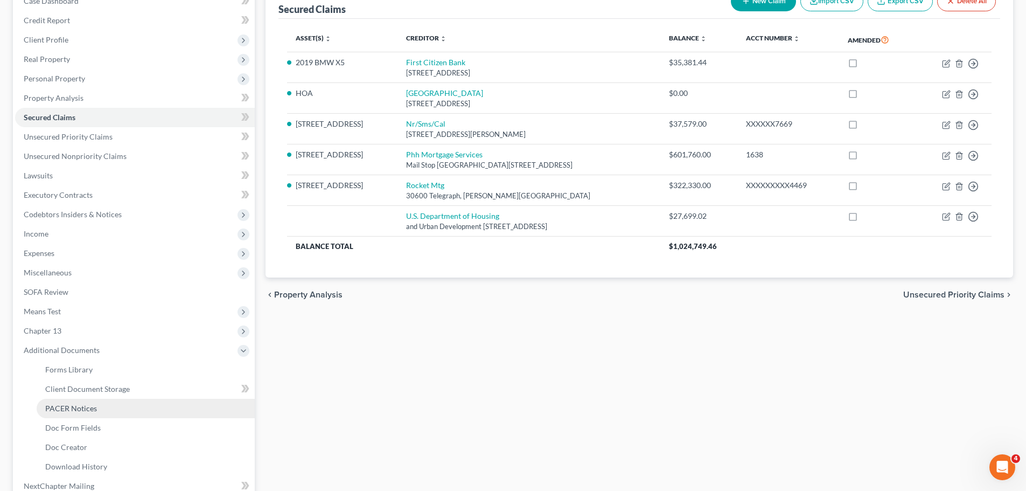
click at [83, 416] on link "PACER Notices" at bounding box center [146, 408] width 218 height 19
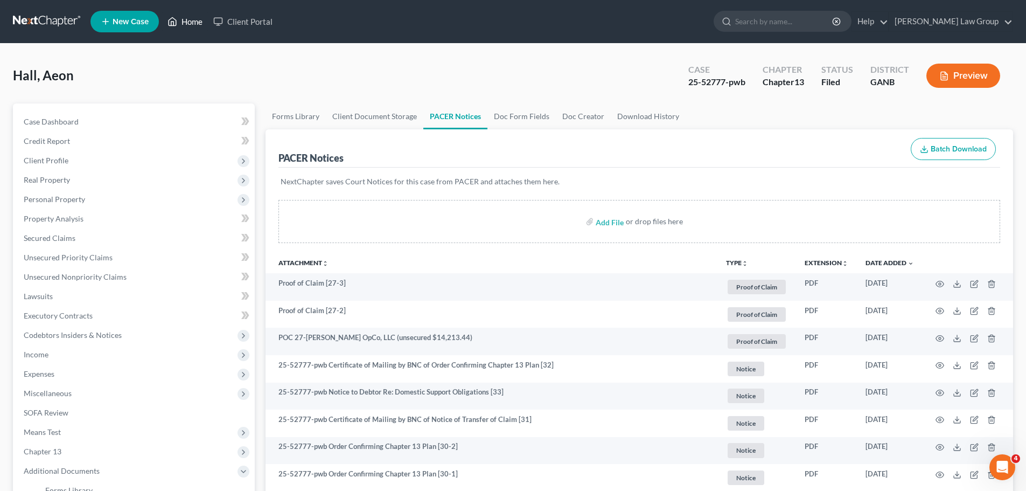
click at [190, 25] on link "Home" at bounding box center [185, 21] width 46 height 19
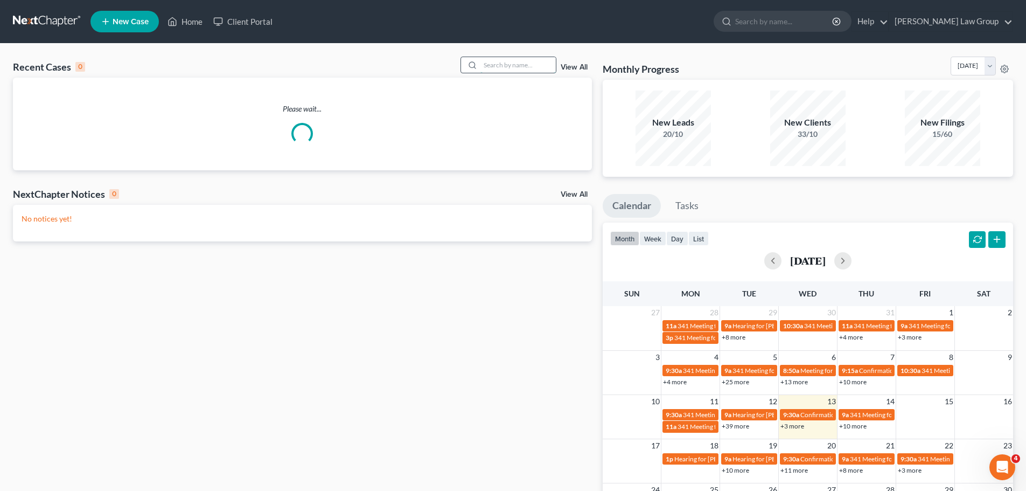
click at [512, 60] on input "search" at bounding box center [517, 65] width 75 height 16
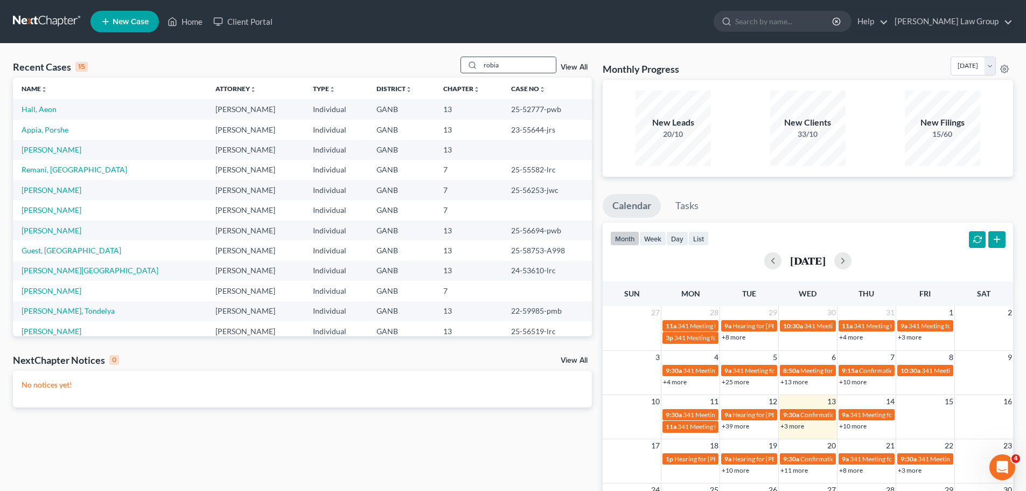
type input "robia"
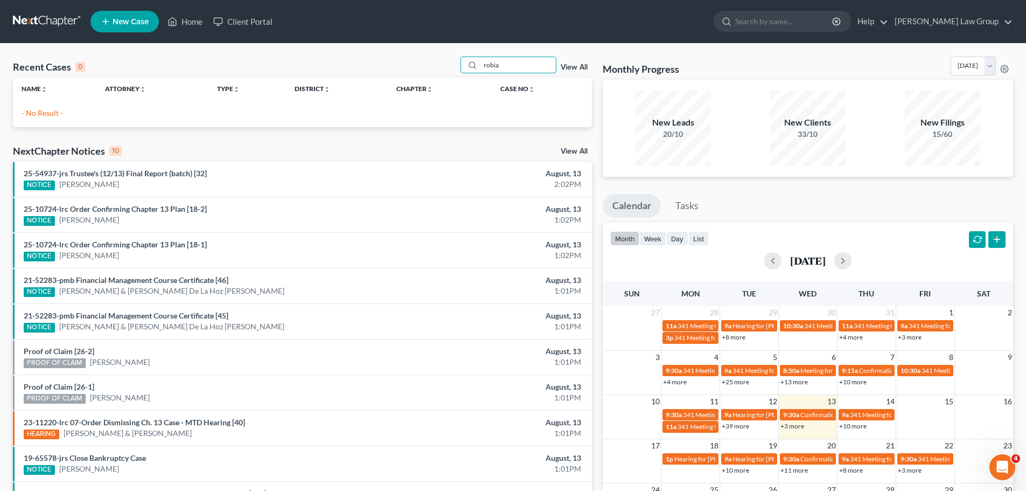
drag, startPoint x: 512, startPoint y: 69, endPoint x: 456, endPoint y: 64, distance: 56.9
click at [456, 64] on div "Recent Cases 0 robia View All" at bounding box center [302, 67] width 579 height 21
click at [572, 71] on link "View All" at bounding box center [574, 68] width 27 height 8
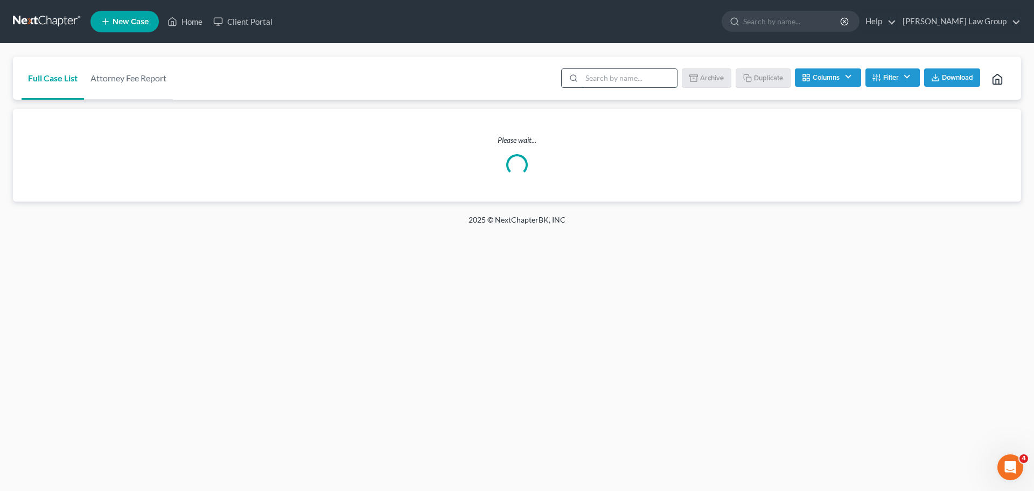
click at [620, 85] on input "search" at bounding box center [629, 78] width 95 height 18
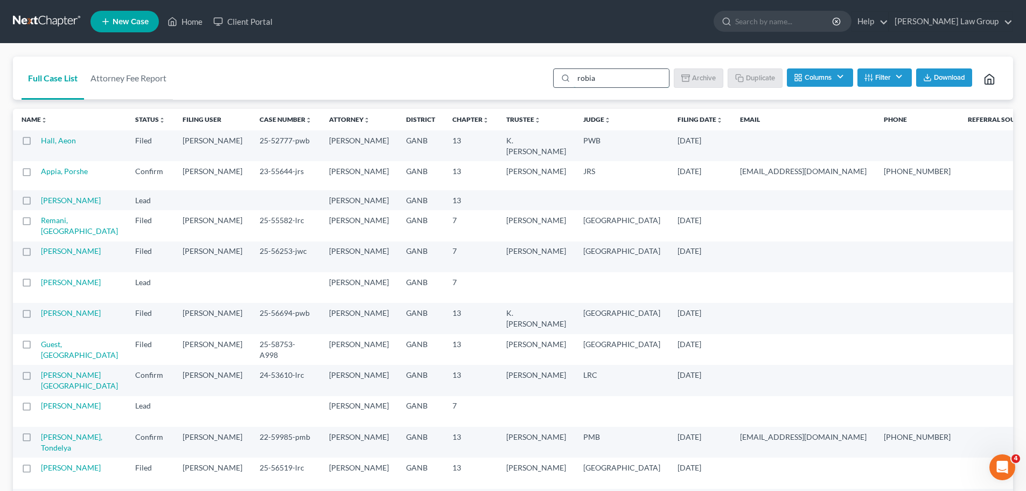
type input "robia"
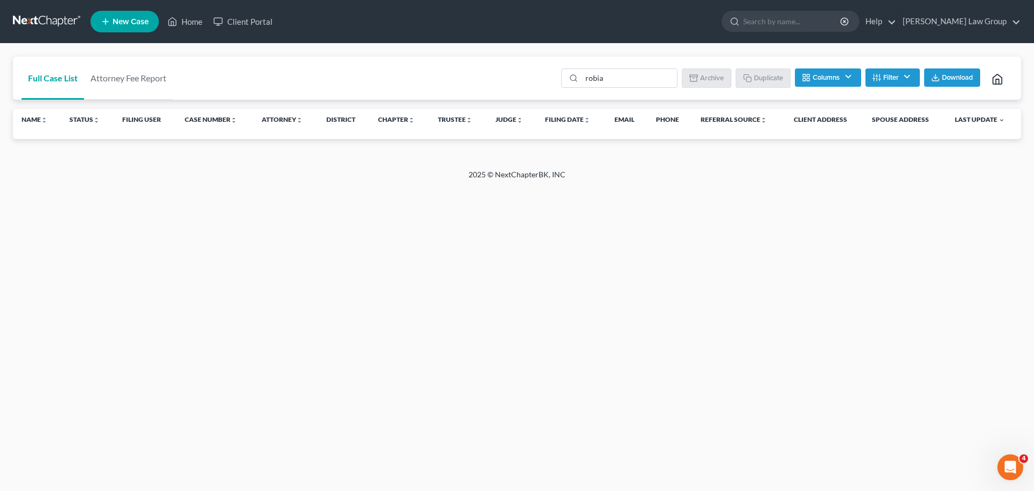
click at [891, 82] on button "Filter" at bounding box center [893, 77] width 54 height 18
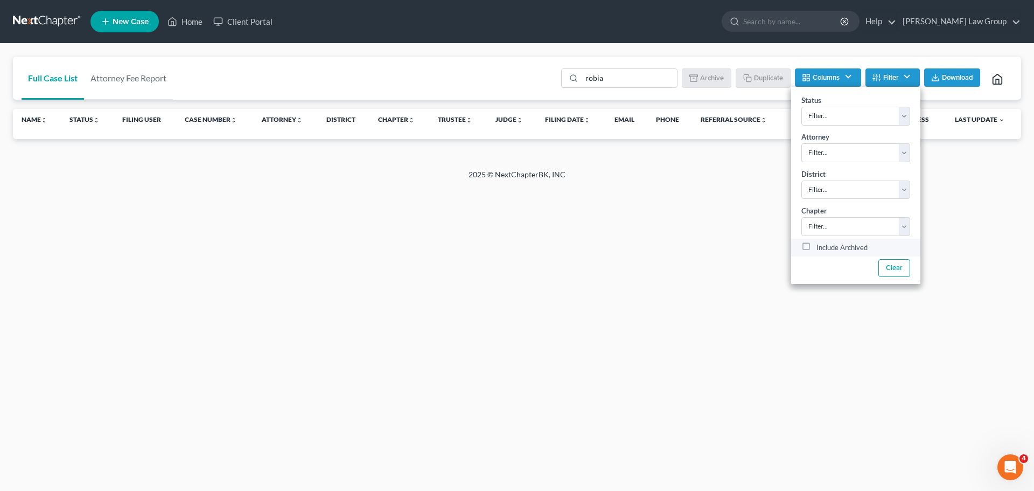
click at [817, 247] on label "Include Archived" at bounding box center [842, 247] width 51 height 13
click at [821, 247] on input "Include Archived" at bounding box center [824, 244] width 7 height 7
checkbox input "true"
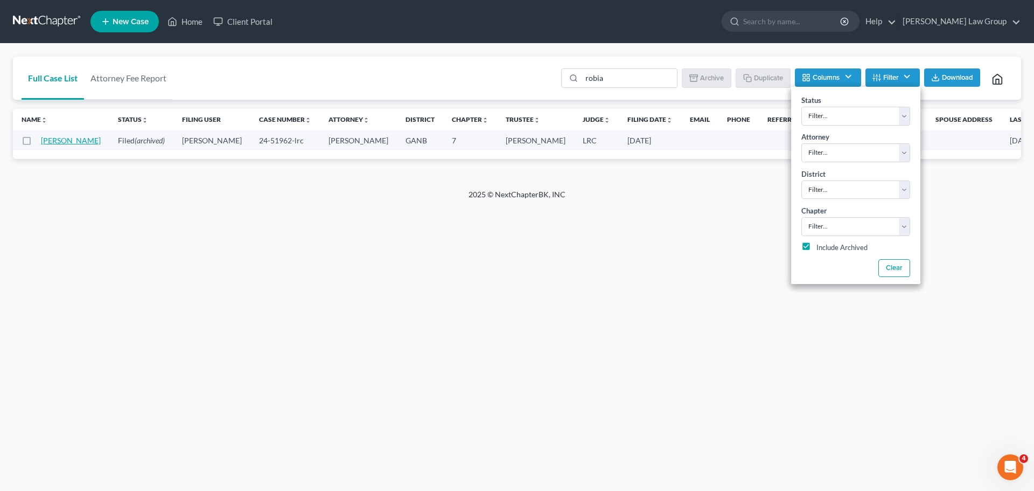
click at [59, 139] on link "[PERSON_NAME]" at bounding box center [71, 140] width 60 height 9
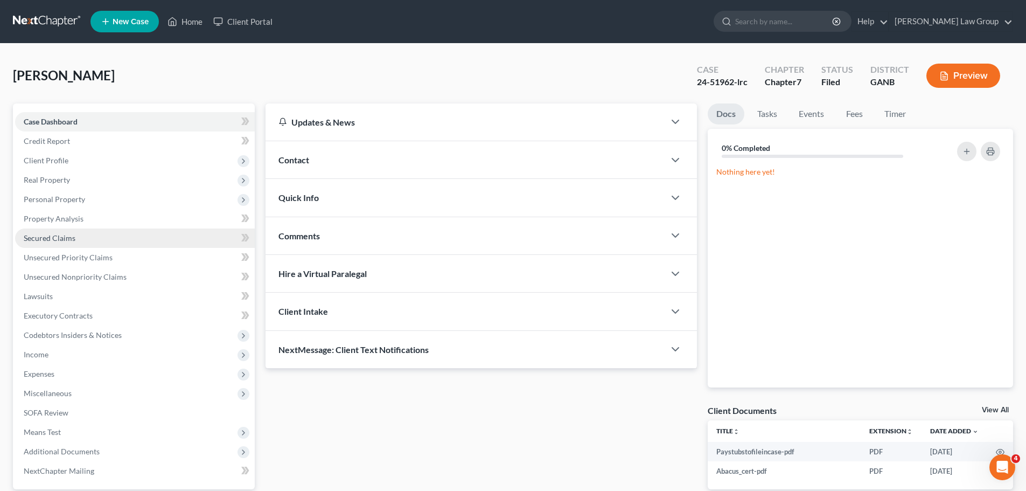
click at [68, 245] on link "Secured Claims" at bounding box center [135, 237] width 240 height 19
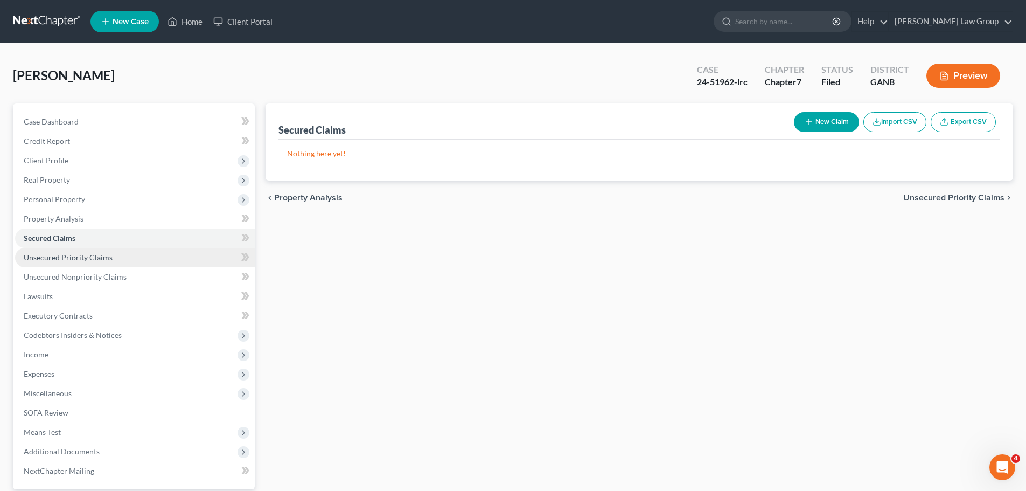
click at [70, 262] on link "Unsecured Priority Claims" at bounding box center [135, 257] width 240 height 19
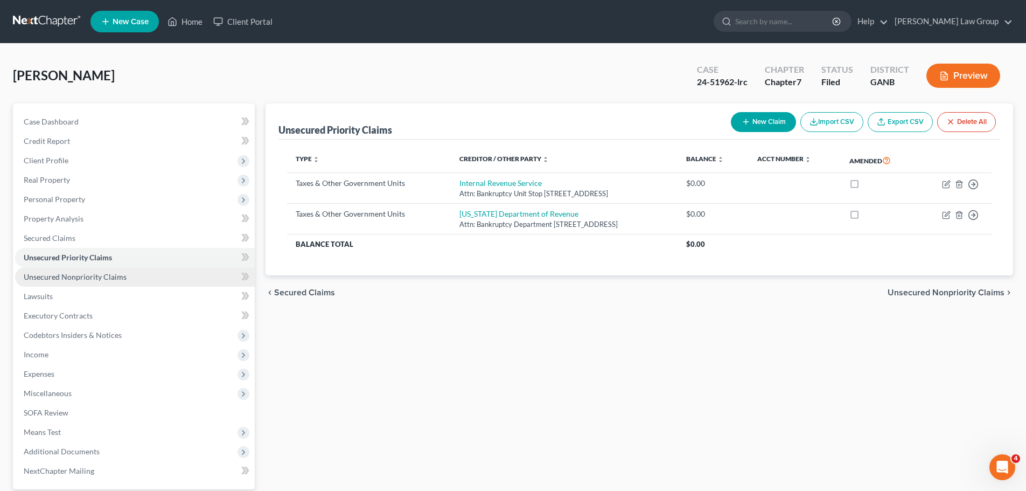
scroll to position [101, 0]
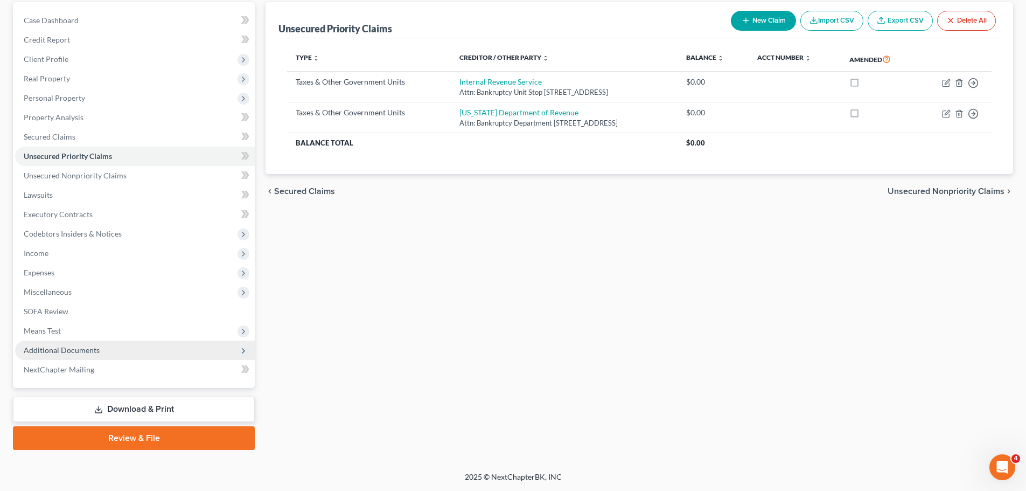
click at [108, 344] on span "Additional Documents" at bounding box center [135, 349] width 240 height 19
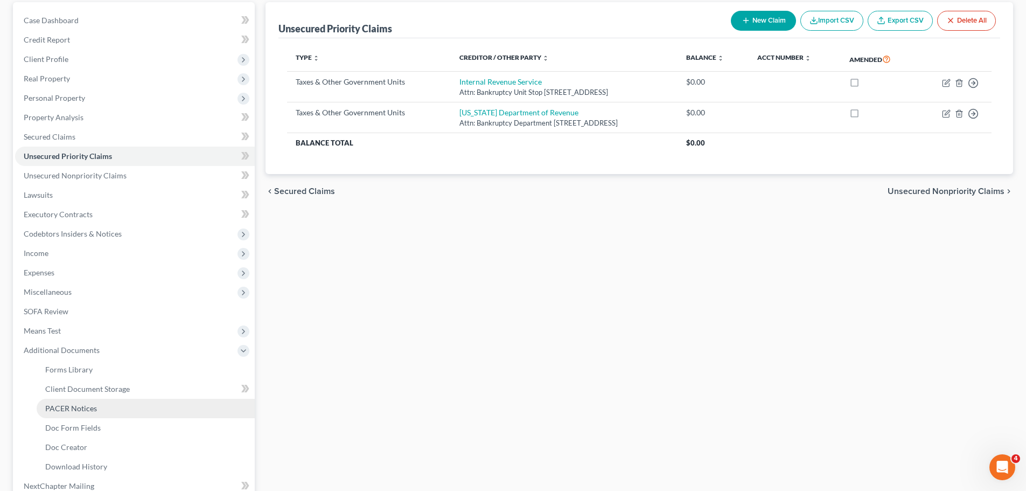
click at [102, 405] on link "PACER Notices" at bounding box center [146, 408] width 218 height 19
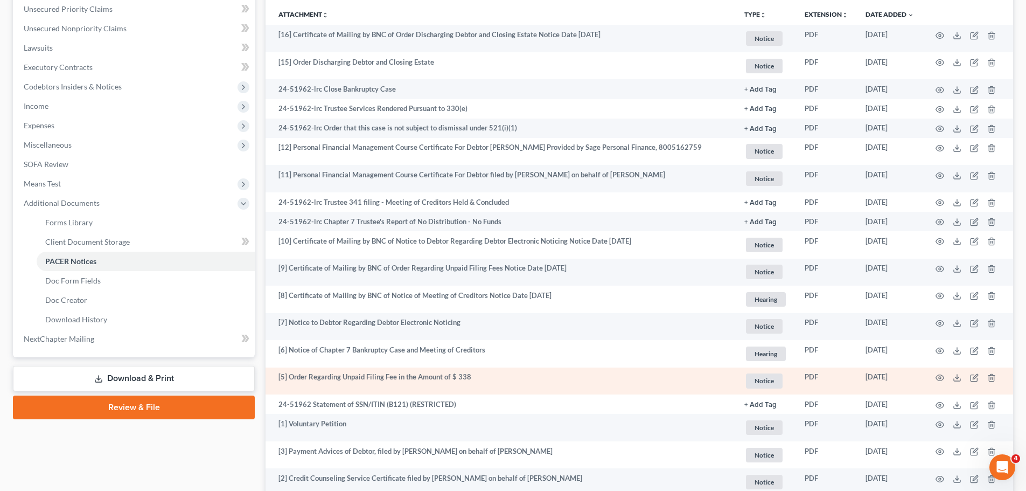
scroll to position [229, 0]
